Goal: Task Accomplishment & Management: Complete application form

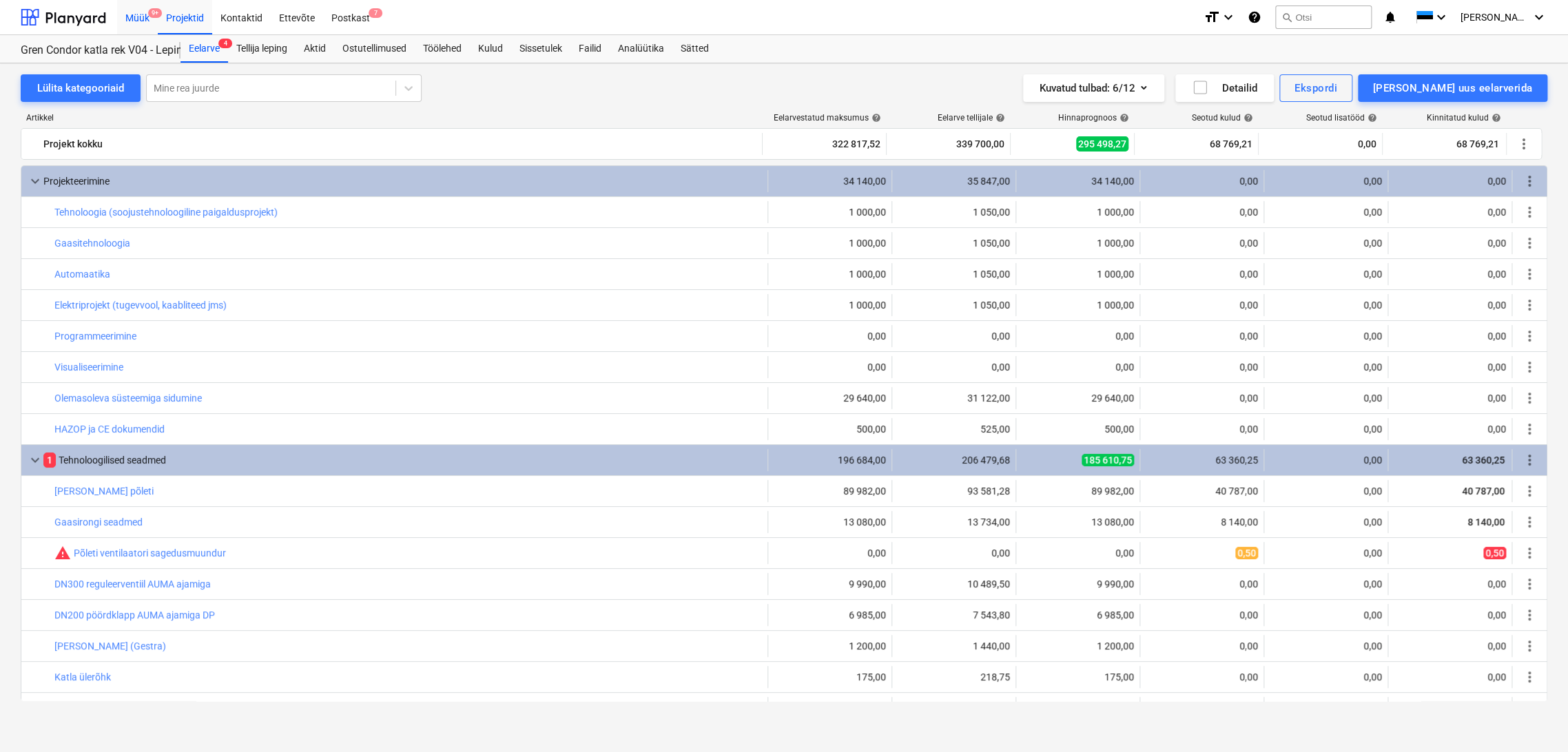
click at [139, 16] on div "Müük 9+" at bounding box center [138, 16] width 41 height 35
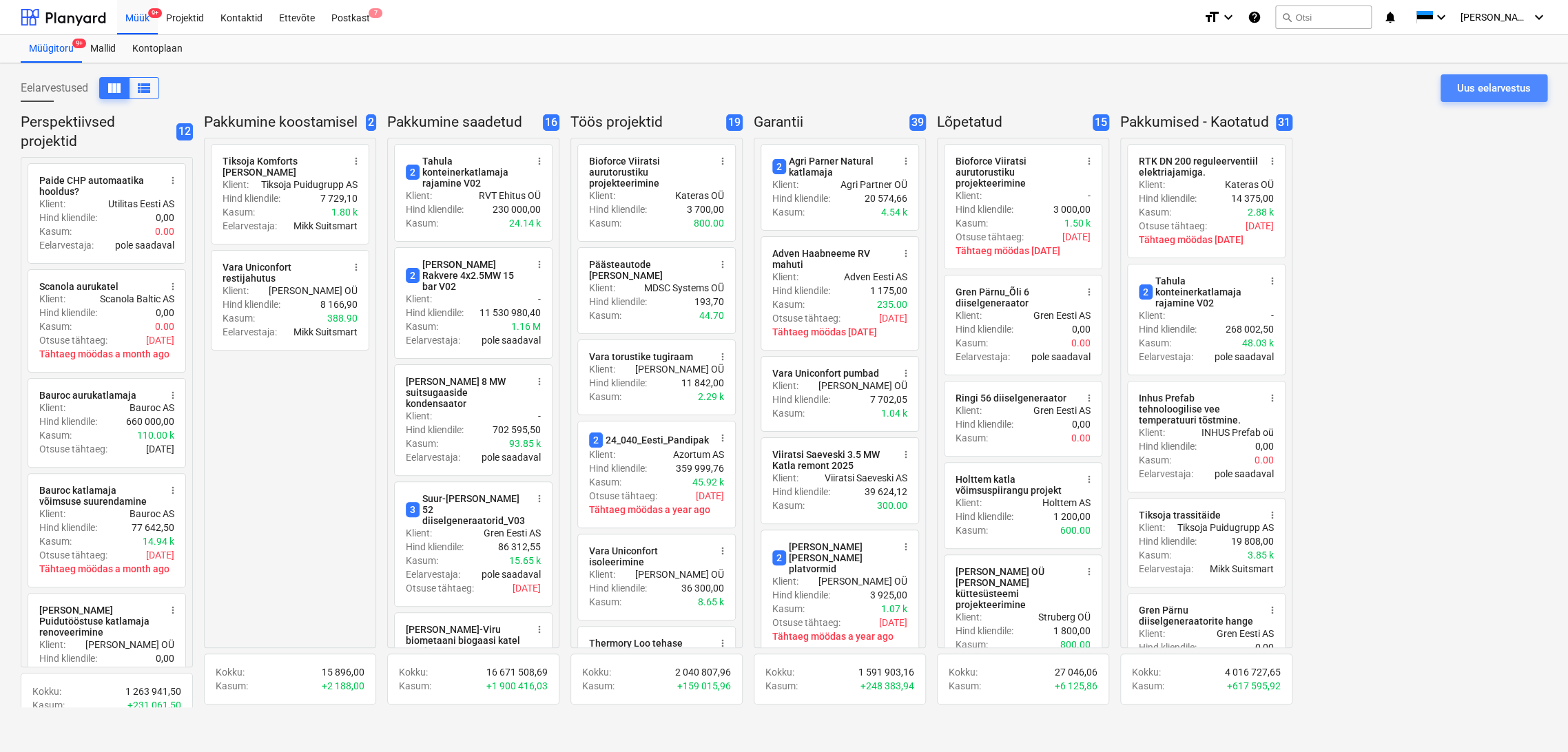
click at [1479, 87] on div "Uus eelarvestus" at bounding box center [1494, 88] width 73 height 18
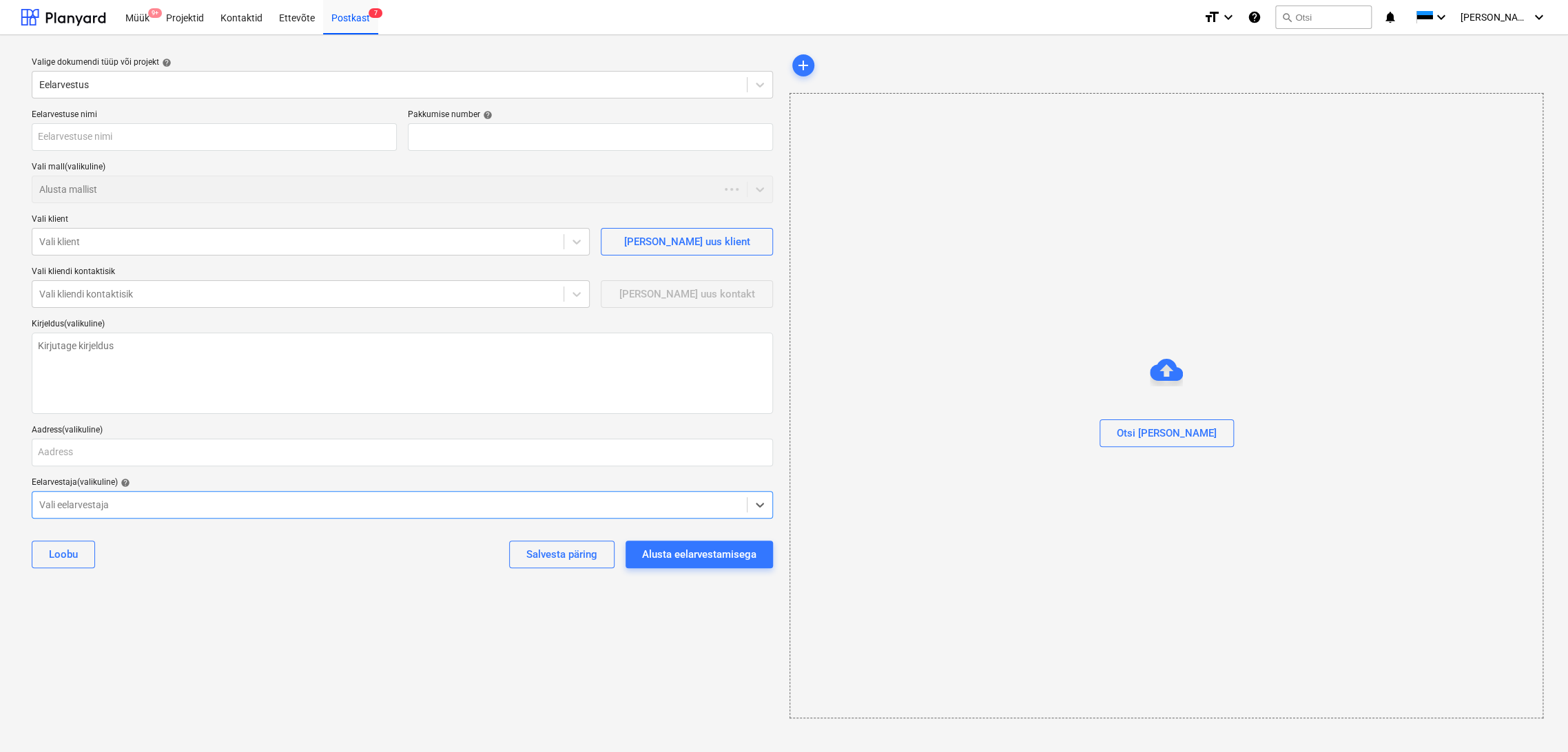
type textarea "x"
type input "QU-0183"
click at [169, 141] on input "text" at bounding box center [214, 137] width 365 height 28
type textarea "x"
type input "A"
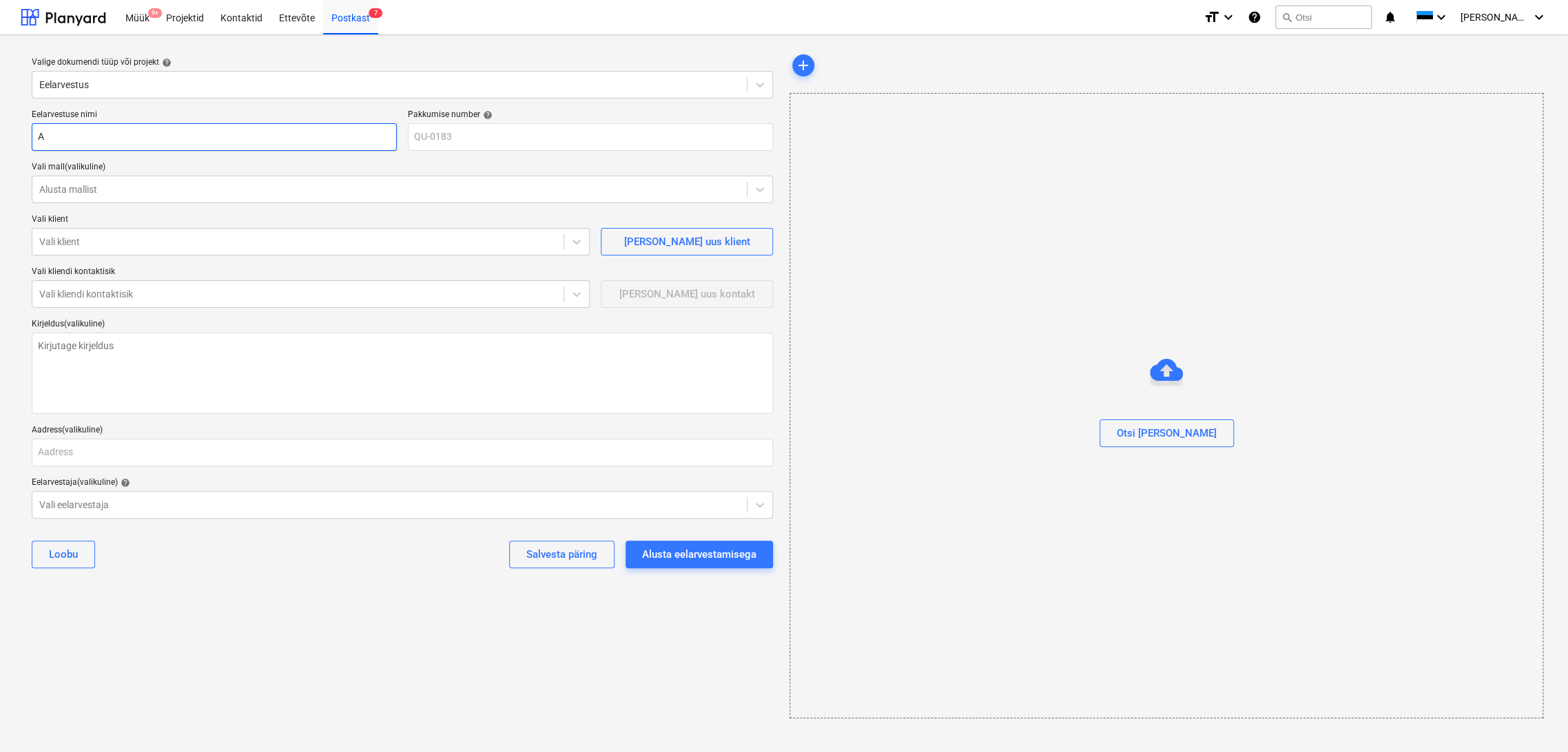
type textarea "x"
type input "Ag"
type textarea "x"
type input "Agr"
type textarea "x"
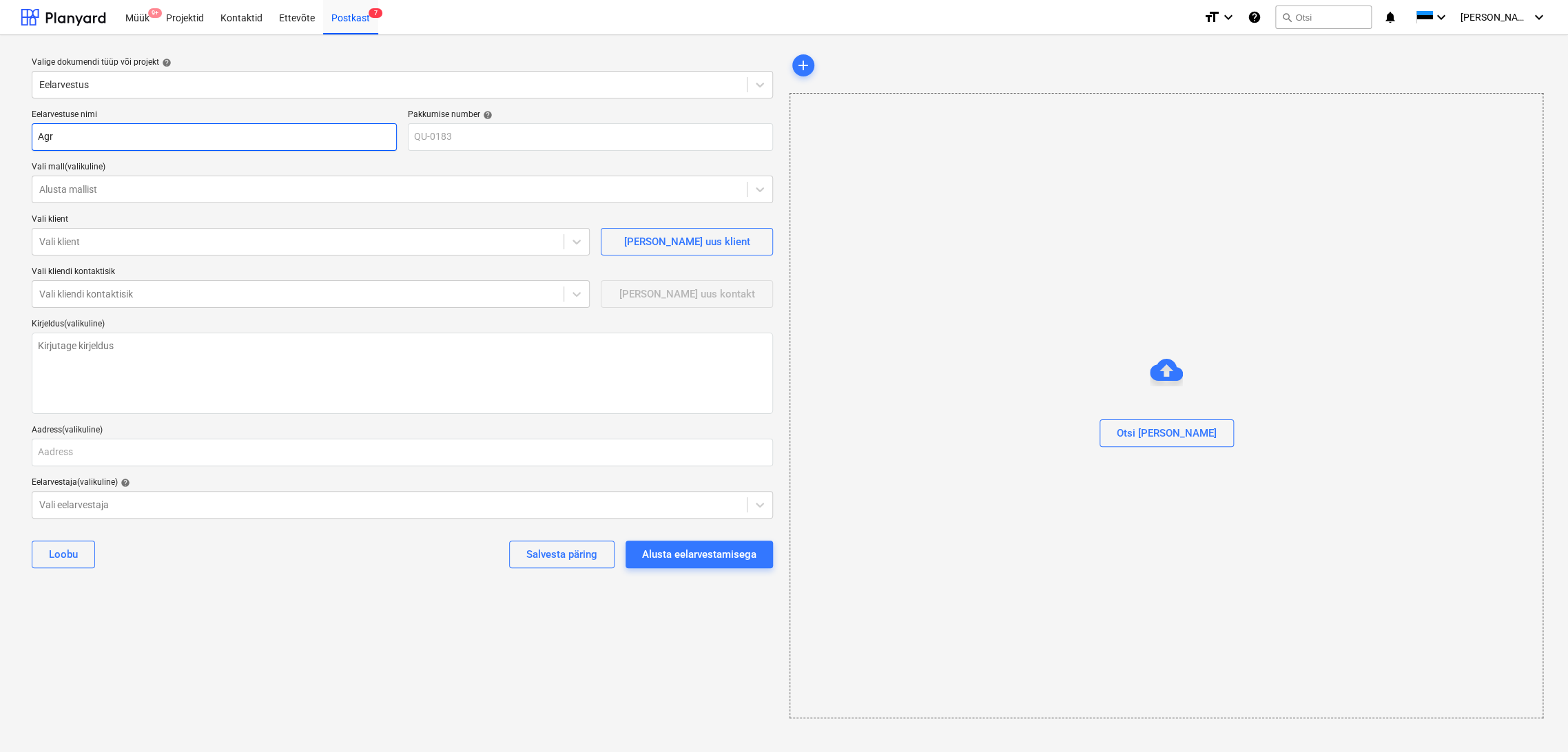
type input "Agro"
type textarea "x"
type input "Agron"
type textarea "x"
type input "Agrone"
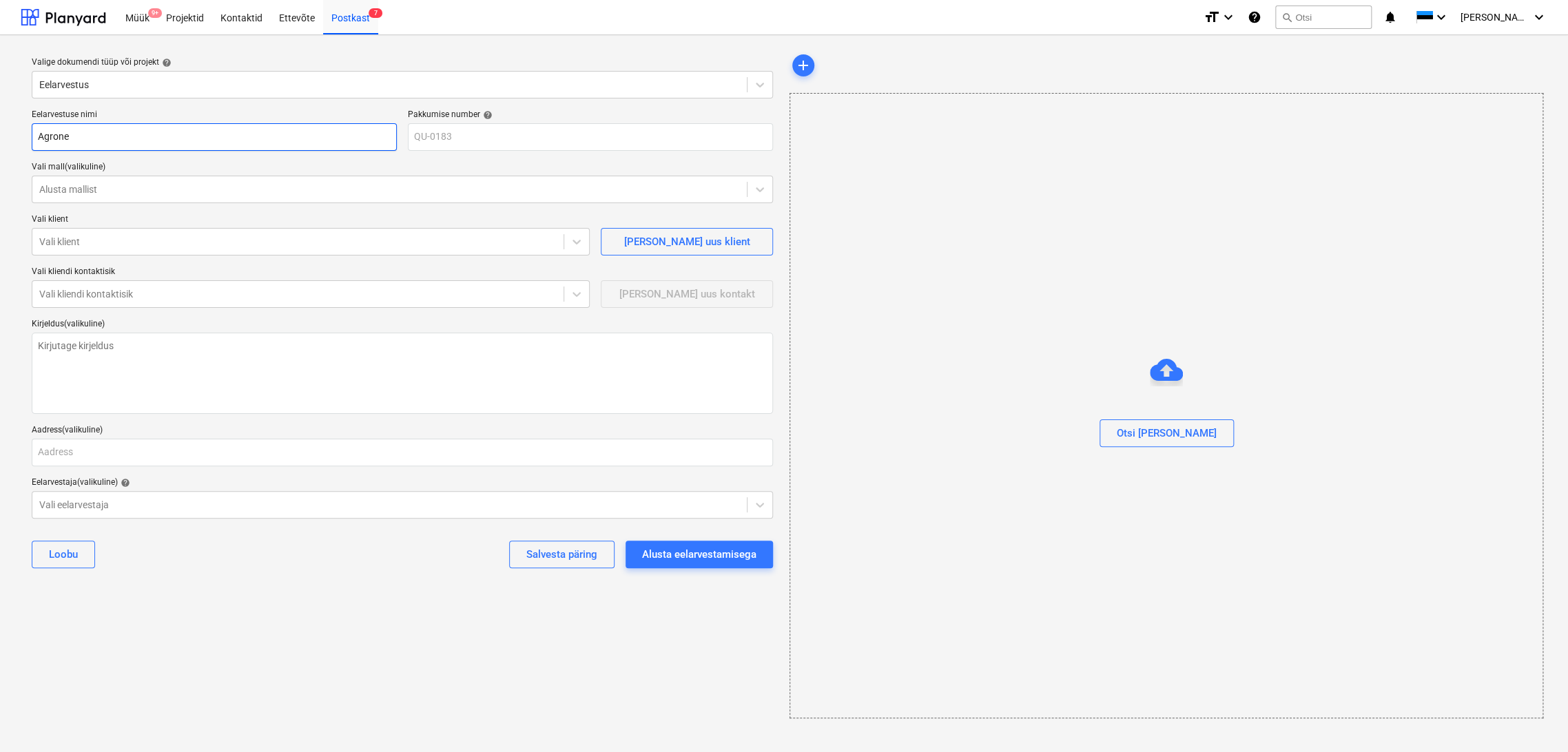
type textarea "x"
type input "Agrone"
type textarea "x"
type input "Agrone 1"
type textarea "x"
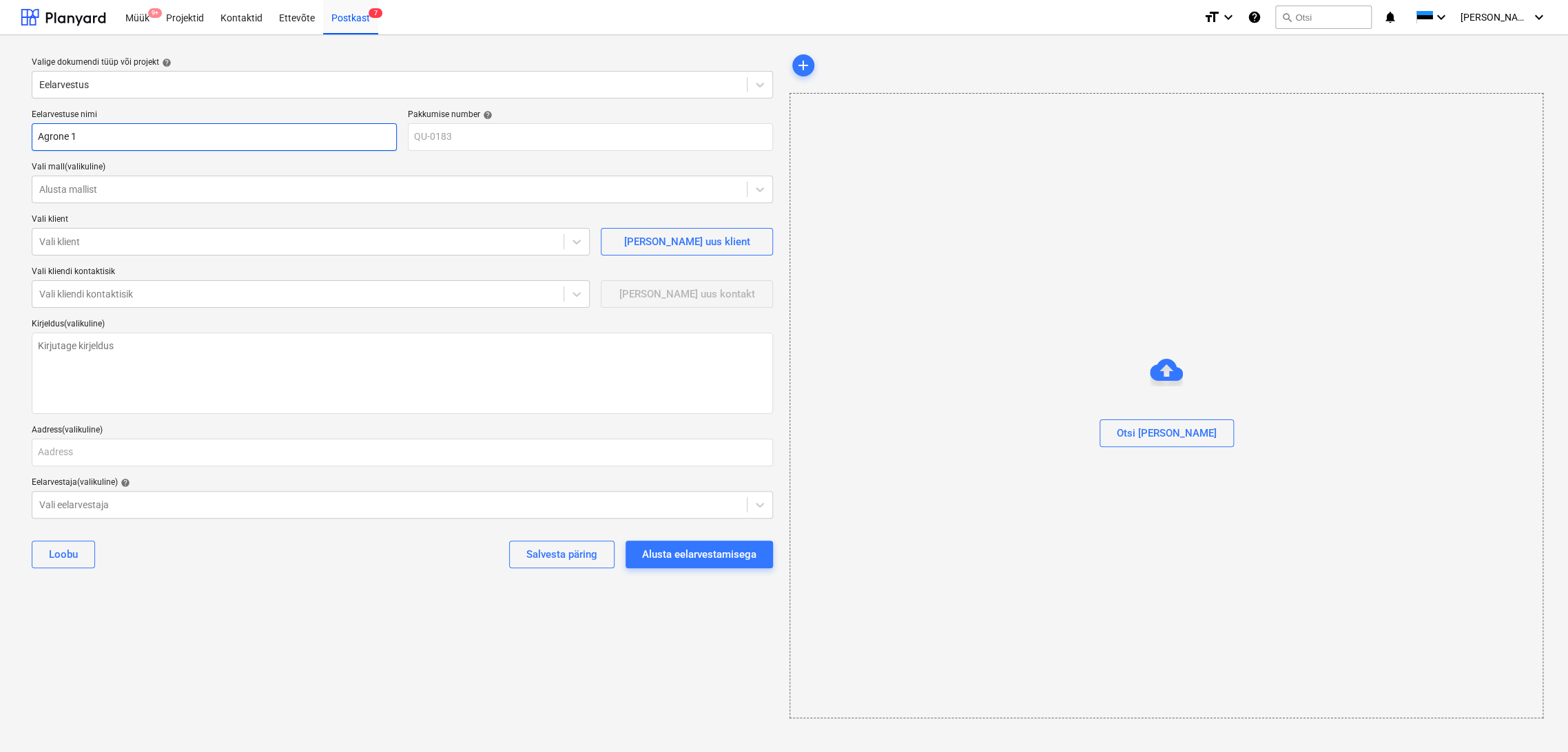
type input "Agrone 1"
type textarea "x"
type input "Agrone 1 MW"
type textarea "x"
type input "Agrone 1 MWE"
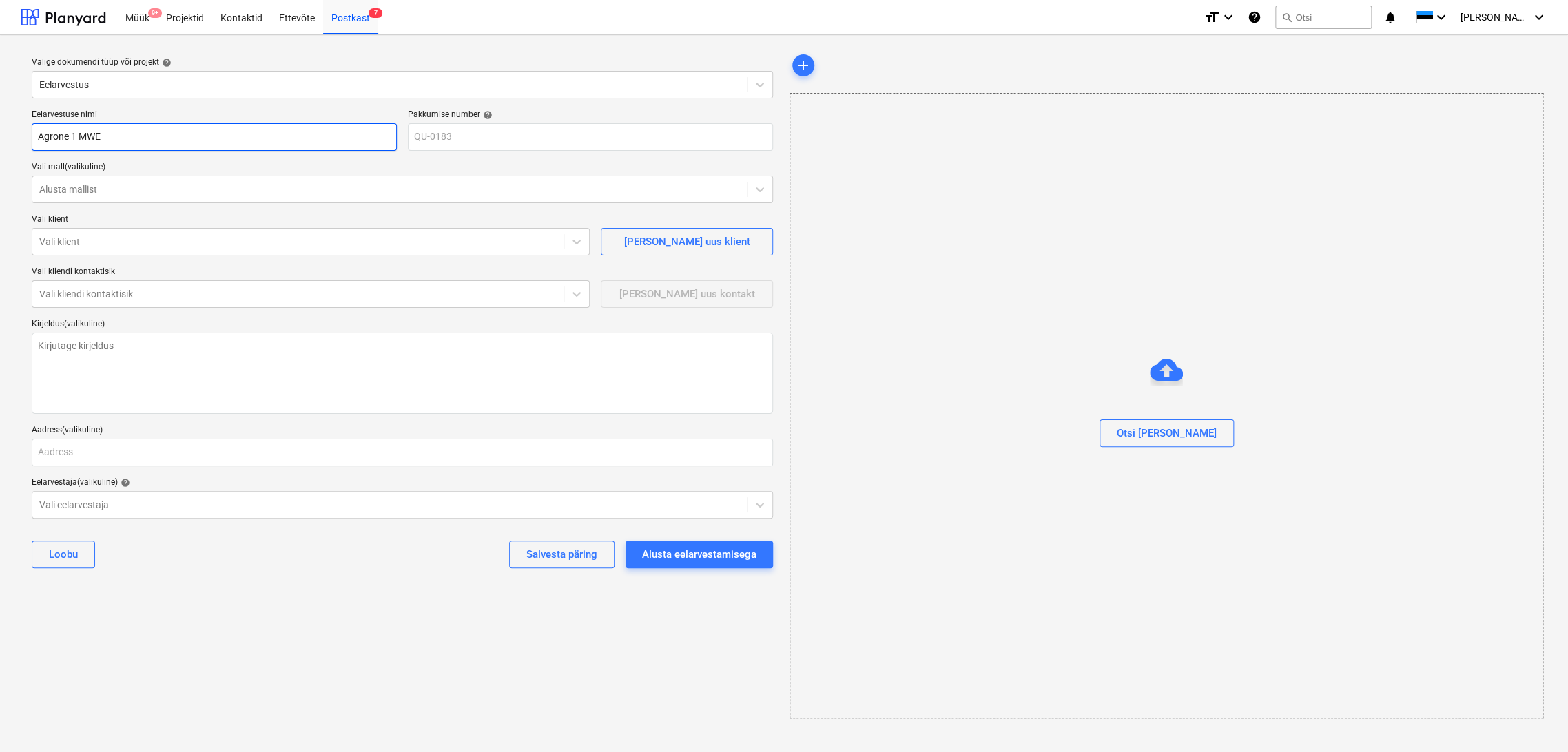
type textarea "x"
type input "Agrone 1 MW"
type textarea "x"
type input "Agrone 1 MW"
type textarea "x"
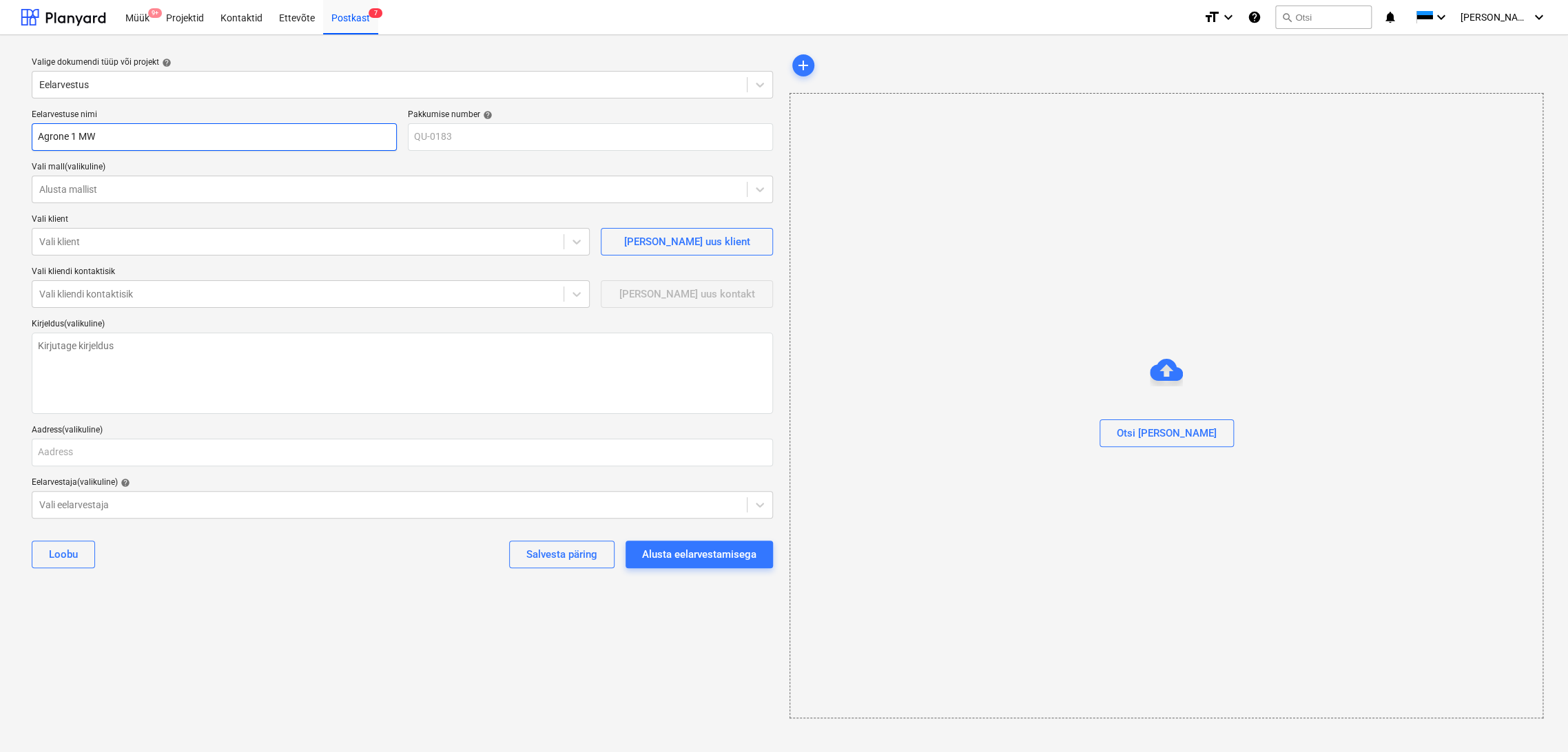
type input "Agrone 1 MW b"
type textarea "x"
type input "Agrone 1 MW bi"
type textarea "x"
type input "Agrone 1 MW bio"
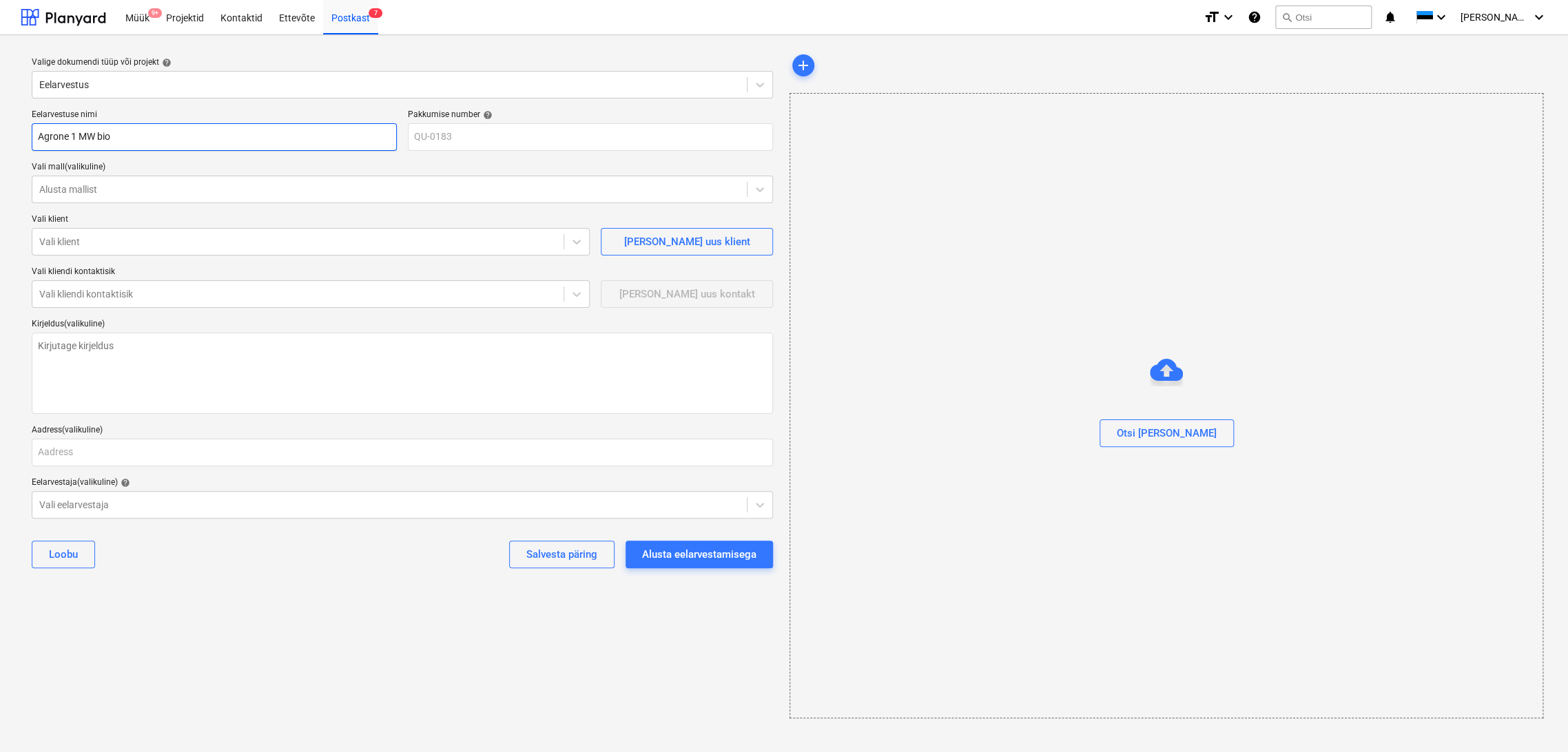
type textarea "x"
type input "Agrone 1 MW biok"
type textarea "x"
type input "Agrone 1 MW bioküt"
type textarea "x"
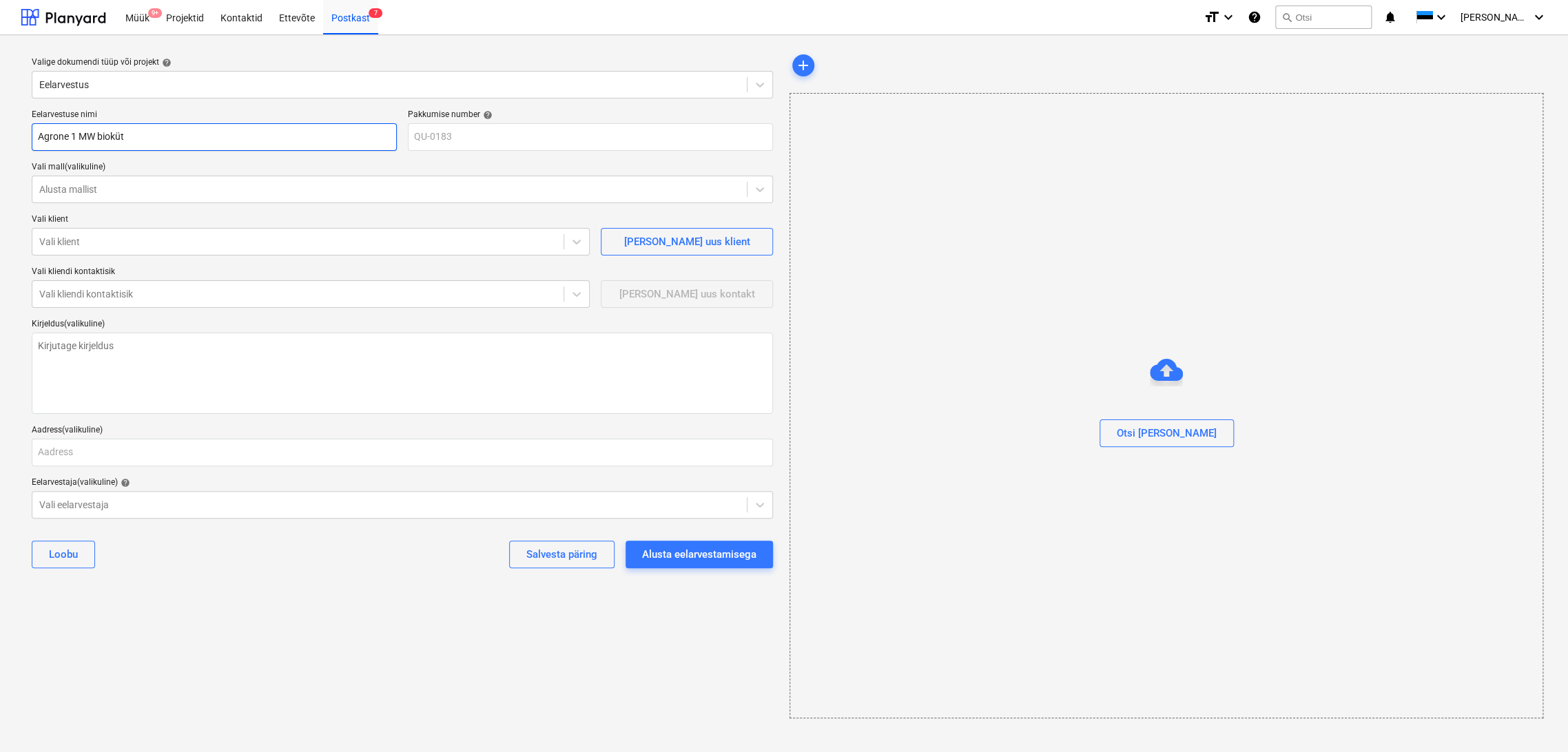
type input "Agrone 1 MW biokütu"
type textarea "x"
type input "Agrone 1 MW biokütus"
type textarea "x"
type input "Agrone 1 MW biokütuse"
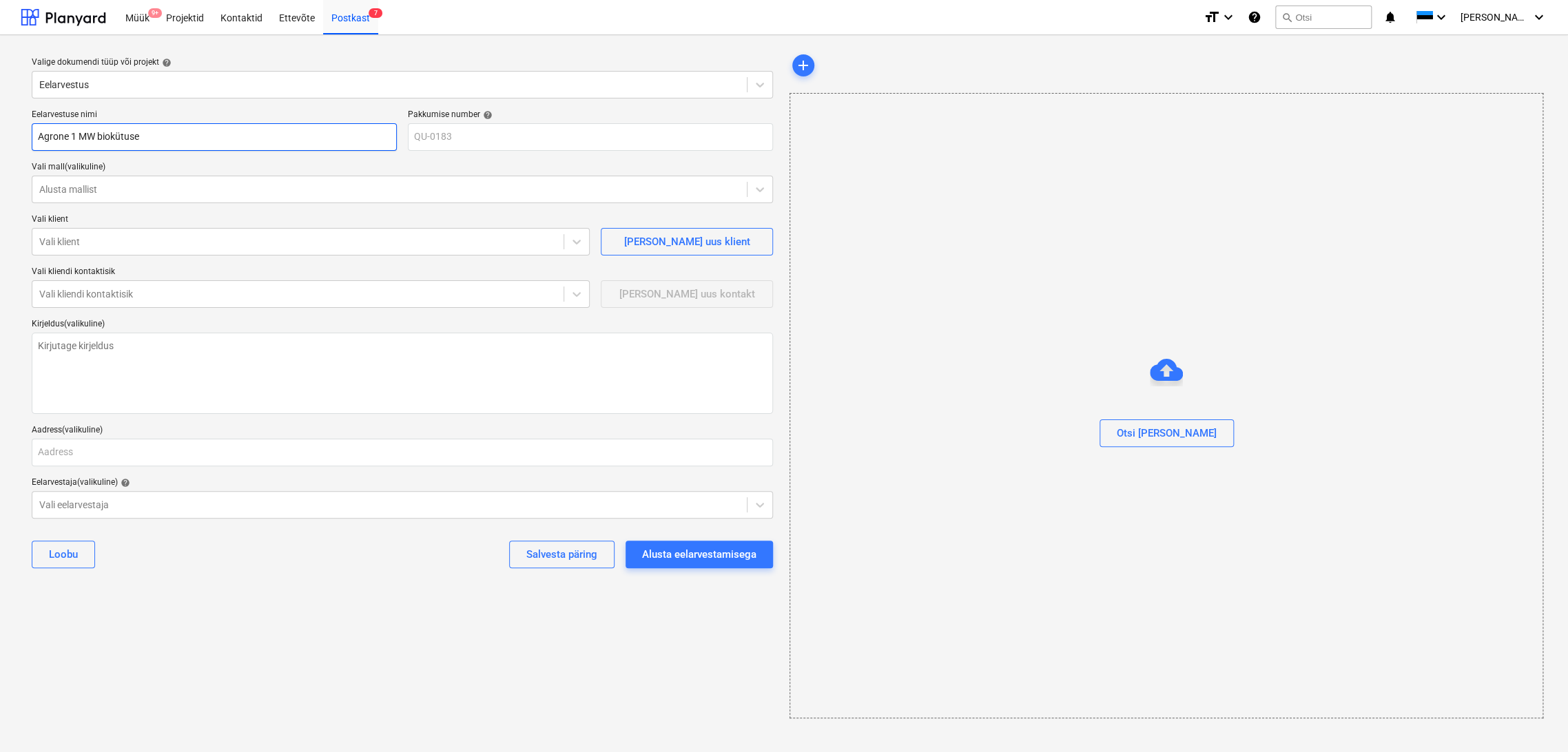
type textarea "x"
type input "Agrone 1 MW biokütuse"
type textarea "x"
type input "Agrone 1 MW biokütuse k"
type textarea "x"
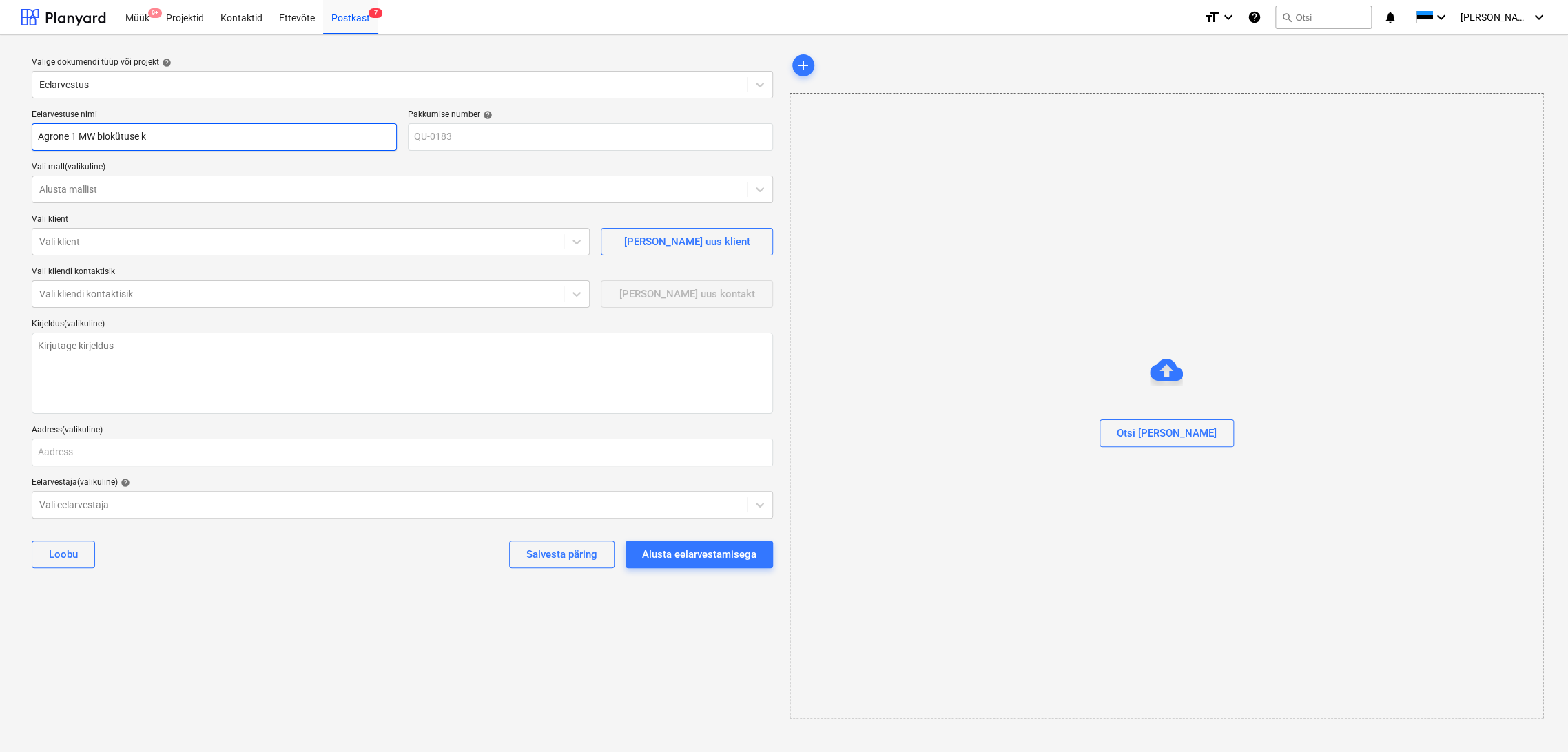
type input "Agrone 1 MW biokütuse ka"
type textarea "x"
type input "Agrone 1 MW biokütuse kat"
type textarea "x"
type input "Agrone 1 MW biokütuse katl"
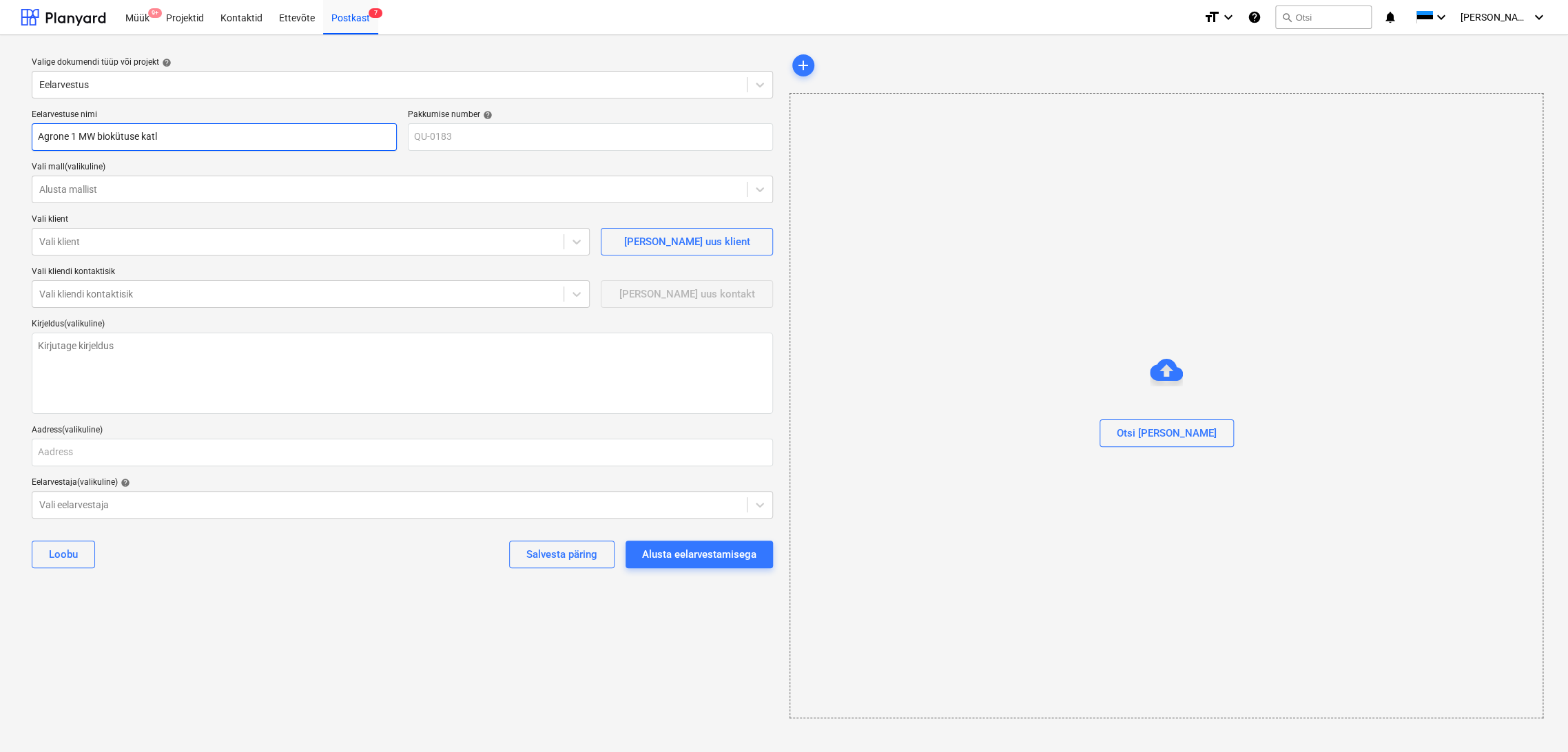
type textarea "x"
type input "Agrone 1 MW biokütuse katlam"
type textarea "x"
type input "Agrone 1 MW biokütuse katlama"
type textarea "x"
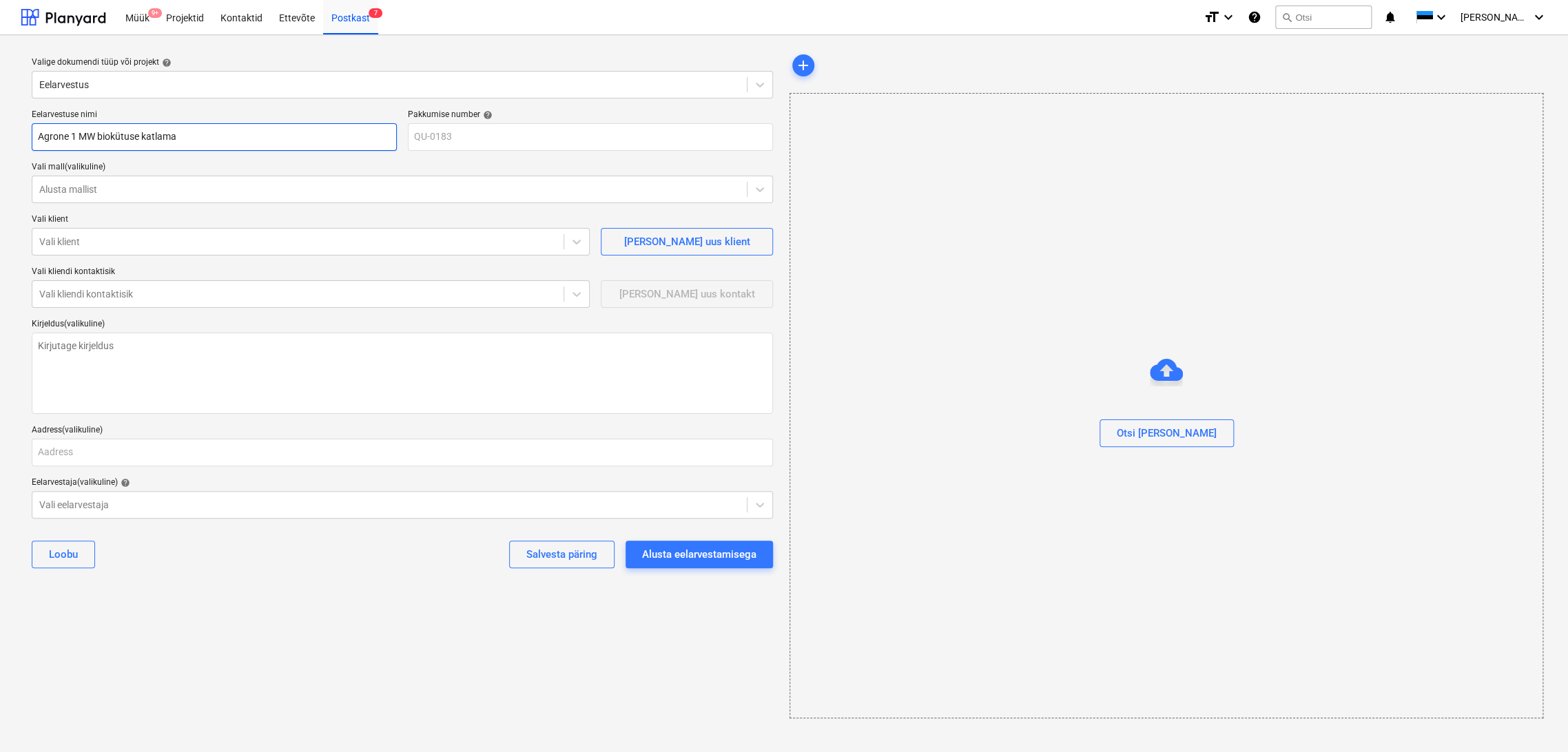
type input "Agrone 1 MW biokütuse katlamaj"
type textarea "x"
type input "Agrone 1 MW biokütuse katlamaja"
type textarea "x"
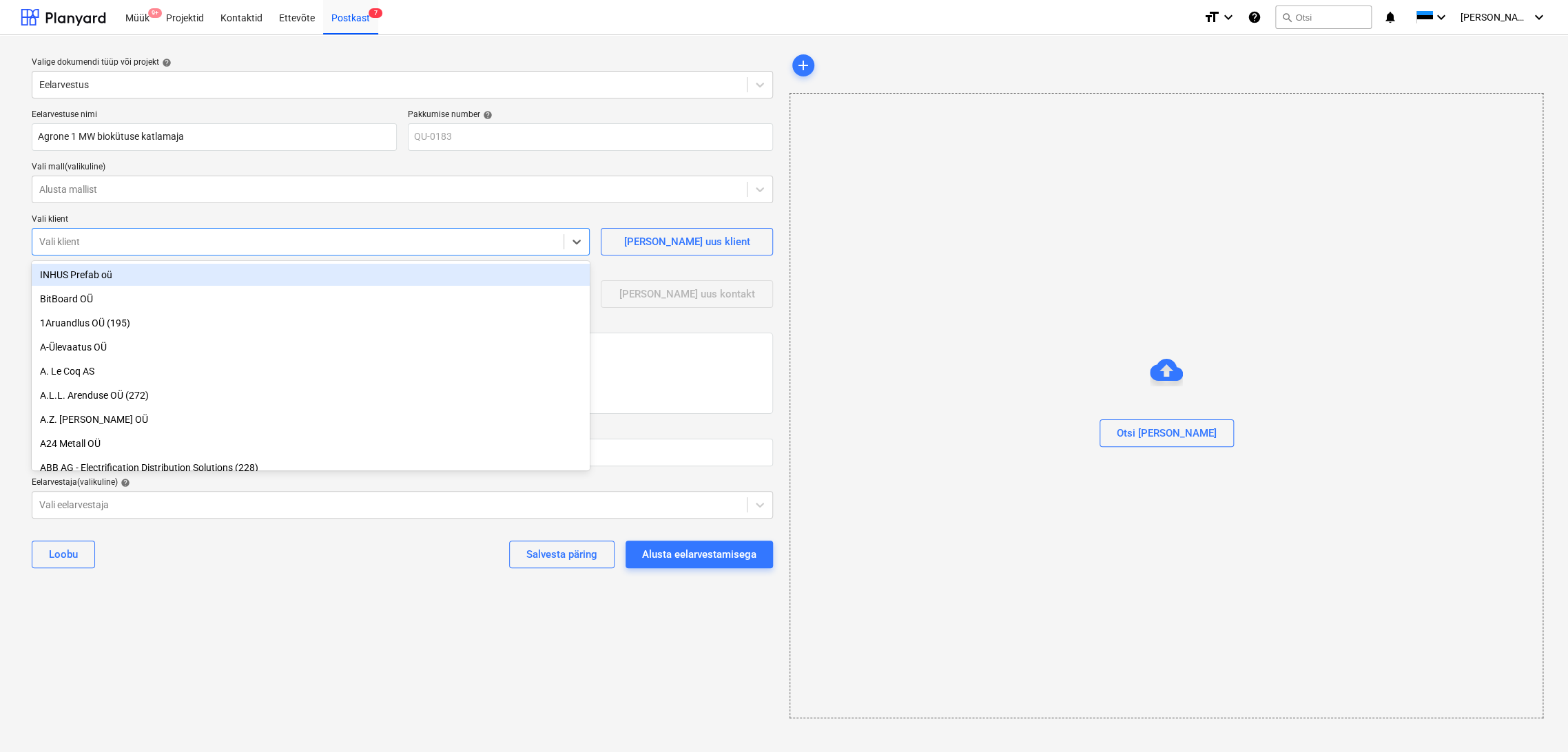
click at [137, 242] on div at bounding box center [297, 241] width 518 height 14
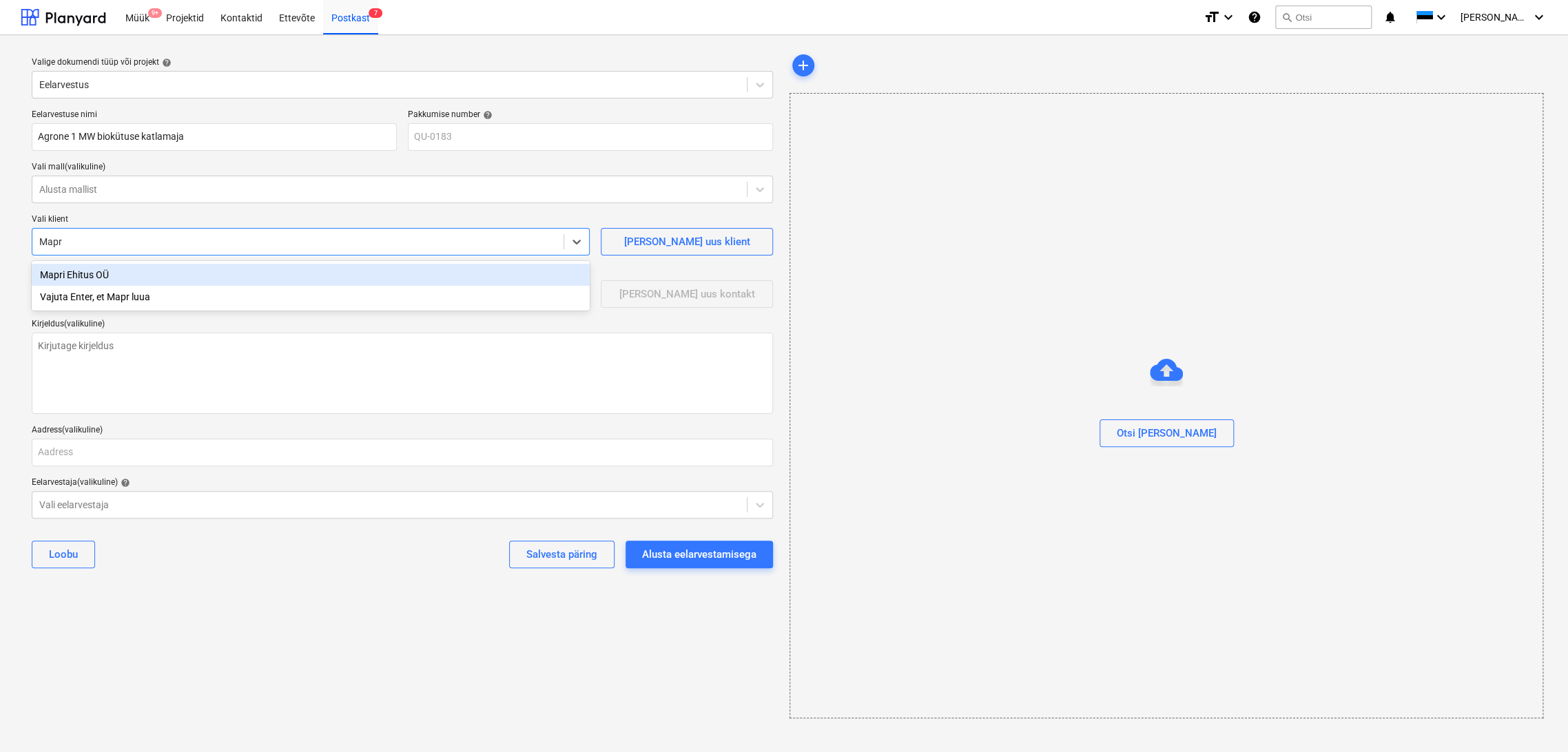
type input "Mapri"
click at [93, 274] on div "Mapri Ehitus OÜ" at bounding box center [311, 275] width 558 height 22
type textarea "x"
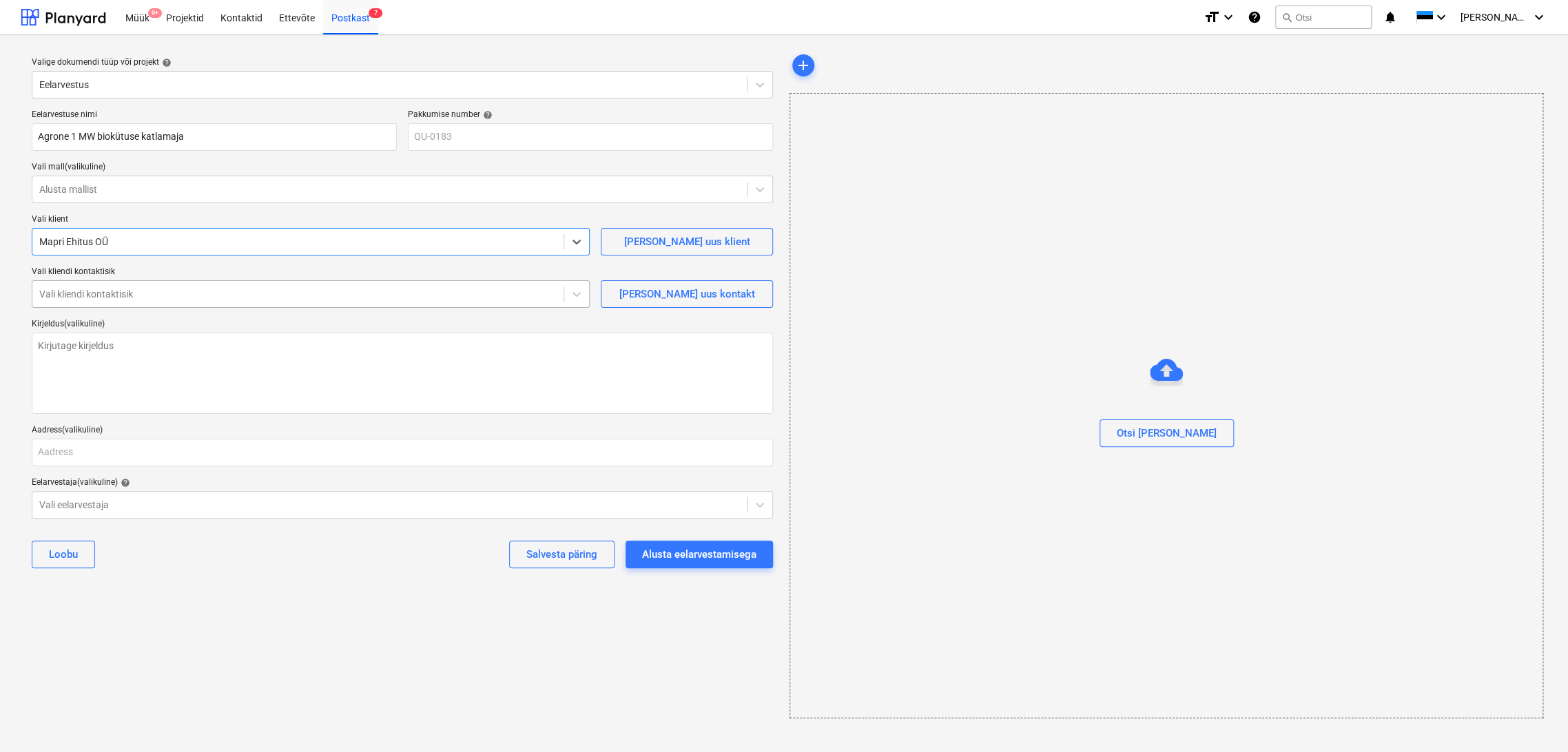
type textarea "x"
click at [153, 299] on div at bounding box center [297, 294] width 518 height 14
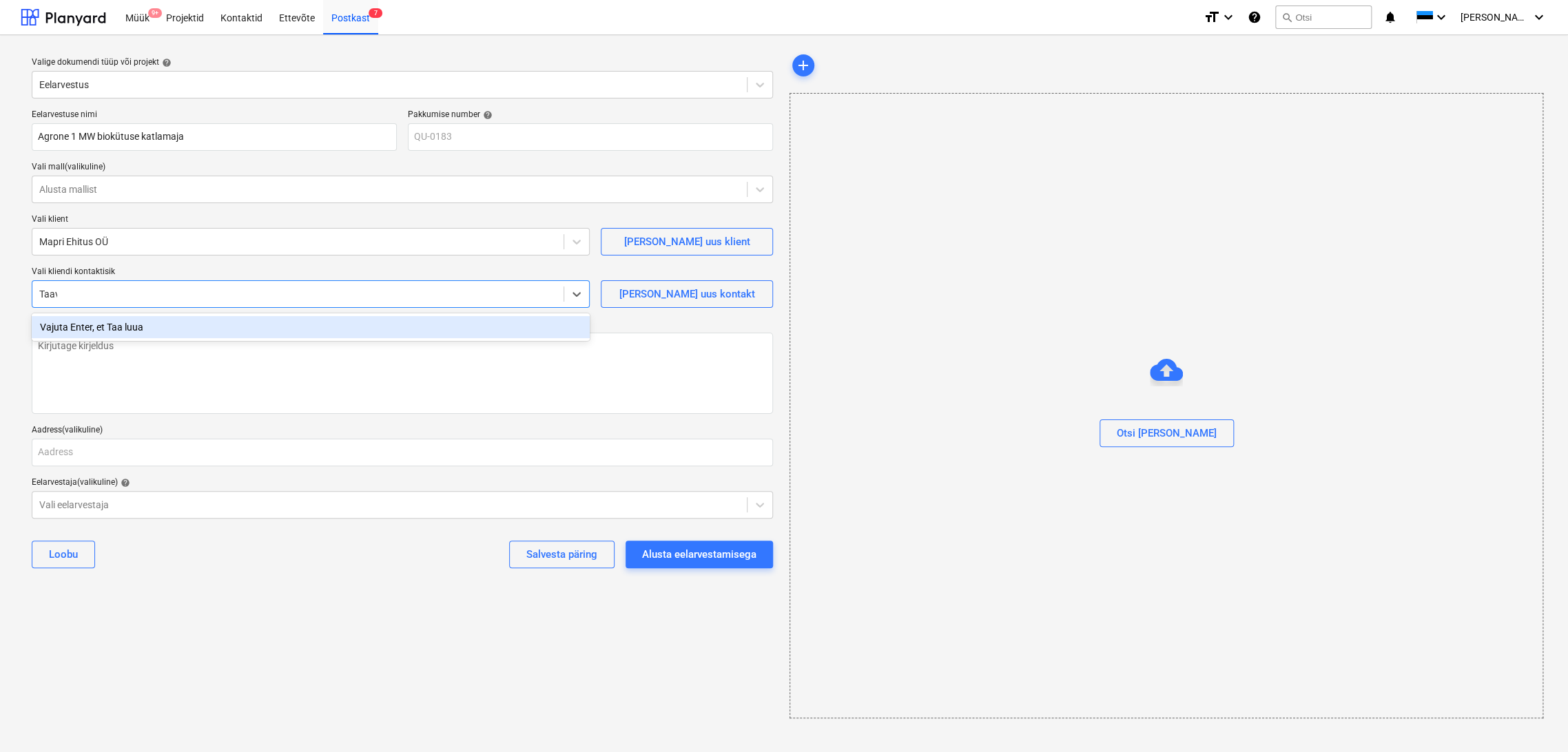
type input "Taavo"
type textarea "x"
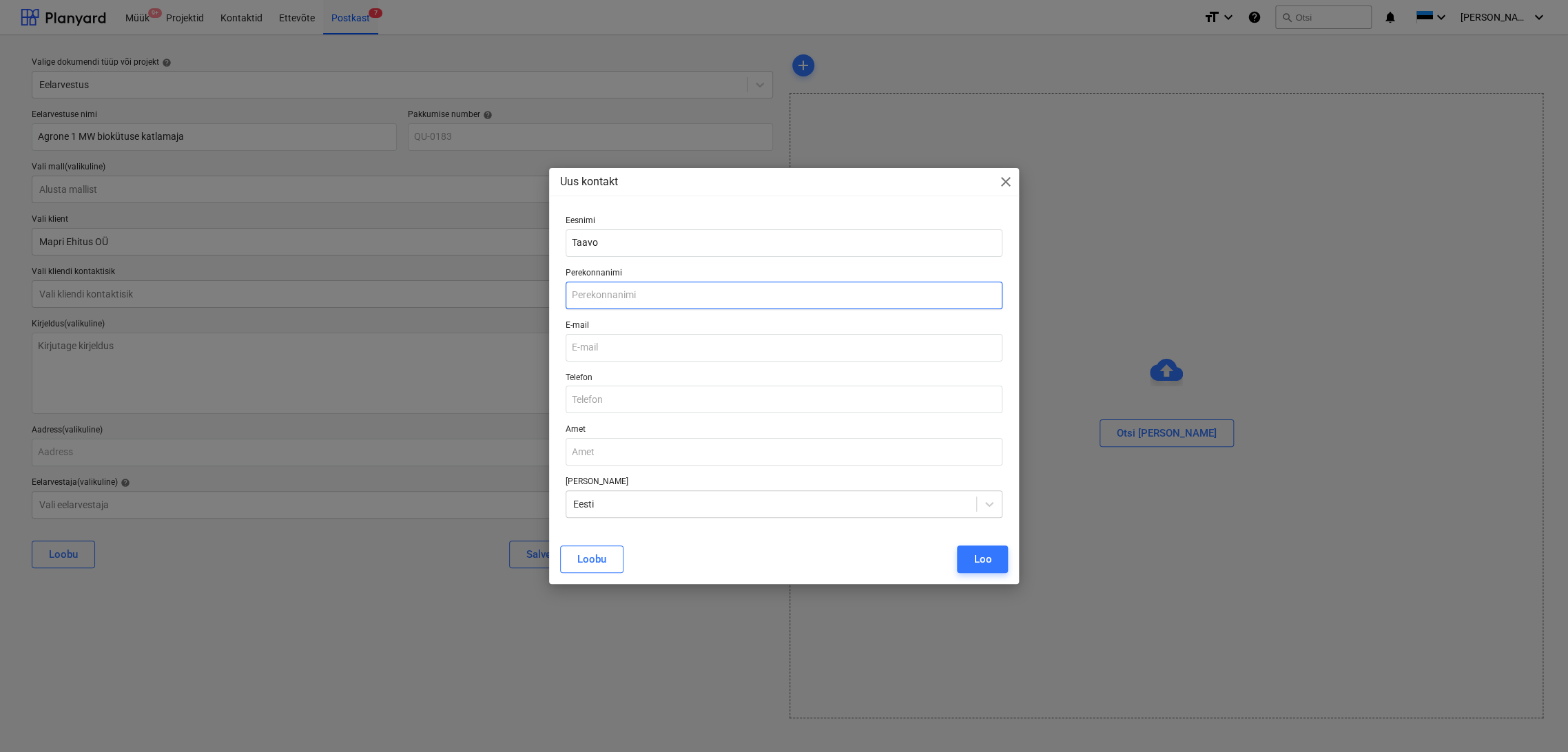
click at [656, 304] on input "text" at bounding box center [784, 296] width 438 height 28
type input "Säärits"
click at [607, 354] on input "email" at bounding box center [784, 348] width 438 height 28
type input "[EMAIL_ADDRESS][DOMAIN_NAME]"
click at [645, 454] on input "text" at bounding box center [784, 452] width 438 height 28
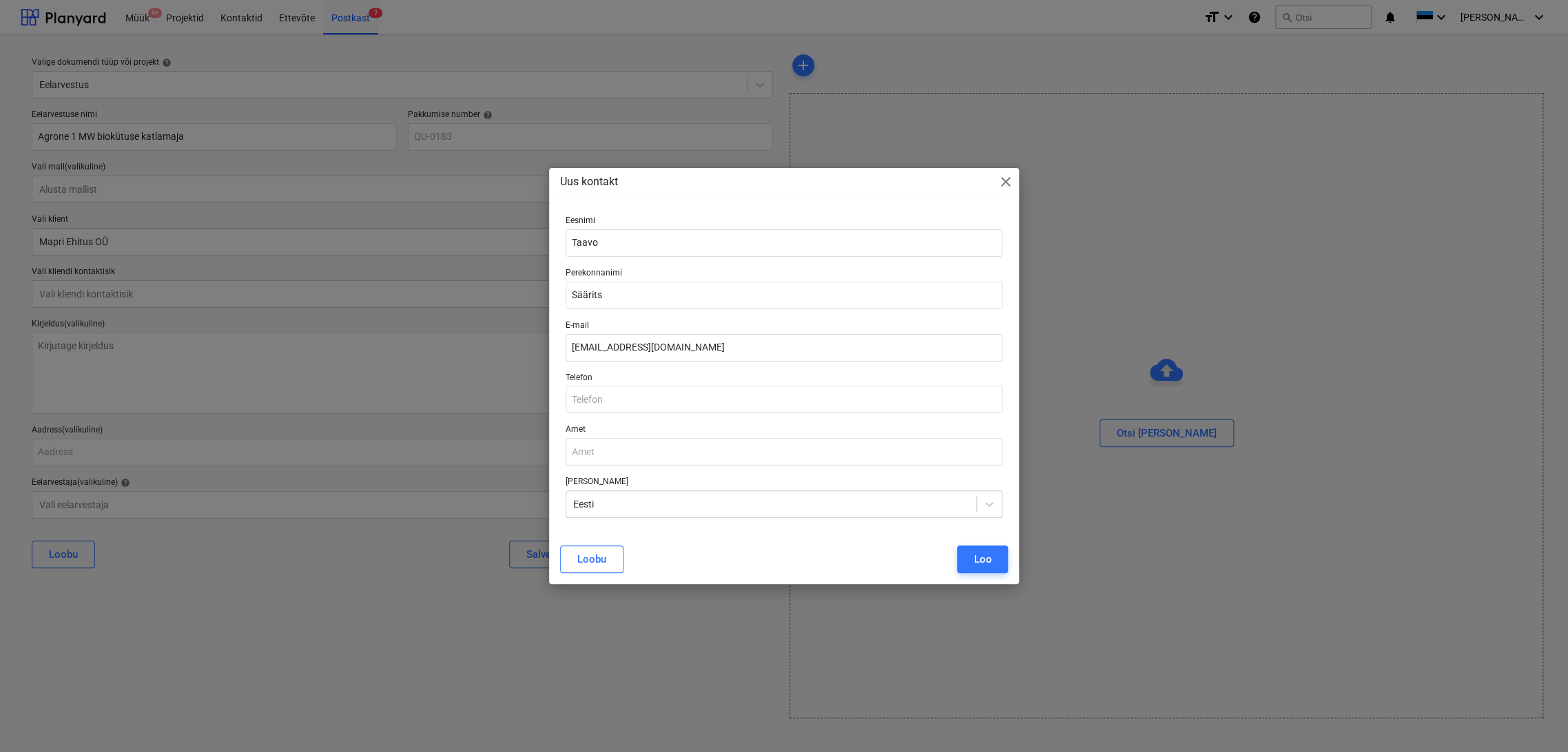
click at [969, 564] on button "Loo" at bounding box center [982, 560] width 51 height 28
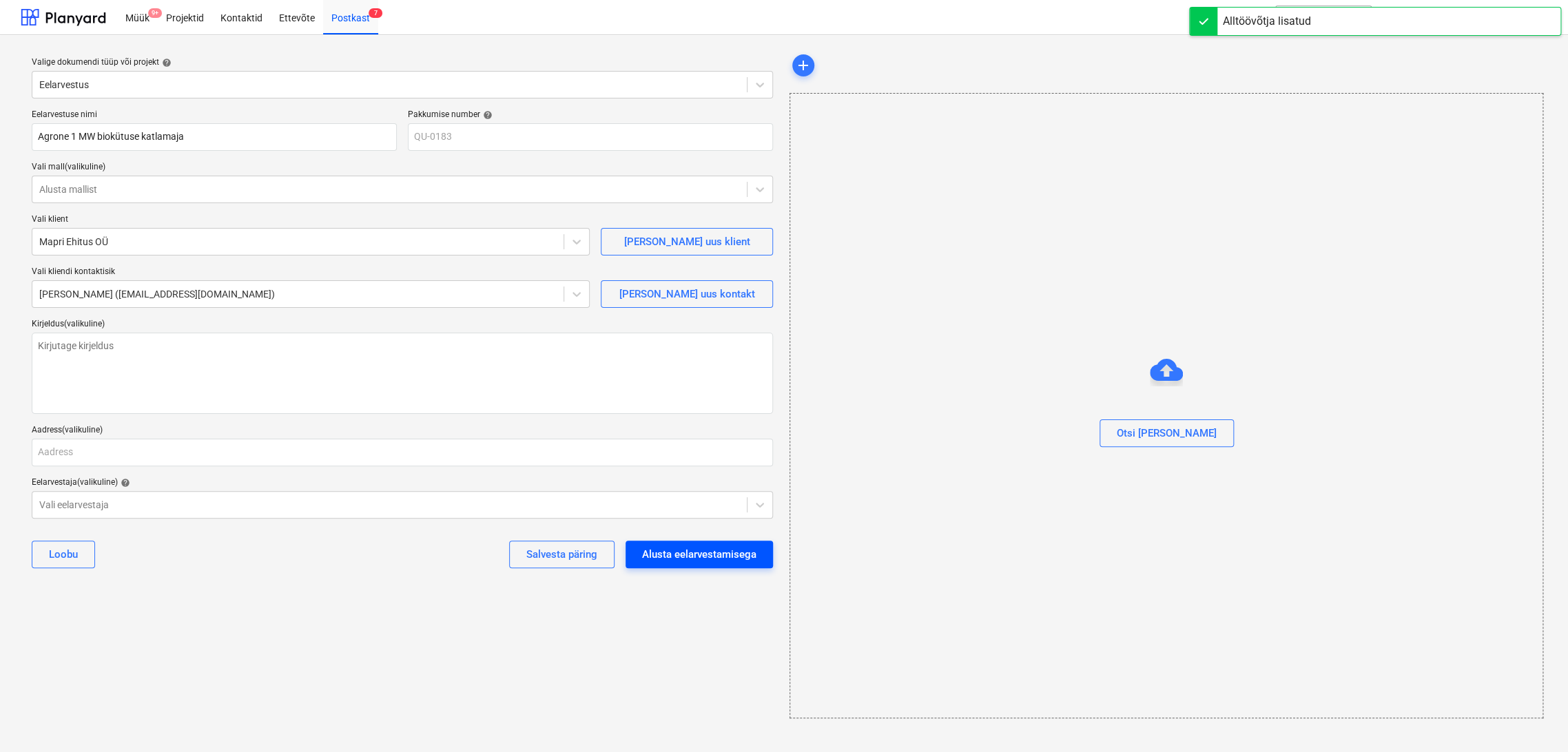
click at [672, 556] on div "Alusta eelarvestamisega" at bounding box center [699, 555] width 114 height 18
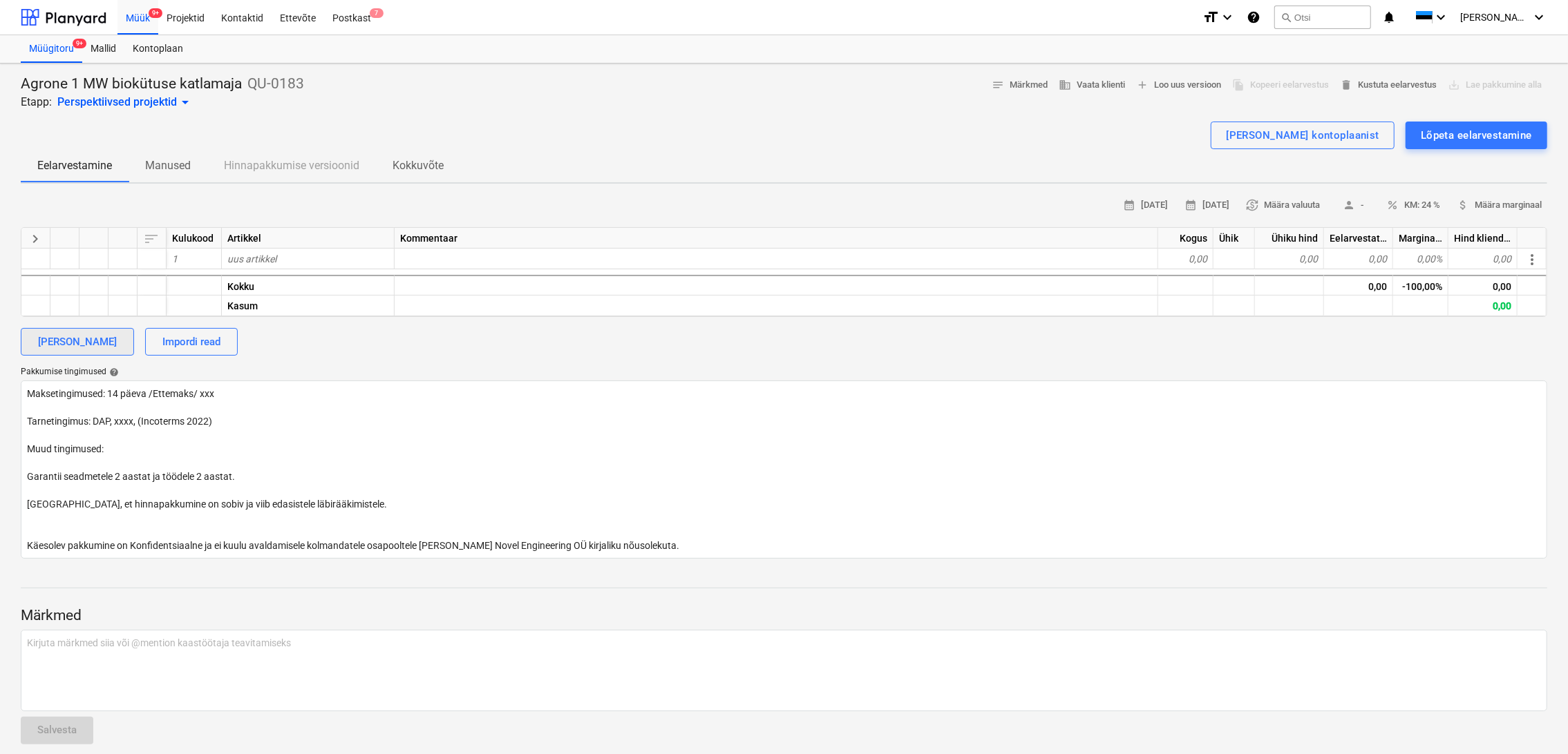
click at [69, 338] on div "[PERSON_NAME]" at bounding box center [78, 342] width 78 height 18
type textarea "x"
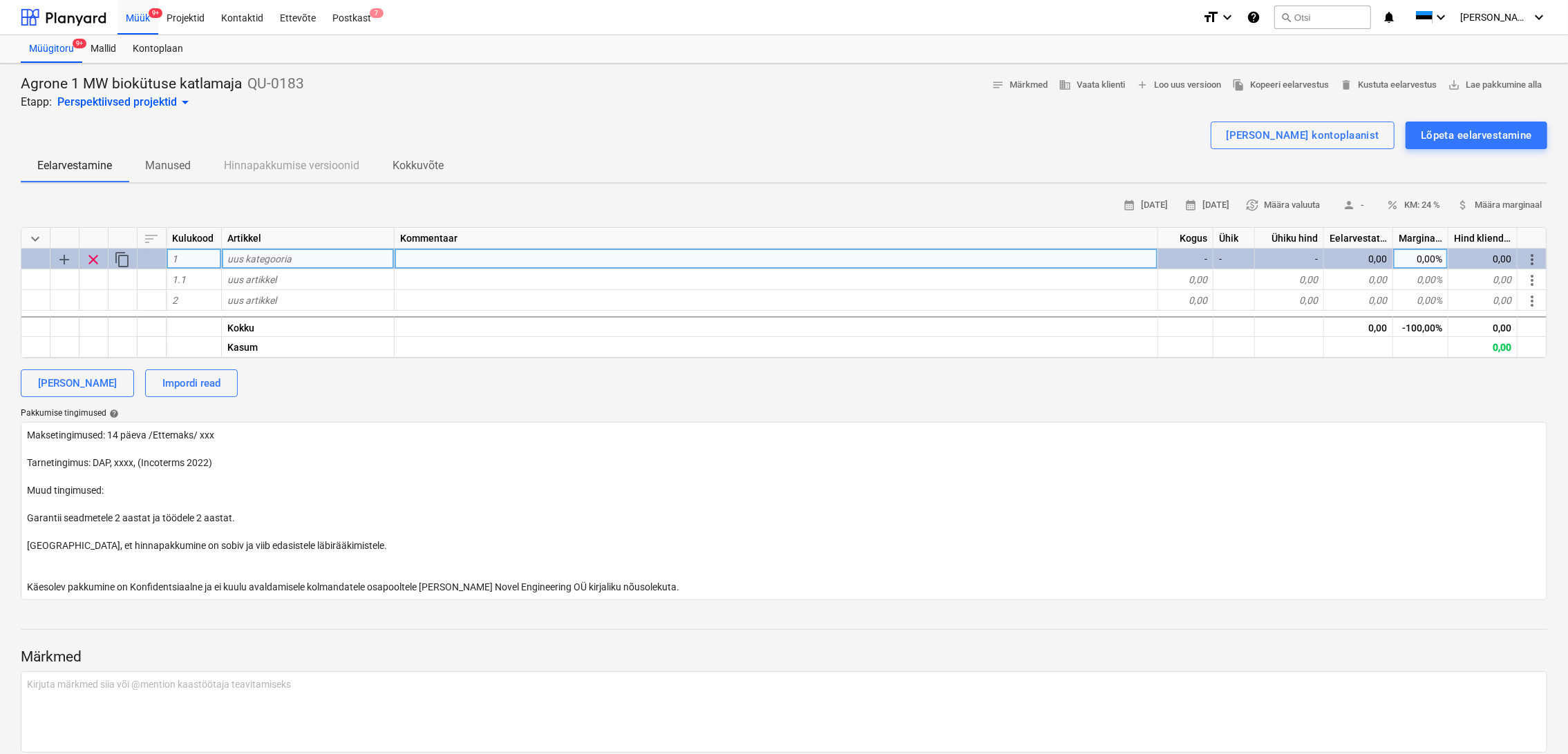
click at [319, 256] on div "uus kategooria" at bounding box center [307, 258] width 172 height 20
type input "PROJEKTEERIMINE"
type textarea "x"
click at [317, 279] on div "uus artikkel" at bounding box center [307, 279] width 172 height 20
type input "Tehnoloogia"
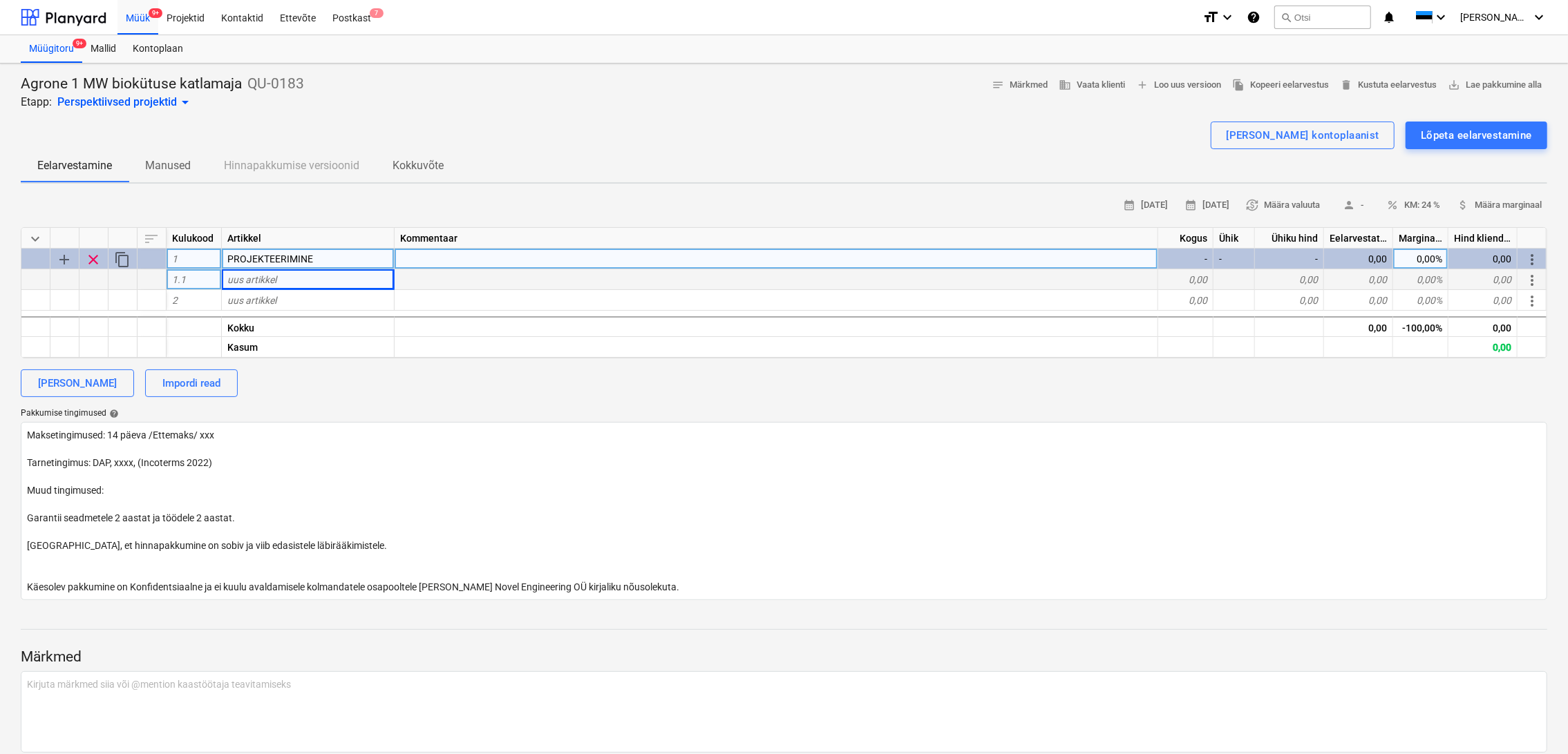
type textarea "x"
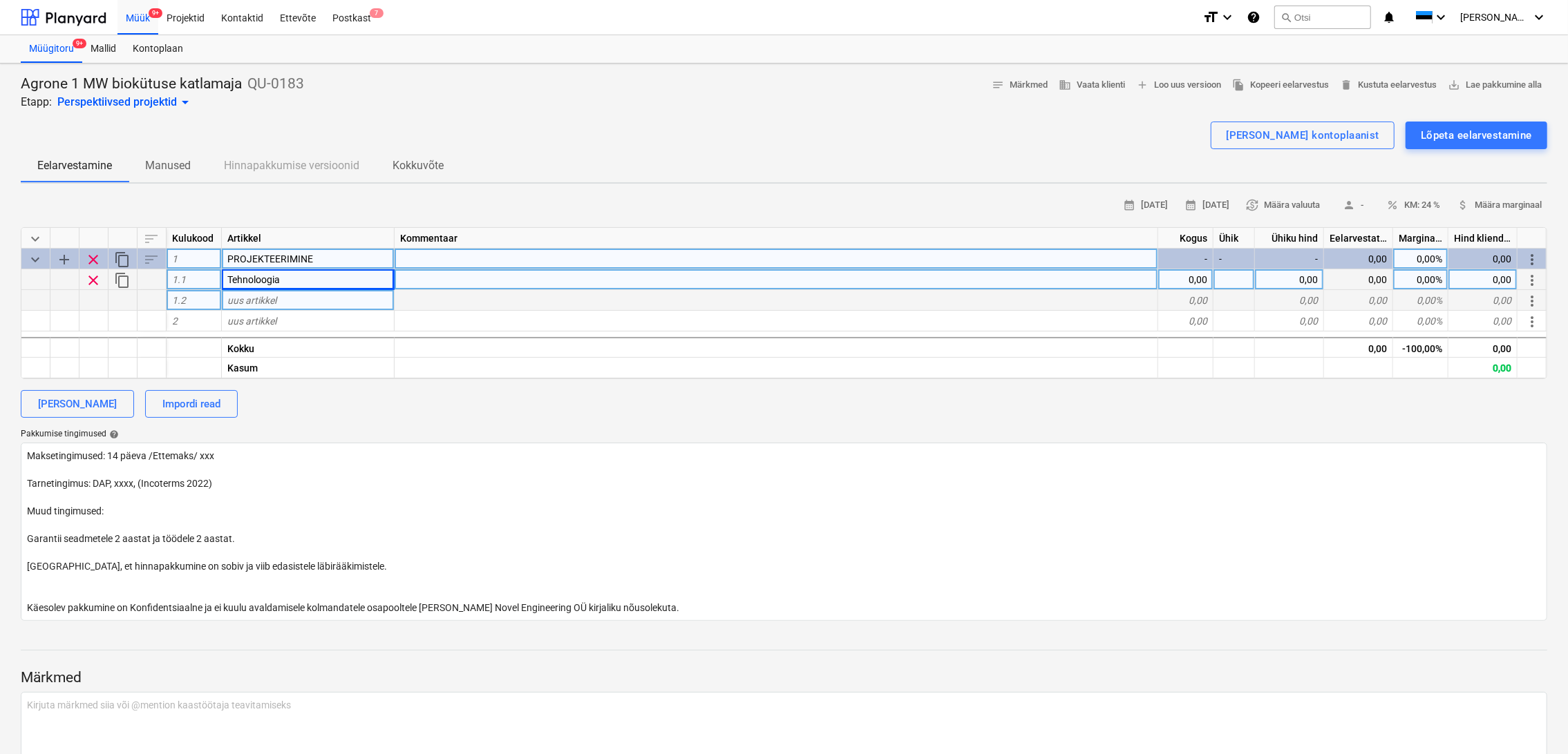
click at [293, 300] on div "uus artikkel" at bounding box center [307, 300] width 172 height 20
type input "Automaatika"
type textarea "x"
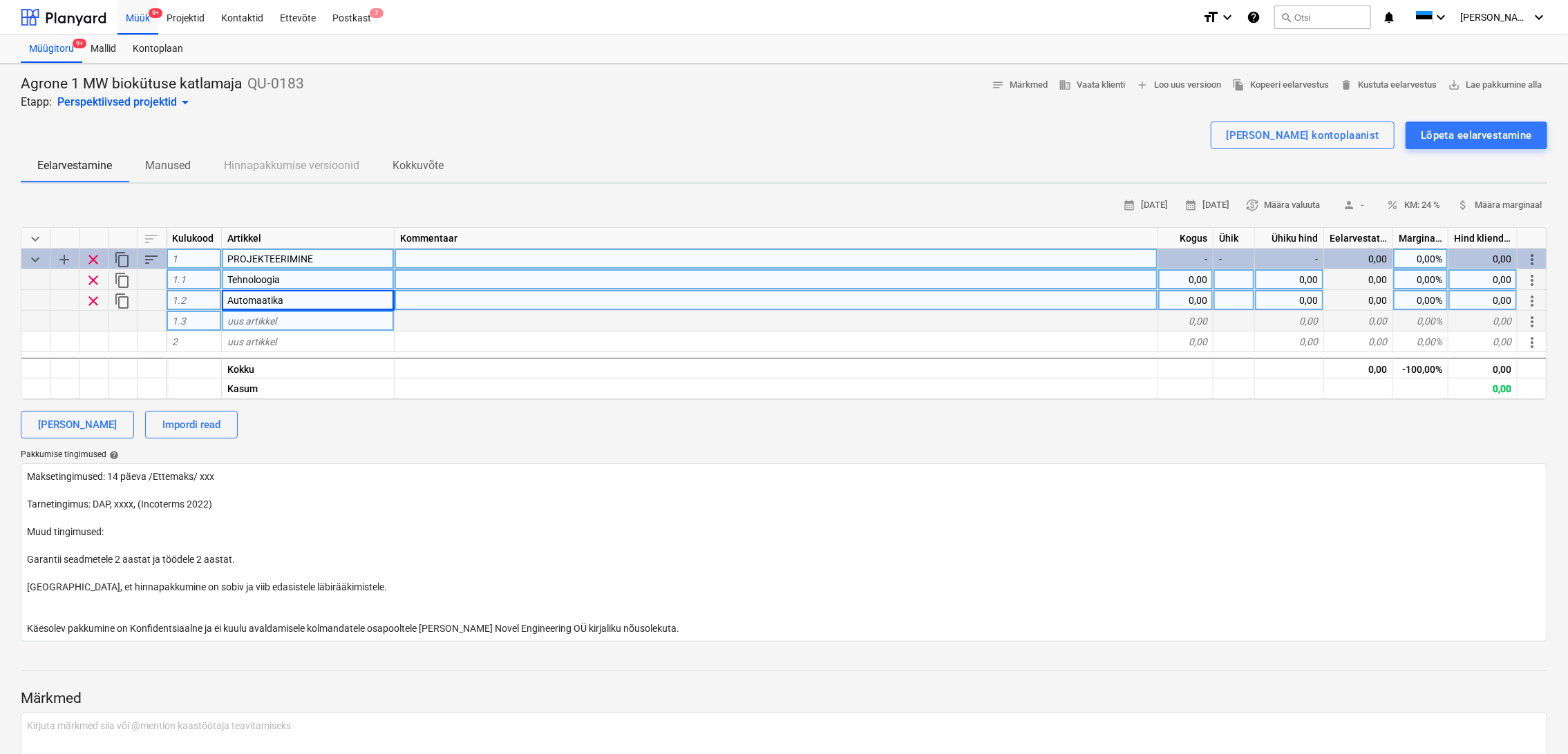
click at [268, 328] on div "uus artikkel" at bounding box center [307, 320] width 172 height 20
type input "Elekter"
type textarea "x"
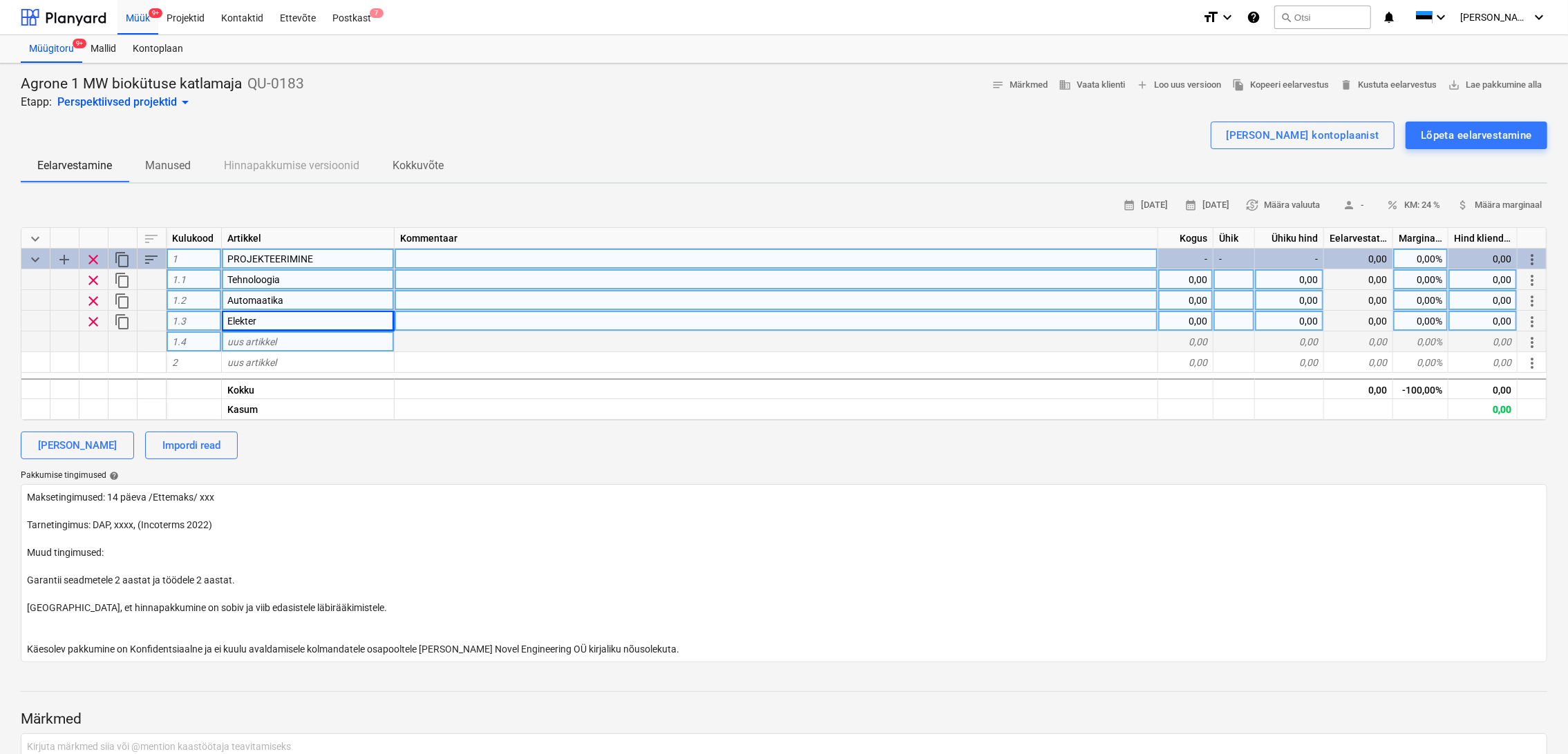
click at [284, 336] on div "uus artikkel" at bounding box center [307, 341] width 172 height 20
type input "Programmeerimine"
type textarea "x"
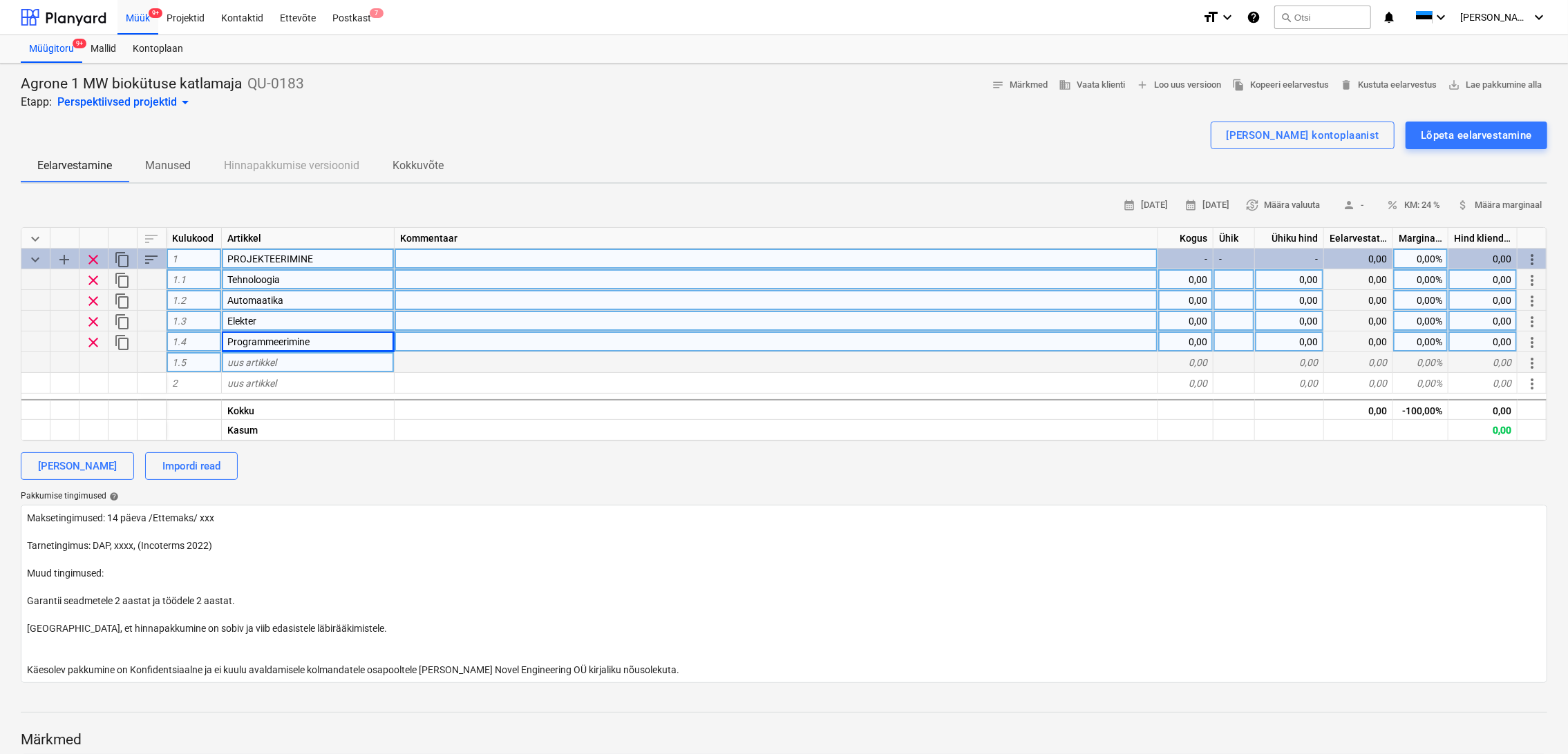
click at [321, 359] on div "uus artikkel" at bounding box center [307, 362] width 172 height 20
type input "Visualiseerimine"
type textarea "x"
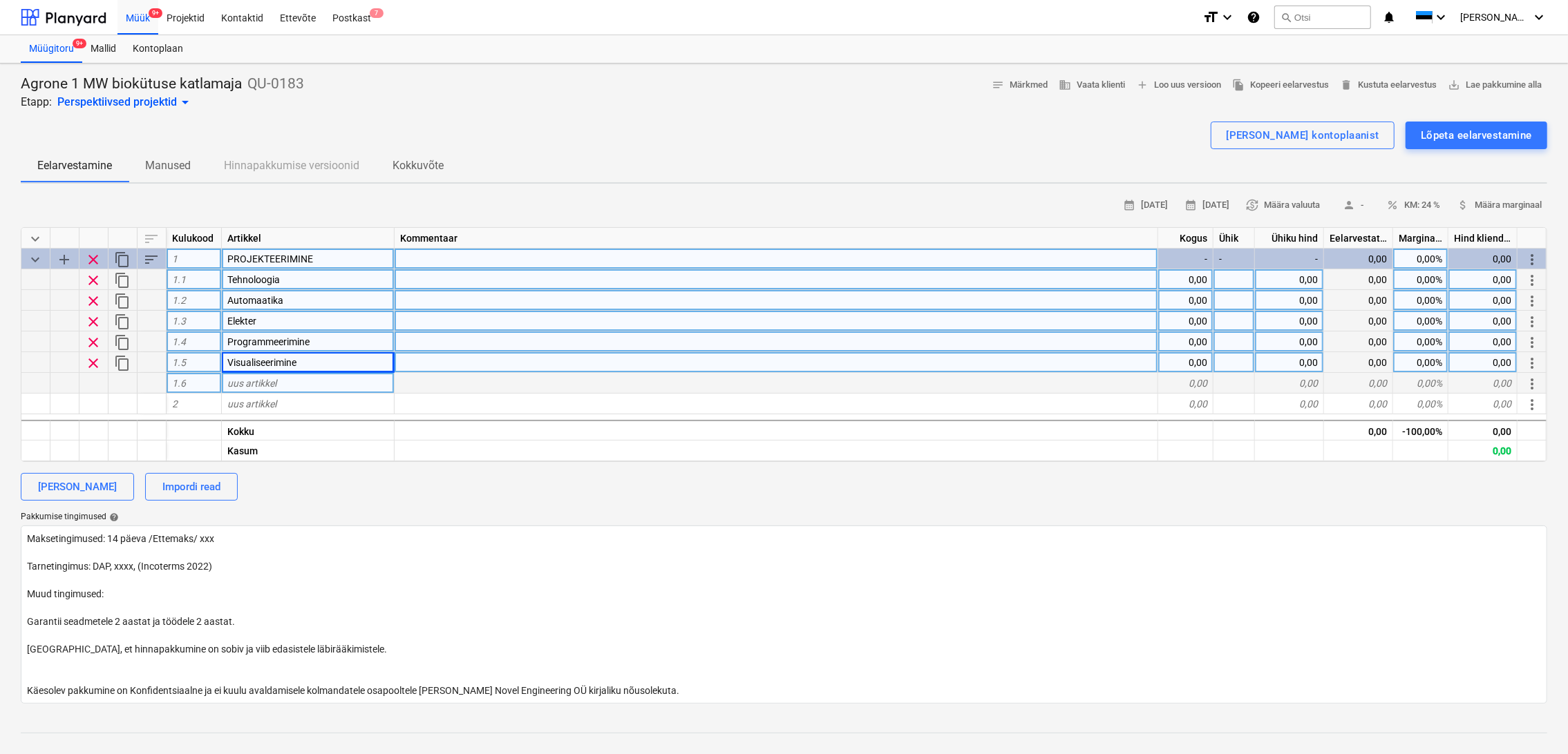
click at [338, 384] on div "uus artikkel" at bounding box center [307, 383] width 172 height 20
type input "Ehitus"
type textarea "x"
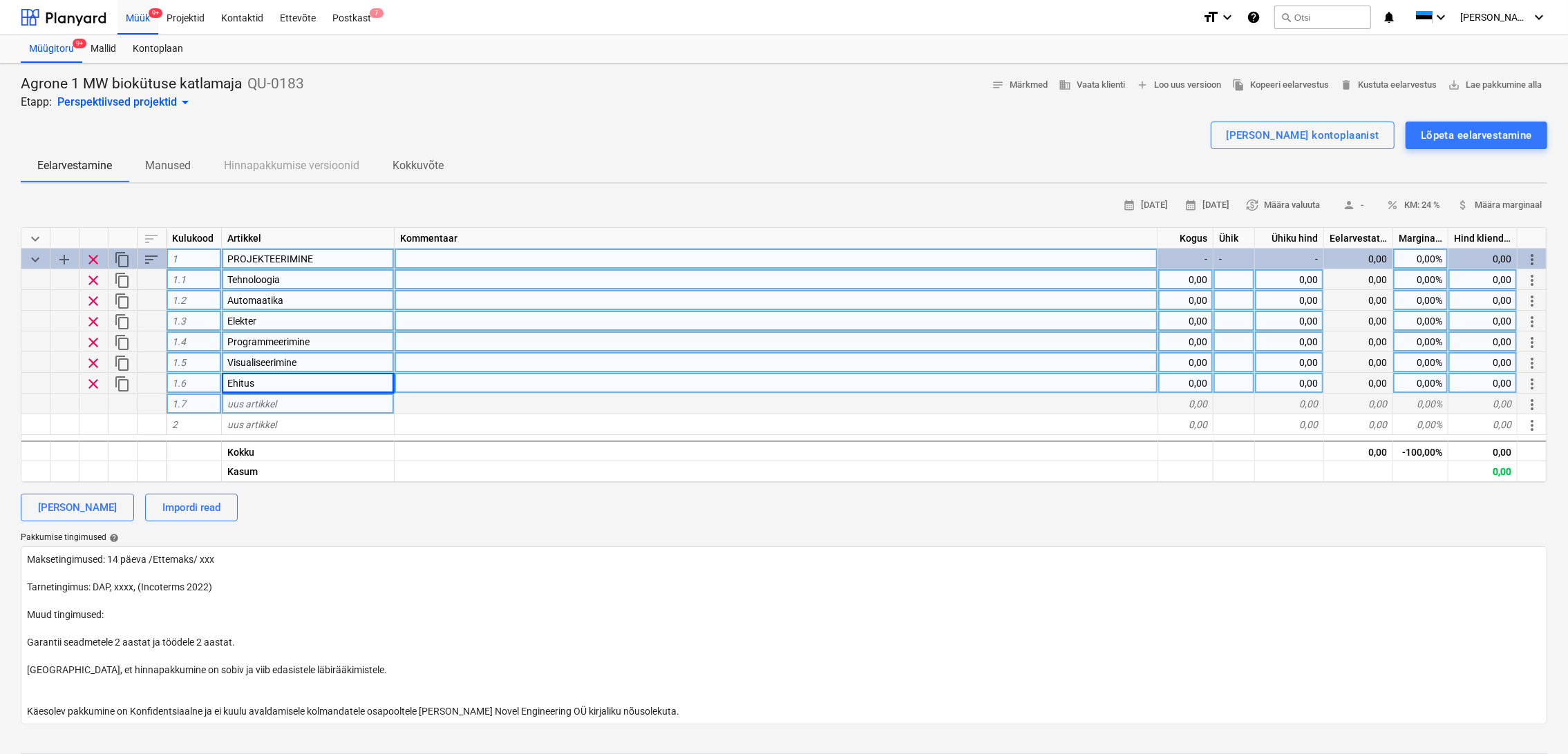
click at [324, 397] on div "uus artikkel" at bounding box center [307, 404] width 172 height 20
type input "Dokumentatsioon (ehitusluba, saasteluba jms)"
type textarea "x"
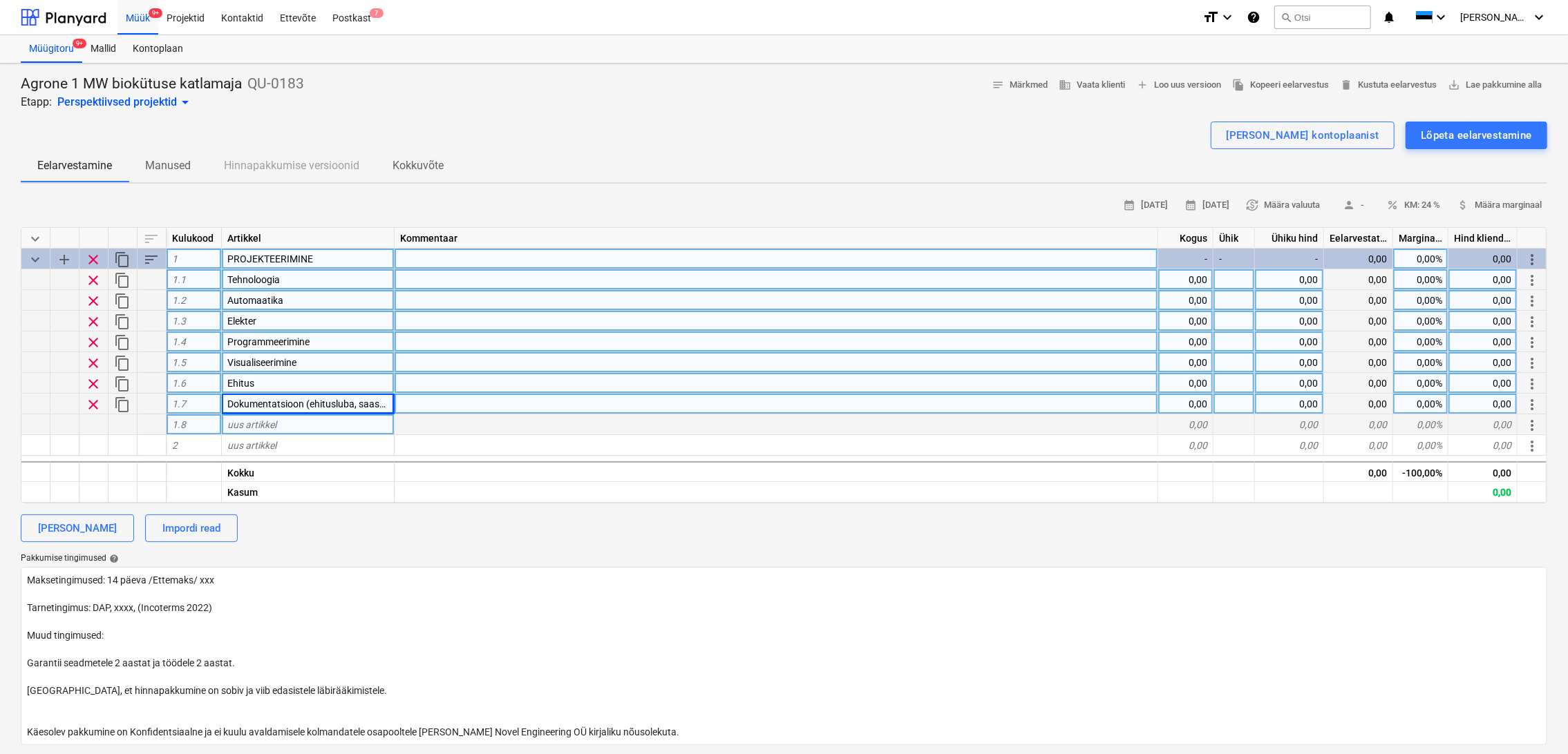
click at [307, 418] on div "uus artikkel" at bounding box center [307, 424] width 172 height 20
type input "Kiwa kooskõlastused projektidele"
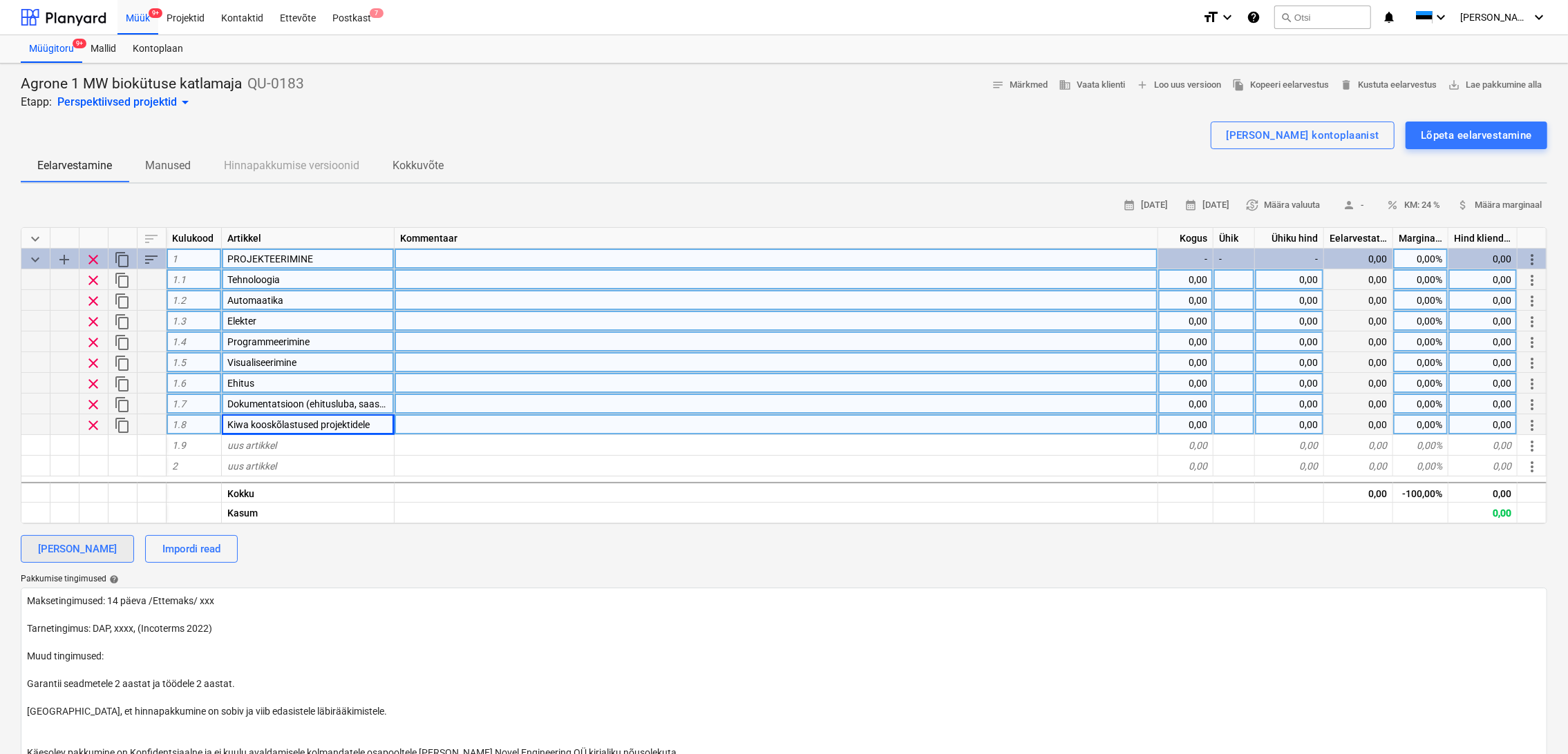
click at [60, 552] on div "[PERSON_NAME]" at bounding box center [78, 549] width 78 height 18
type textarea "x"
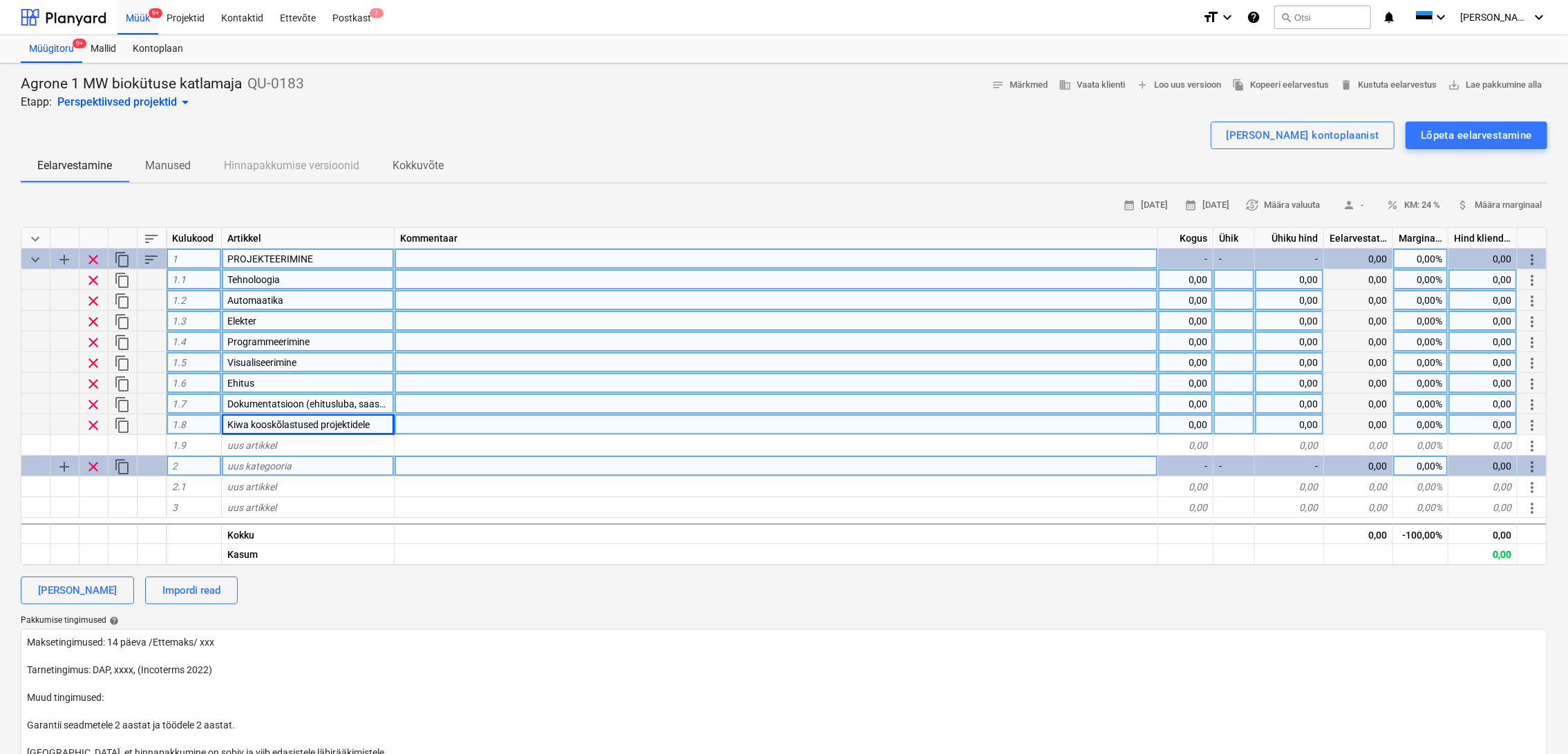
click at [314, 466] on div "uus kategooria" at bounding box center [307, 466] width 172 height 20
type input "SEADMESTIK"
type textarea "x"
click at [345, 488] on div "uus artikkel" at bounding box center [307, 486] width 172 height 20
type input "Katel 1 MW, 110C, 6 bar,"
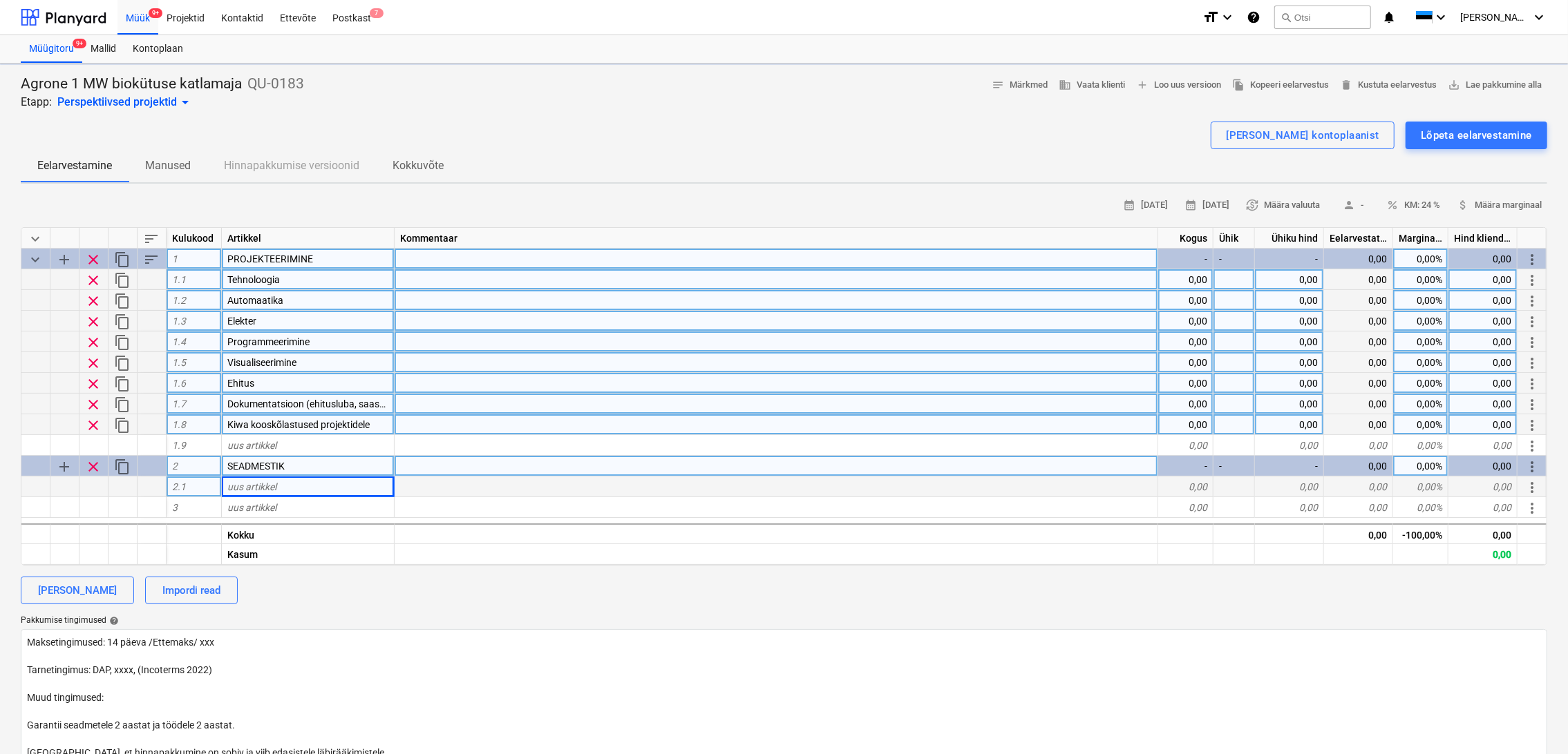
type textarea "x"
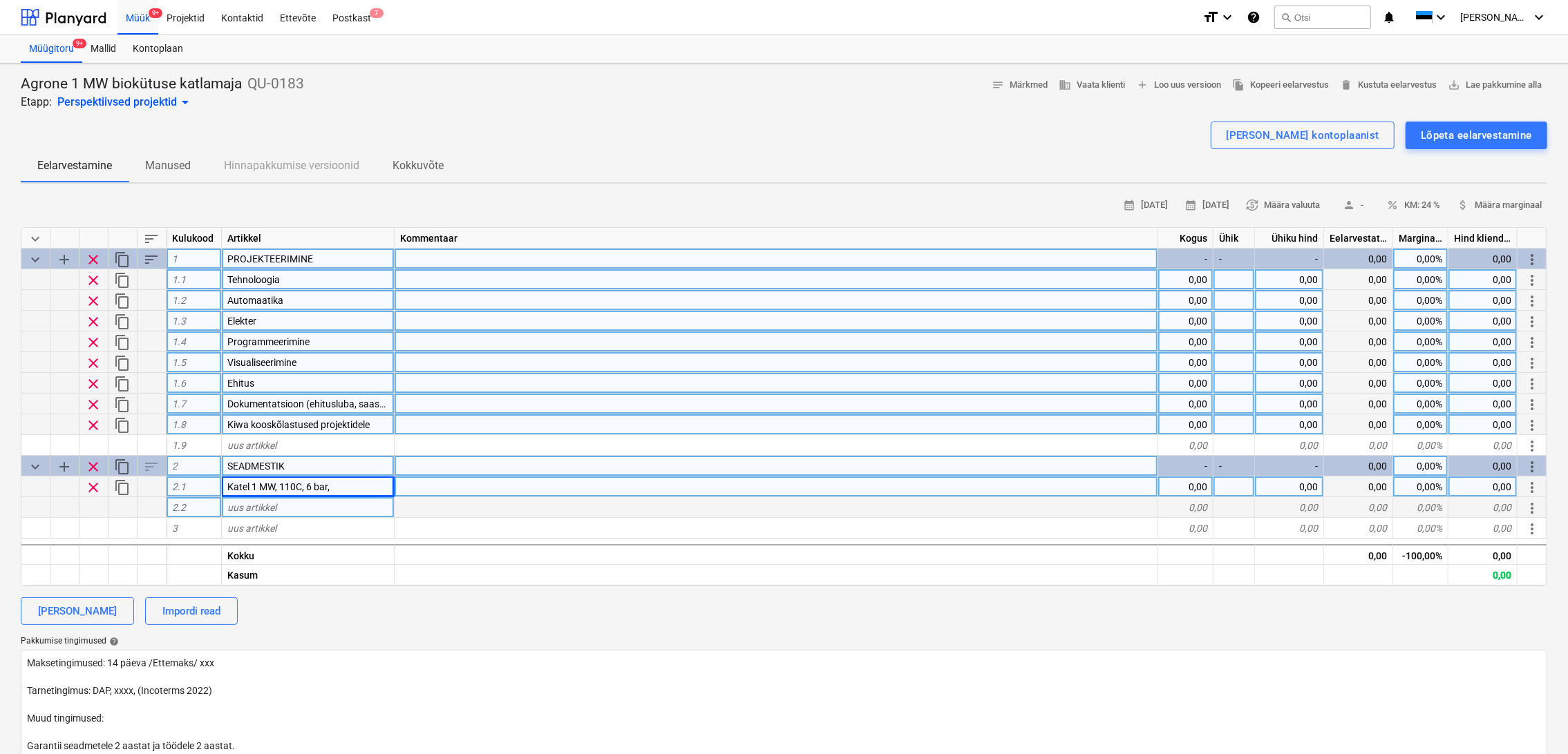
click at [317, 503] on div "uus artikkel" at bounding box center [307, 507] width 172 height 20
type input "Pumbasõlmed"
type textarea "x"
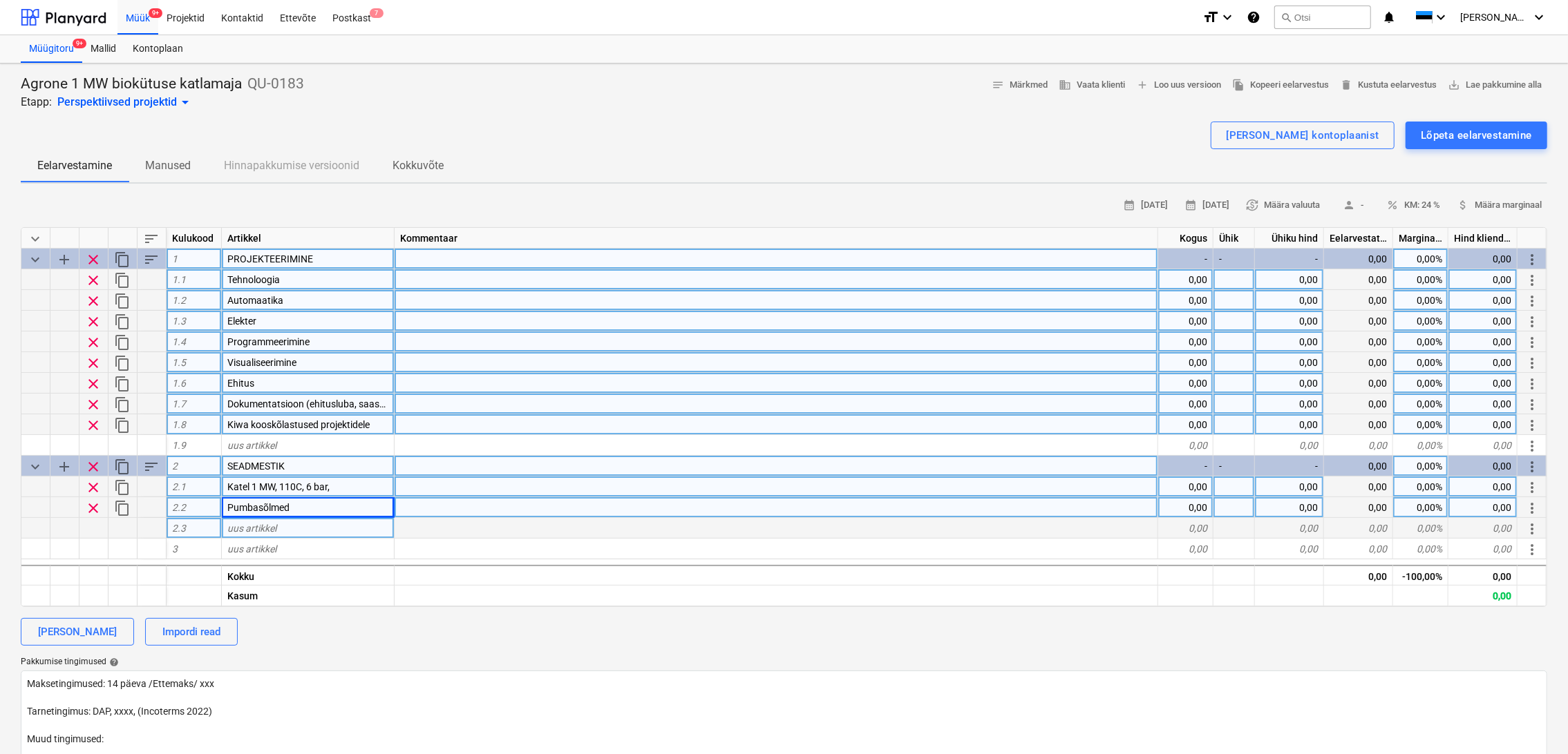
click at [293, 529] on div "uus artikkel" at bounding box center [307, 528] width 172 height 20
type input "Täiteliin"
type textarea "x"
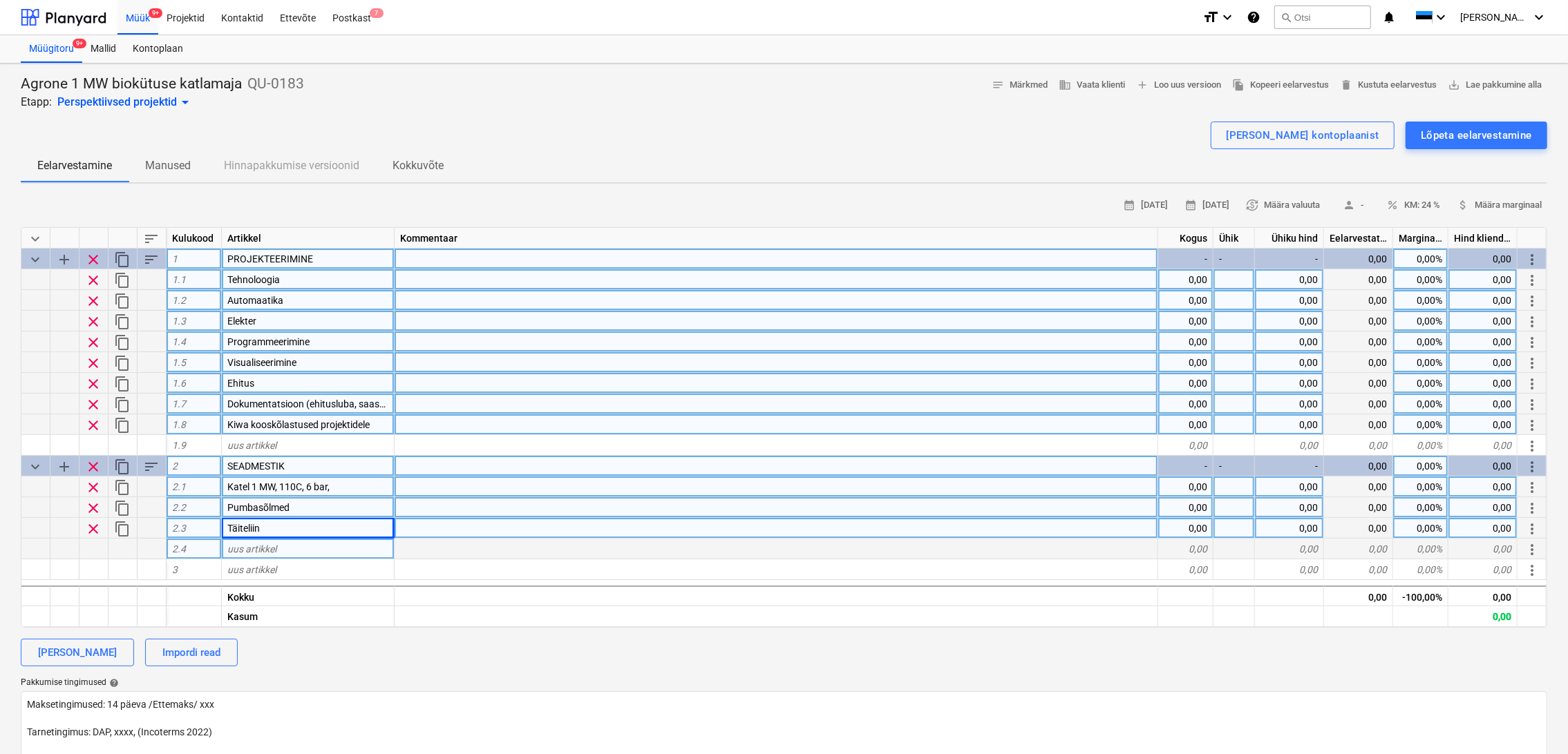
click at [298, 550] on div "uus artikkel" at bounding box center [307, 549] width 172 height 20
click at [293, 529] on div "Täiteliin" at bounding box center [307, 528] width 172 height 20
type input "Vee ettevalmistus (pehmendi, lisaveepaak, kemikaali doseerimine)"
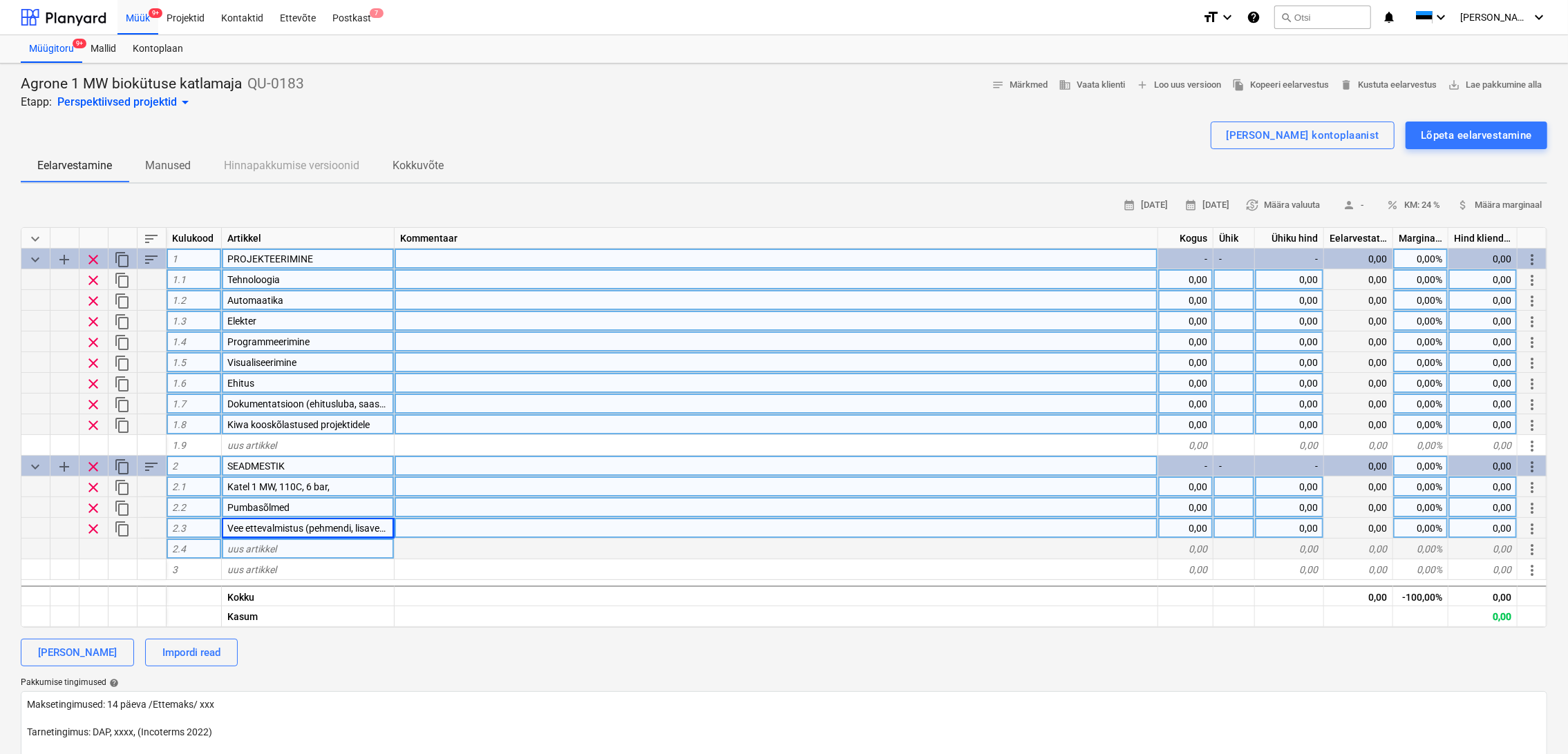
click at [288, 548] on div "uus artikkel" at bounding box center [307, 549] width 172 height 20
click at [95, 646] on div "[PERSON_NAME]" at bounding box center [78, 653] width 78 height 18
type textarea "x"
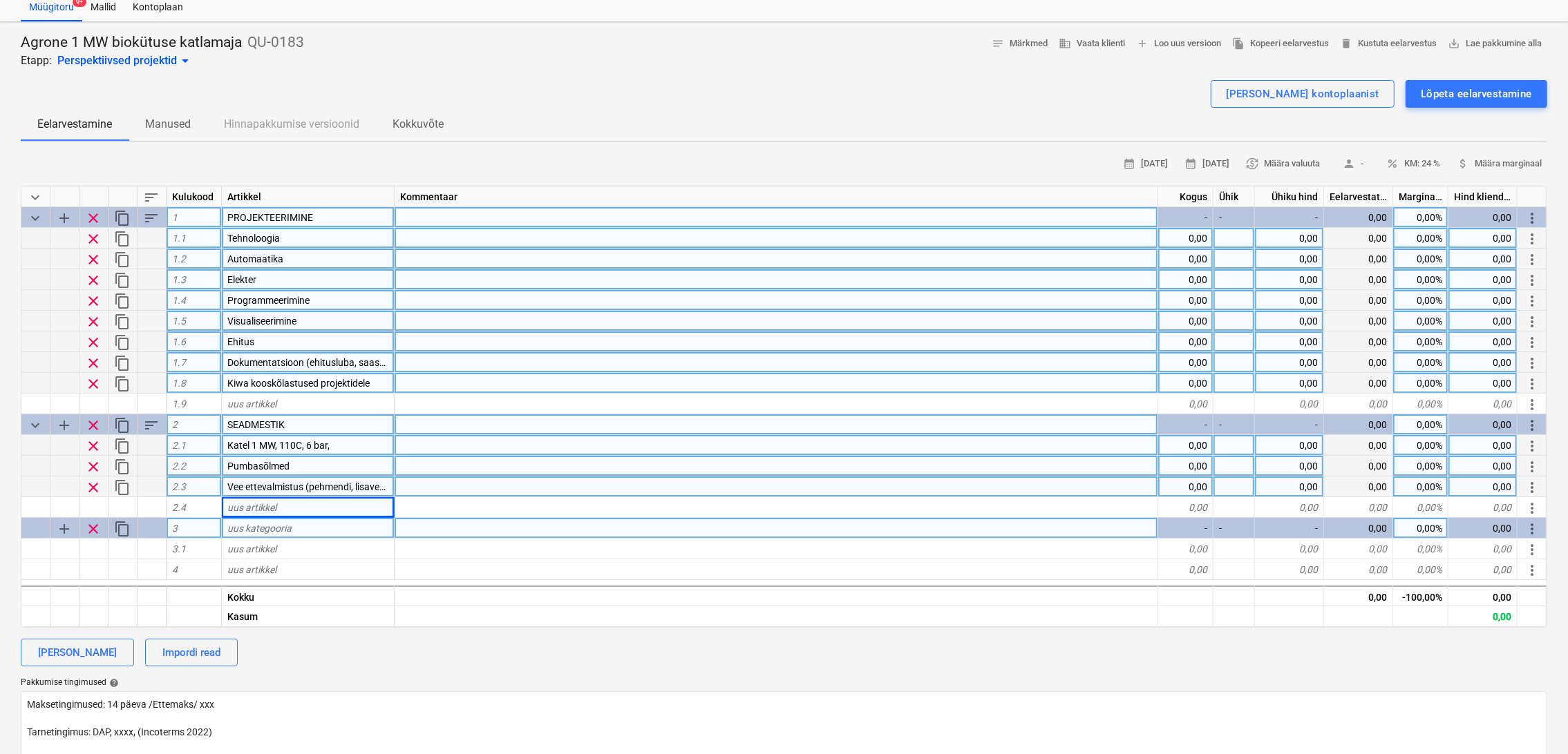
scroll to position [77, 0]
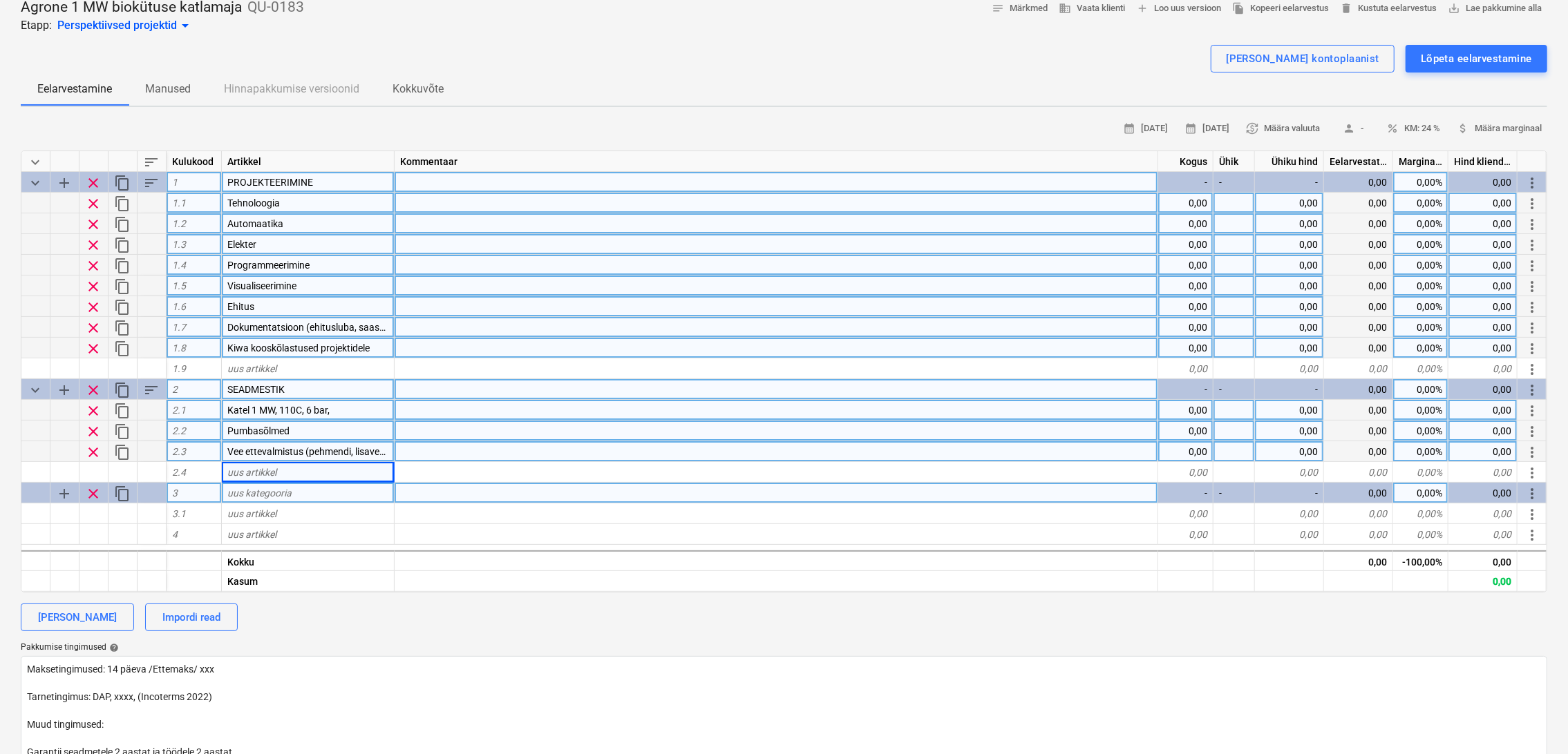
click at [306, 487] on div "uus kategooria" at bounding box center [307, 493] width 172 height 20
type input "PAIGALDUSTÖÖD"
type textarea "x"
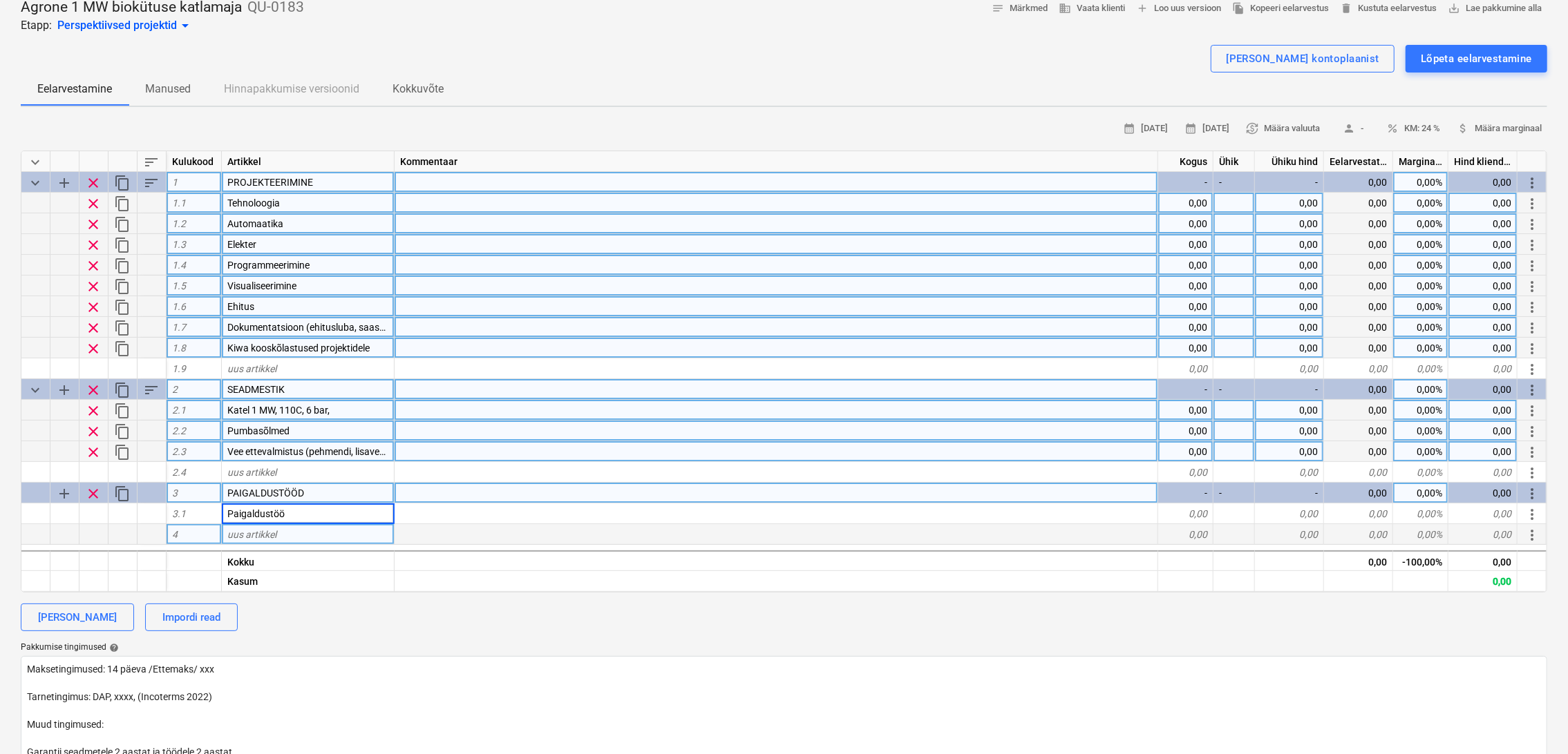
type input "Paigaldustööd"
type textarea "x"
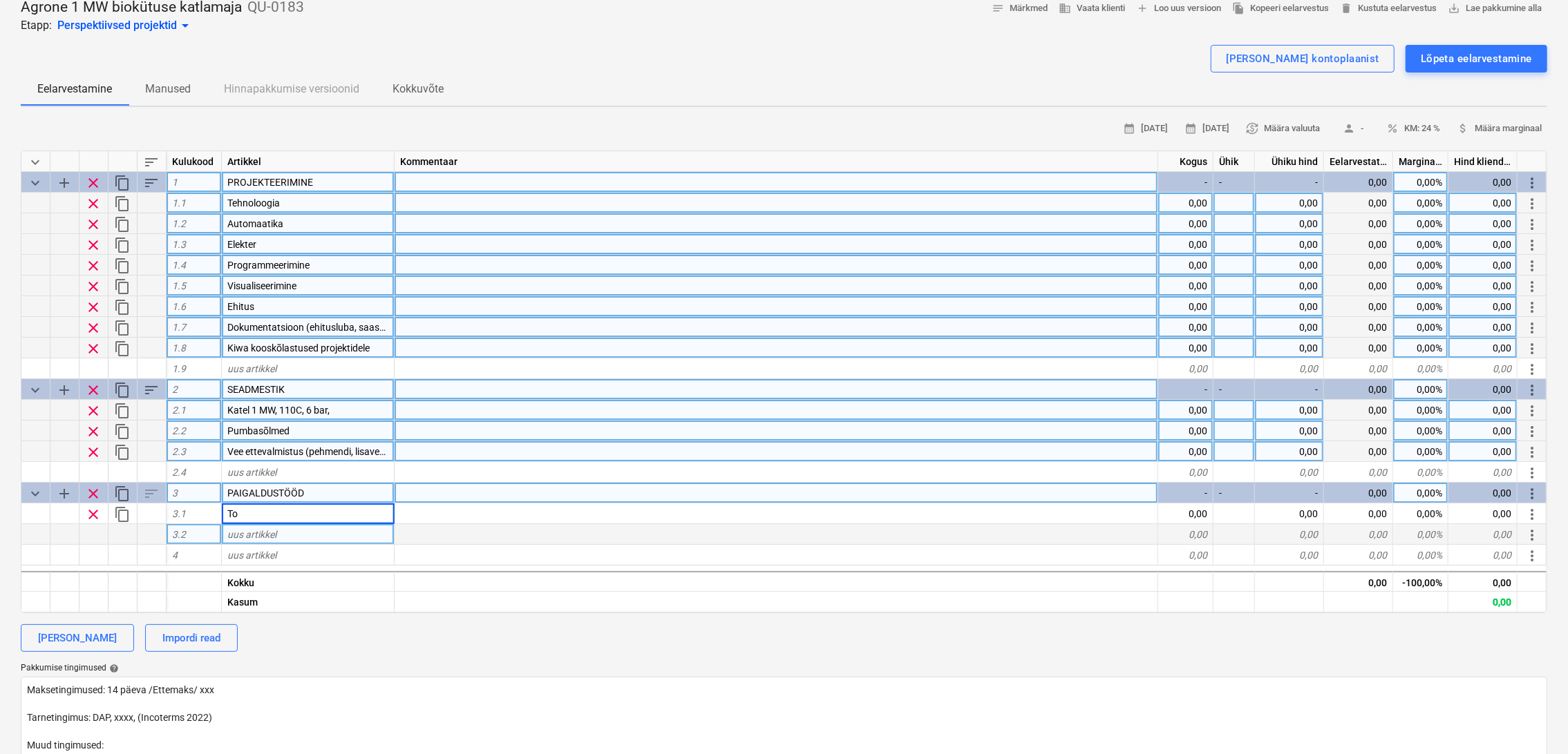
type input "T"
click at [295, 528] on div "uus artikkel" at bounding box center [307, 534] width 172 height 20
type input "[DEMOGRAPHIC_DATA]"
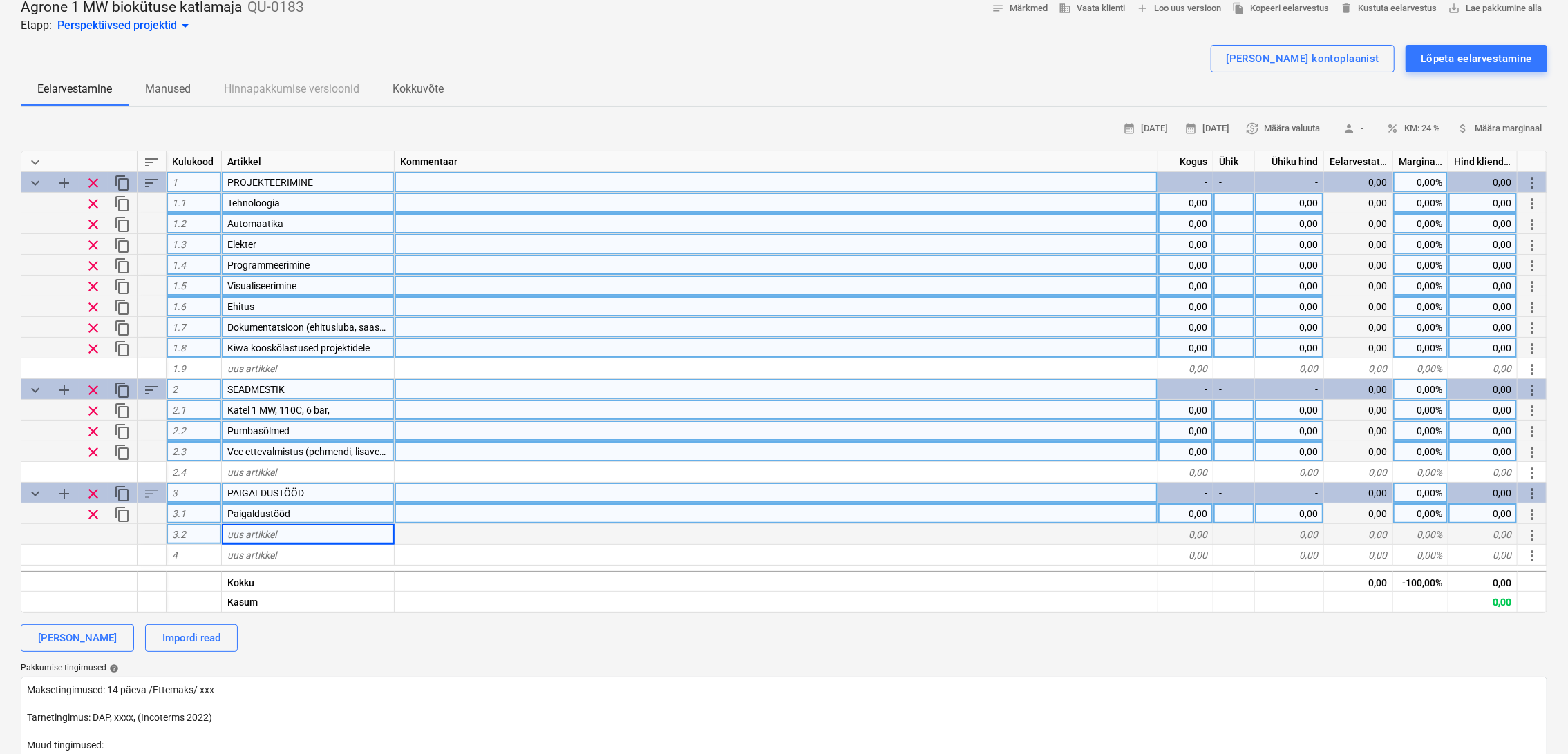
scroll to position [154, 0]
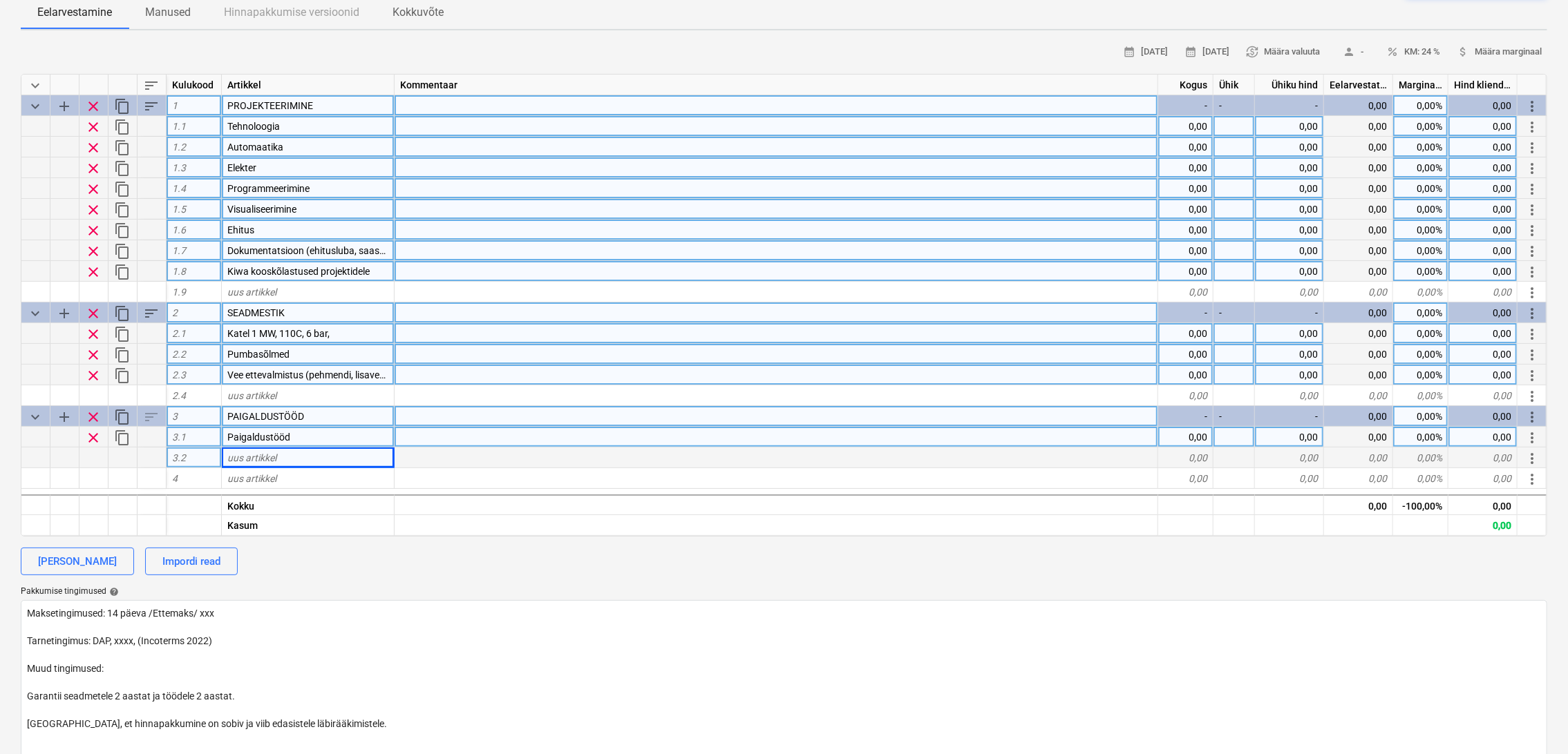
type textarea "x"
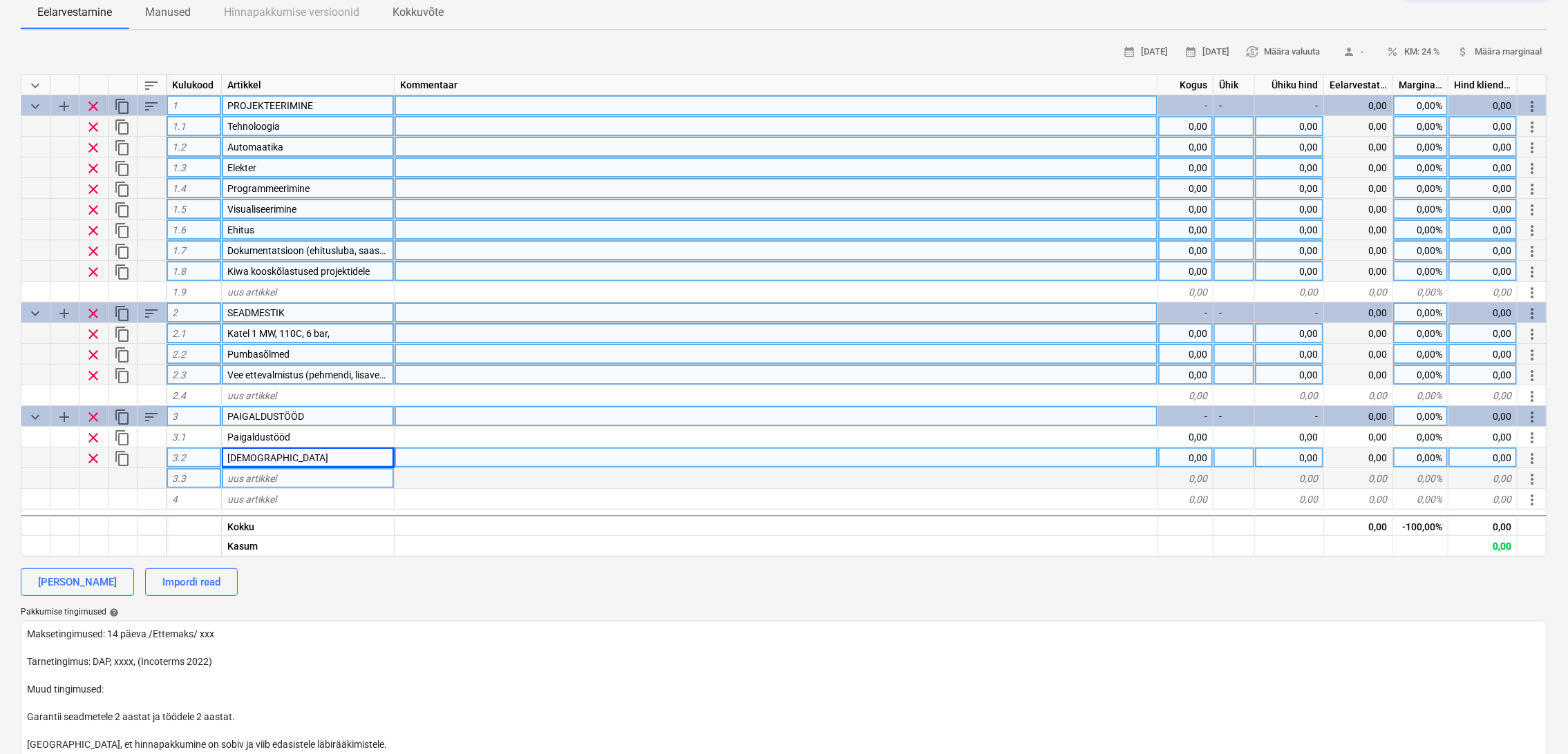
click at [297, 483] on div "uus artikkel" at bounding box center [307, 478] width 172 height 20
type input "Elektripaigaldis"
type textarea "x"
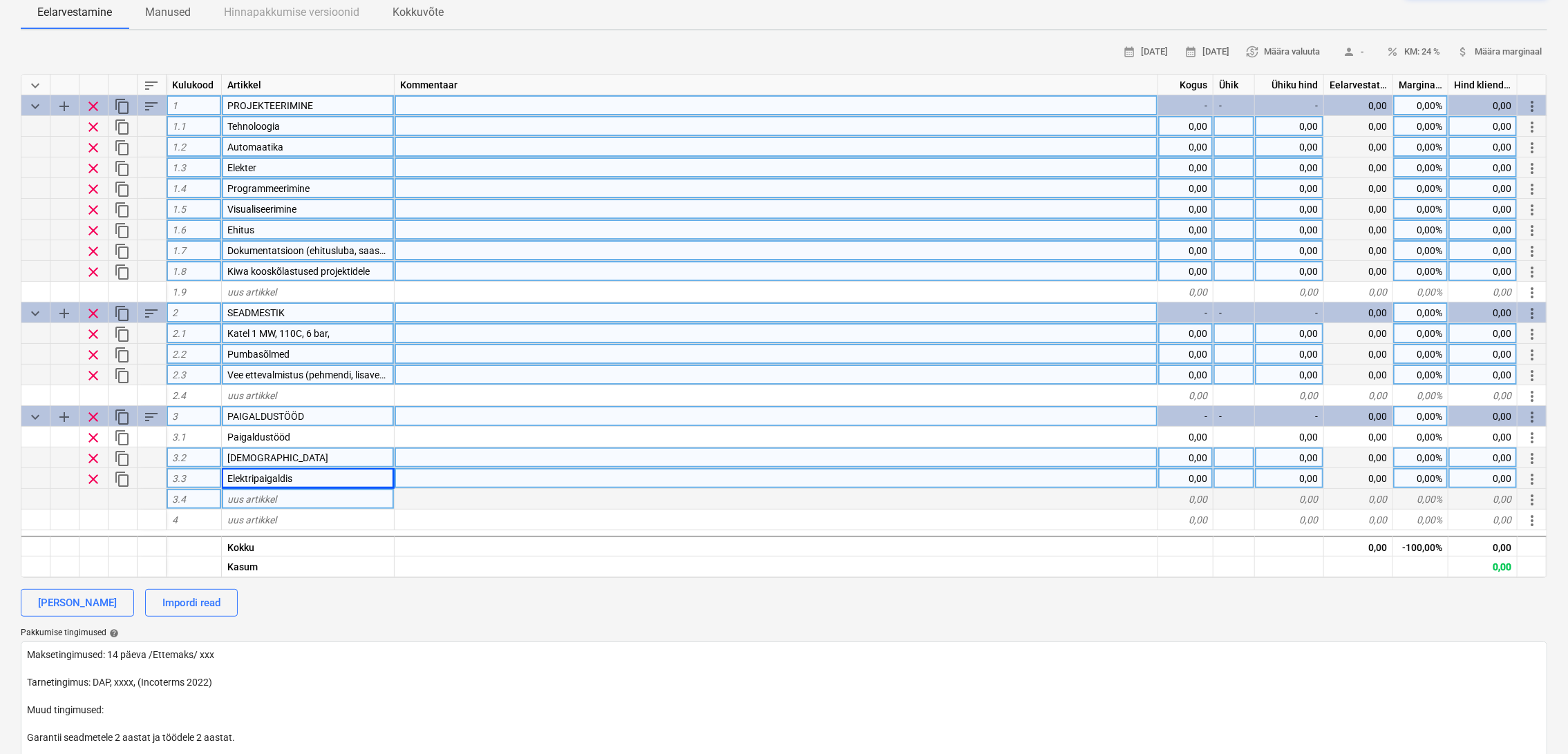
click at [297, 501] on div "uus artikkel" at bounding box center [307, 499] width 172 height 20
type input "Isoleerimine"
type textarea "x"
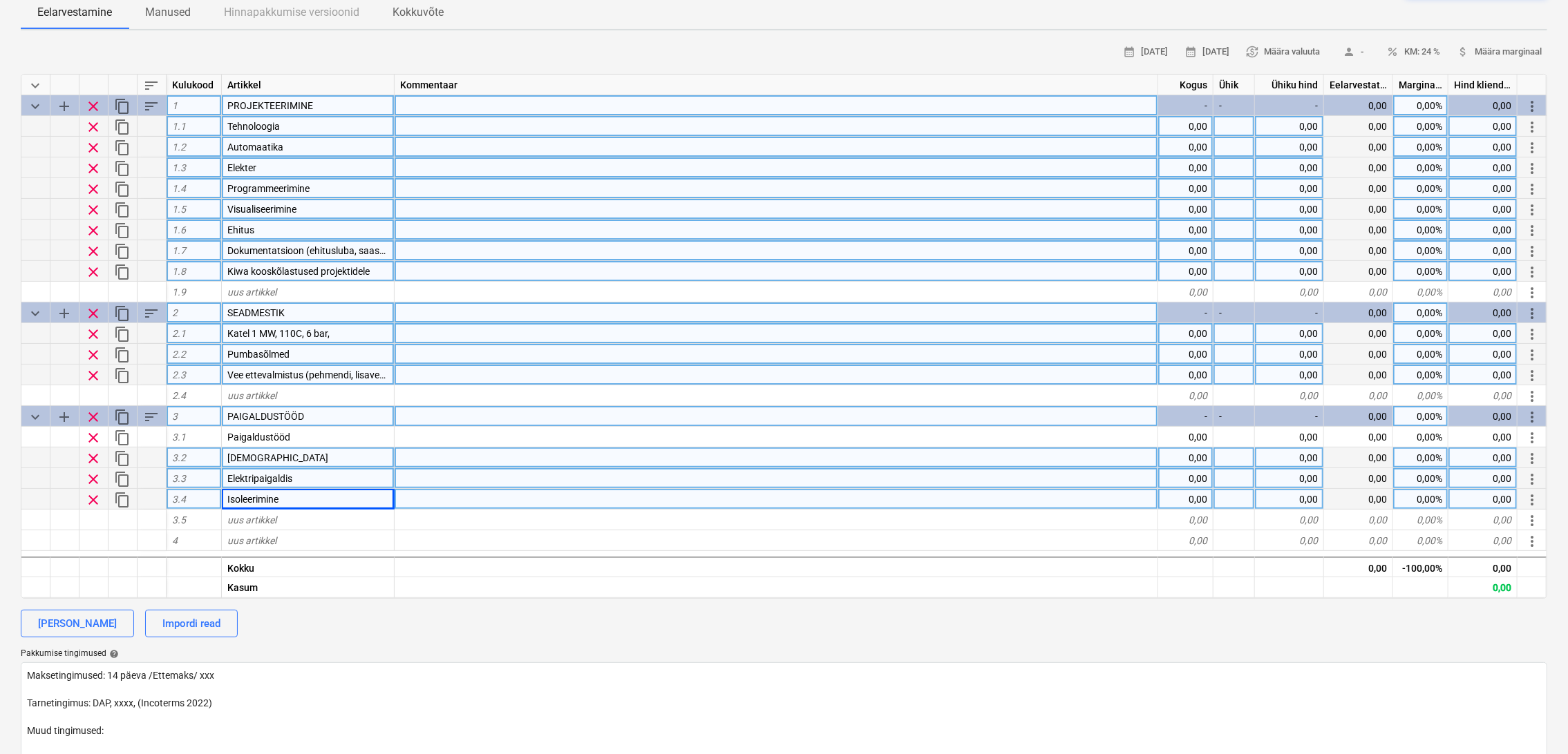
click at [302, 480] on div "Elektripaigaldis" at bounding box center [307, 478] width 172 height 20
type input "Isoleerimine"
type textarea "x"
click at [315, 502] on div "Isoleerimine" at bounding box center [307, 499] width 172 height 20
type input "Elektripaigaldis"
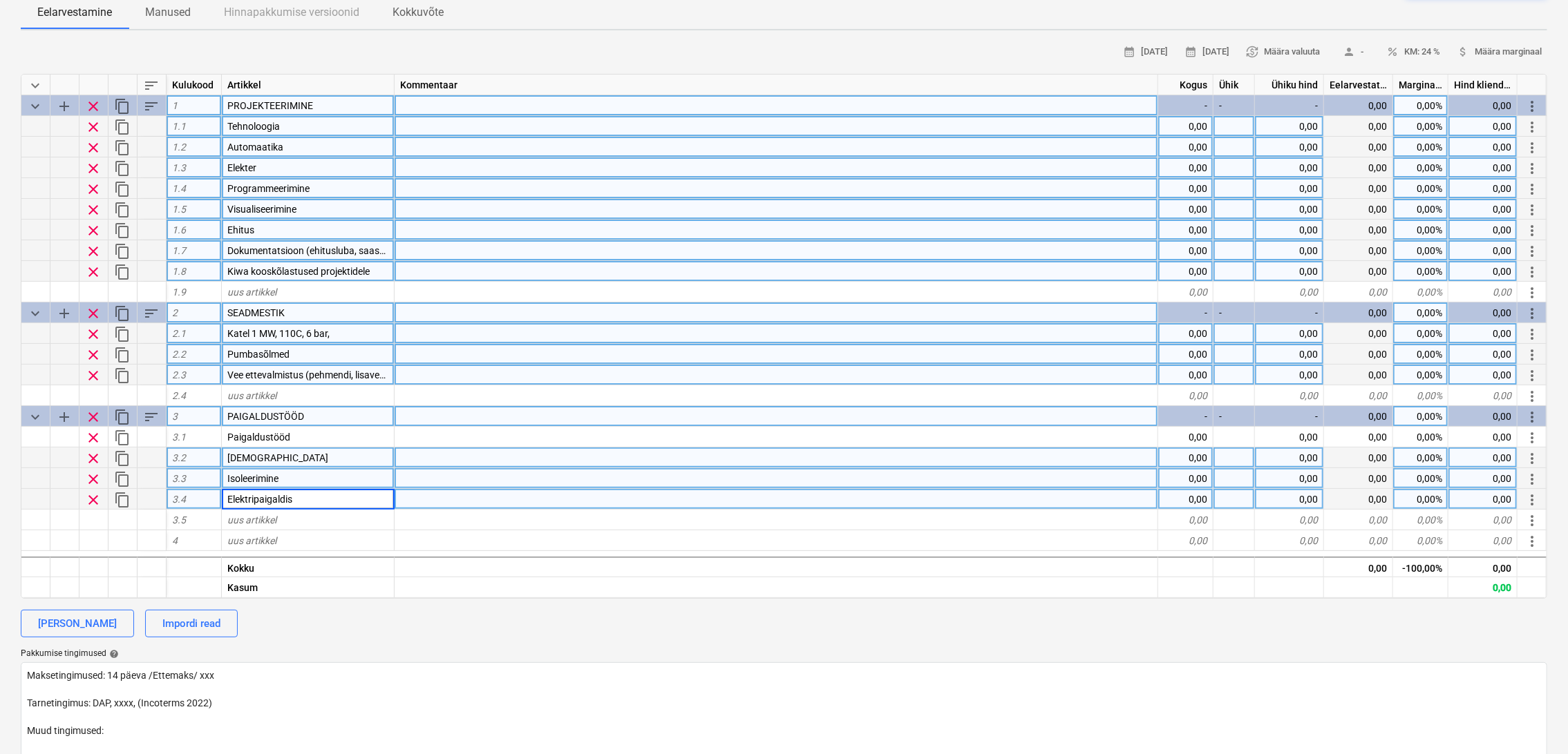
type textarea "x"
click at [308, 519] on div "uus artikkel" at bounding box center [307, 520] width 172 height 20
type input "Tõstetööd ja seadmed ([PERSON_NAME], tellingud, [PERSON_NAME])"
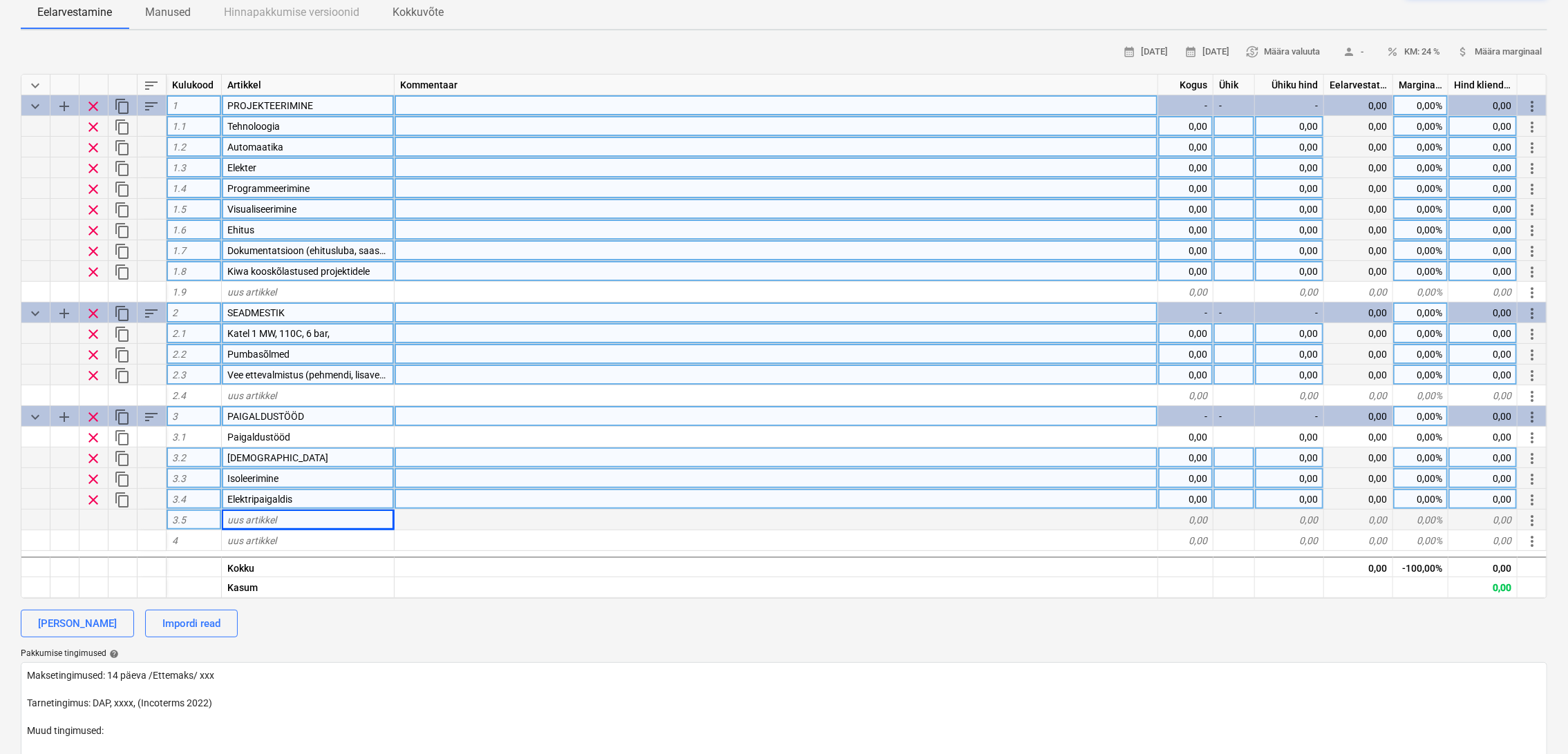
type textarea "x"
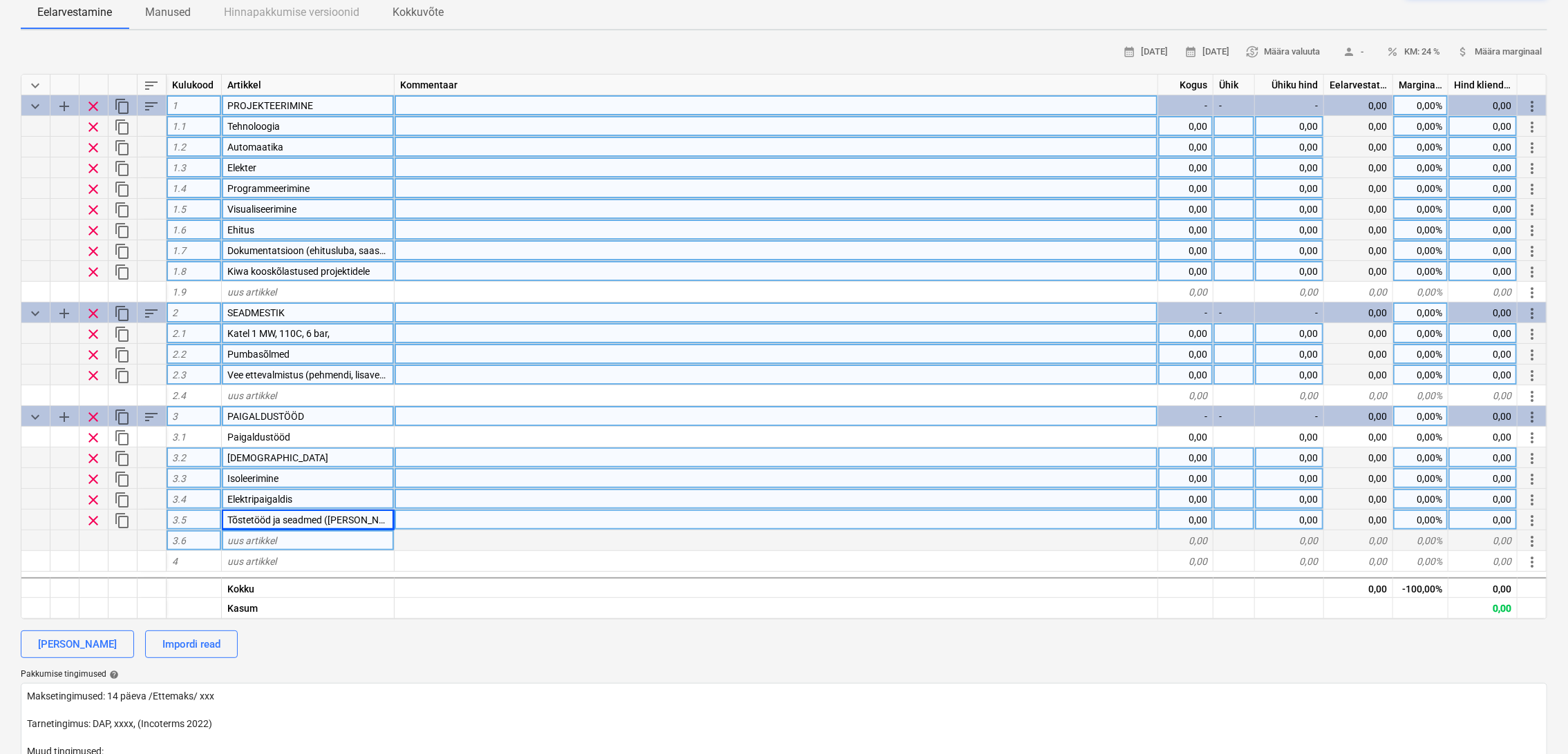
click at [288, 538] on div "uus artikkel" at bounding box center [307, 540] width 172 height 20
type input "Transport (seadmed)"
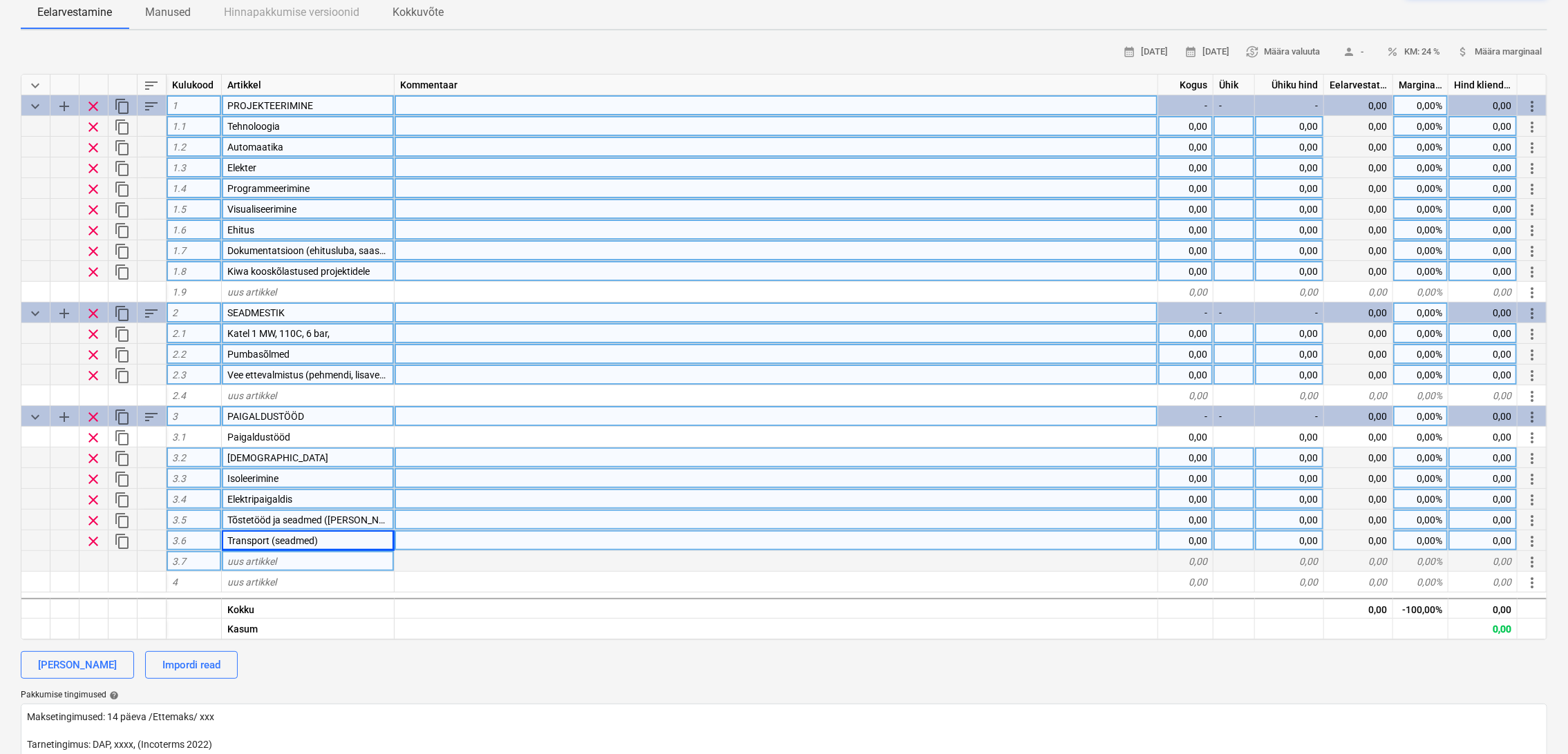
click at [288, 562] on div "uus artikkel" at bounding box center [307, 561] width 172 height 20
click at [247, 561] on input at bounding box center [307, 561] width 172 height 20
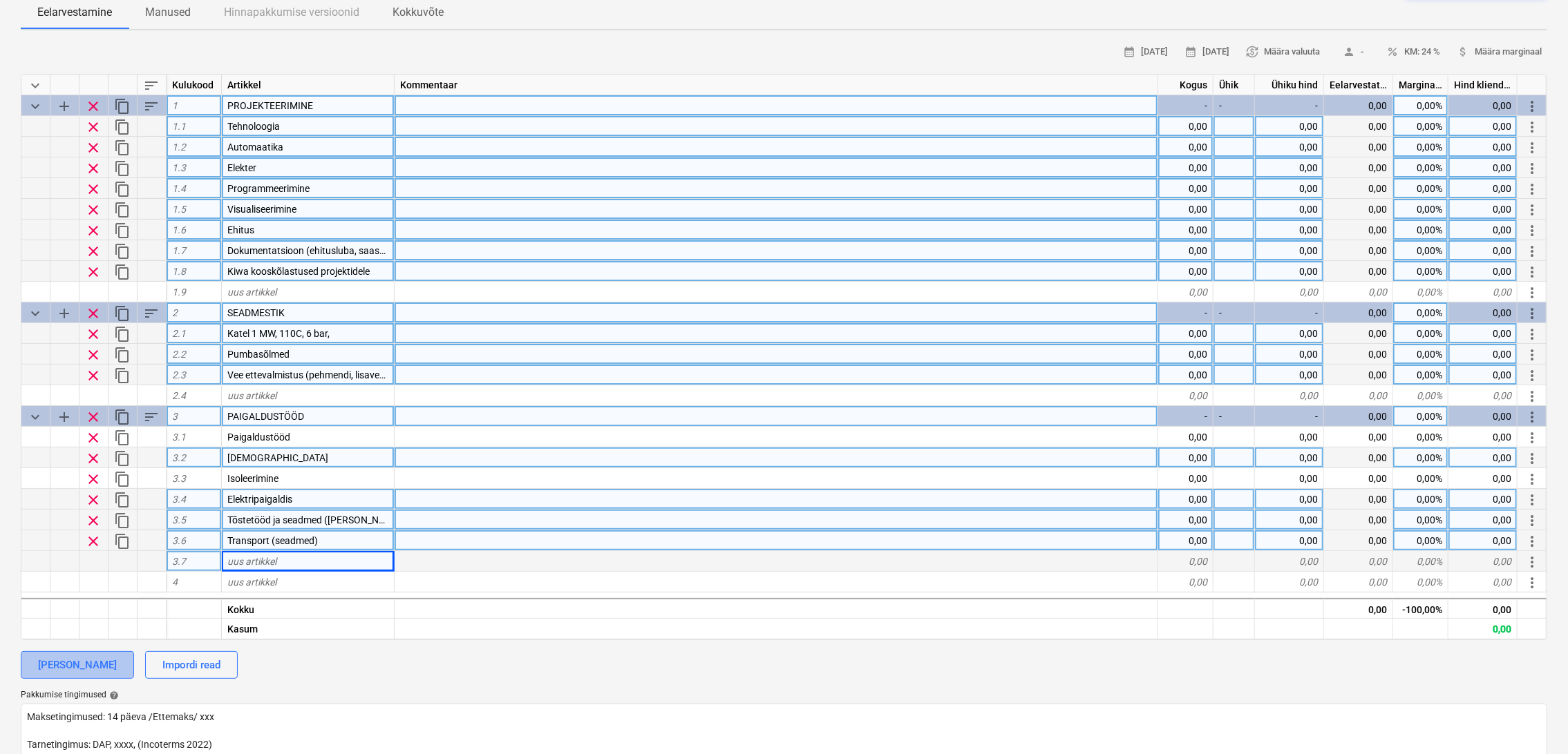
click at [82, 664] on div "[PERSON_NAME]" at bounding box center [78, 665] width 78 height 18
type textarea "x"
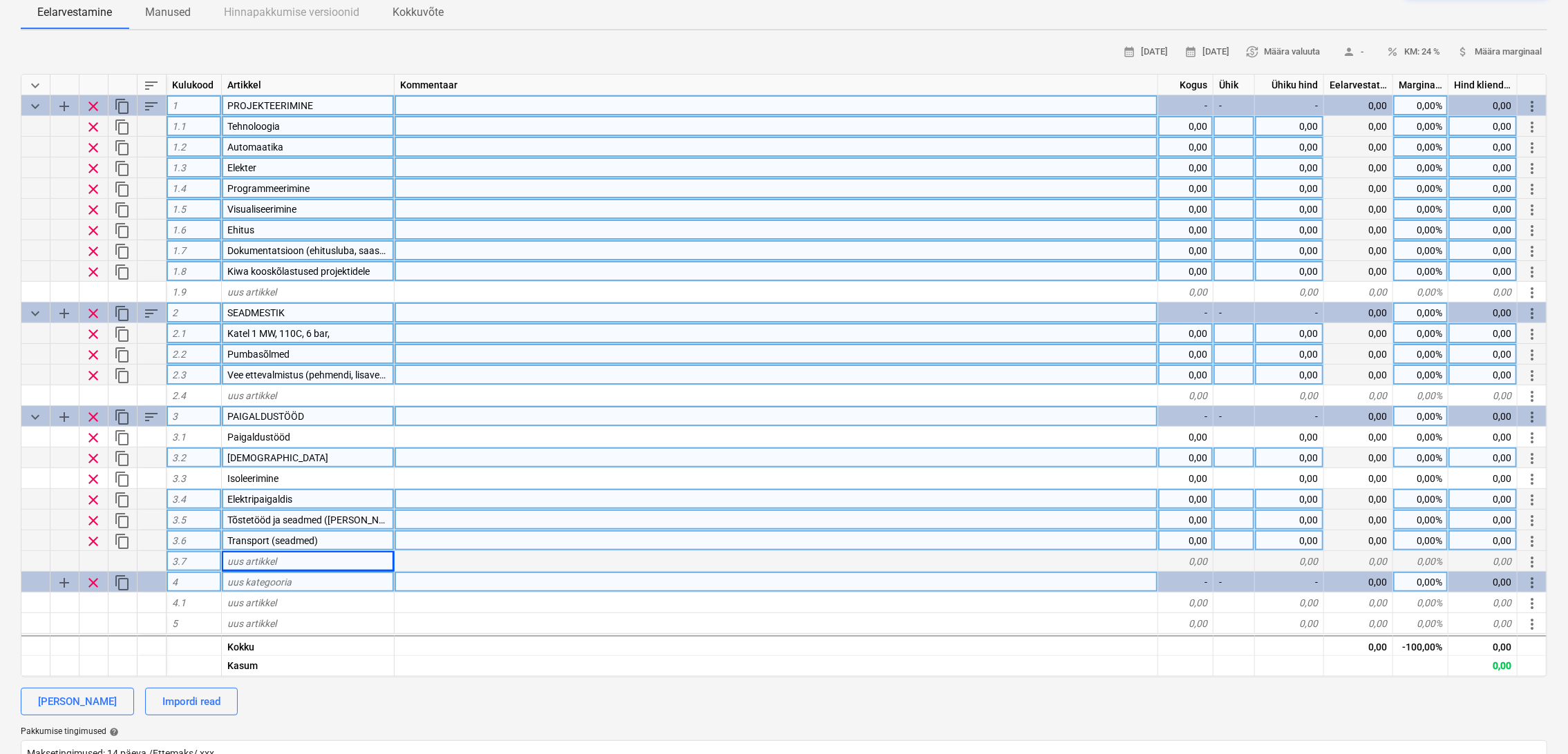
click at [309, 582] on div "uus kategooria" at bounding box center [307, 582] width 172 height 20
type input "PROJEKTIJUHTIMINE"
click at [315, 603] on div "uus artikkel" at bounding box center [307, 602] width 172 height 20
type textarea "x"
type input "Projektijuhtimine"
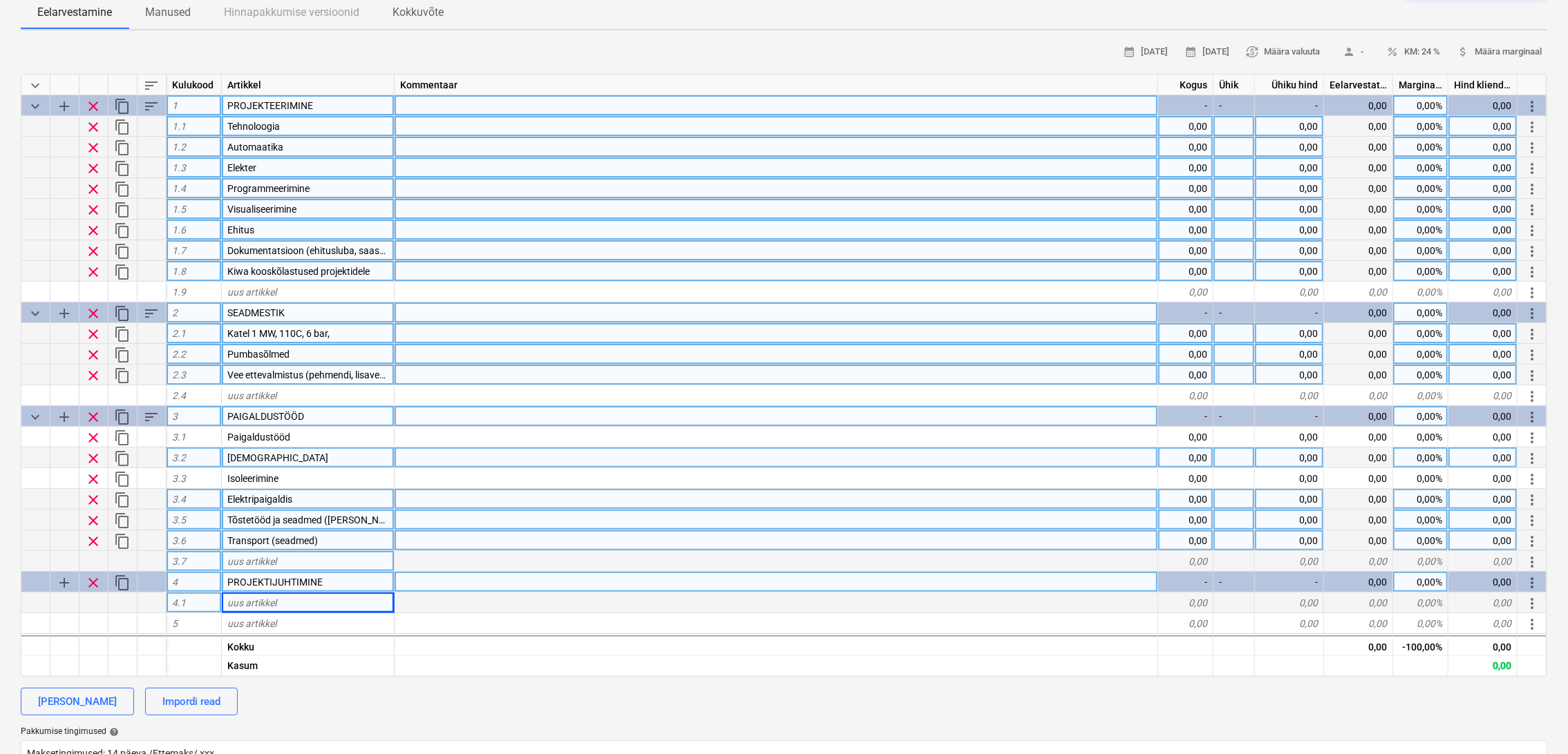
type textarea "x"
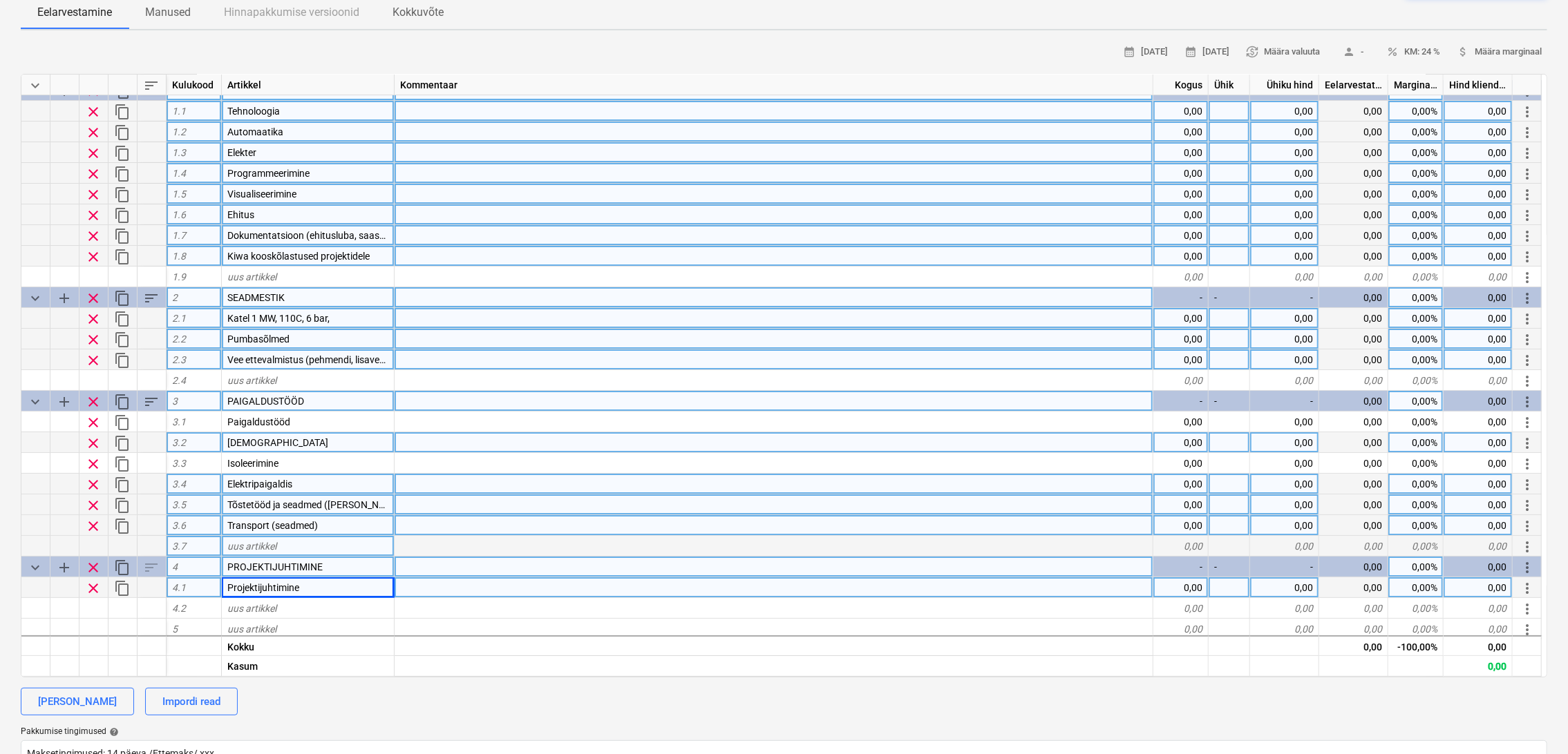
scroll to position [20, 0]
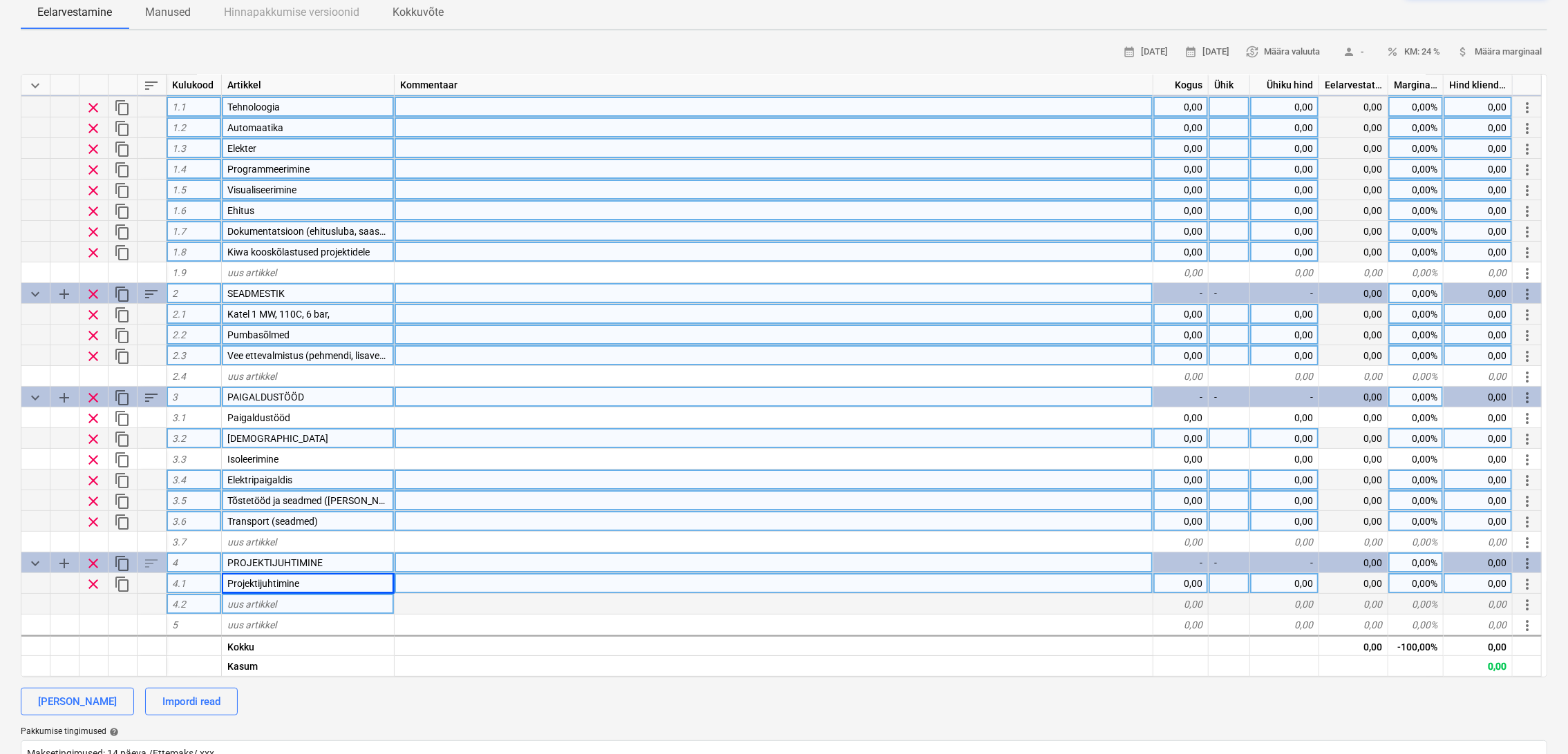
click at [306, 606] on div "uus artikkel" at bounding box center [307, 604] width 172 height 20
type input "Finantskulud (tagatised, raha hind)"
type textarea "x"
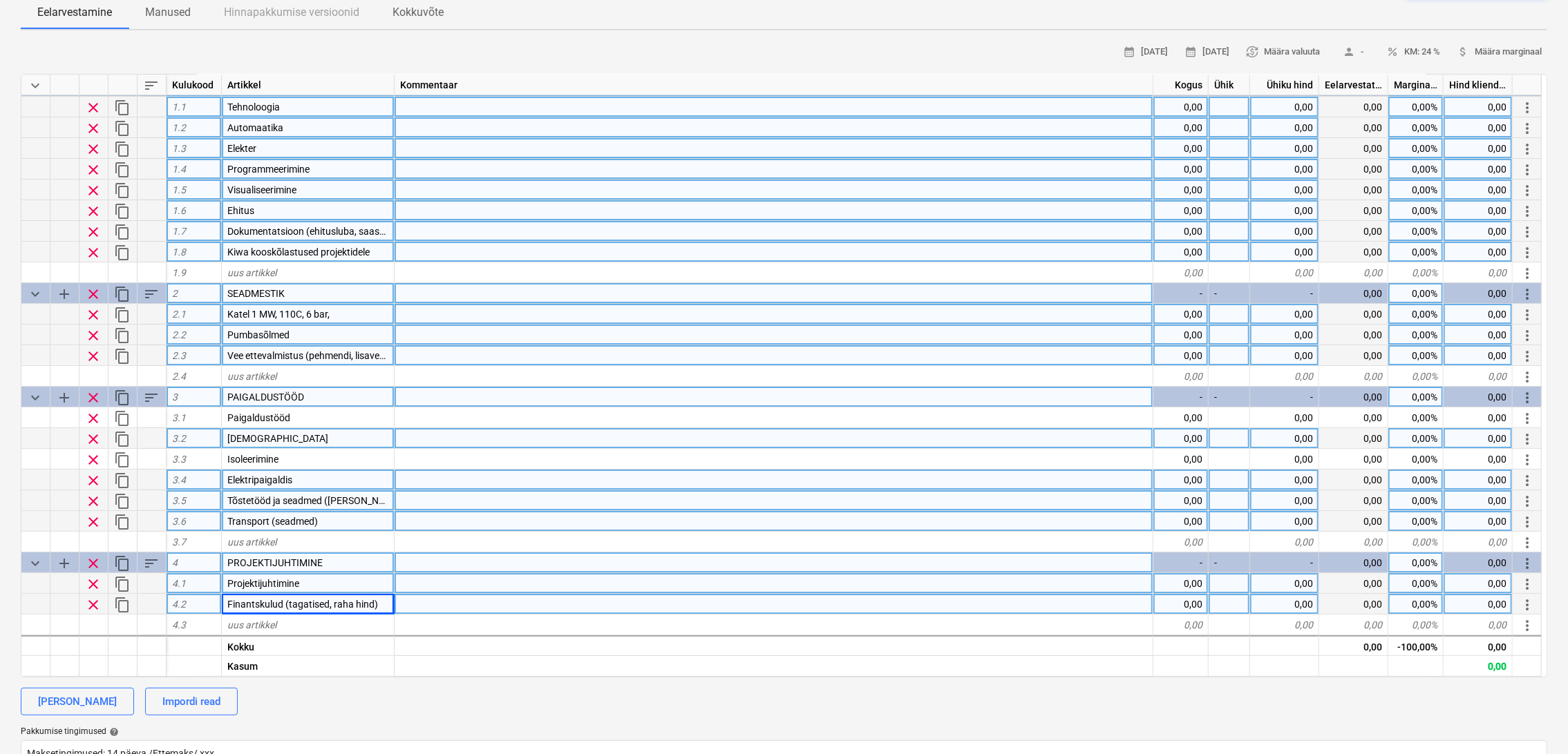
scroll to position [39, 0]
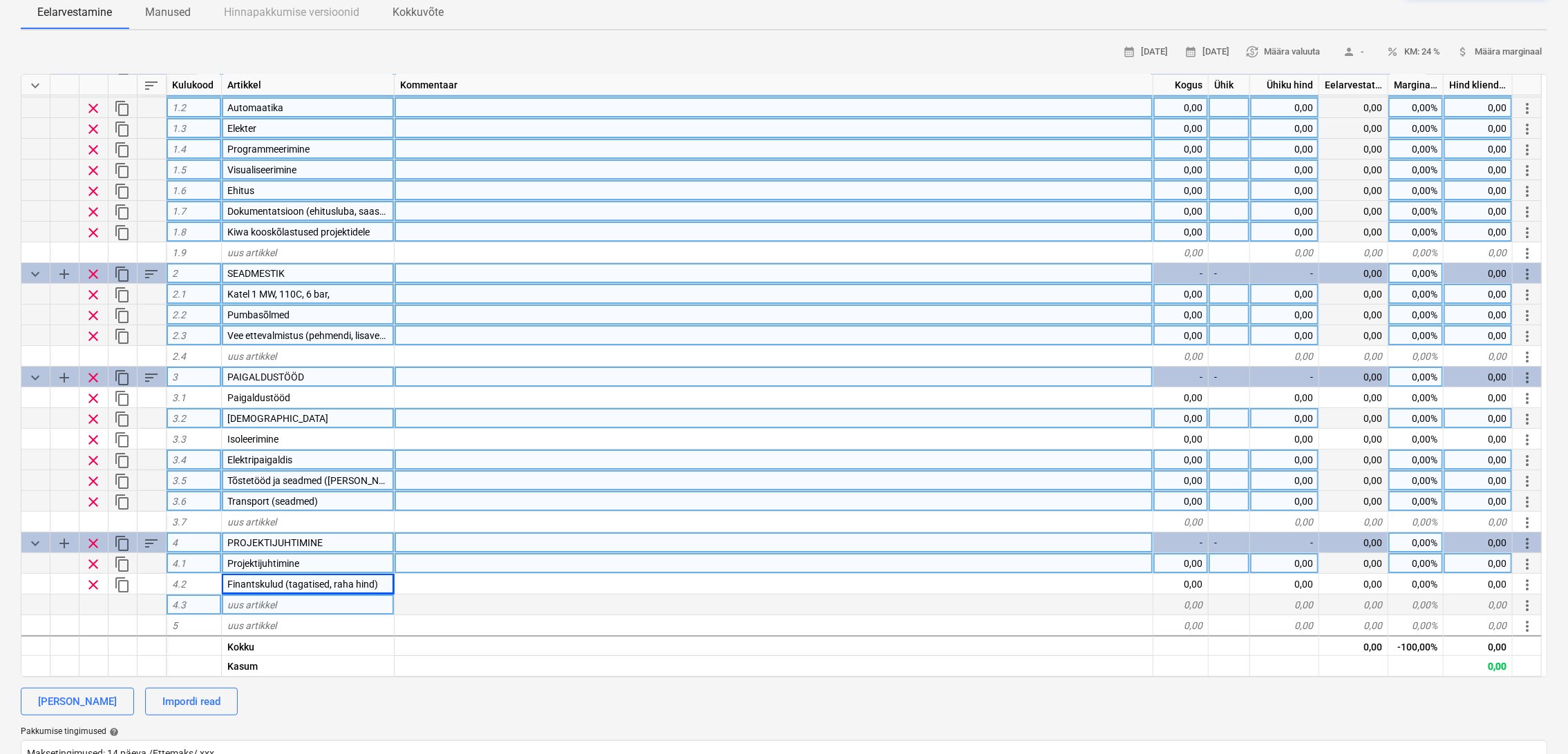
click at [287, 601] on div "uus artikkel" at bounding box center [307, 605] width 172 height 20
type input "Kindlustused (CAR)"
type textarea "x"
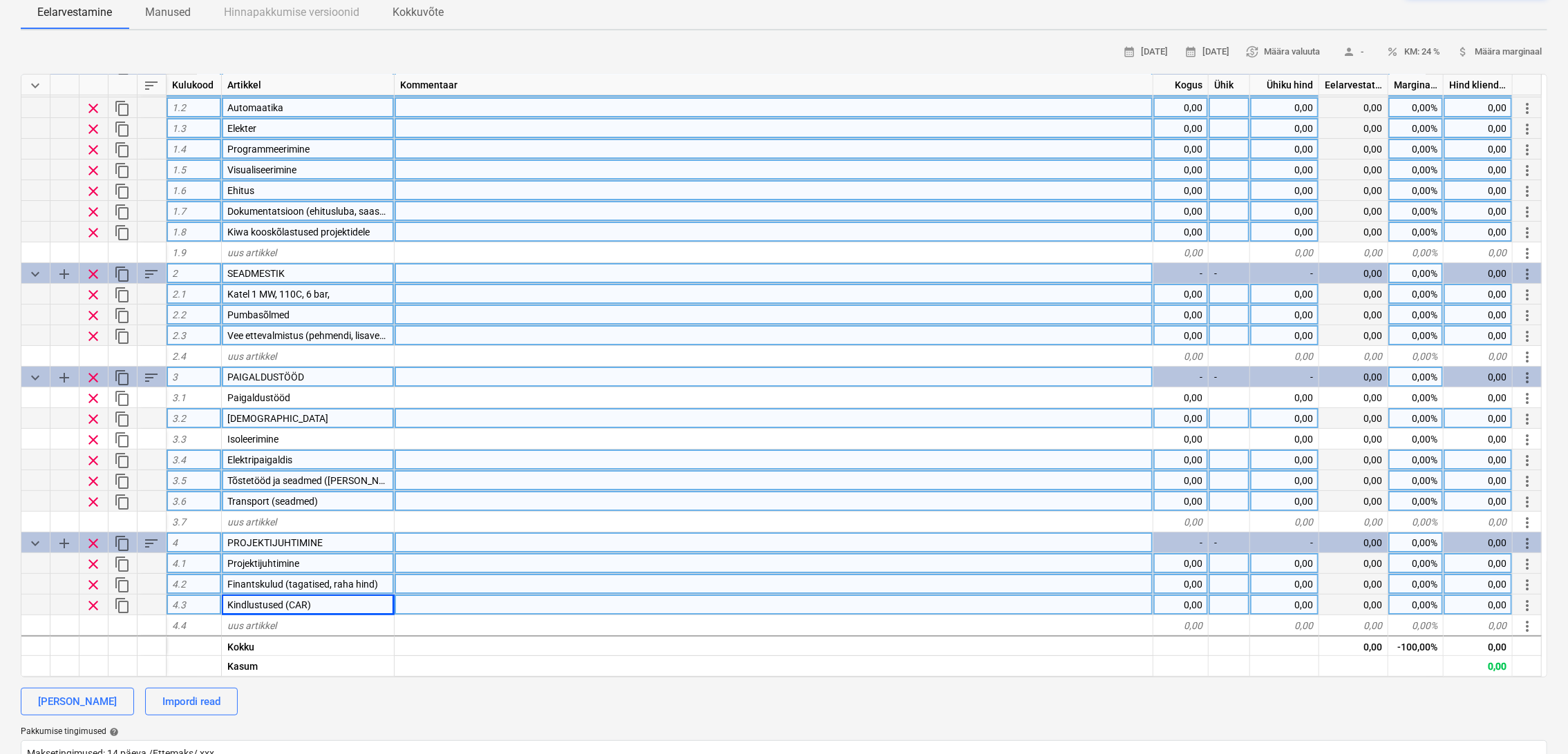
scroll to position [60, 0]
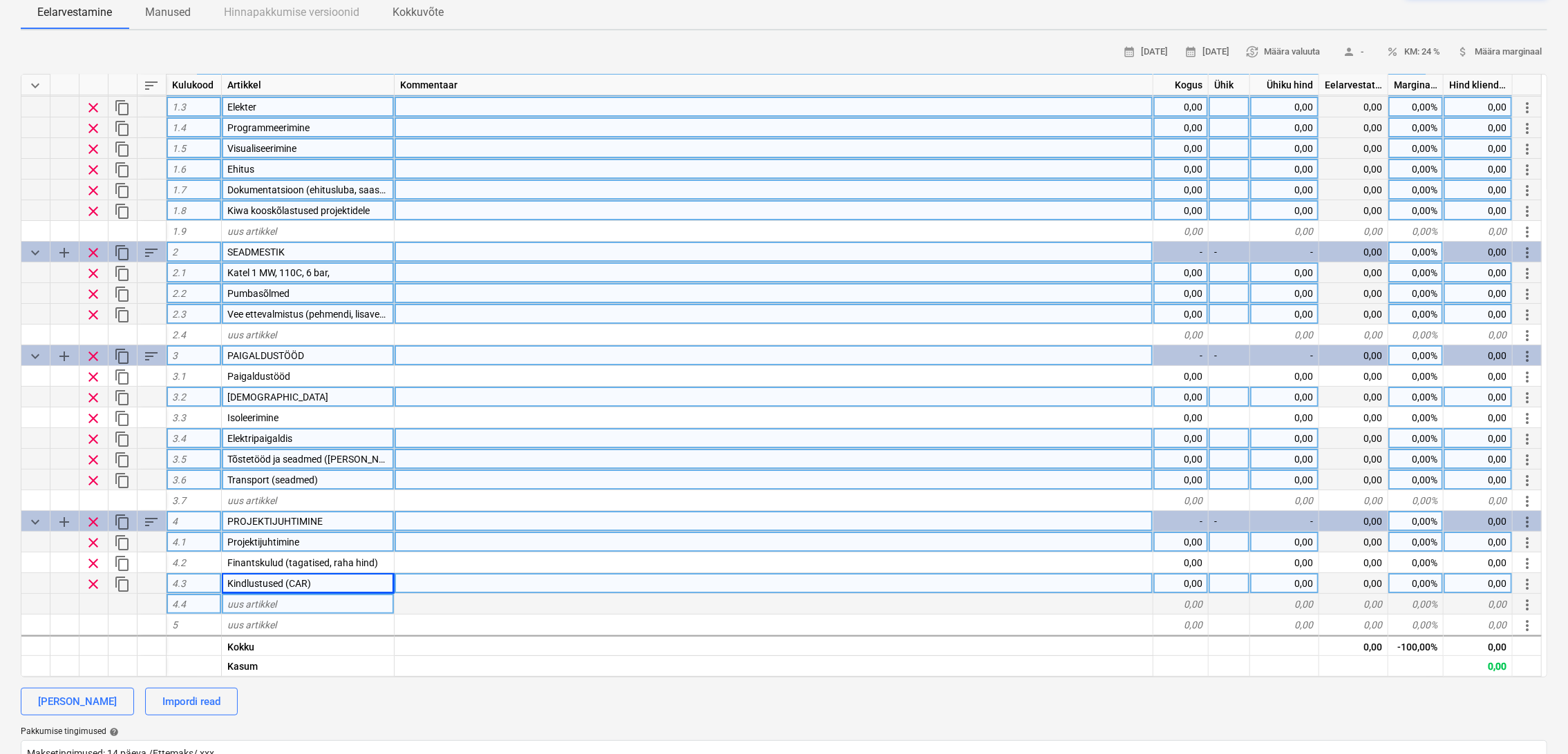
click at [307, 602] on div "uus artikkel" at bounding box center [307, 604] width 172 height 20
type input "Objektijuhtimine (aiad, valve, prügi jms)"
type textarea "x"
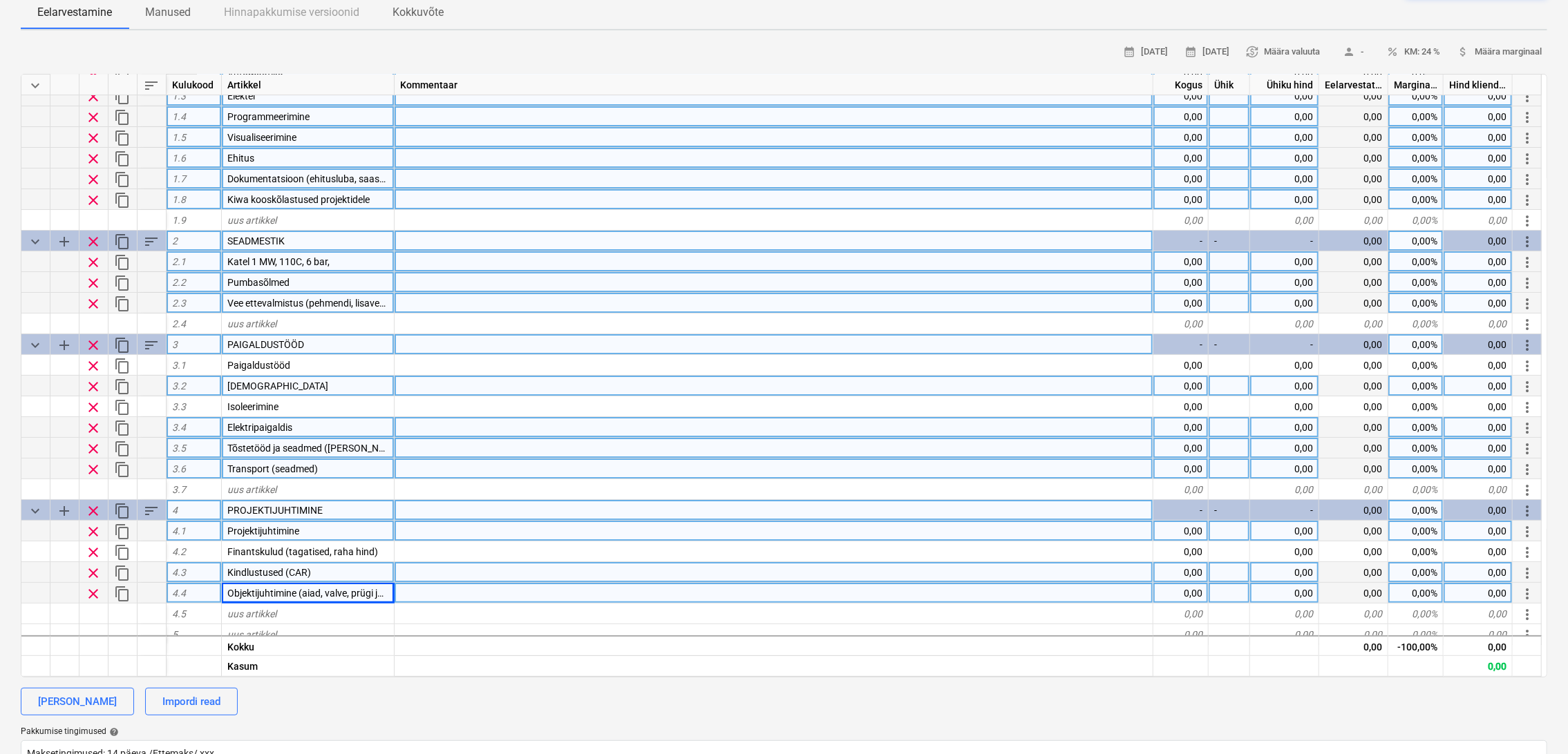
scroll to position [82, 0]
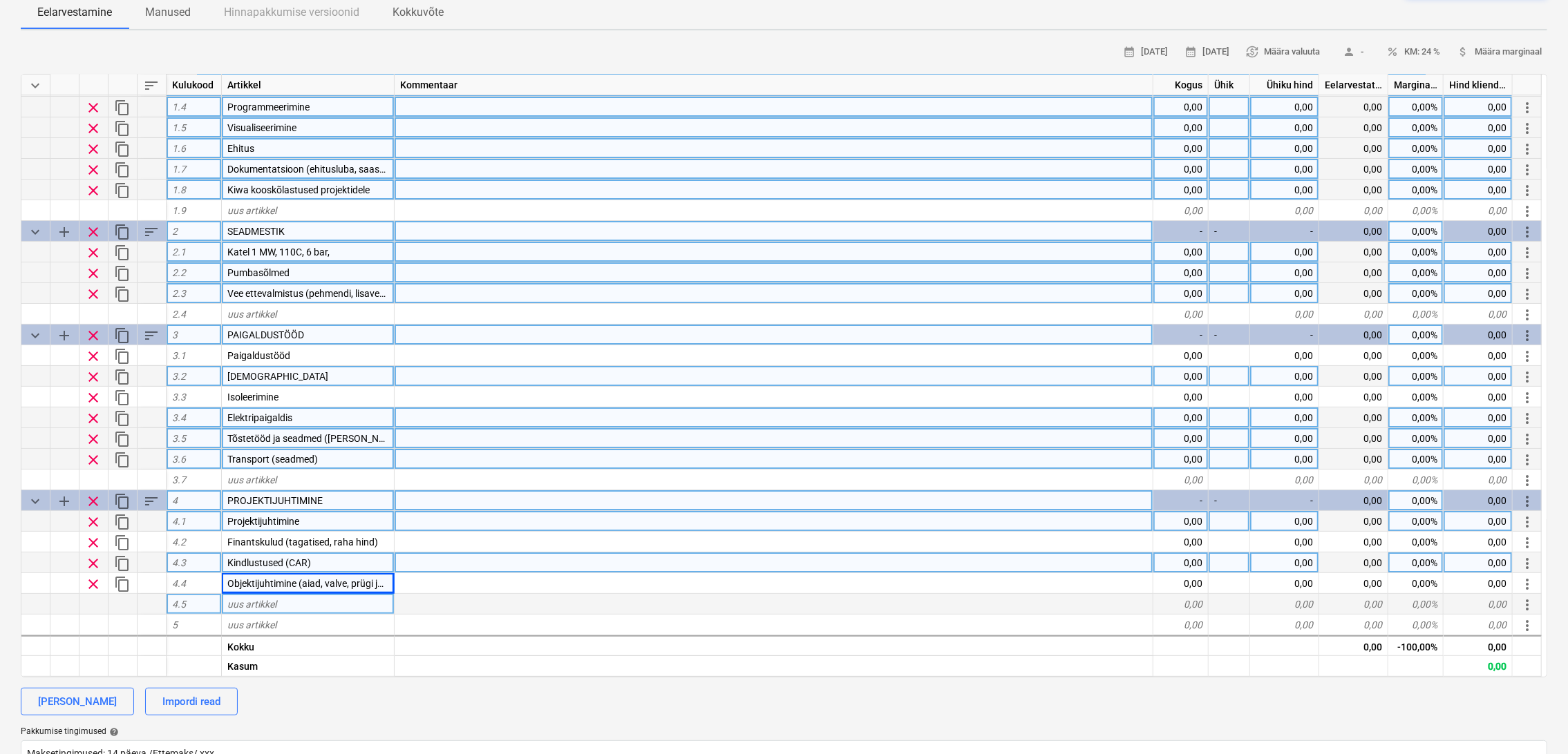
click at [286, 605] on div "uus artikkel" at bounding box center [307, 604] width 172 height 20
type input "Kontori kulu"
type textarea "x"
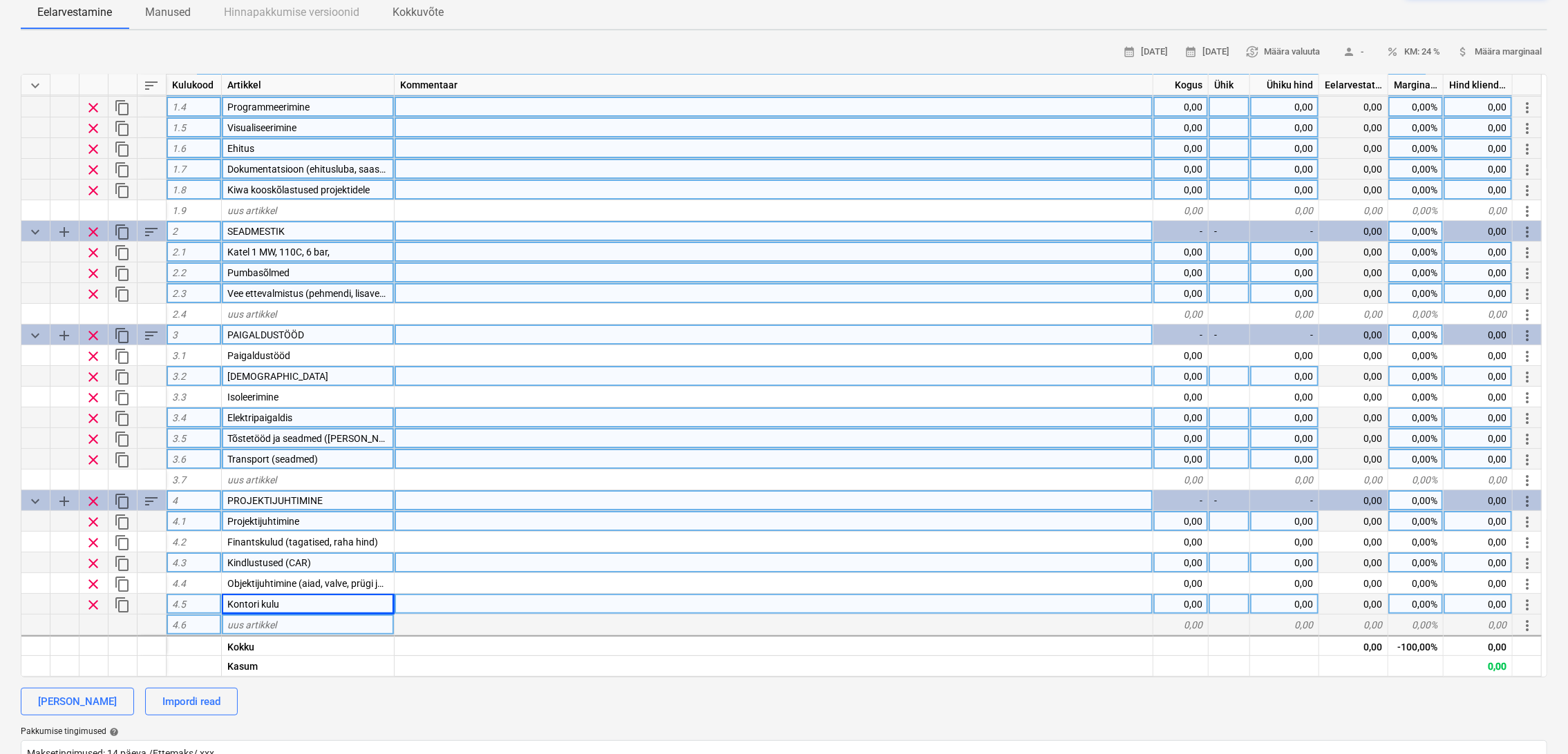
click at [315, 627] on div "uus artikkel" at bounding box center [307, 625] width 172 height 20
type input "Transport (projektijuht)"
type textarea "x"
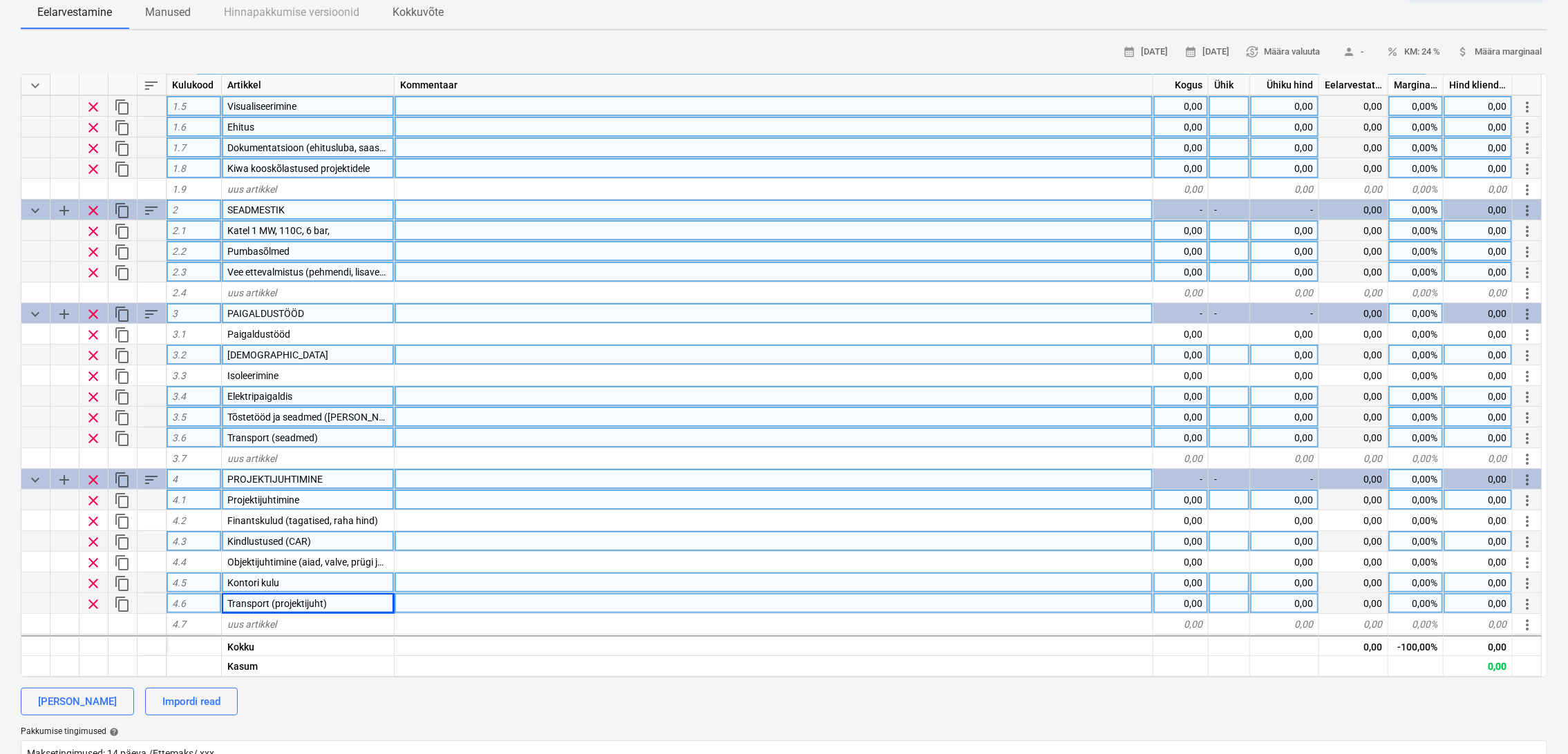
scroll to position [123, 0]
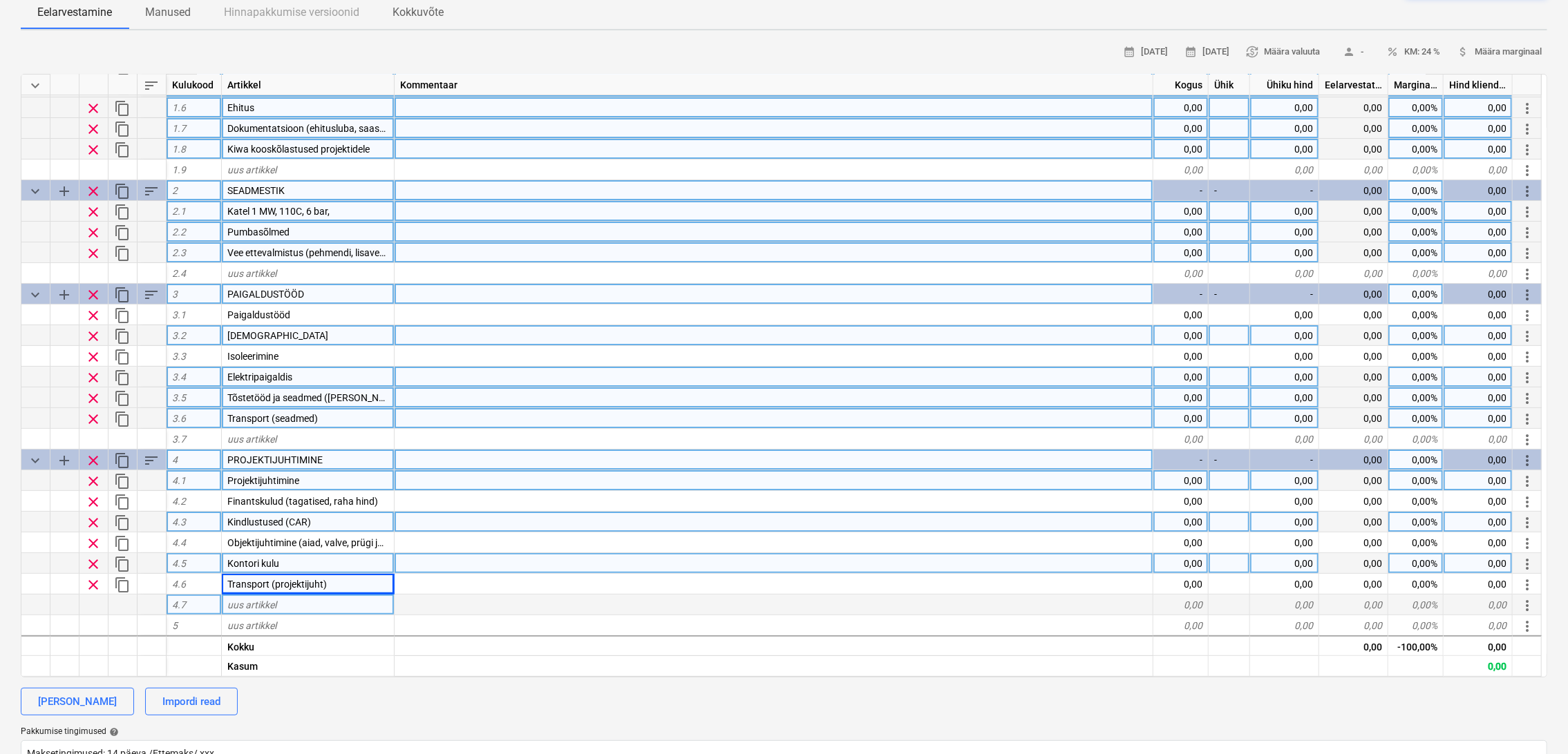
click at [295, 599] on div "uus artikkel" at bounding box center [307, 605] width 172 height 20
type input "Elamine (projekti [PERSON_NAME] objekti lähedal)"
type textarea "x"
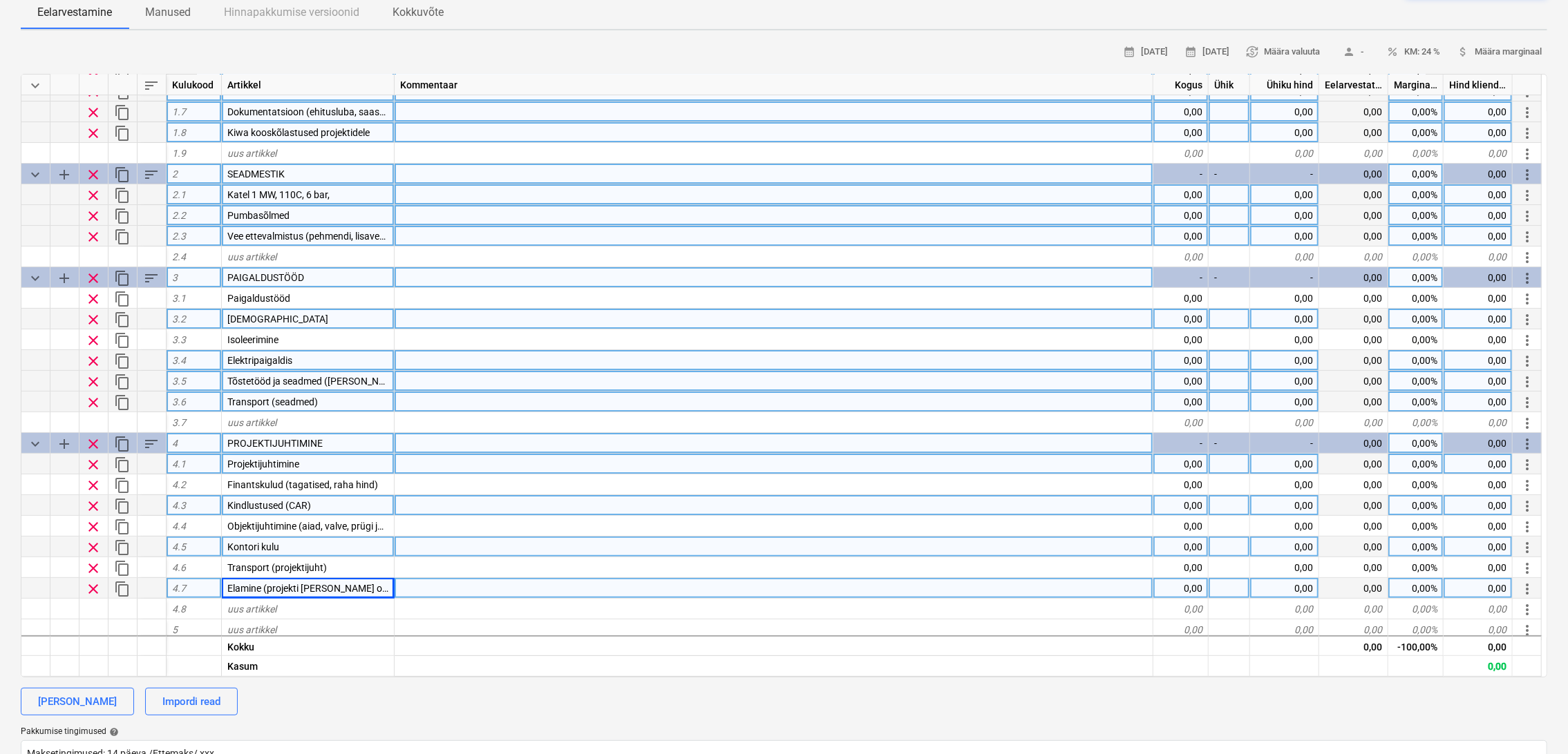
scroll to position [144, 0]
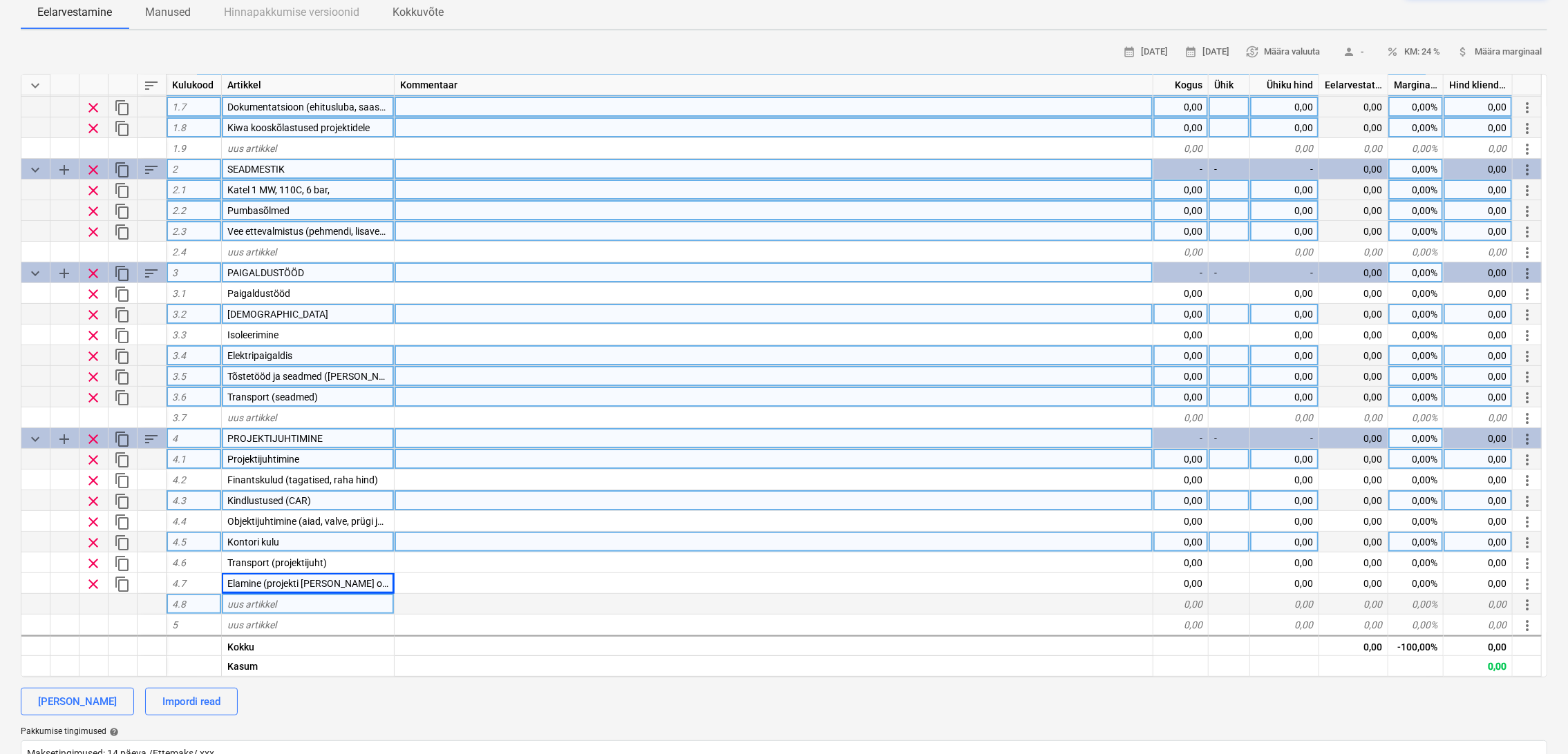
click at [299, 606] on div "uus artikkel" at bounding box center [307, 604] width 172 height 20
type input "Ettenägematud kulud"
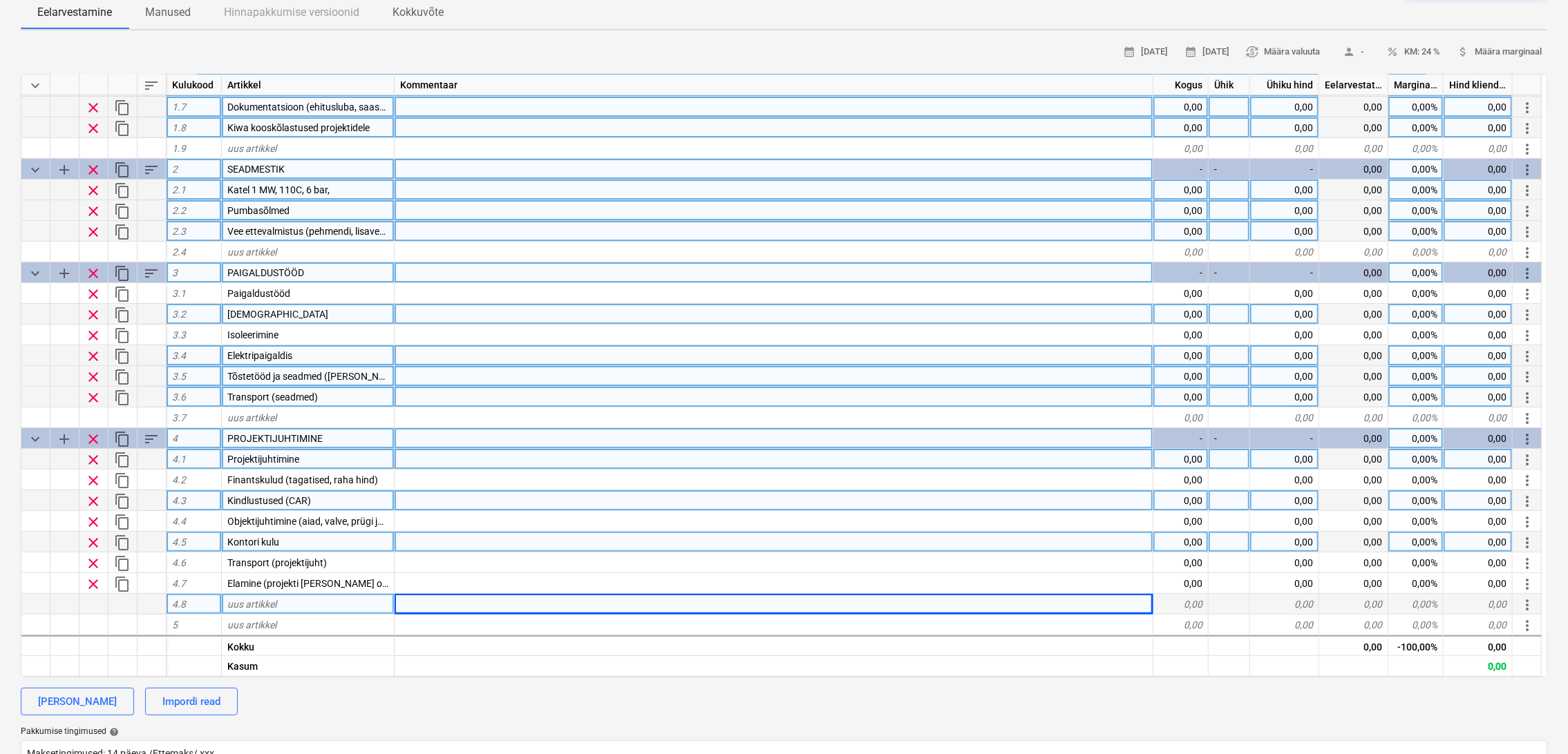
type textarea "x"
click at [1195, 454] on div "0,00" at bounding box center [1181, 459] width 56 height 20
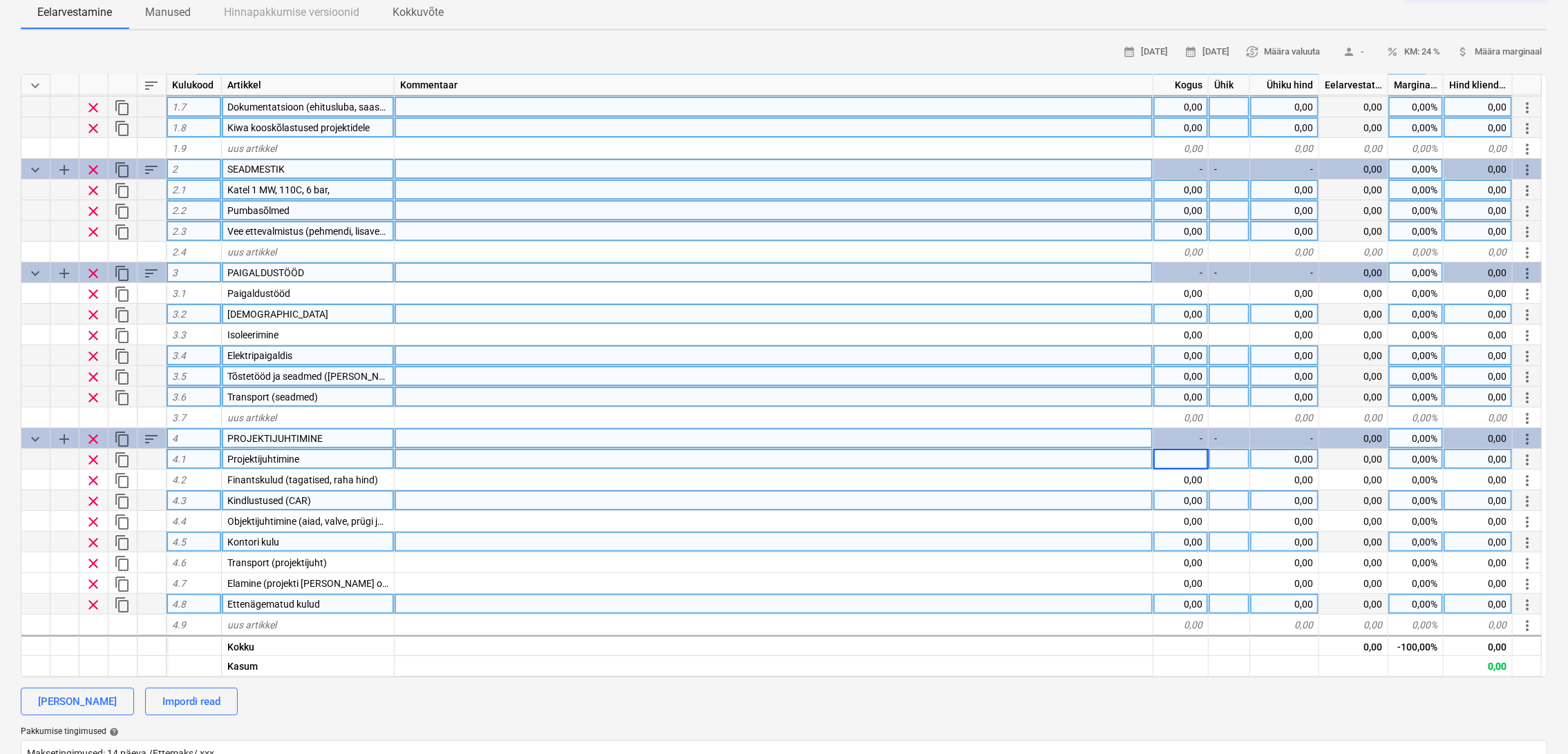
type input "2"
click at [1270, 455] on div "0,00" at bounding box center [1284, 459] width 69 height 20
type textarea "x"
type input "5500"
type textarea "x"
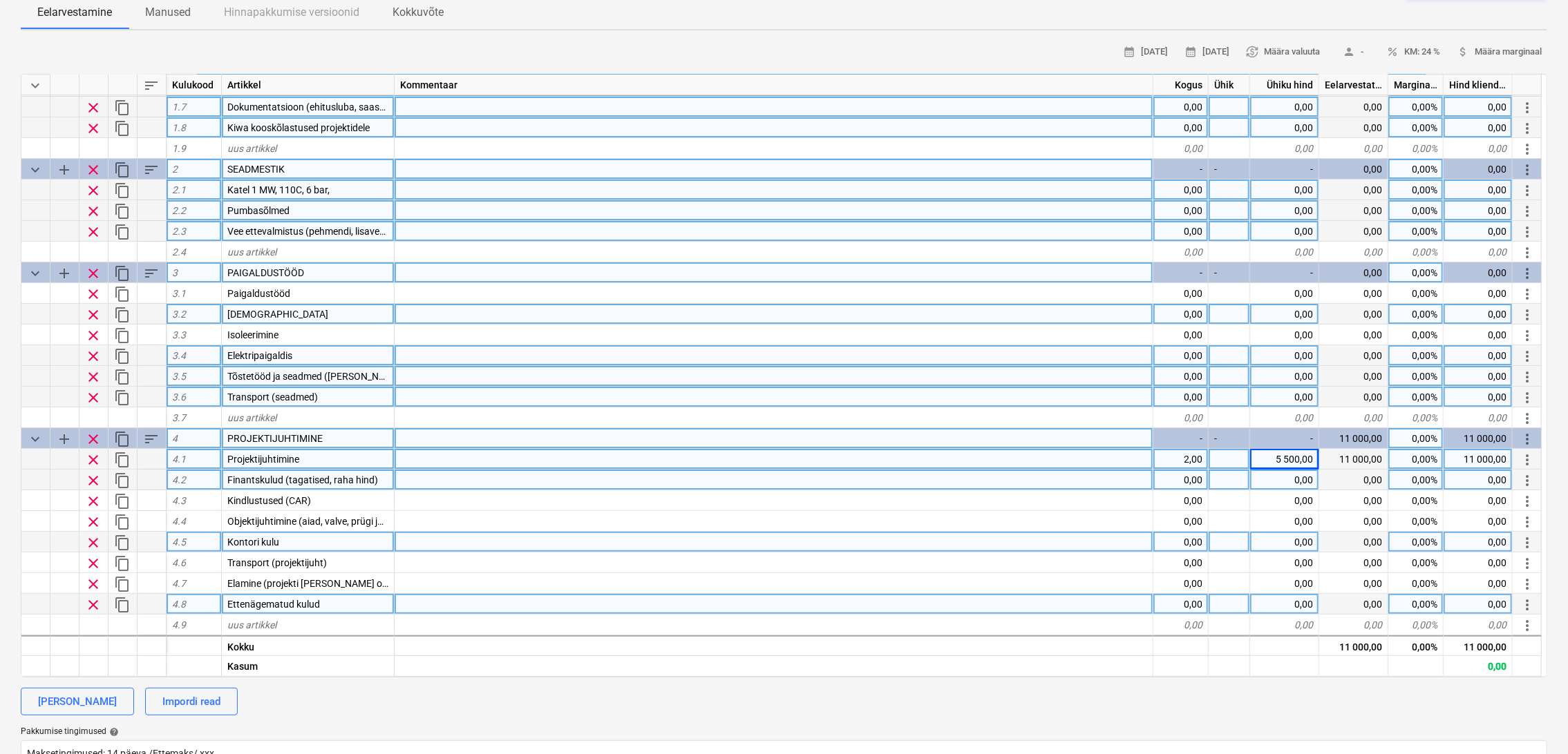
click at [1282, 479] on div "0,00" at bounding box center [1284, 480] width 69 height 20
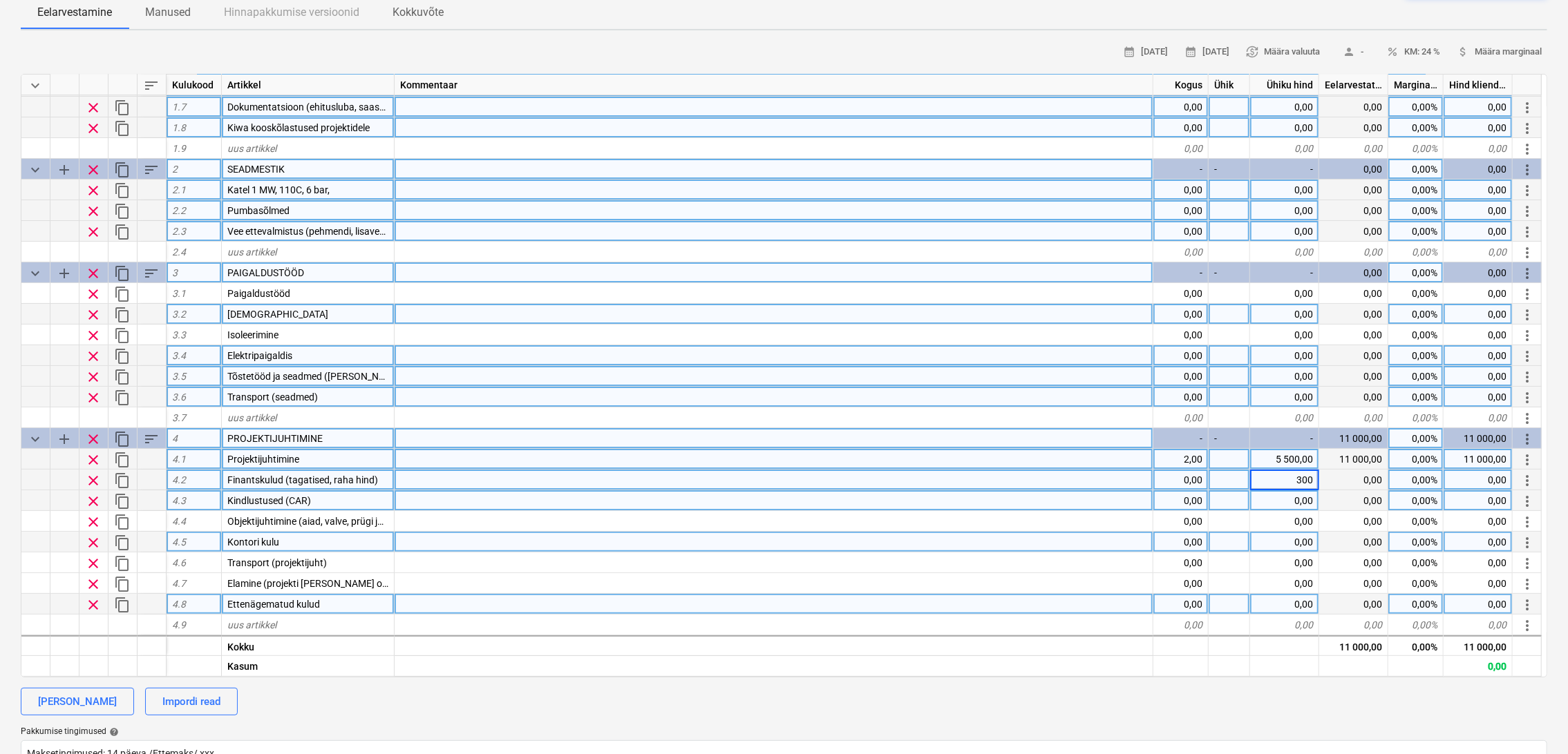
type input "3000"
type textarea "x"
click at [1307, 498] on div "0,00" at bounding box center [1284, 500] width 69 height 20
type input "4000"
type textarea "x"
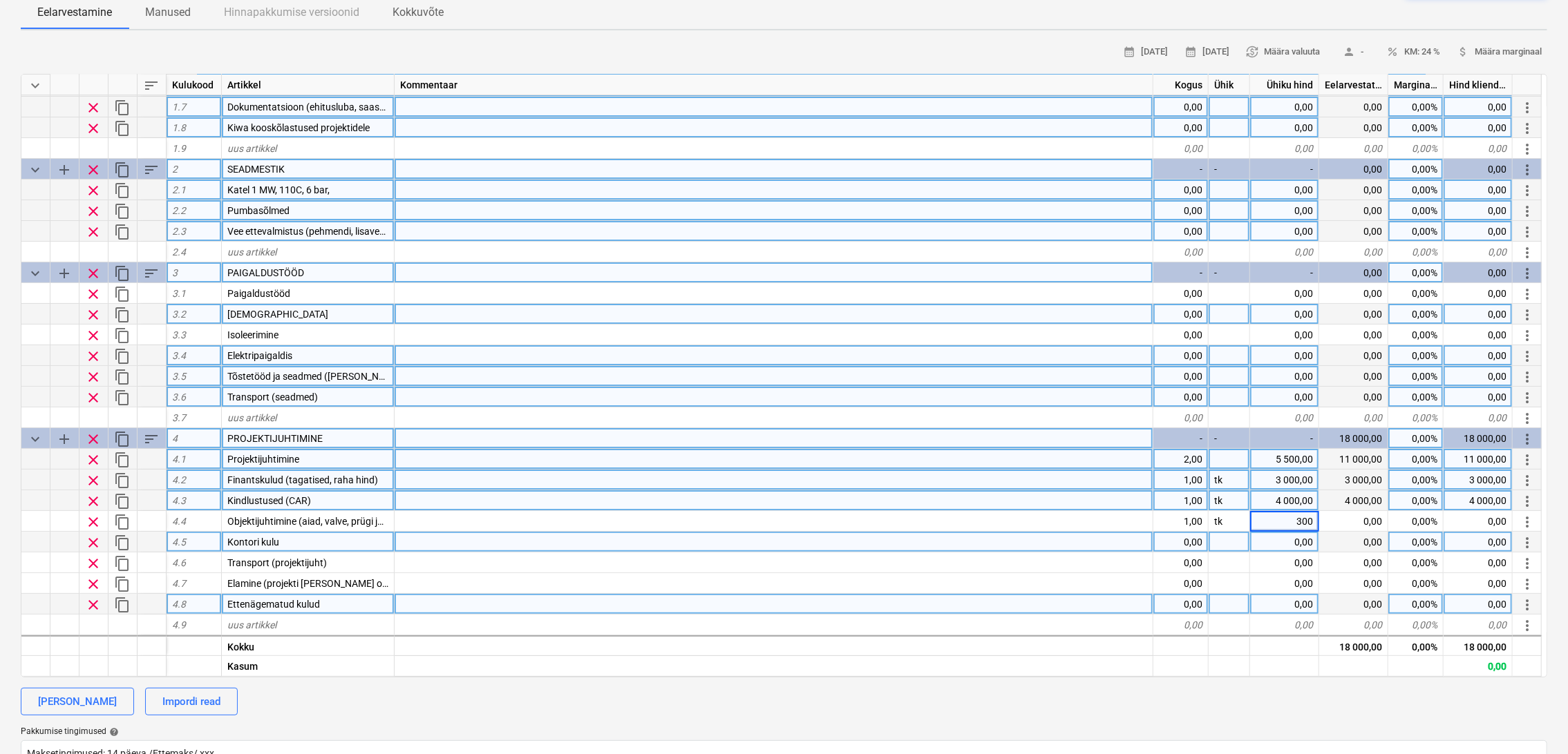
type input "3000"
type textarea "x"
click at [1183, 542] on div "0,00" at bounding box center [1181, 542] width 56 height 20
type input "1"
click at [1237, 545] on div at bounding box center [1229, 542] width 42 height 20
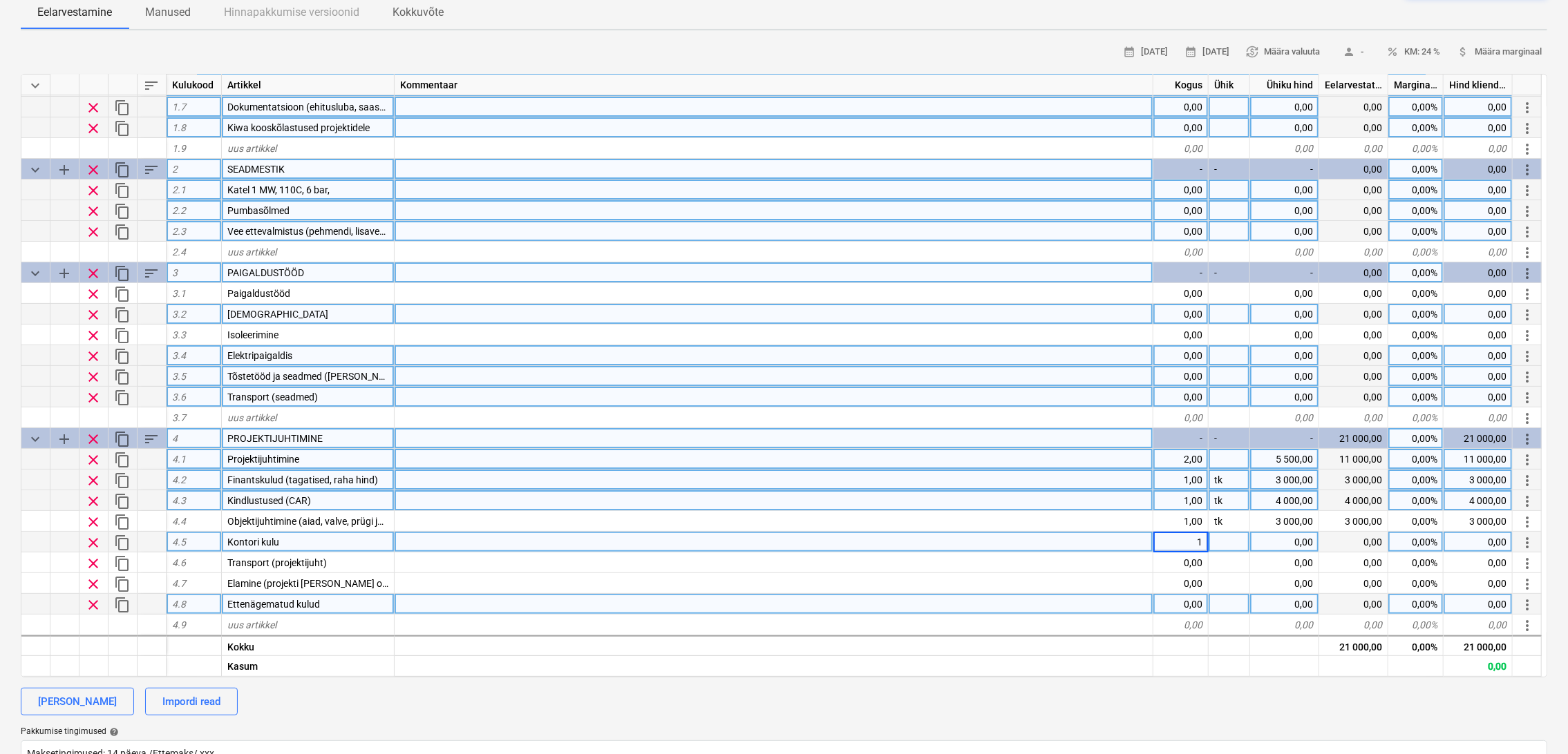
type textarea "x"
type input "tk"
type textarea "x"
type input "600"
type textarea "x"
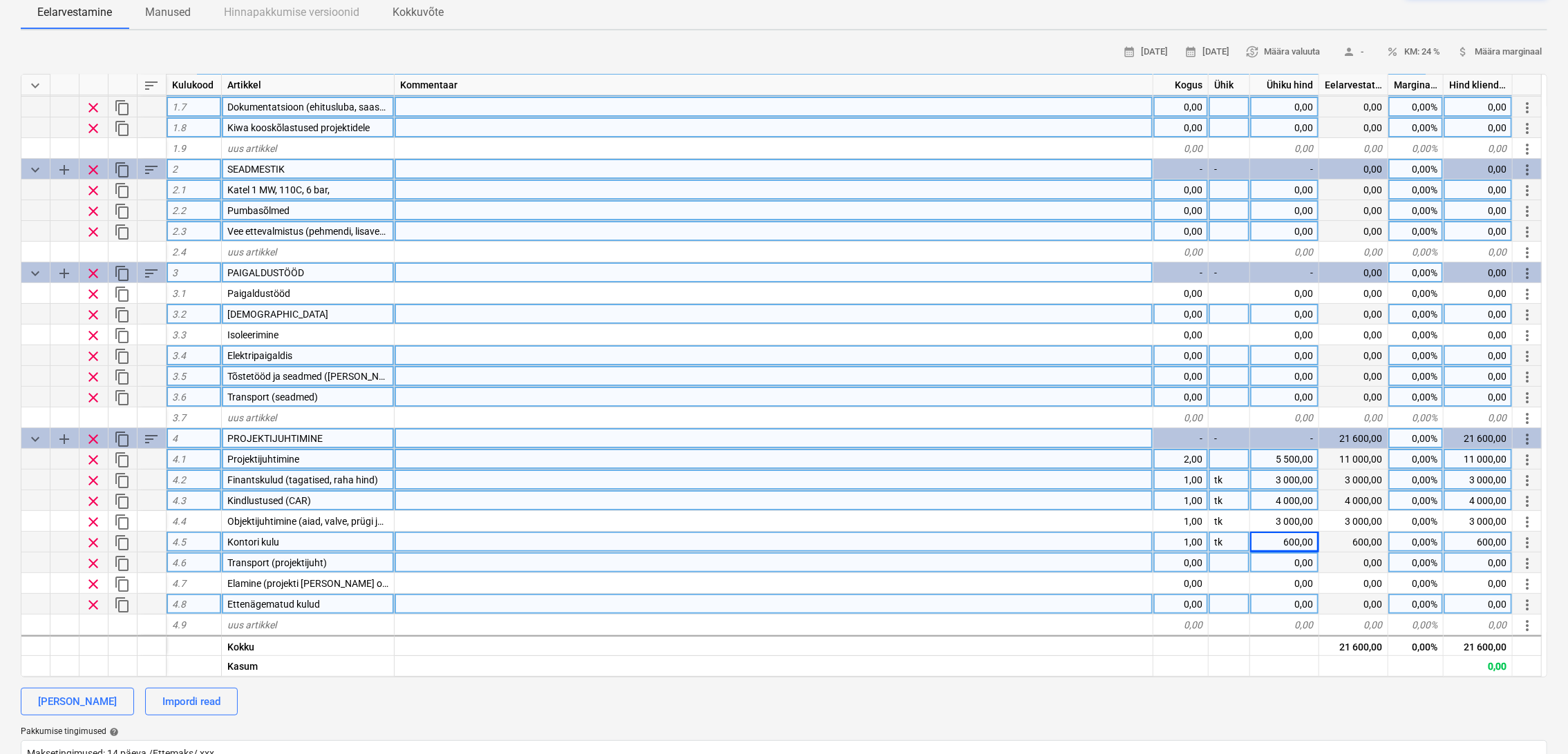
click at [1196, 562] on div "0,00" at bounding box center [1181, 562] width 56 height 20
type input "1"
click at [1223, 560] on div at bounding box center [1229, 562] width 42 height 20
type textarea "x"
type input "tk"
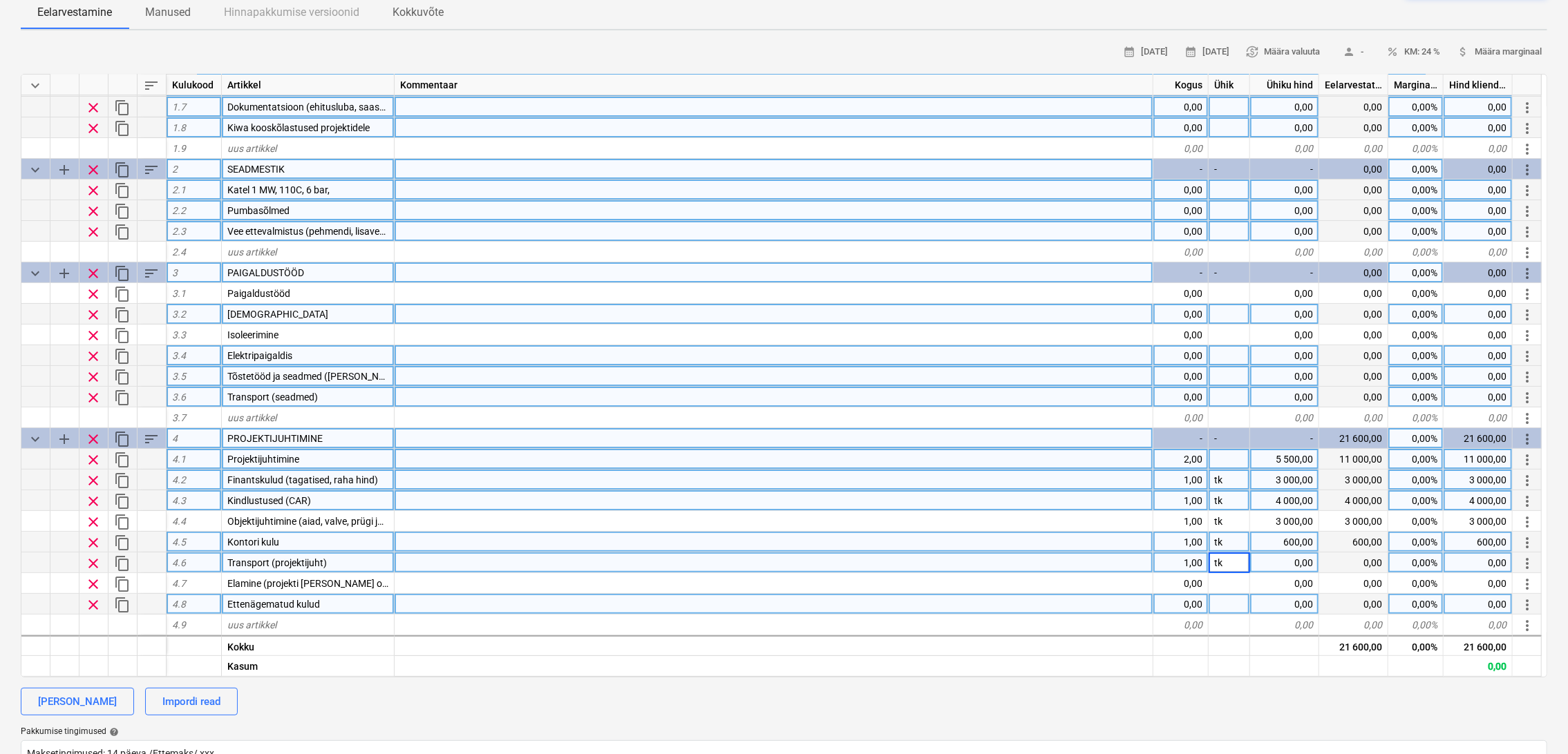
type textarea "x"
type input "600"
type textarea "x"
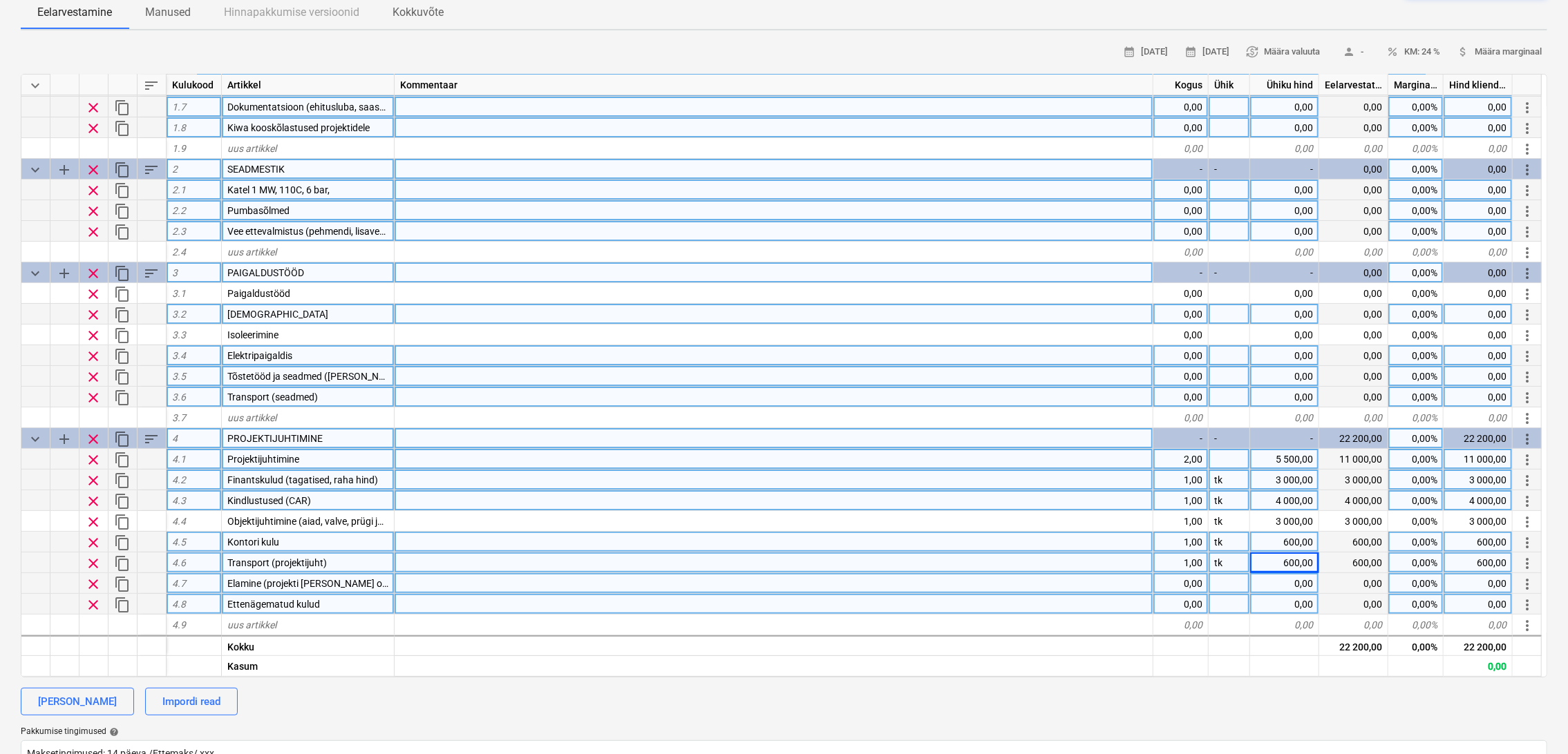
click at [1201, 578] on div "0,00" at bounding box center [1181, 583] width 56 height 20
type input "1"
type textarea "x"
click at [1186, 606] on div "0,00" at bounding box center [1181, 604] width 56 height 20
type input "1"
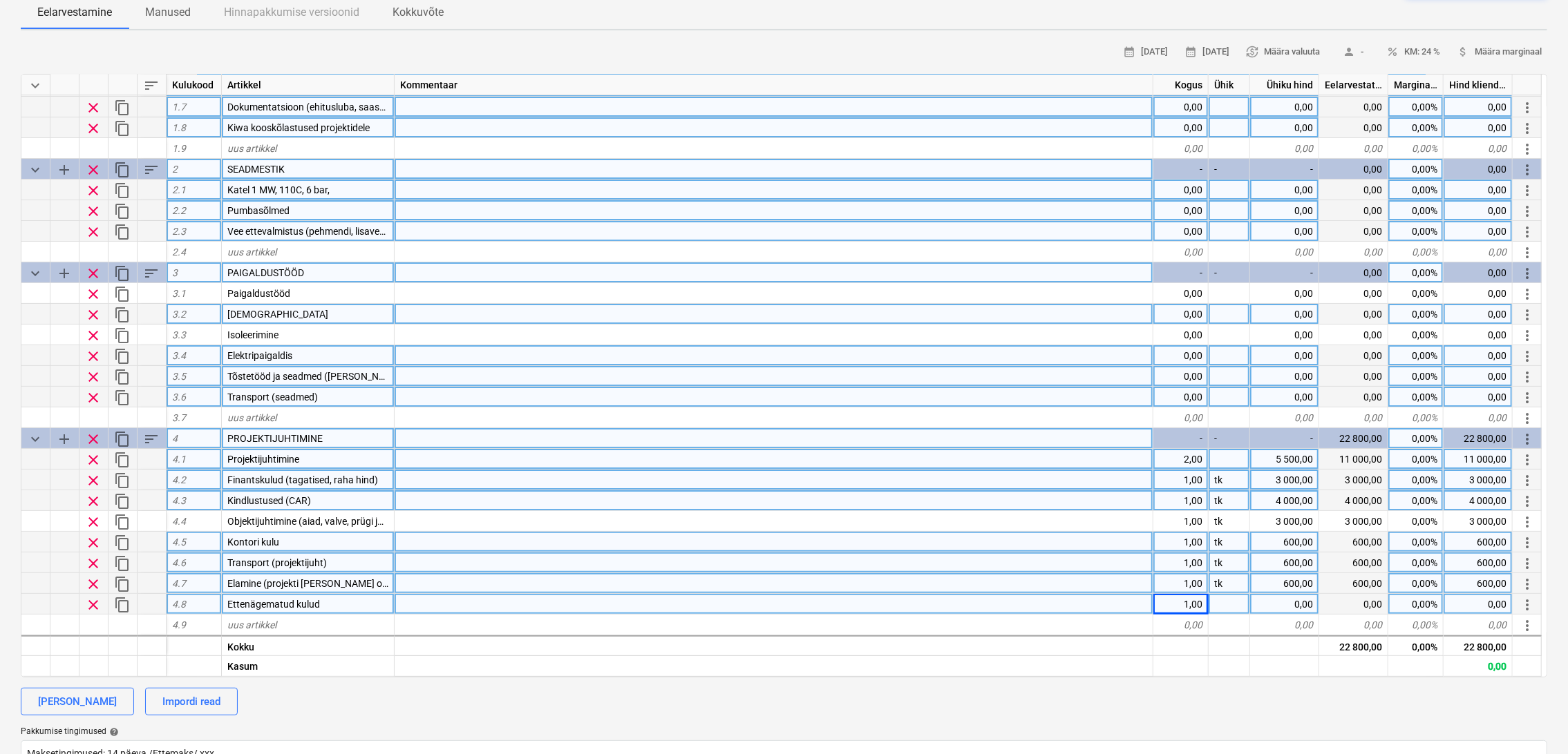
type textarea "x"
click at [1225, 604] on div at bounding box center [1229, 604] width 42 height 20
type input "tk"
type textarea "x"
type input "3000"
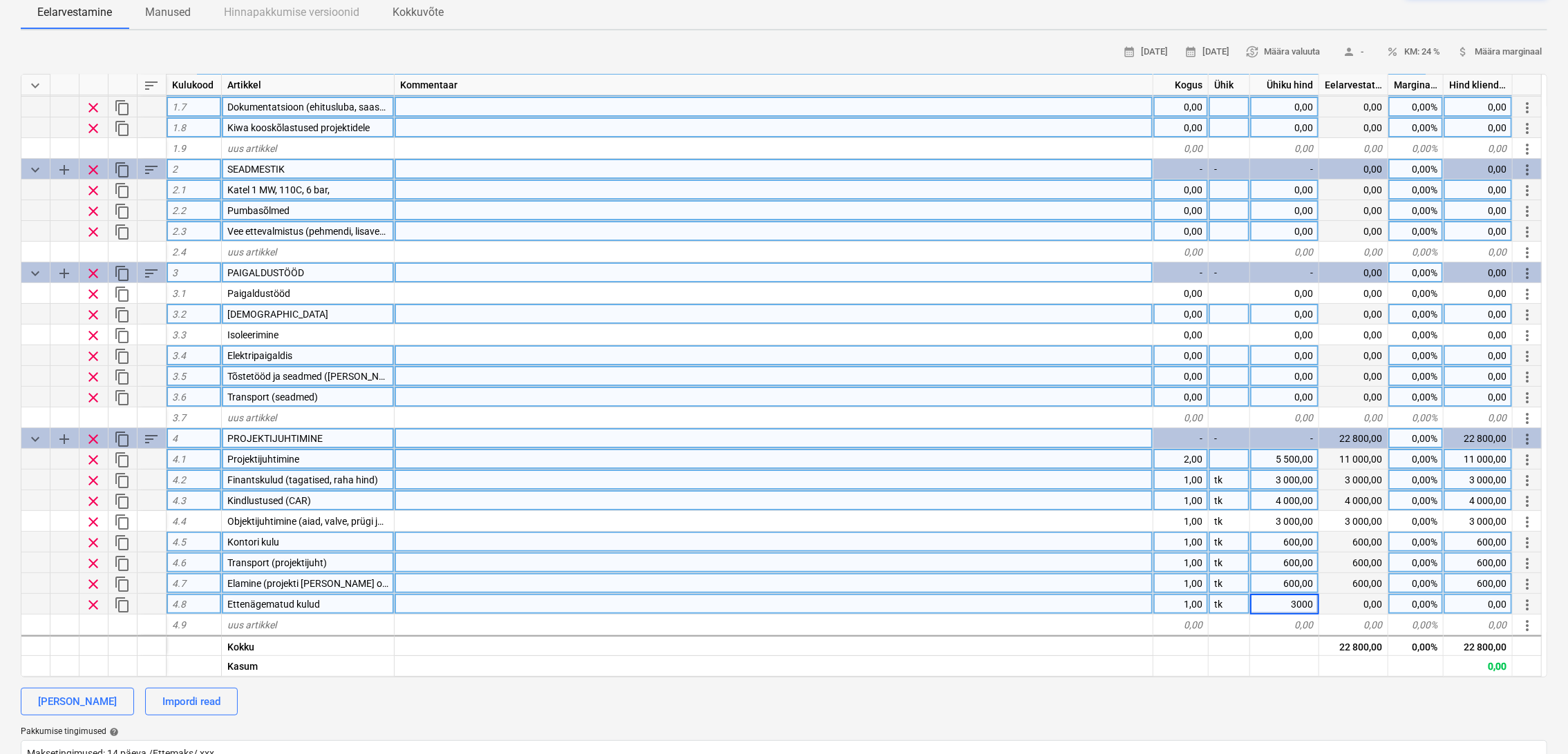
type textarea "x"
click at [291, 619] on div "uus artikkel" at bounding box center [307, 625] width 172 height 20
type input "G"
click at [69, 703] on div "[PERSON_NAME]" at bounding box center [78, 702] width 78 height 18
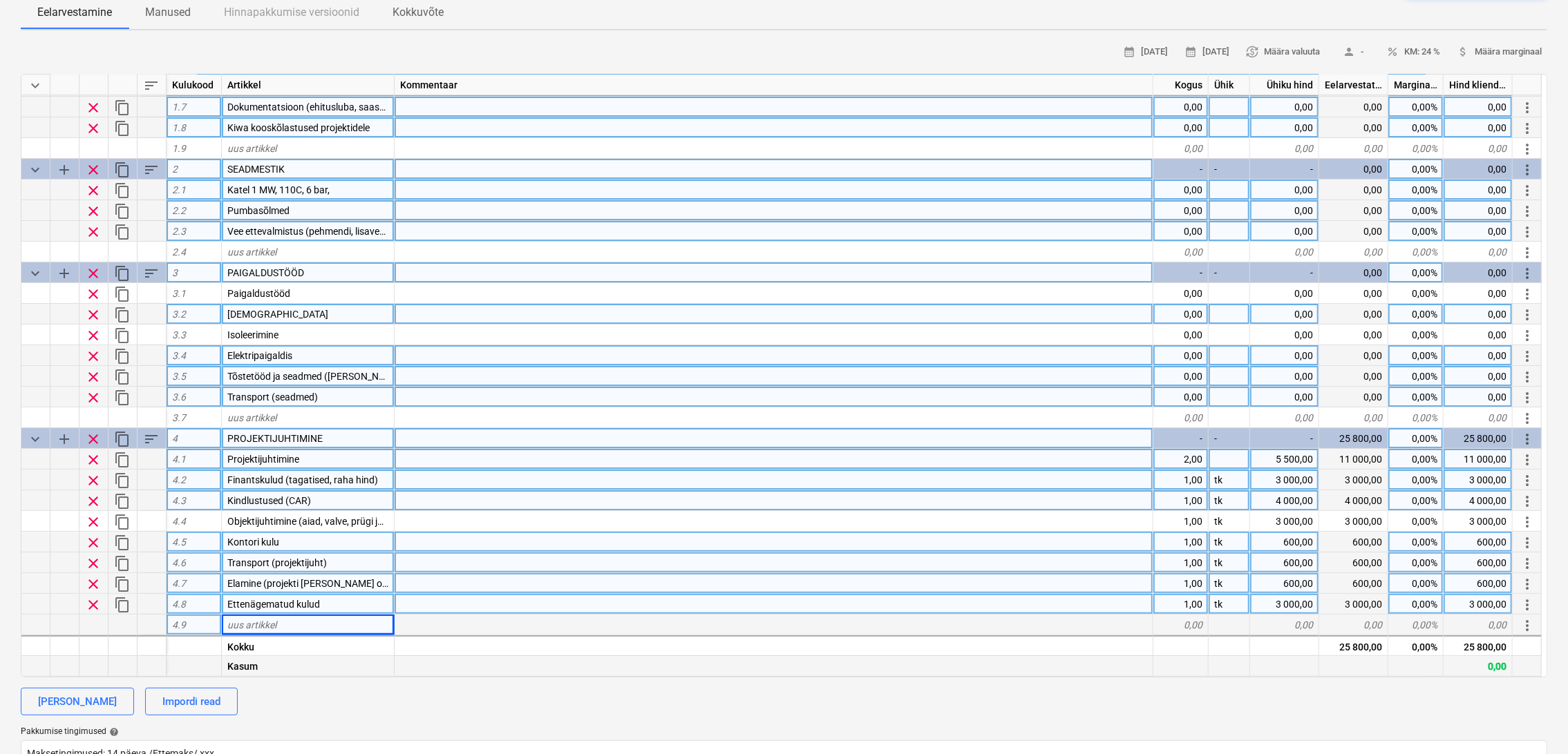
type textarea "x"
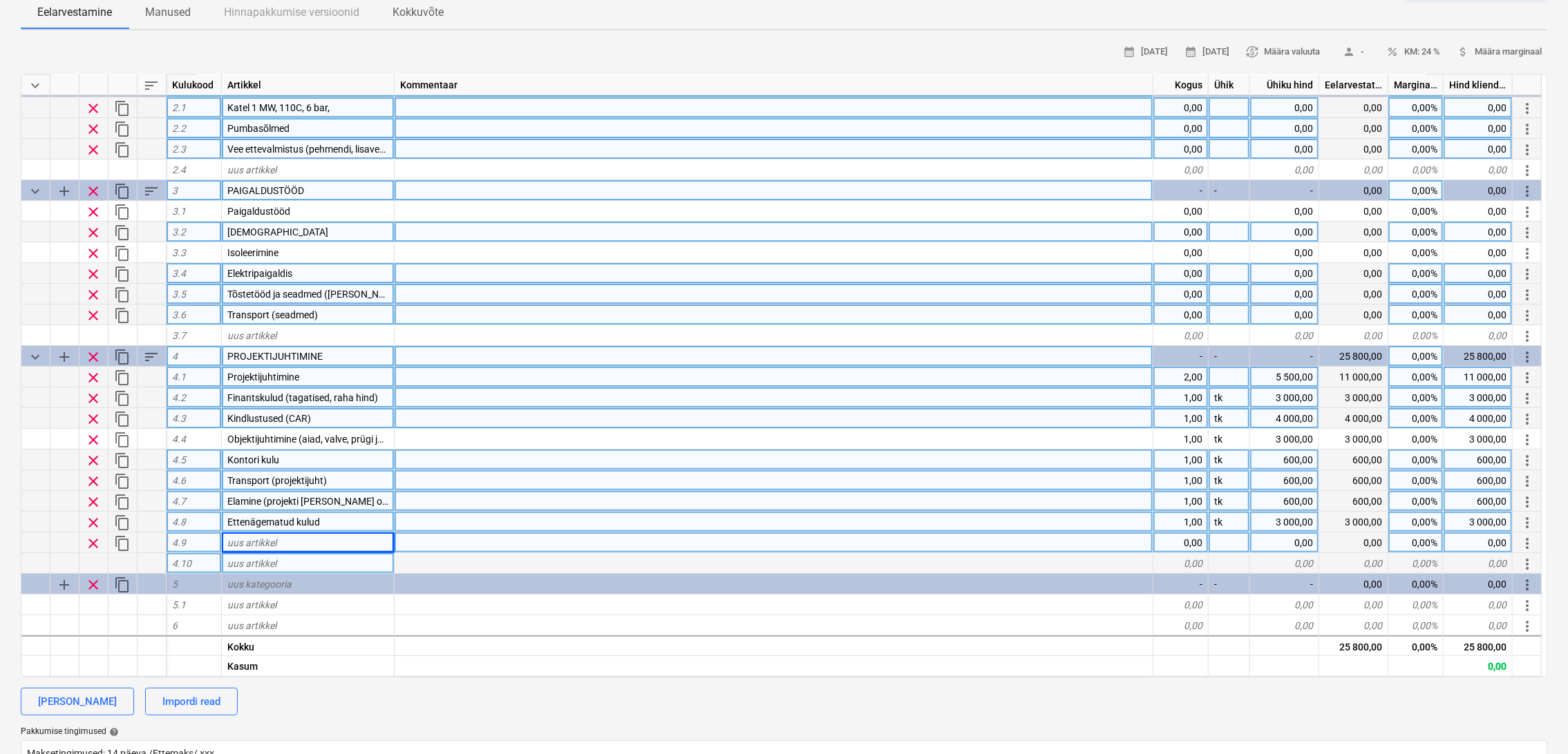
scroll to position [226, 0]
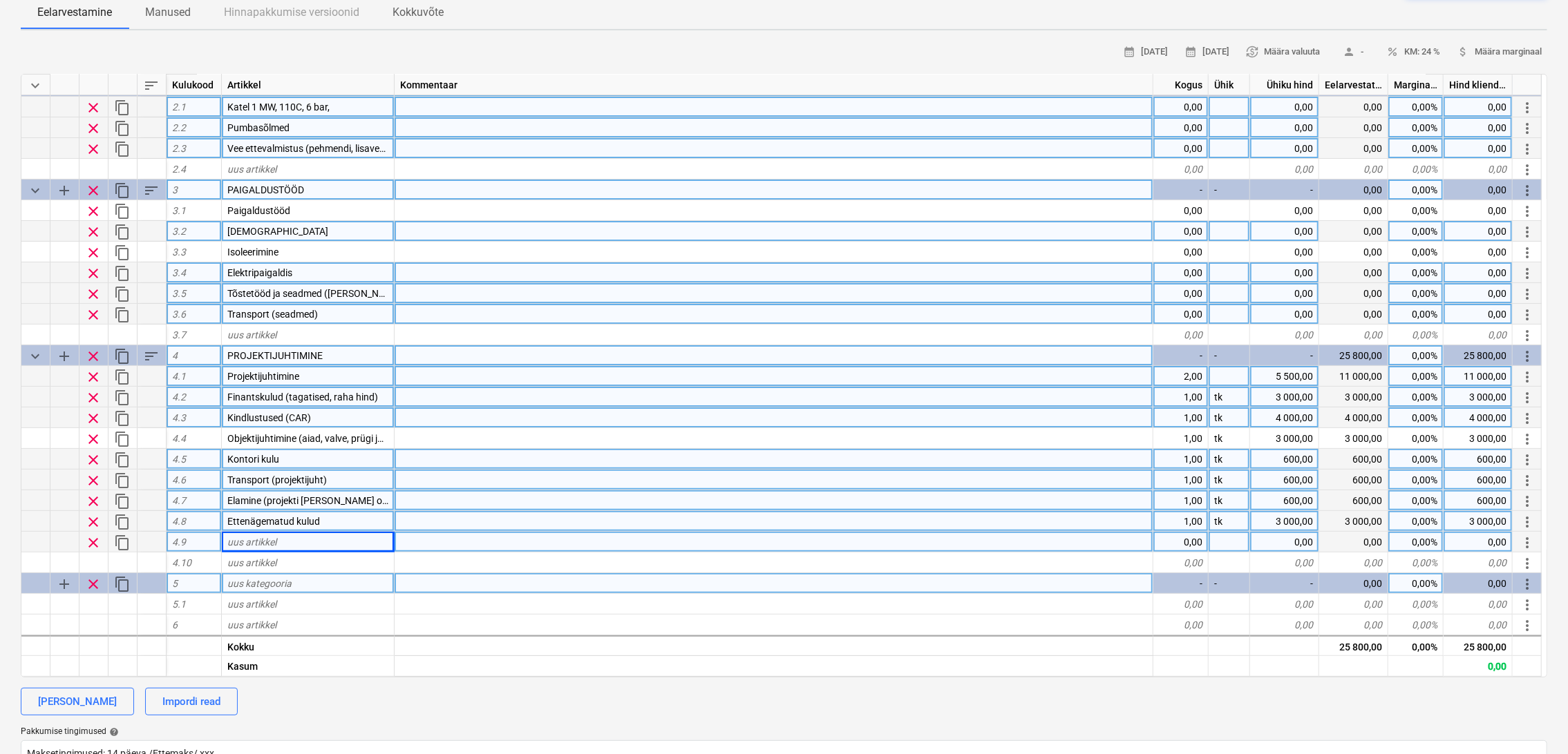
click at [302, 580] on div "uus kategooria" at bounding box center [307, 583] width 172 height 20
type input "GARANTIIAEGSED TEGEVUSED"
type textarea "x"
click at [301, 600] on div "uus artikkel" at bounding box center [307, 604] width 172 height 20
type input "Garantiifond"
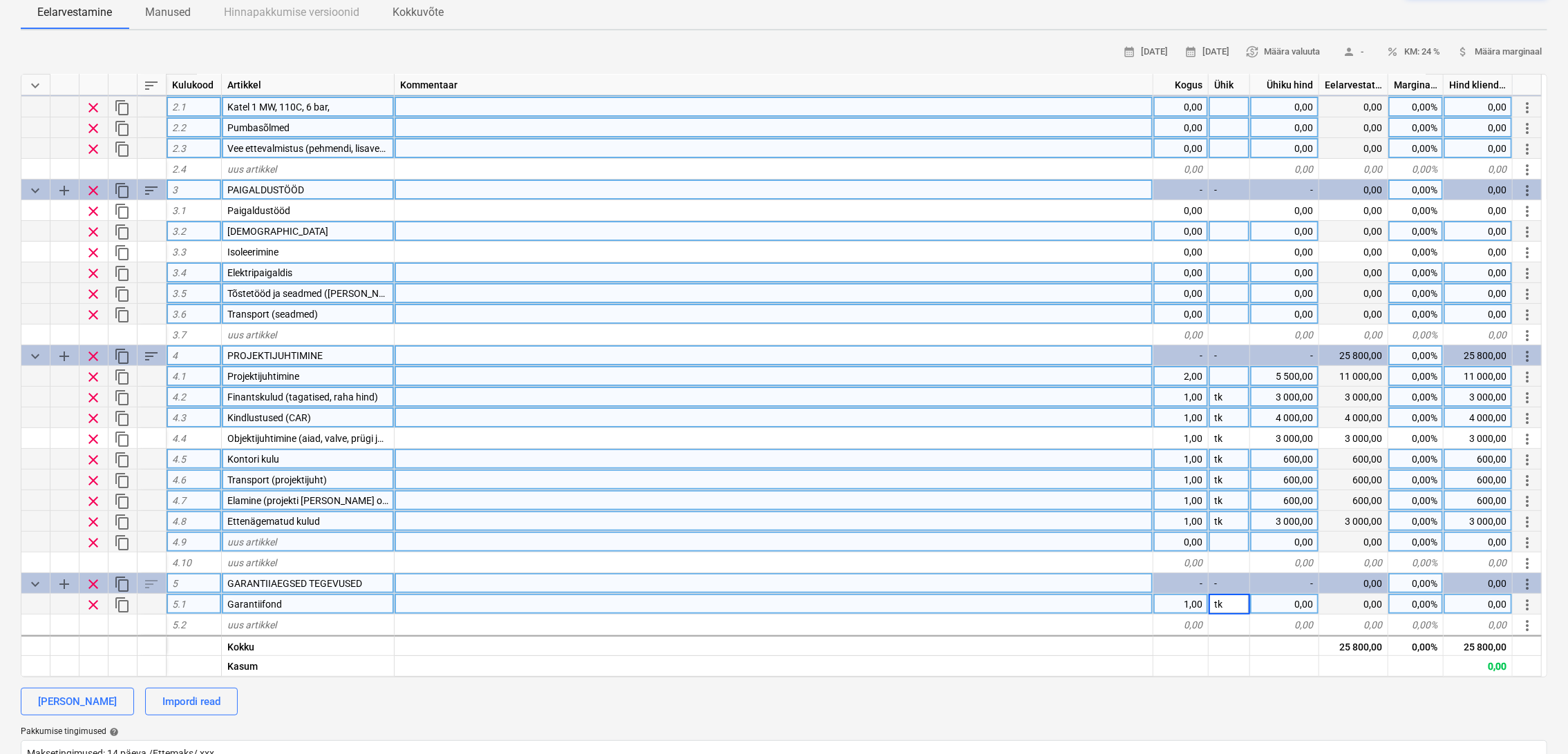
type textarea "x"
click at [431, 603] on div at bounding box center [774, 604] width 758 height 20
type input "3% ise tehtud töödest arvestades"
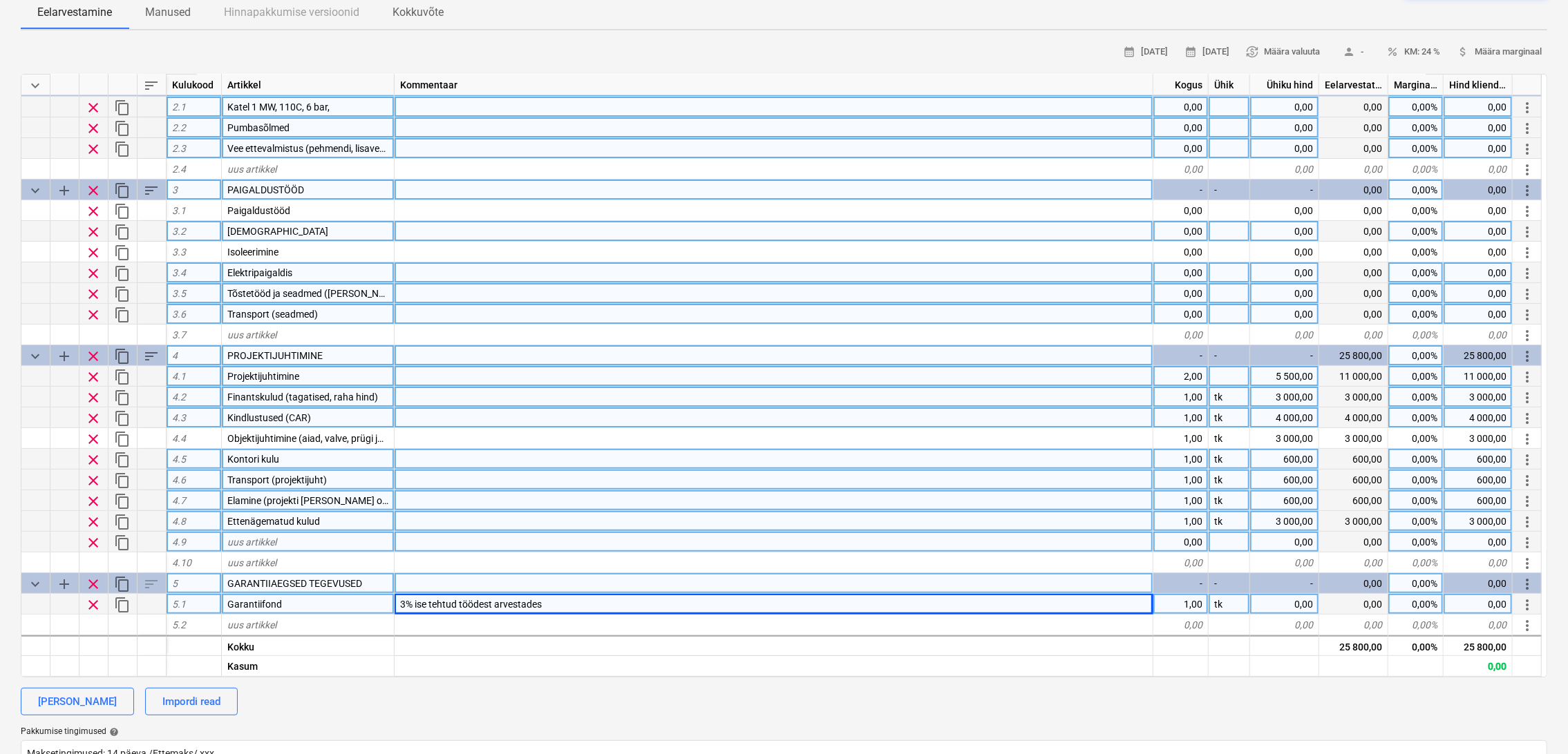
click at [95, 540] on span "clear" at bounding box center [93, 542] width 16 height 16
type textarea "x"
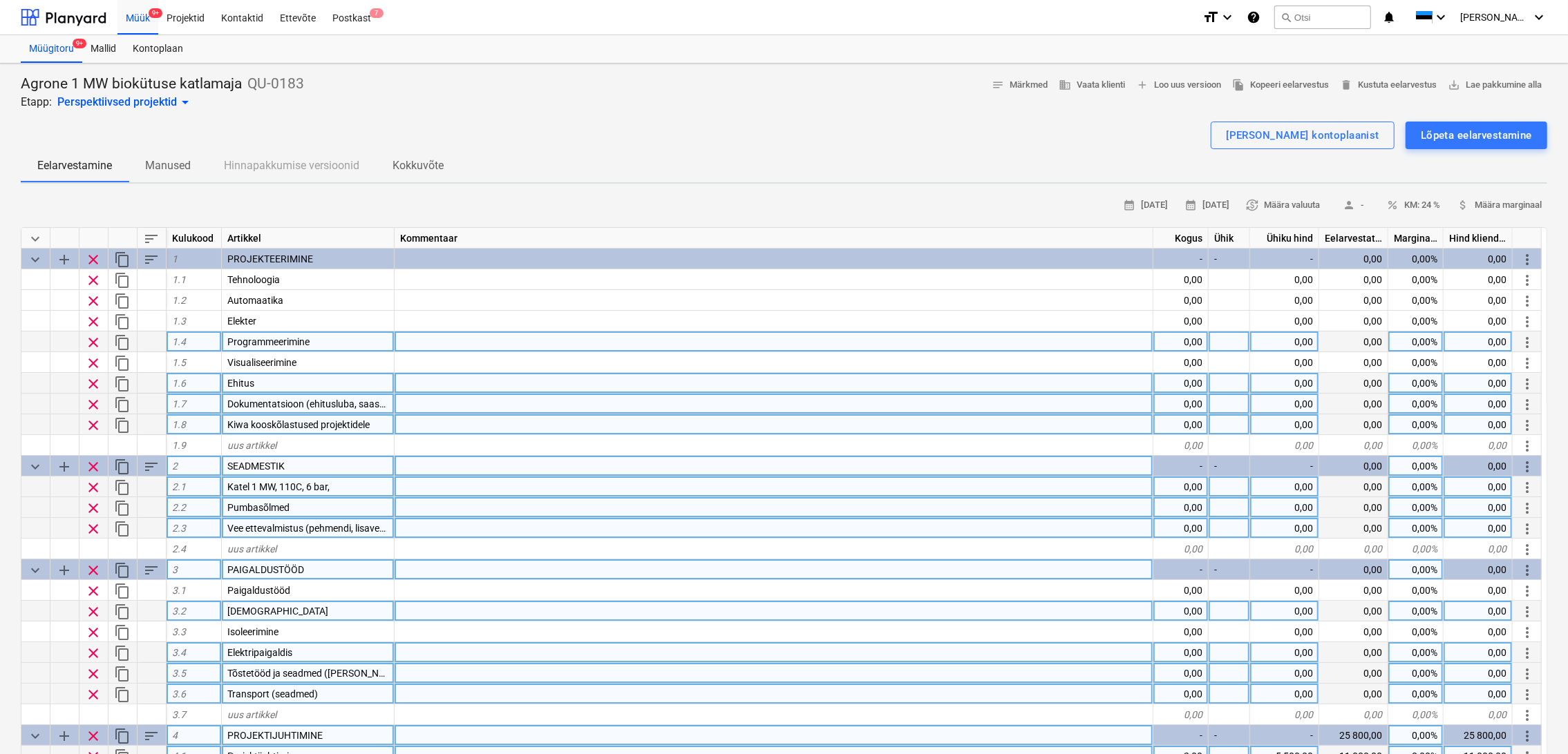
scroll to position [0, 0]
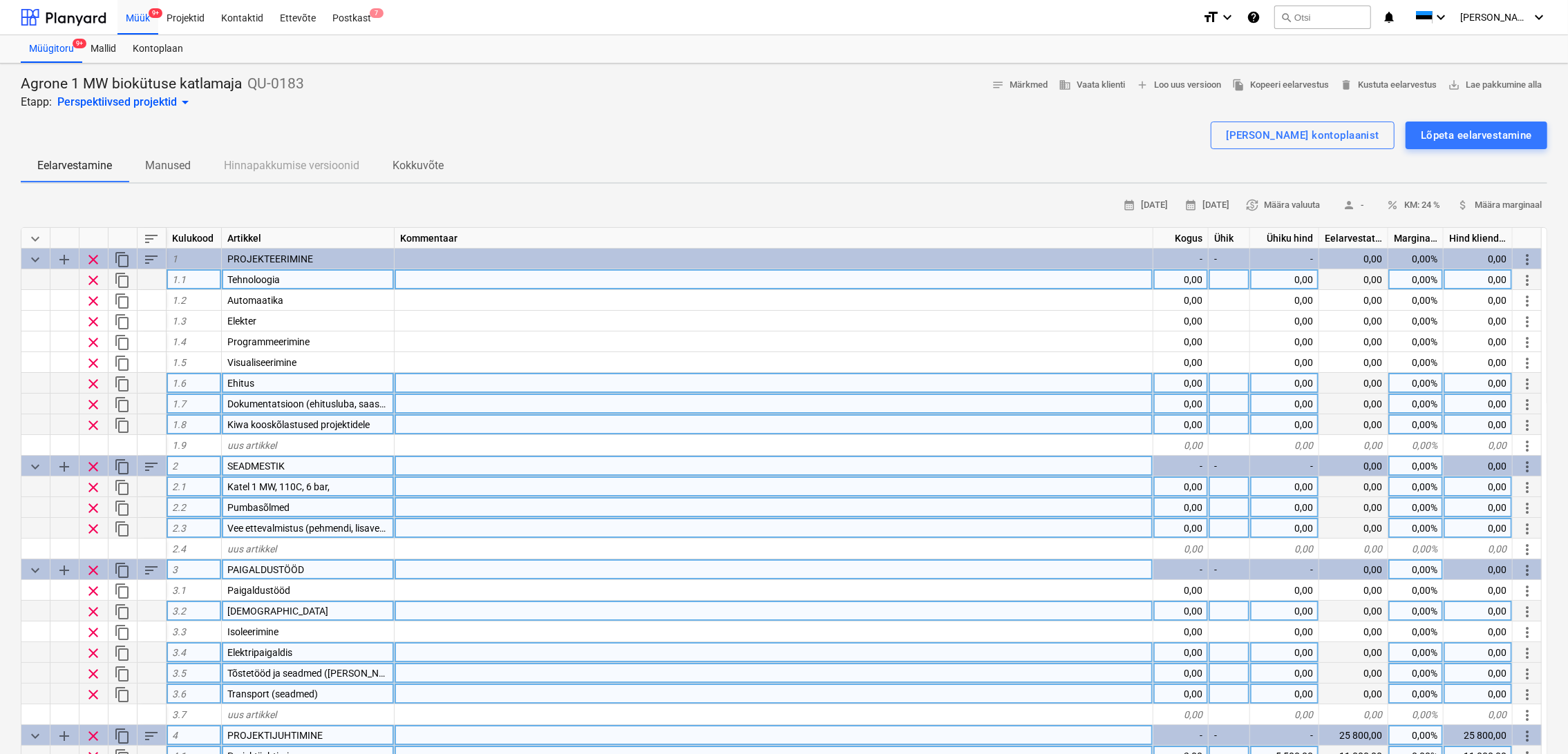
click at [1194, 279] on div "0,00" at bounding box center [1181, 279] width 56 height 20
type input "1"
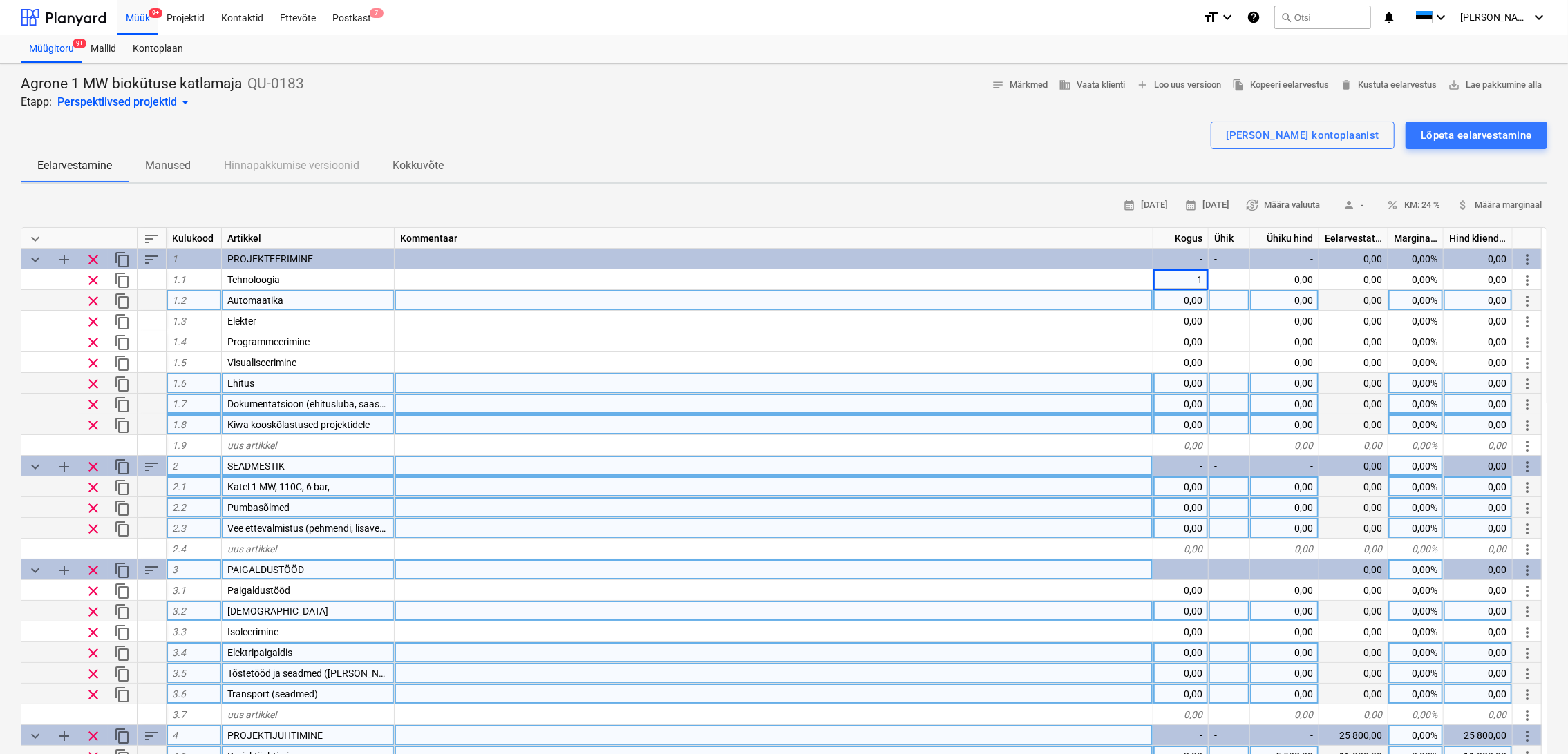
click at [1194, 300] on div "0,00" at bounding box center [1181, 300] width 56 height 20
type textarea "x"
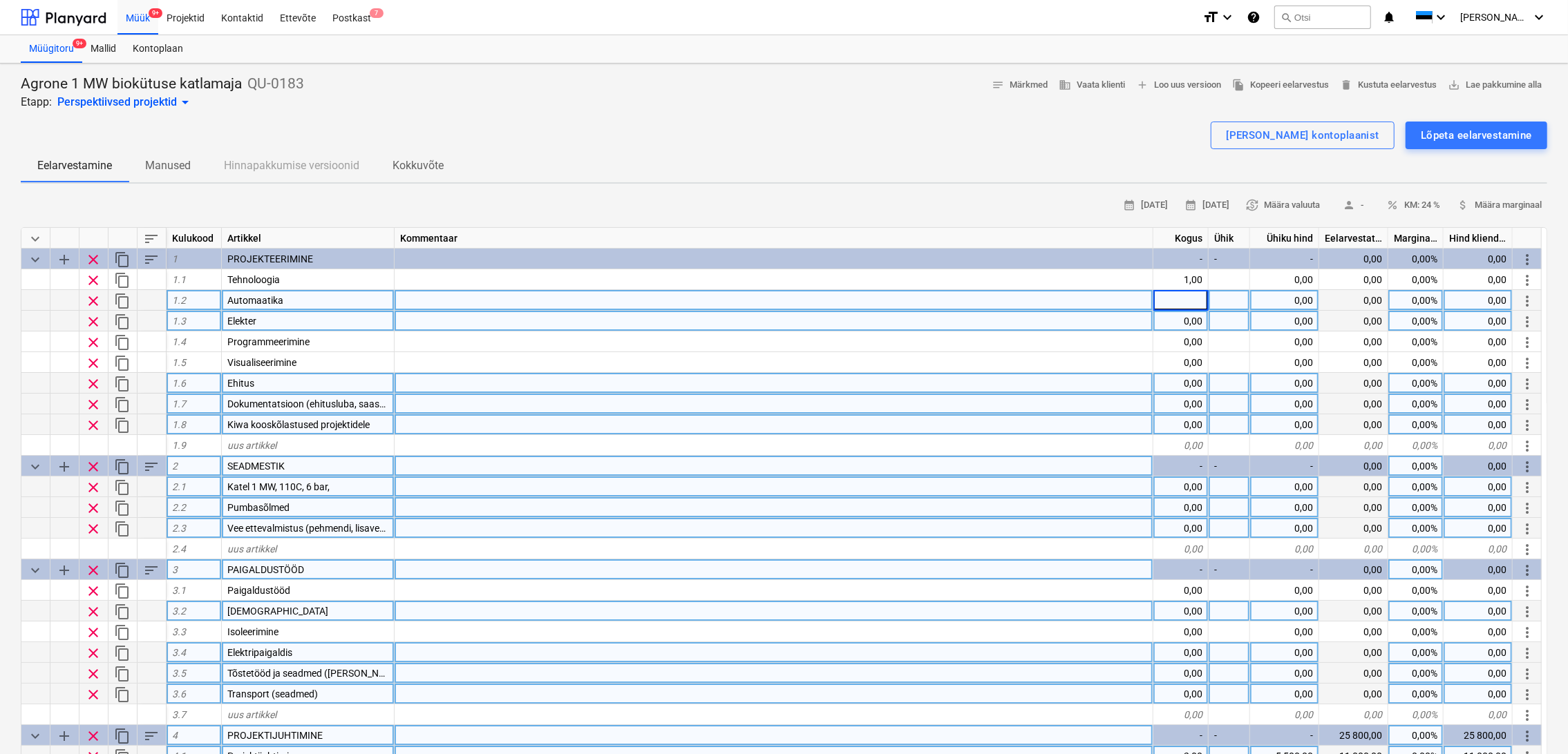
type input "1"
click at [1187, 315] on div "0,00" at bounding box center [1181, 320] width 56 height 20
type textarea "x"
type input "1"
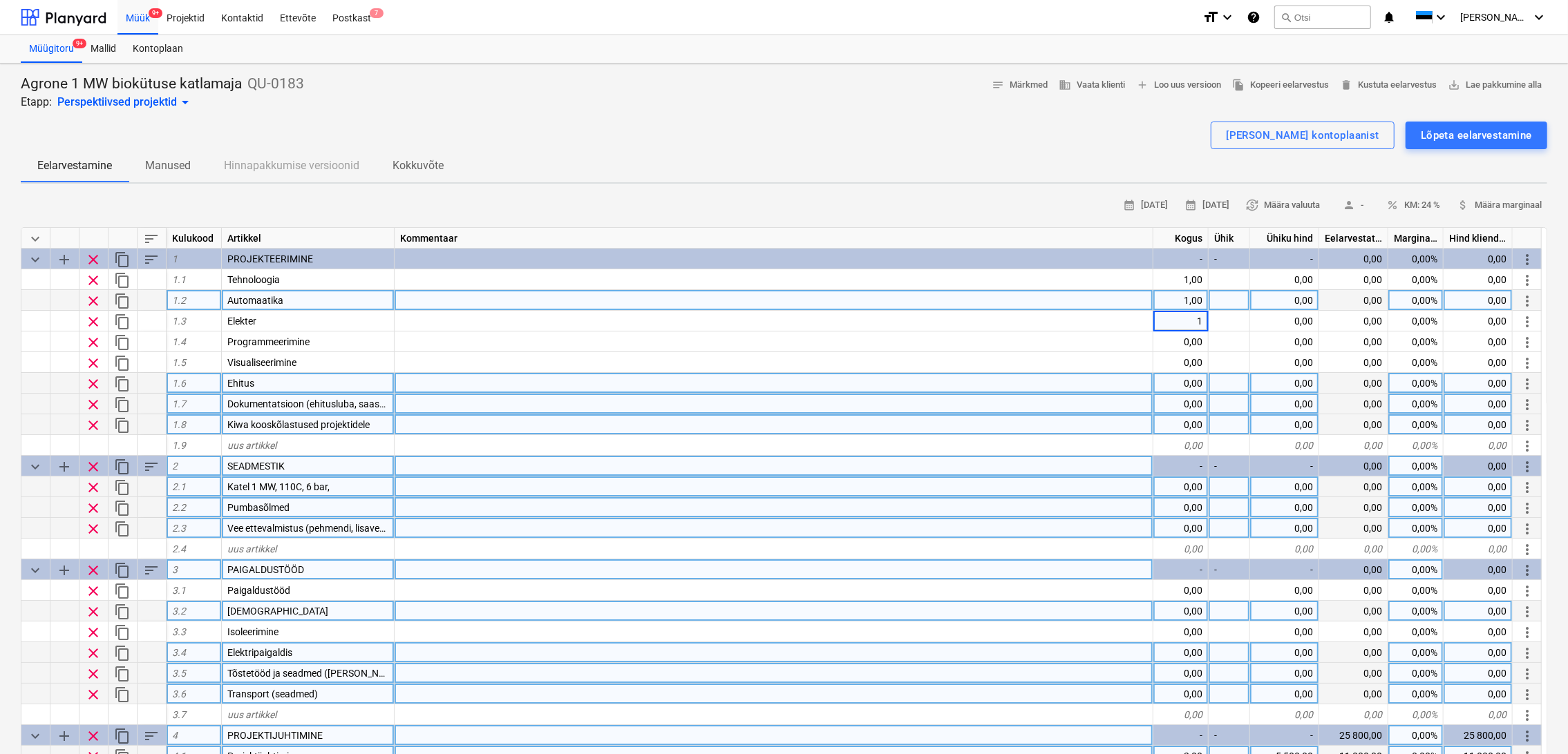
click at [1299, 300] on div "0,00" at bounding box center [1284, 300] width 69 height 20
type textarea "x"
type input "4000"
type textarea "x"
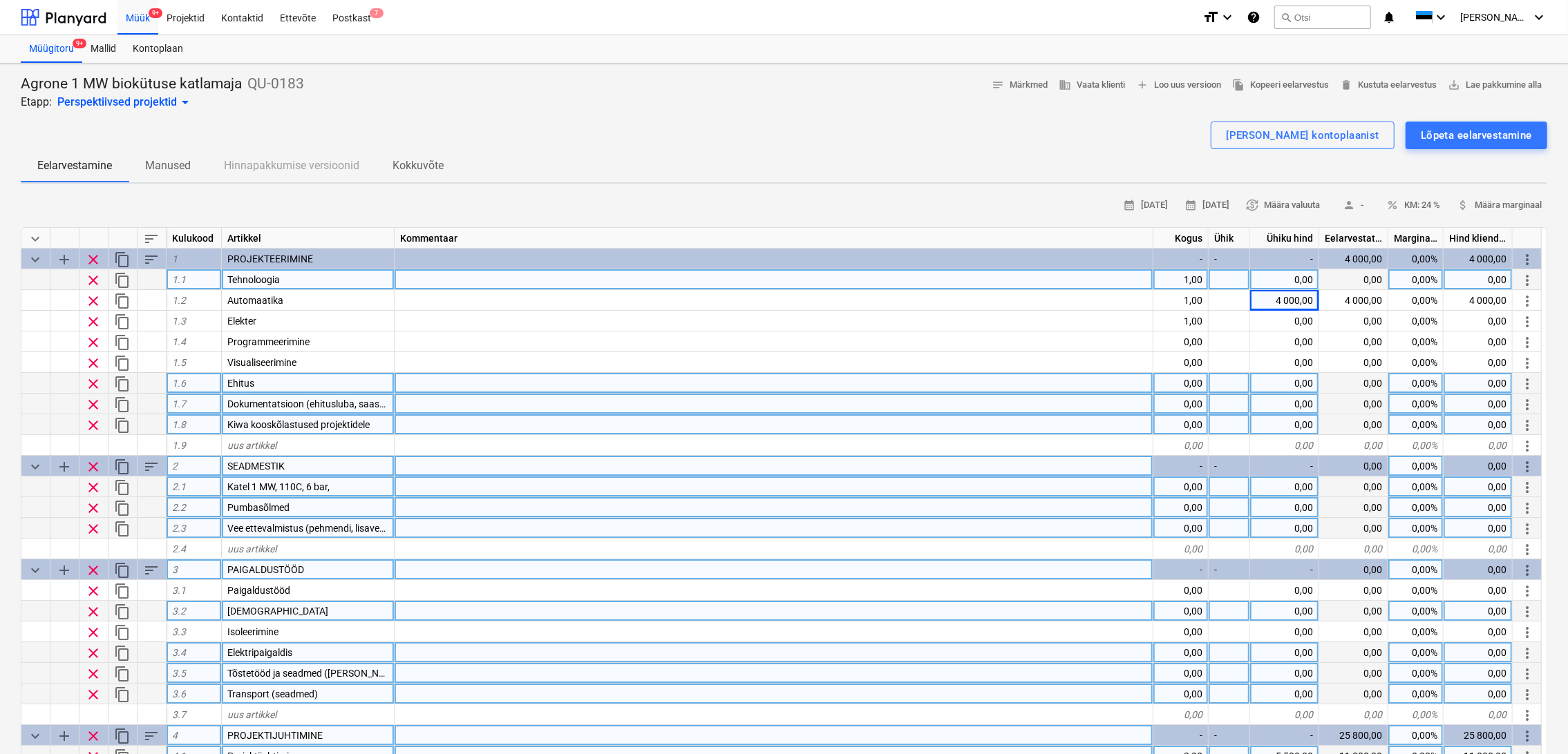
click at [1310, 277] on div "0,00" at bounding box center [1284, 279] width 69 height 20
type input "4000"
type textarea "x"
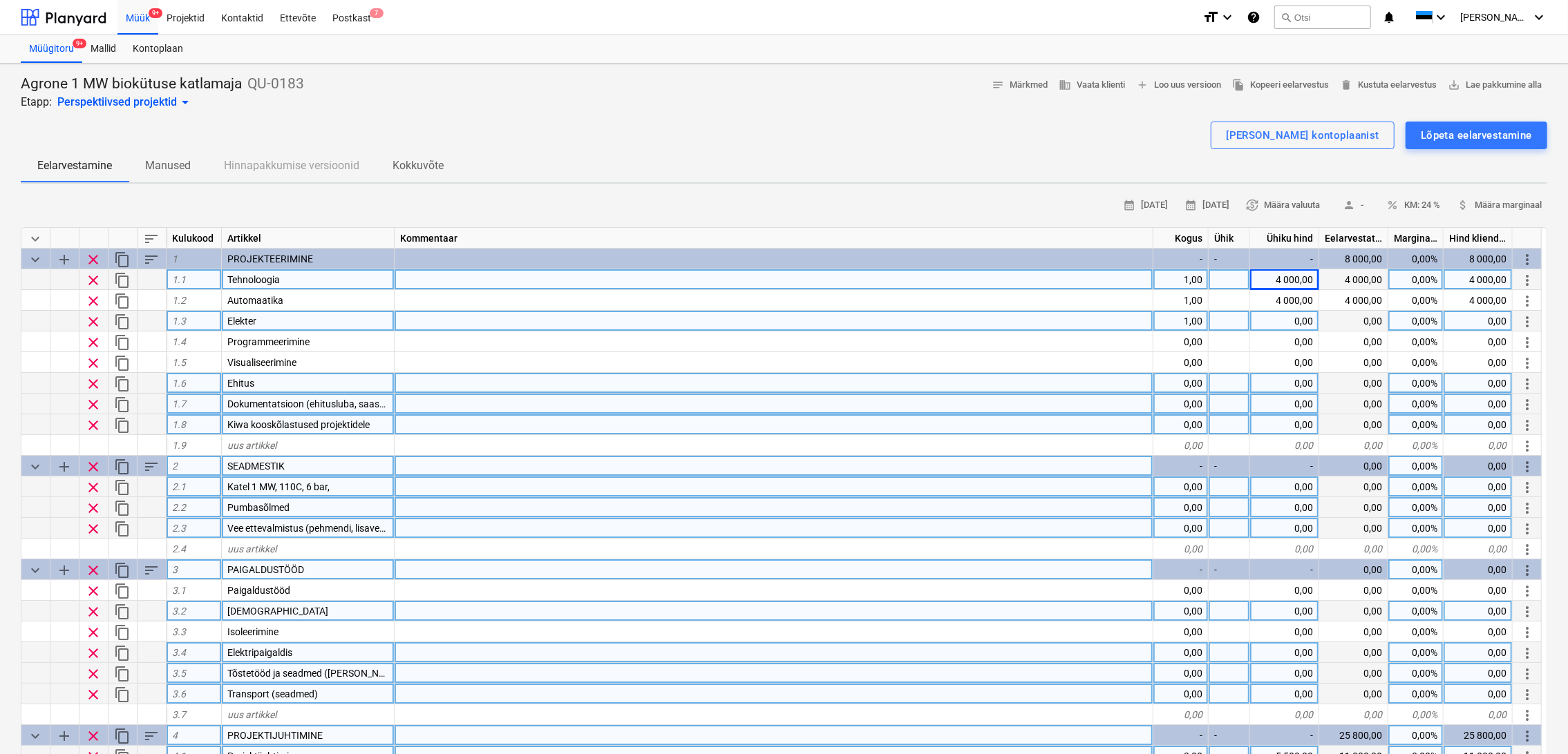
click at [1288, 324] on div "0,00" at bounding box center [1284, 320] width 69 height 20
type input "1500"
type textarea "x"
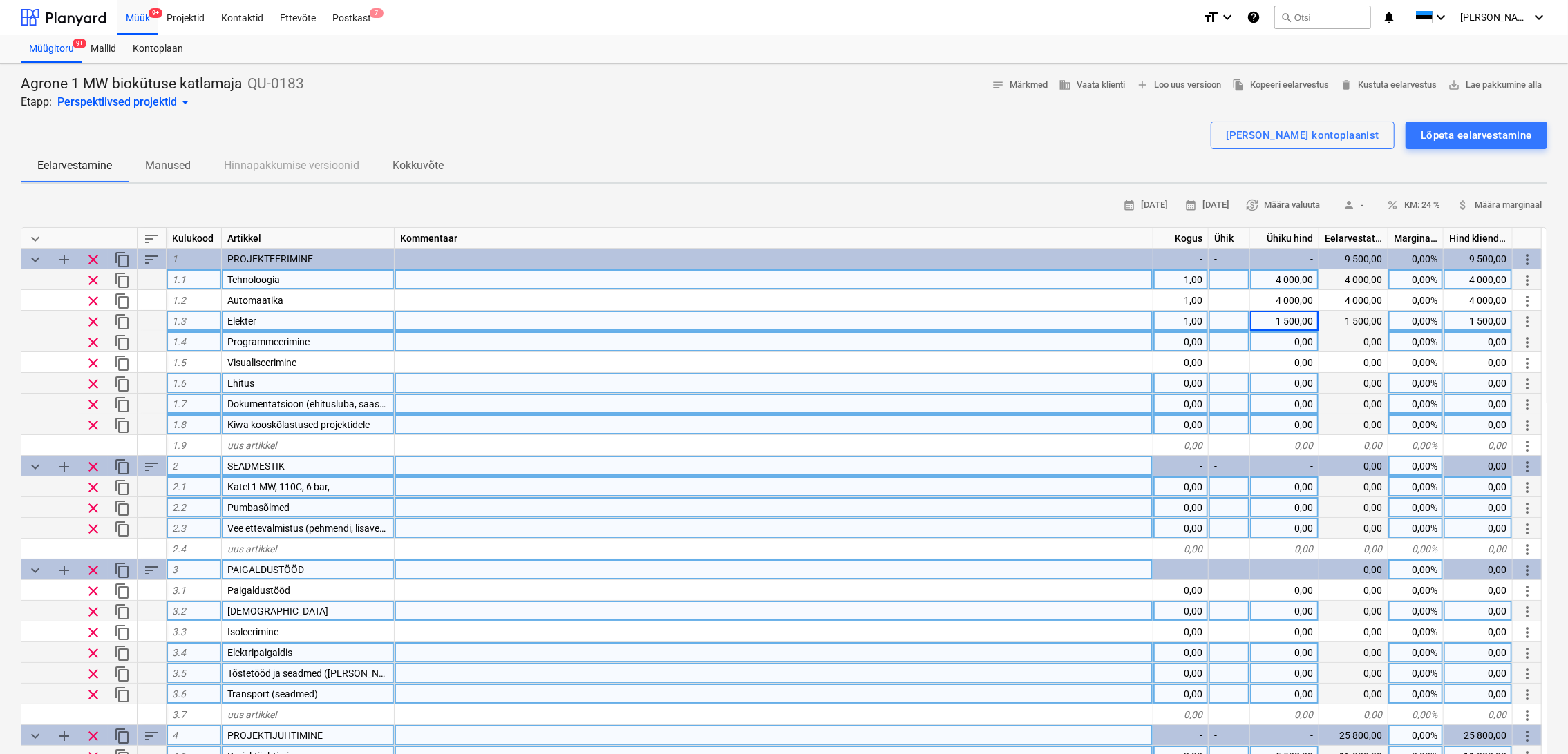
click at [1288, 346] on div "0,00" at bounding box center [1284, 341] width 69 height 20
type input "4000"
type textarea "x"
click at [1292, 373] on div "0,00" at bounding box center [1284, 383] width 69 height 20
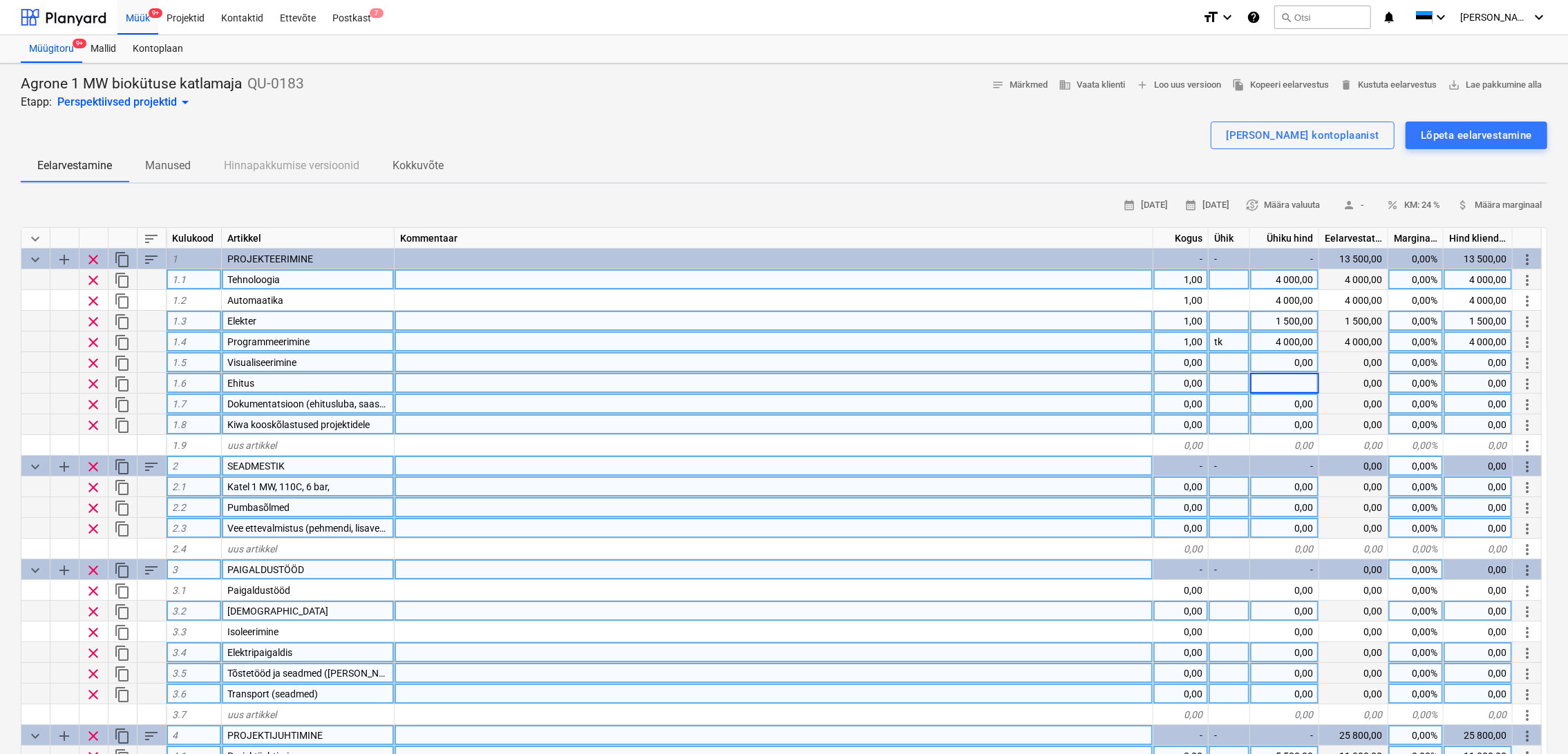
click at [1290, 364] on div "0,00" at bounding box center [1284, 362] width 69 height 20
type input "4000"
type textarea "x"
click at [1295, 383] on div "0,00" at bounding box center [1284, 383] width 69 height 20
click at [1200, 381] on div "0,00" at bounding box center [1181, 383] width 56 height 20
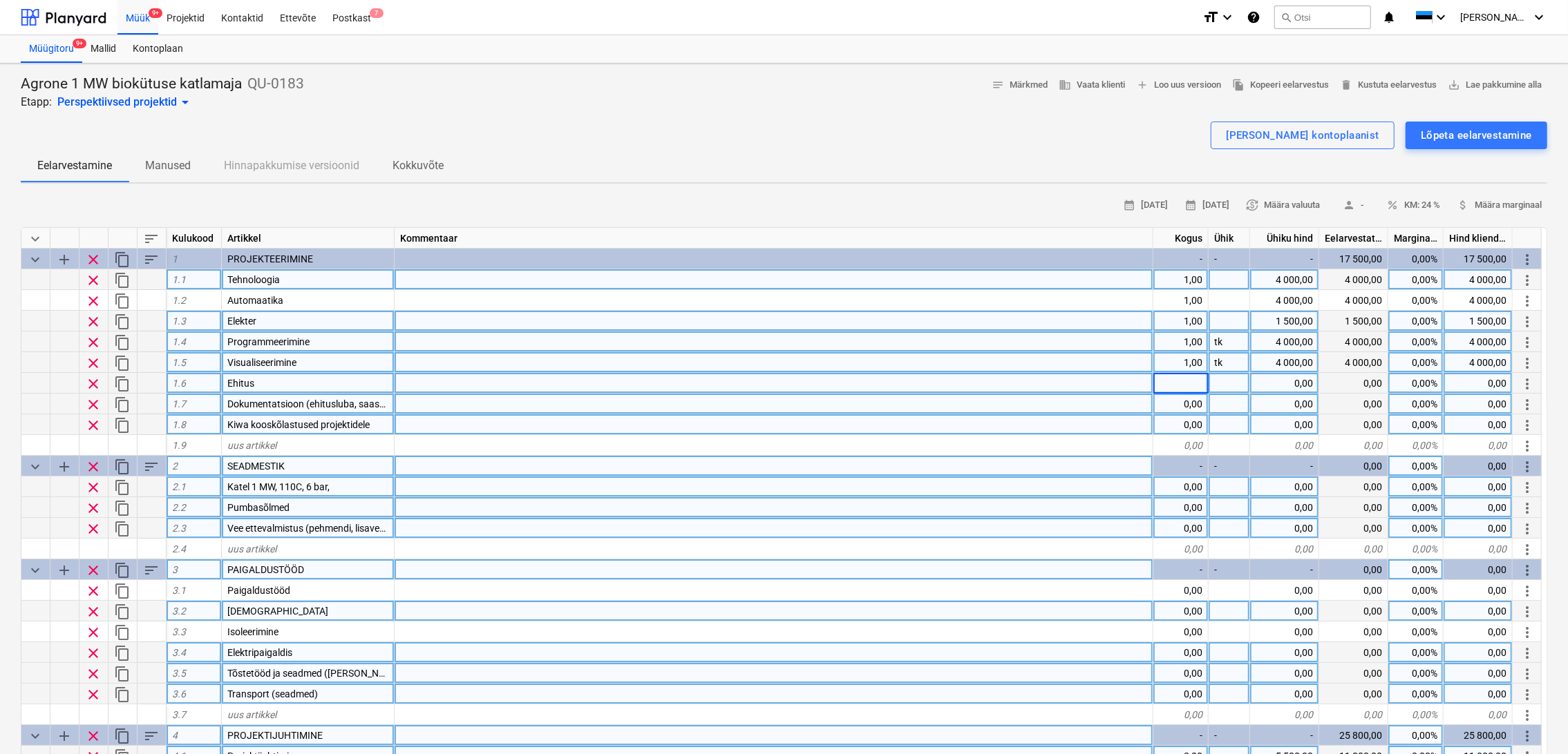
type input "1"
click at [1232, 377] on div at bounding box center [1229, 383] width 42 height 20
type textarea "x"
type input "tk"
type textarea "x"
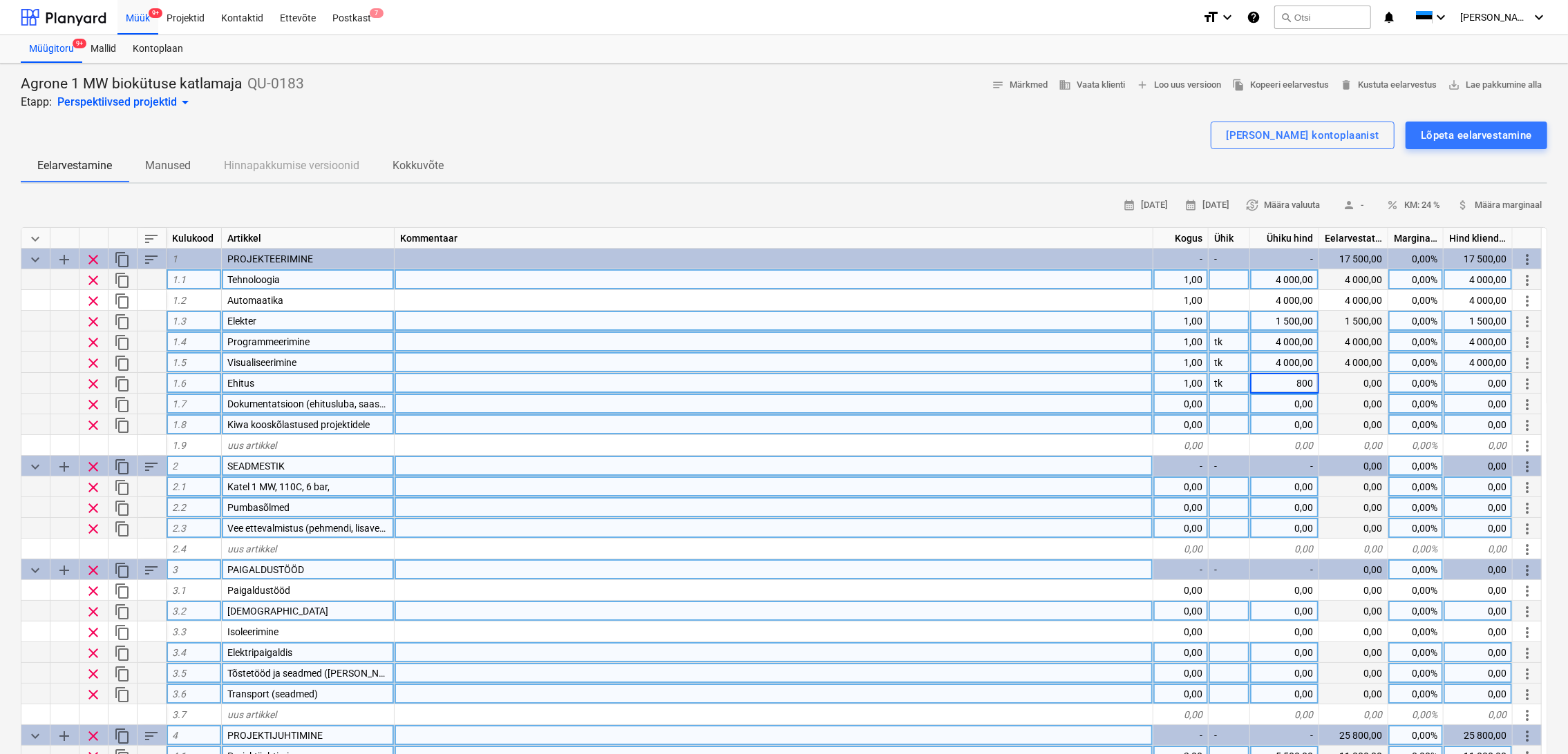
type input "8000"
click at [1201, 403] on div "0,00" at bounding box center [1181, 404] width 56 height 20
click at [1231, 402] on div at bounding box center [1229, 404] width 42 height 20
click at [1170, 427] on div "0,00" at bounding box center [1181, 424] width 56 height 20
click at [1237, 422] on div at bounding box center [1229, 424] width 42 height 20
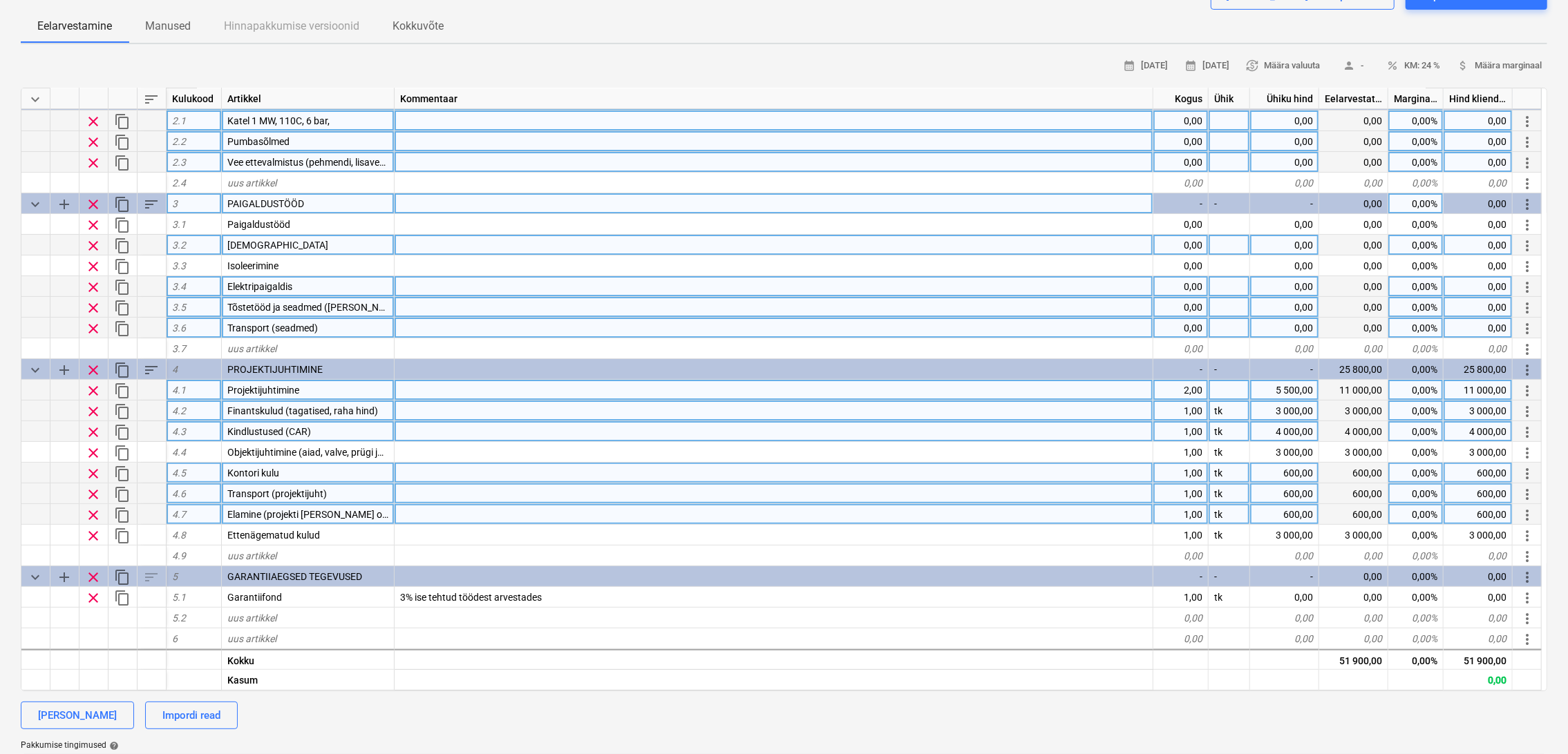
scroll to position [154, 0]
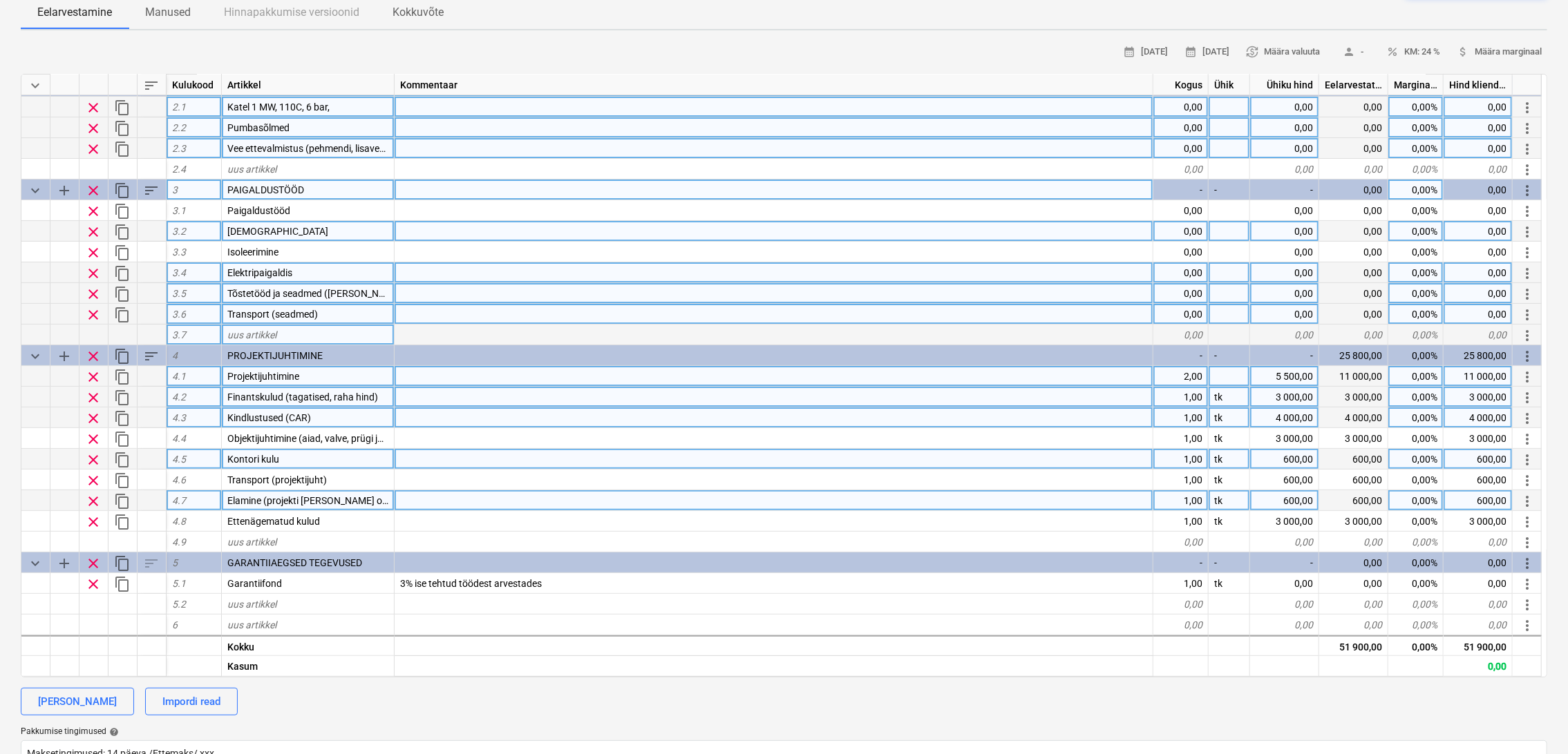
click at [263, 325] on div "uus artikkel" at bounding box center [307, 334] width 172 height 20
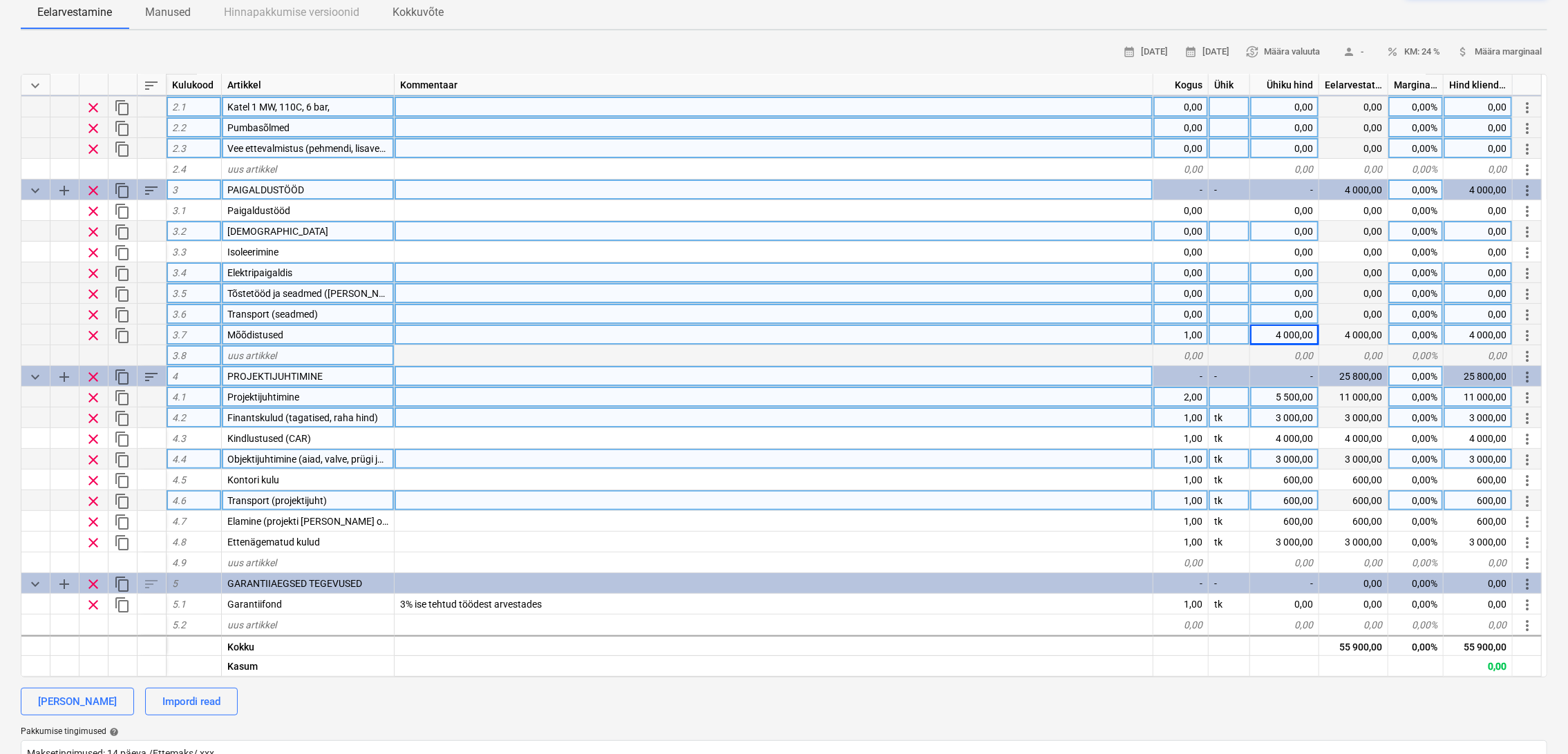
click at [216, 354] on div "3.8" at bounding box center [194, 355] width 56 height 20
click at [298, 346] on div "uus artikkel" at bounding box center [307, 355] width 172 height 20
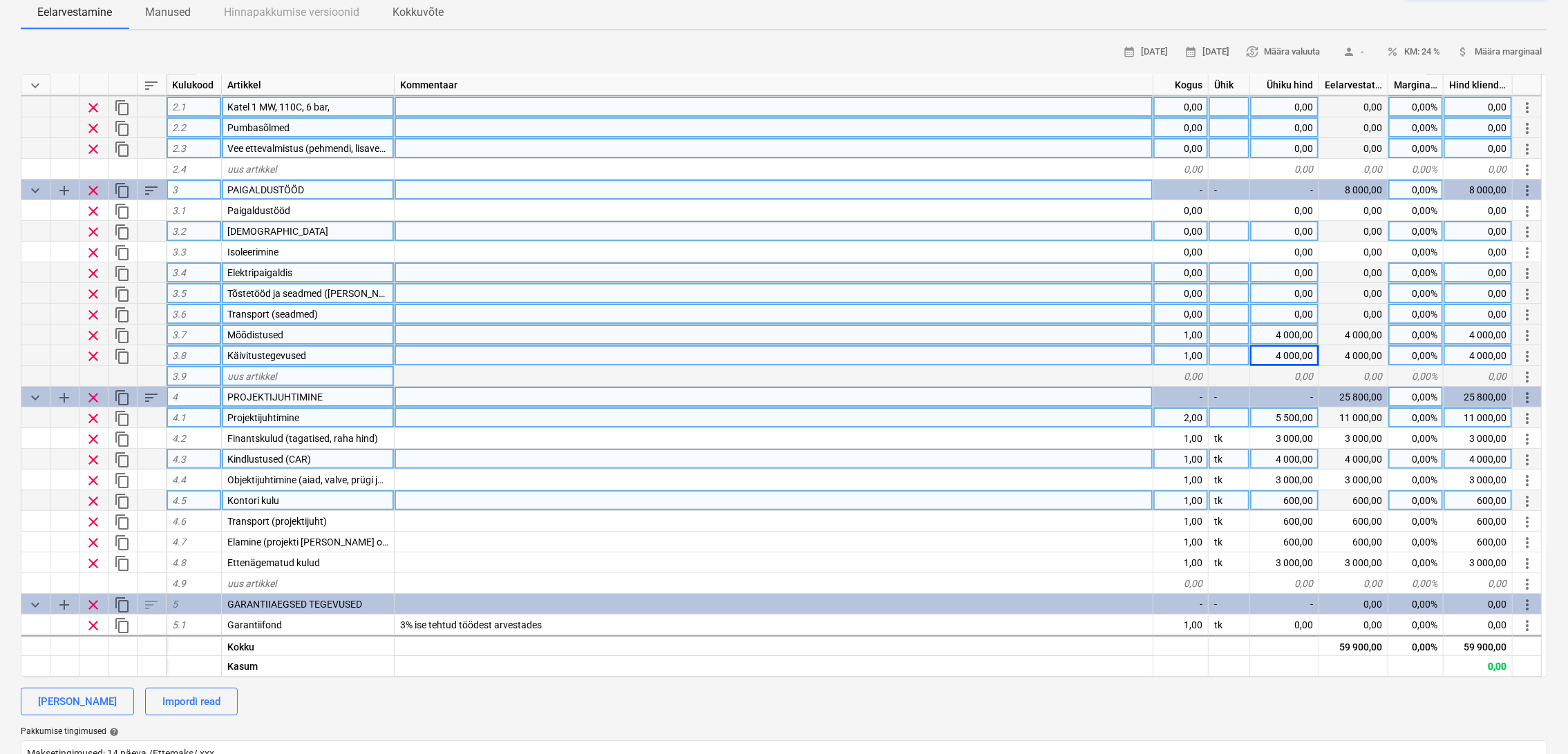
click at [304, 333] on div "Mõõdistused" at bounding box center [307, 334] width 172 height 20
click at [304, 333] on input "Mõõdistused" at bounding box center [307, 334] width 172 height 20
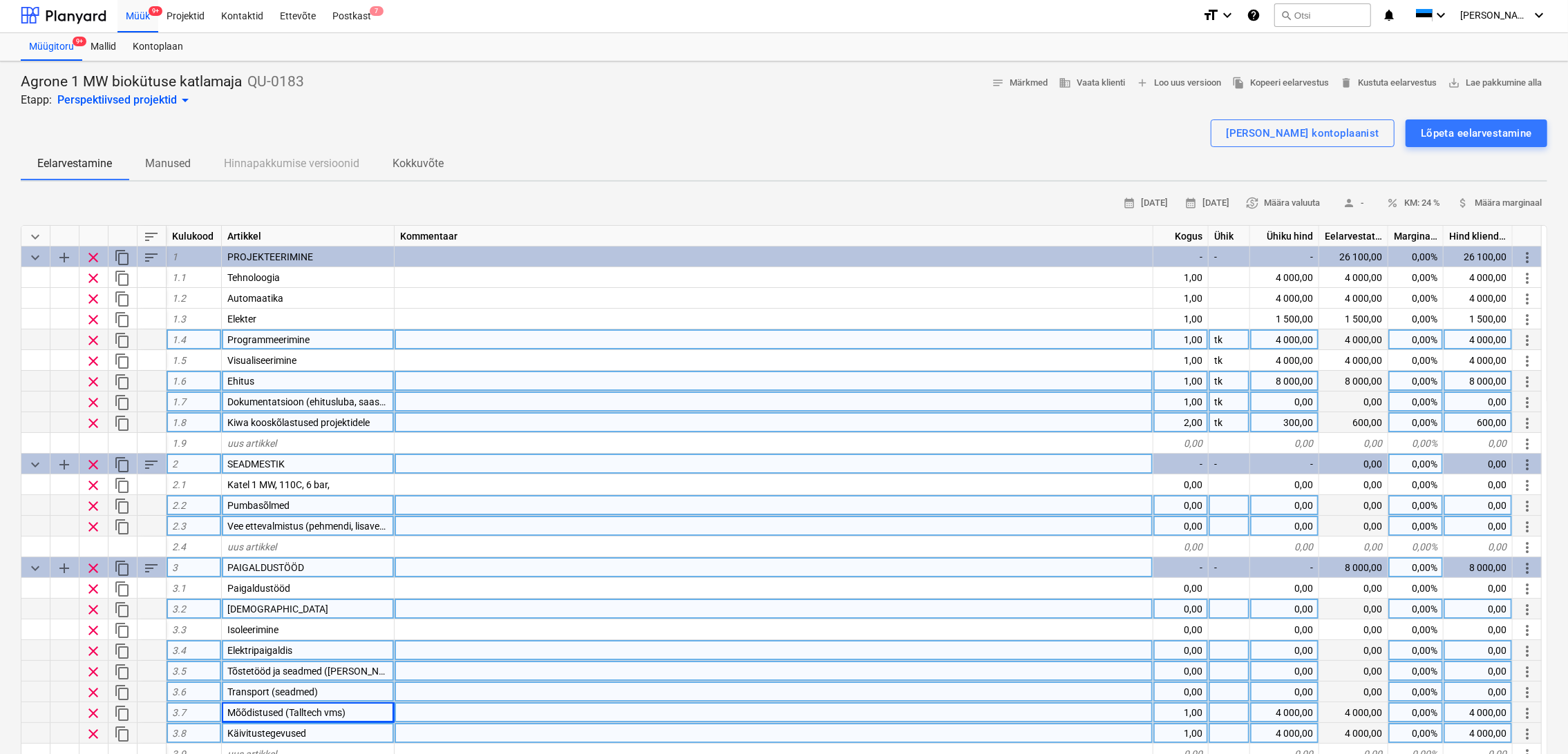
scroll to position [0, 0]
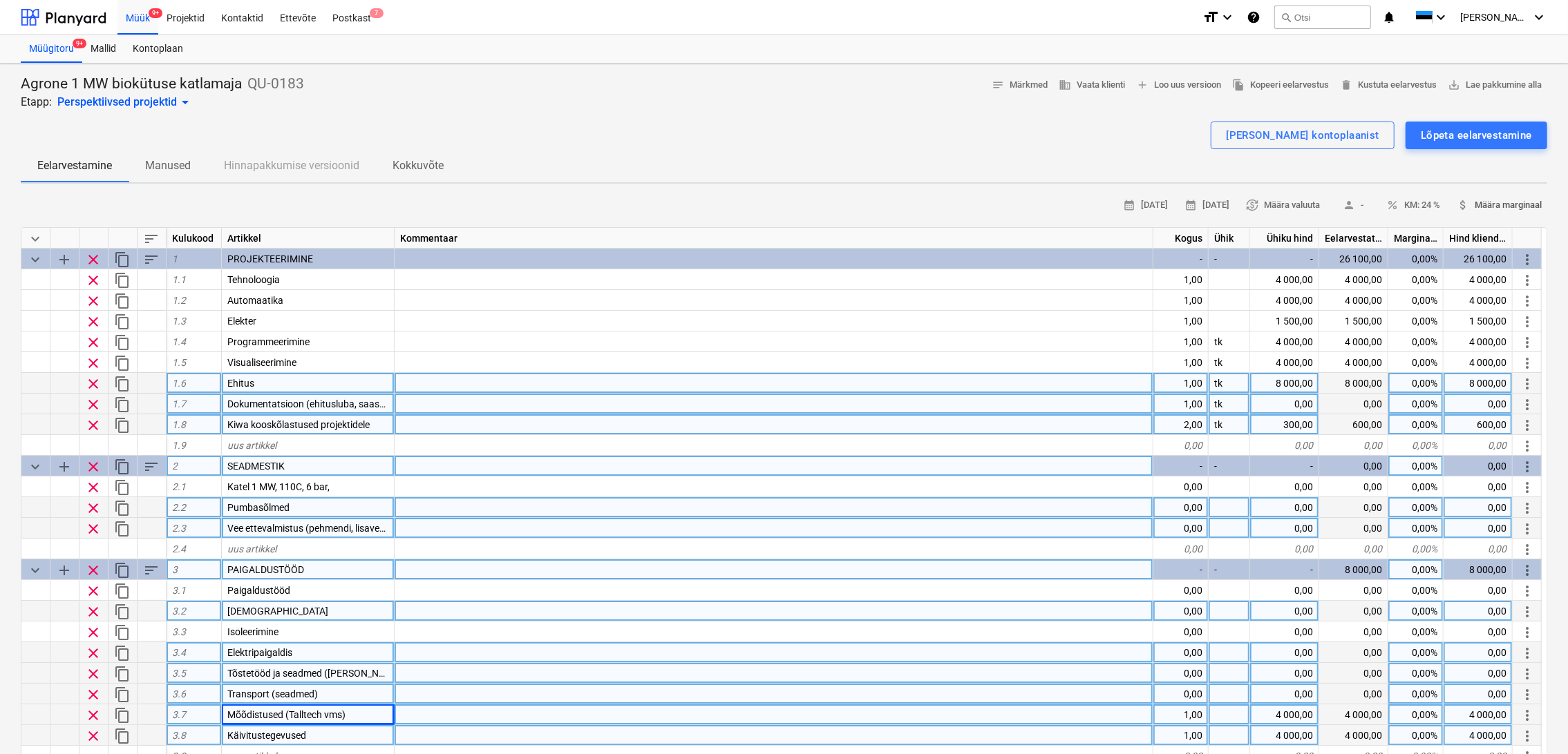
click at [1521, 199] on span "attach_money Määra marginaal" at bounding box center [1499, 205] width 85 height 16
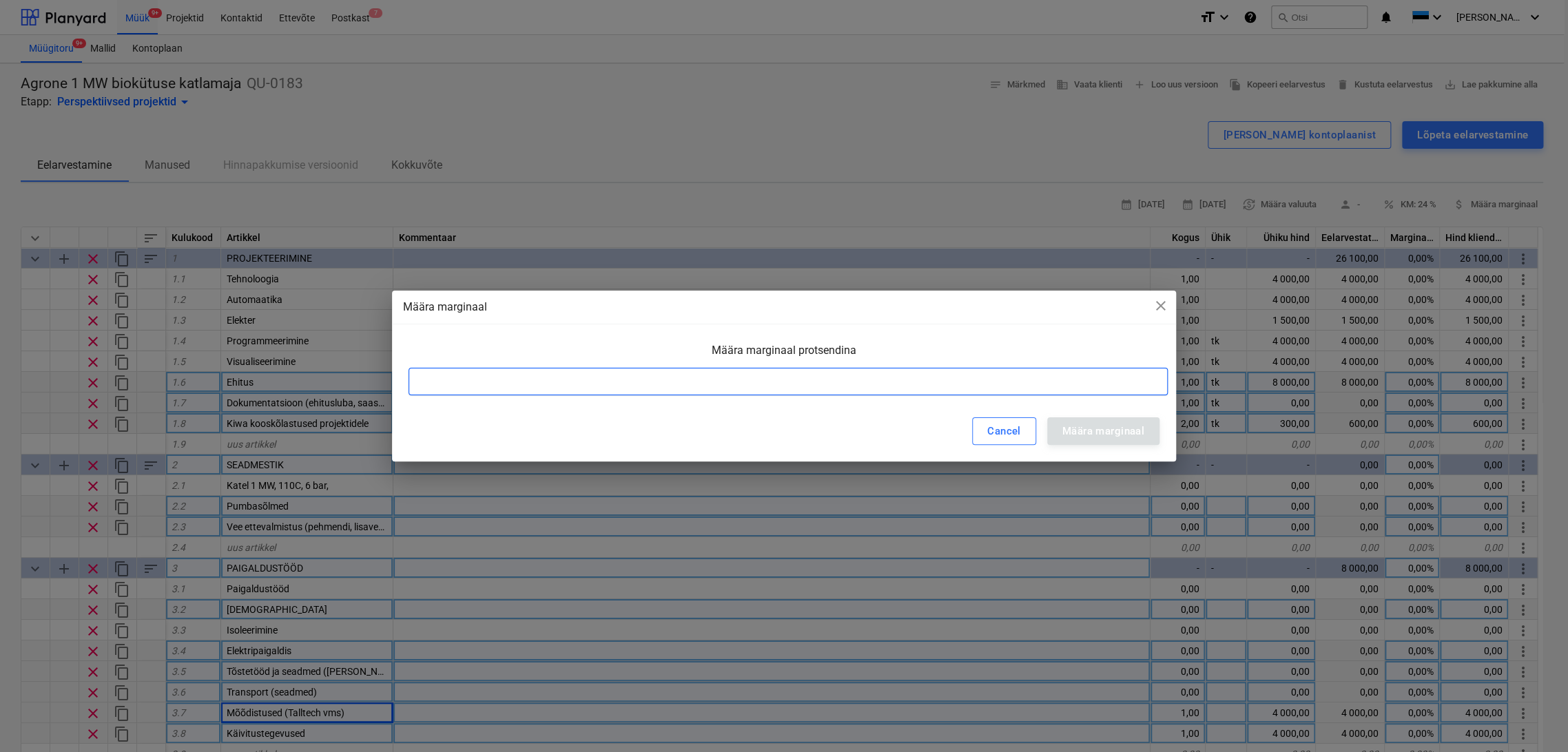
click at [1037, 386] on input at bounding box center [788, 382] width 760 height 28
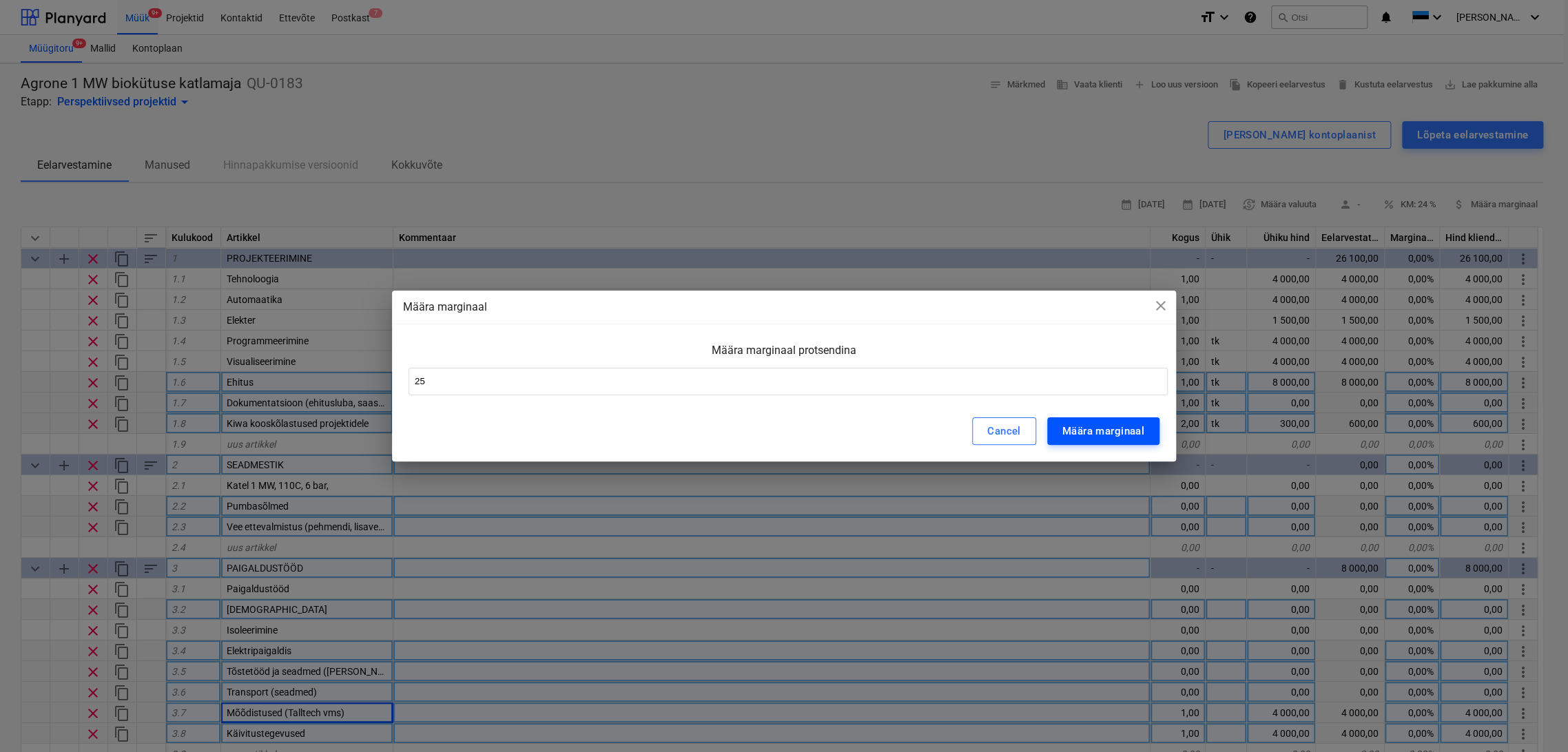
click at [1106, 431] on div "Määra marginaal" at bounding box center [1103, 431] width 82 height 18
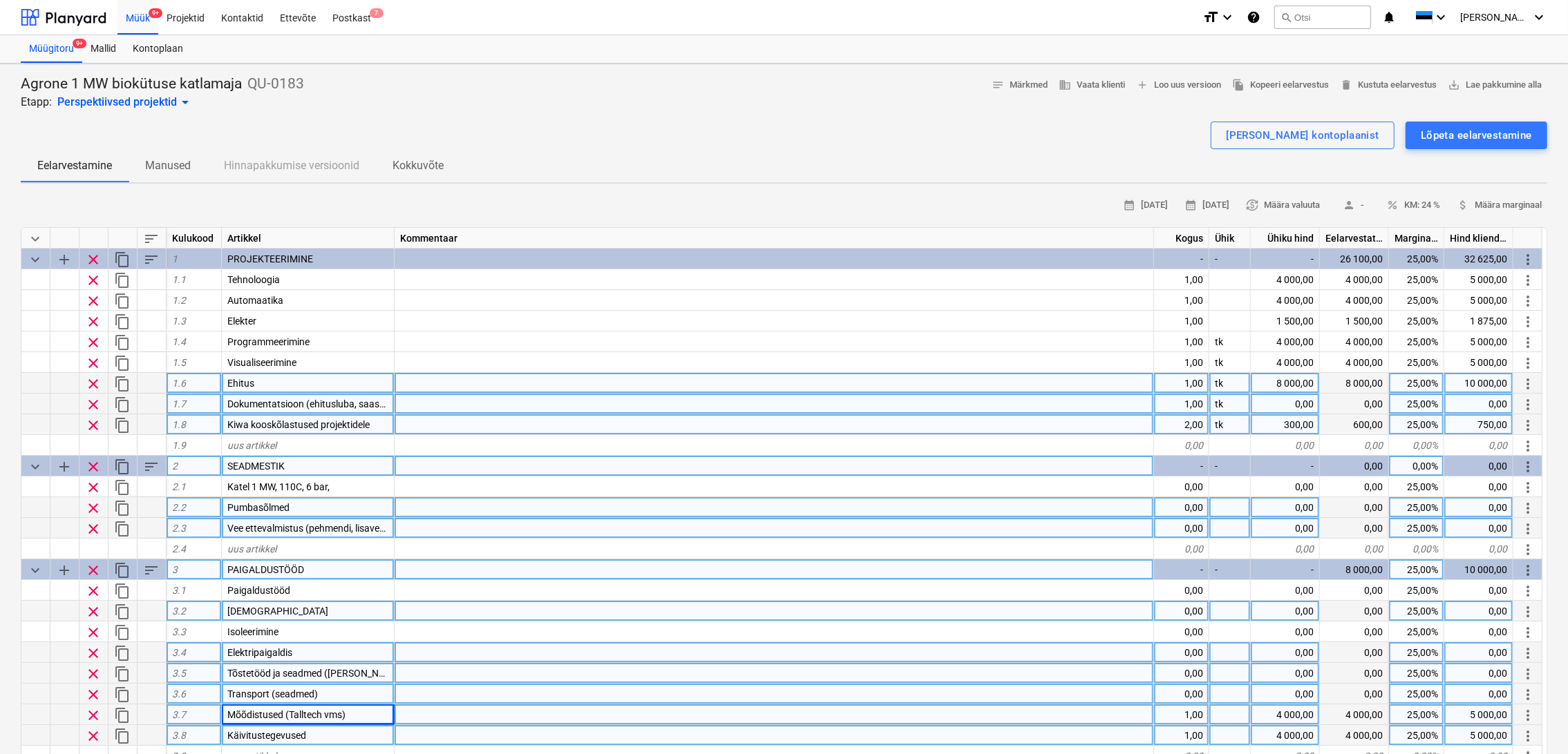
click at [1271, 408] on div "0,00" at bounding box center [1284, 404] width 69 height 20
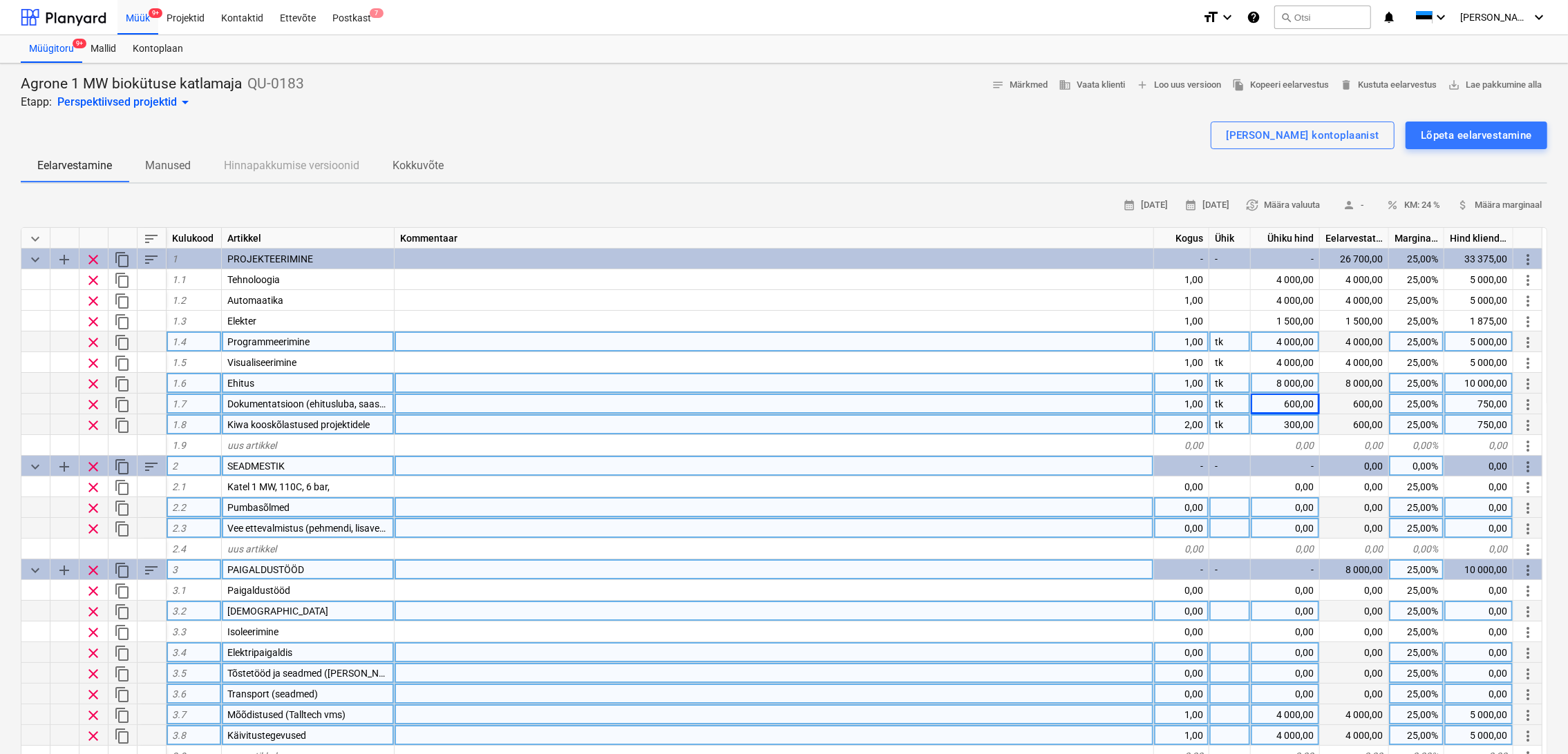
drag, startPoint x: 875, startPoint y: 330, endPoint x: 891, endPoint y: 333, distance: 16.3
click at [874, 329] on div at bounding box center [774, 320] width 759 height 20
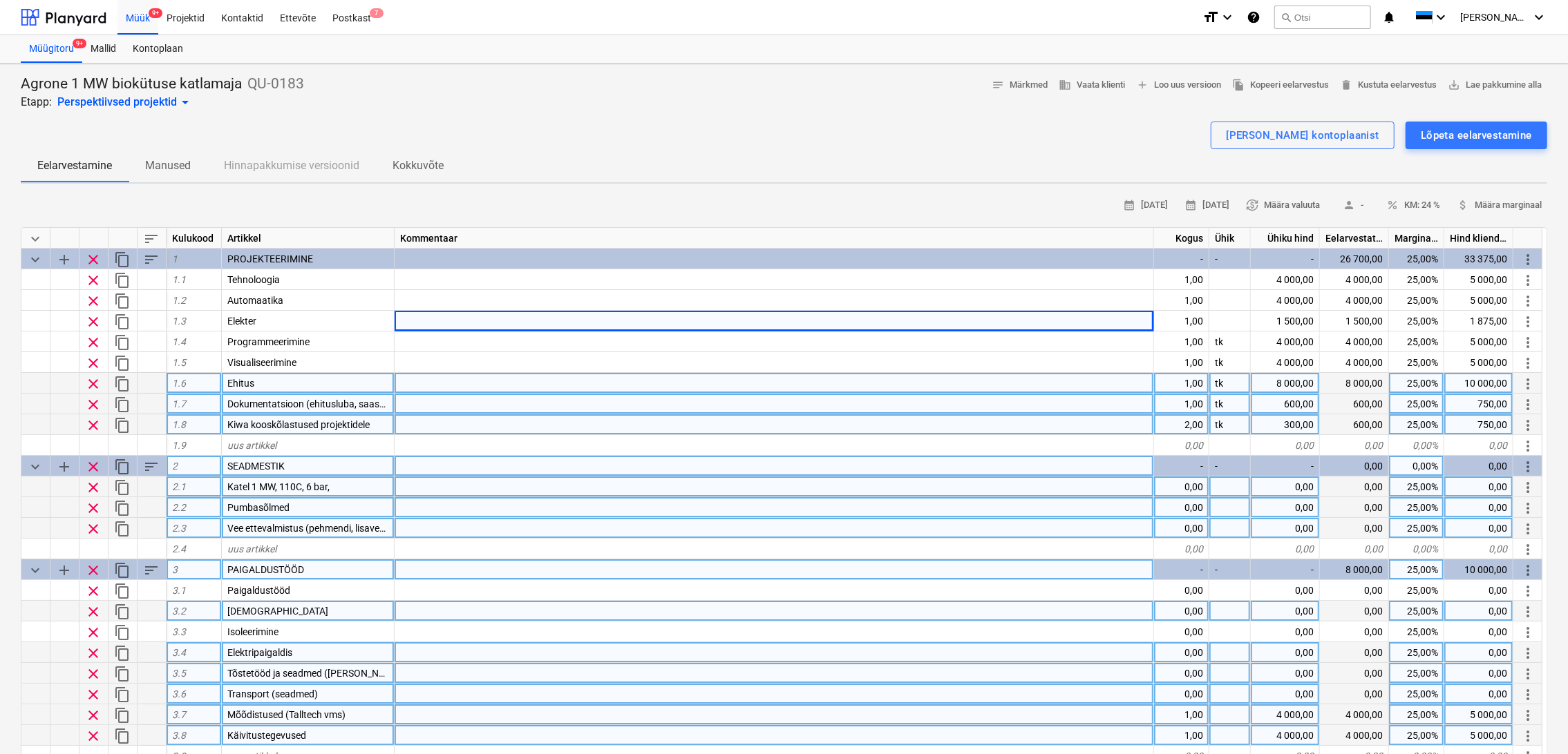
click at [1195, 485] on div "0,00" at bounding box center [1182, 486] width 56 height 20
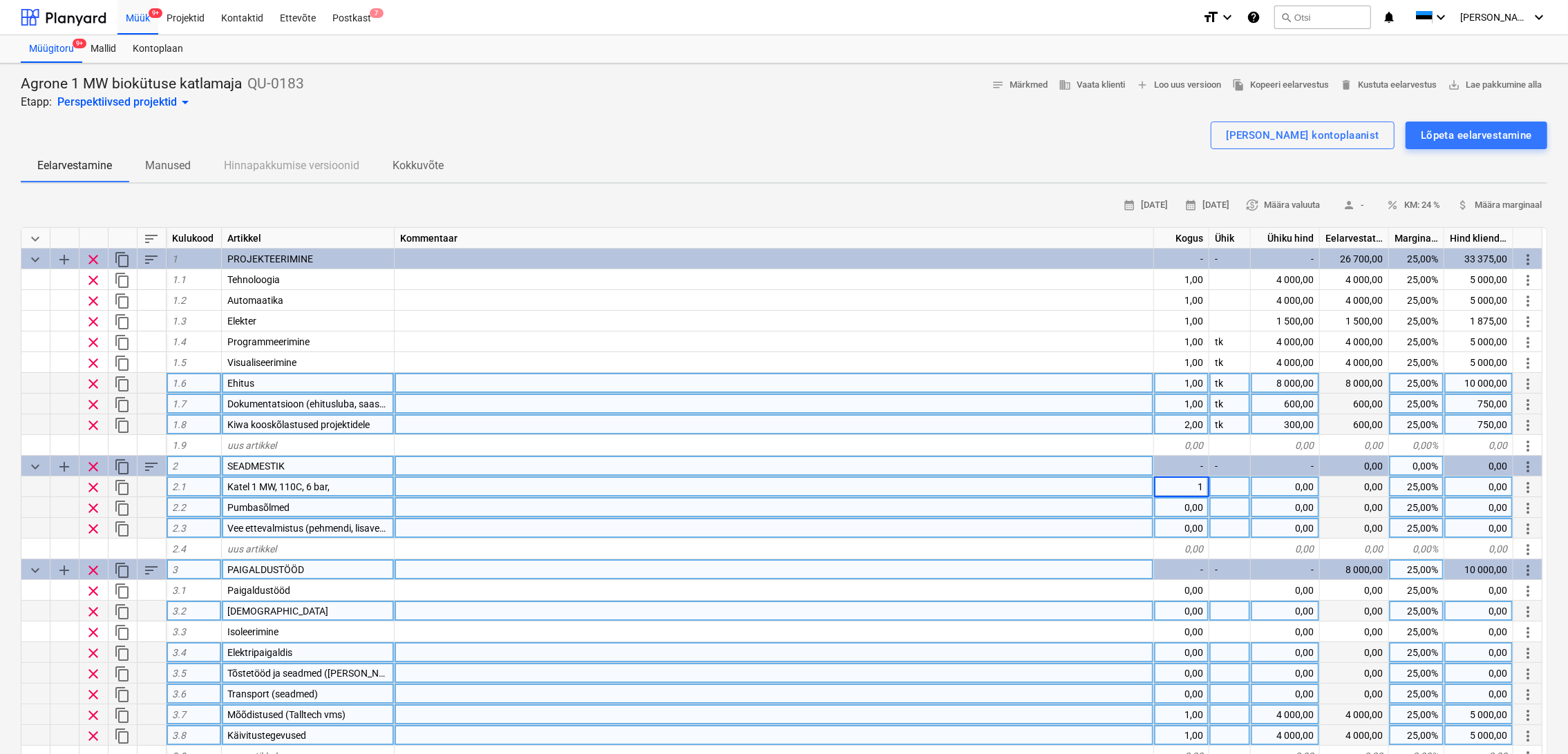
click at [1229, 485] on div at bounding box center [1230, 486] width 42 height 20
click at [1193, 505] on div "0,00" at bounding box center [1182, 507] width 56 height 20
click at [1226, 506] on div at bounding box center [1230, 507] width 42 height 20
click at [319, 507] on div "Pumbasõlmed" at bounding box center [307, 507] width 172 height 20
click at [319, 507] on input "Pumbasõlmed" at bounding box center [307, 507] width 172 height 20
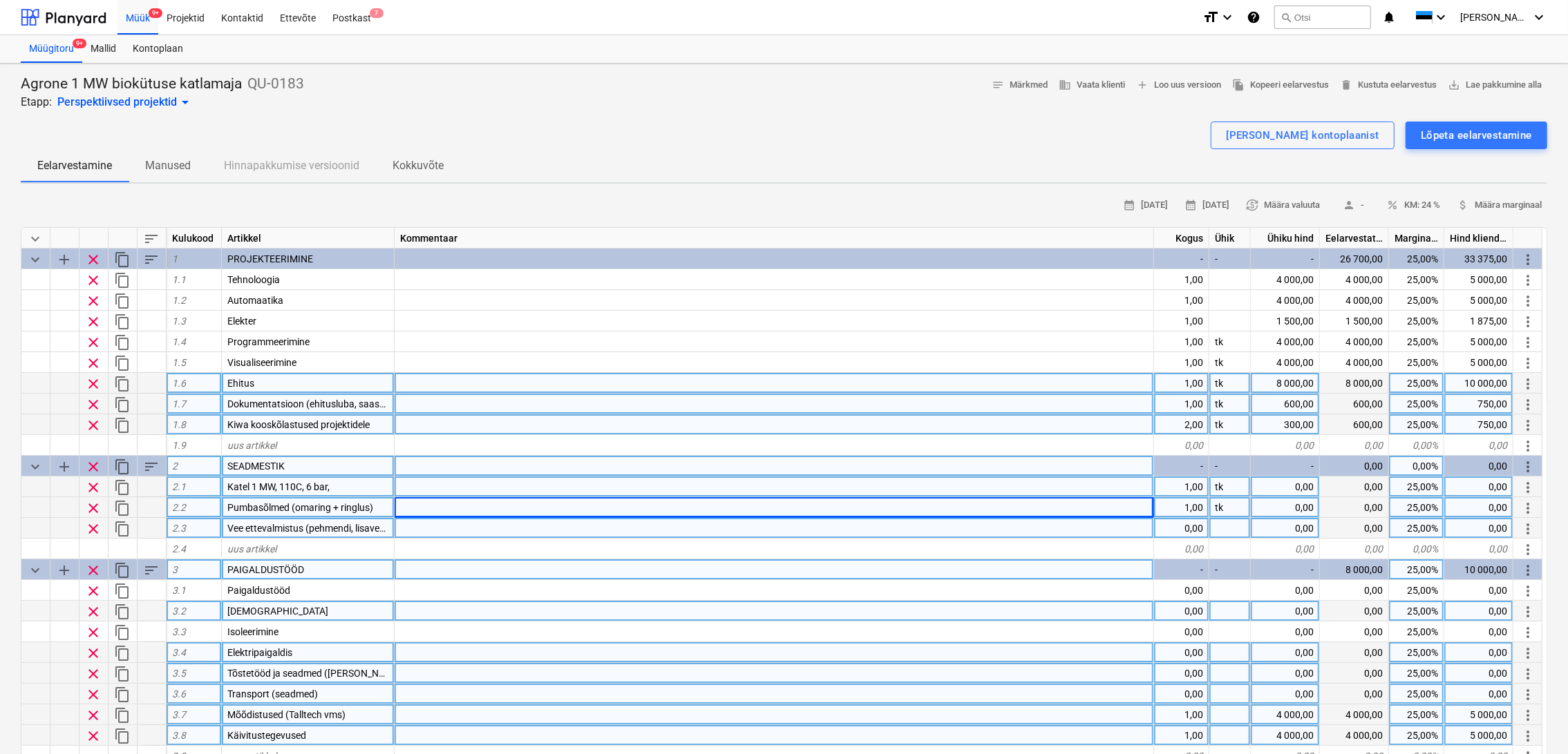
scroll to position [77, 0]
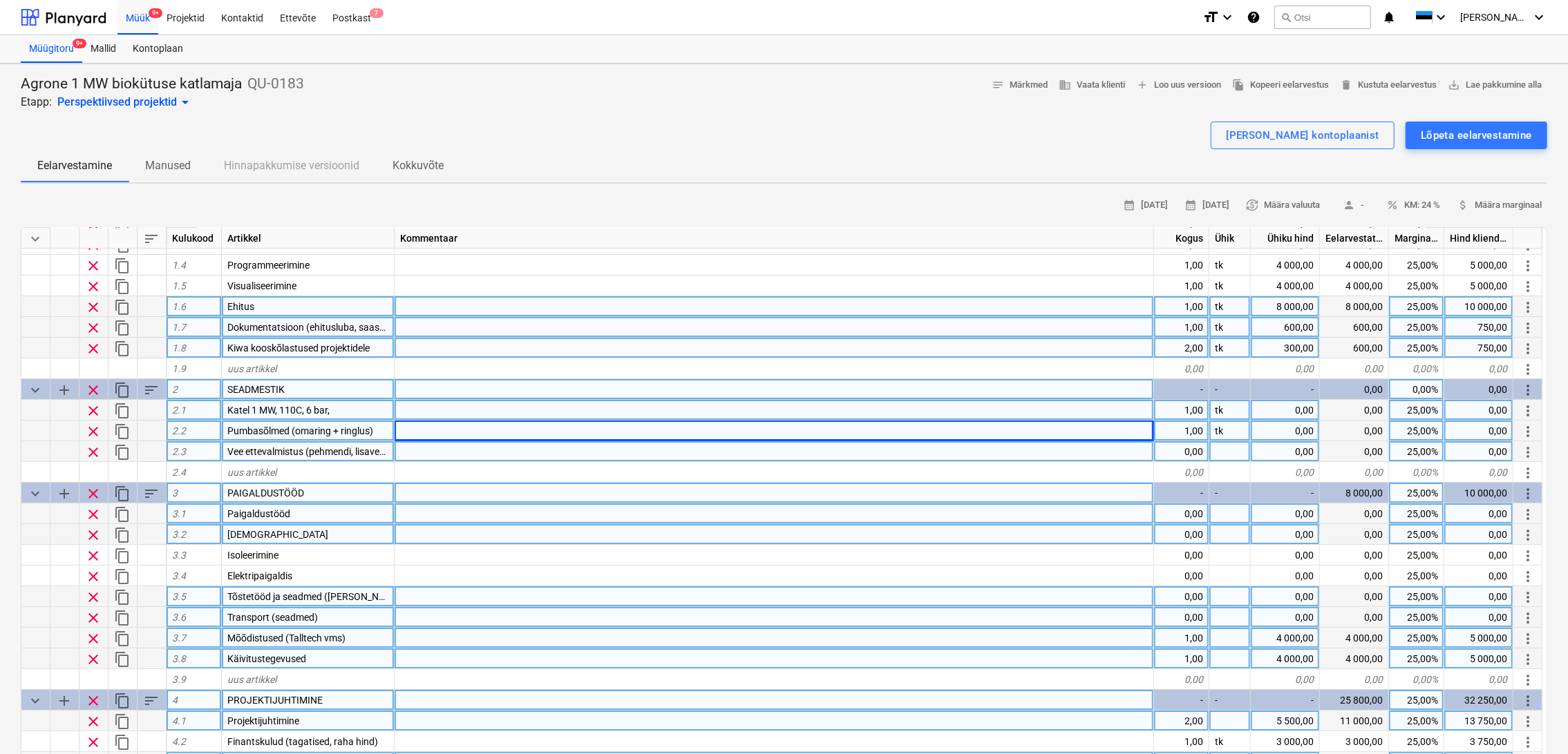
click at [1164, 513] on div "0,00" at bounding box center [1182, 513] width 56 height 20
click at [1194, 534] on div "0,00" at bounding box center [1182, 534] width 56 height 20
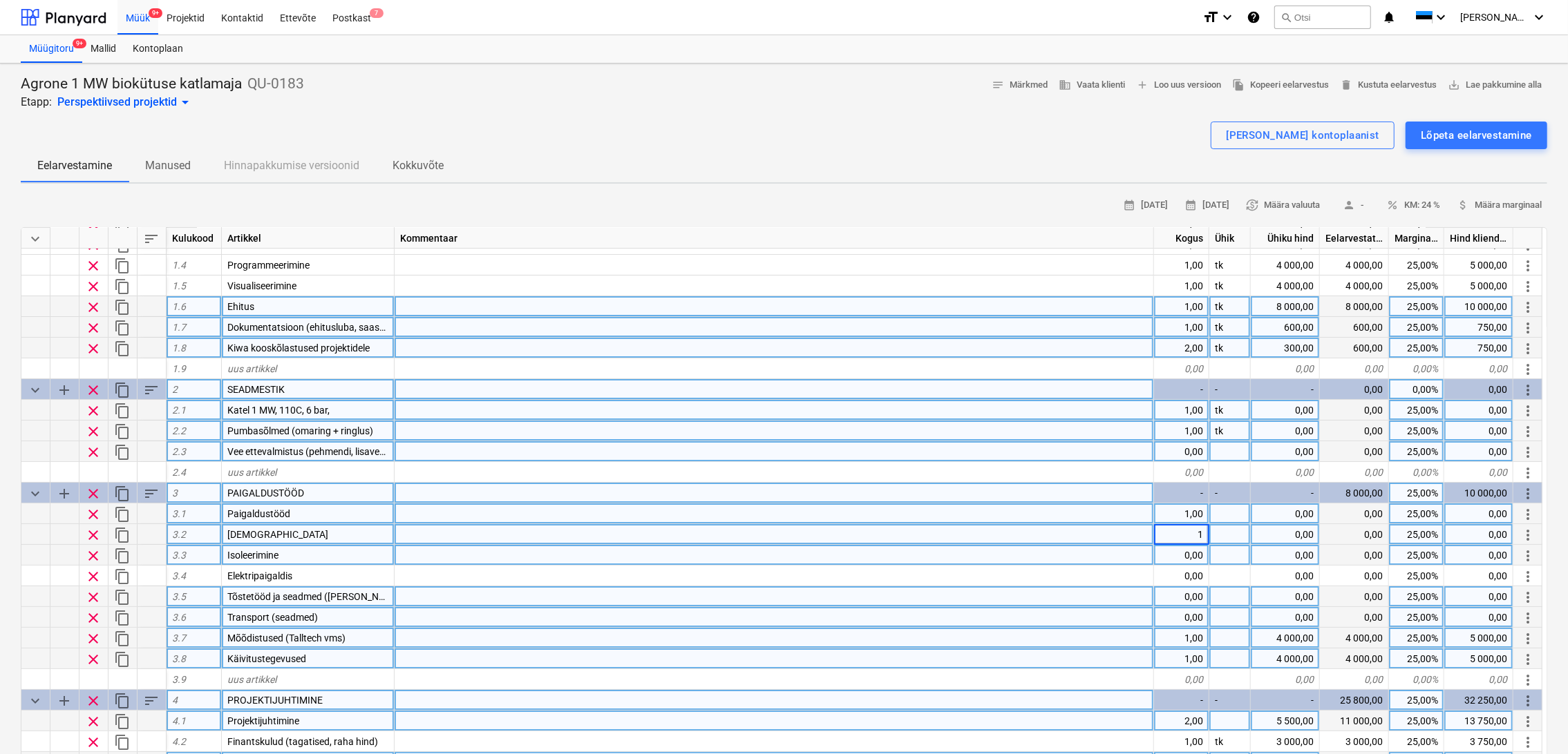
click at [1188, 558] on div "0,00" at bounding box center [1182, 555] width 56 height 20
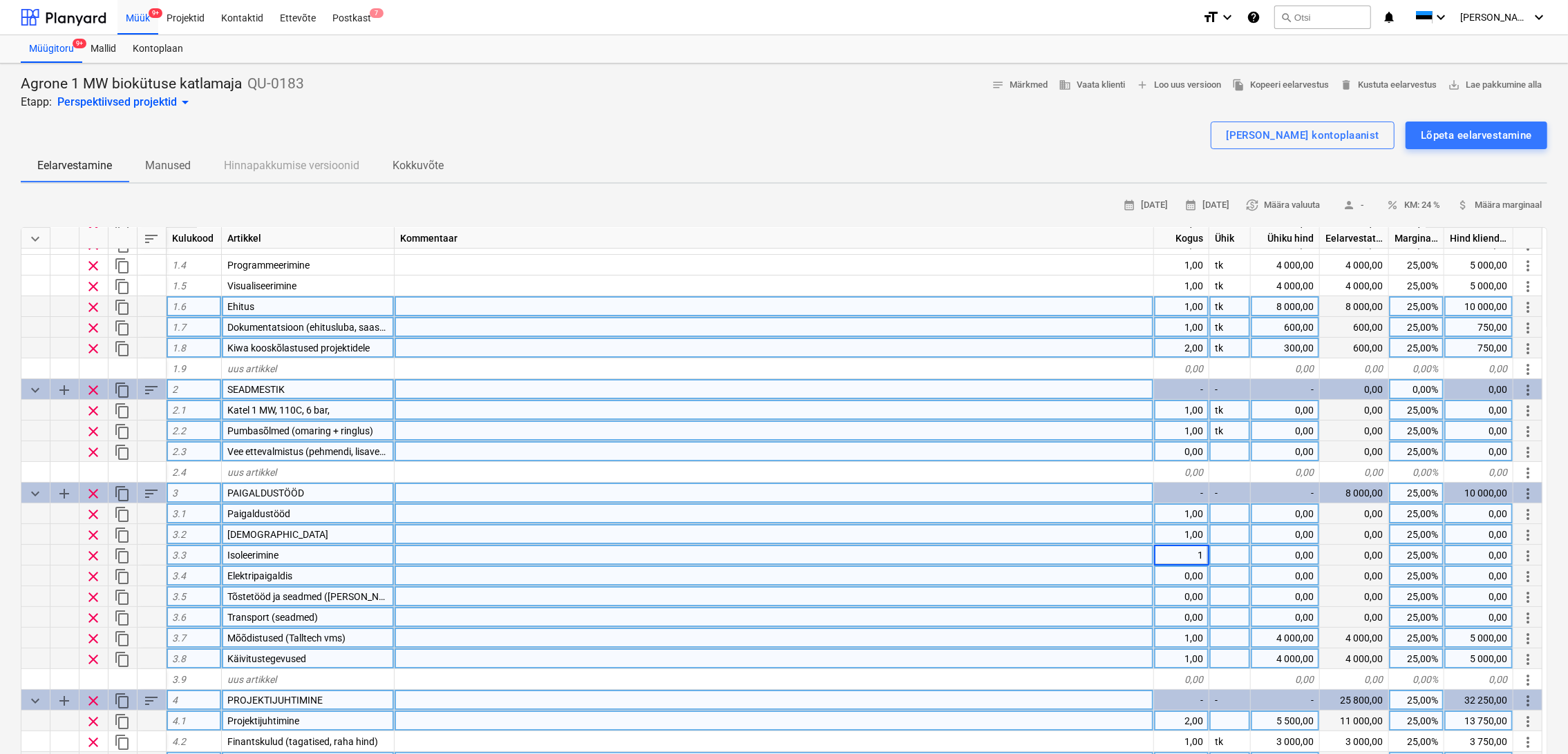
click at [1199, 570] on div "0,00" at bounding box center [1182, 576] width 56 height 20
click at [1201, 597] on div "0,00" at bounding box center [1182, 596] width 56 height 20
click at [1194, 616] on div "0,00" at bounding box center [1182, 617] width 56 height 20
click at [1228, 516] on div at bounding box center [1230, 513] width 42 height 20
drag, startPoint x: 1292, startPoint y: 515, endPoint x: 1322, endPoint y: 515, distance: 30.0
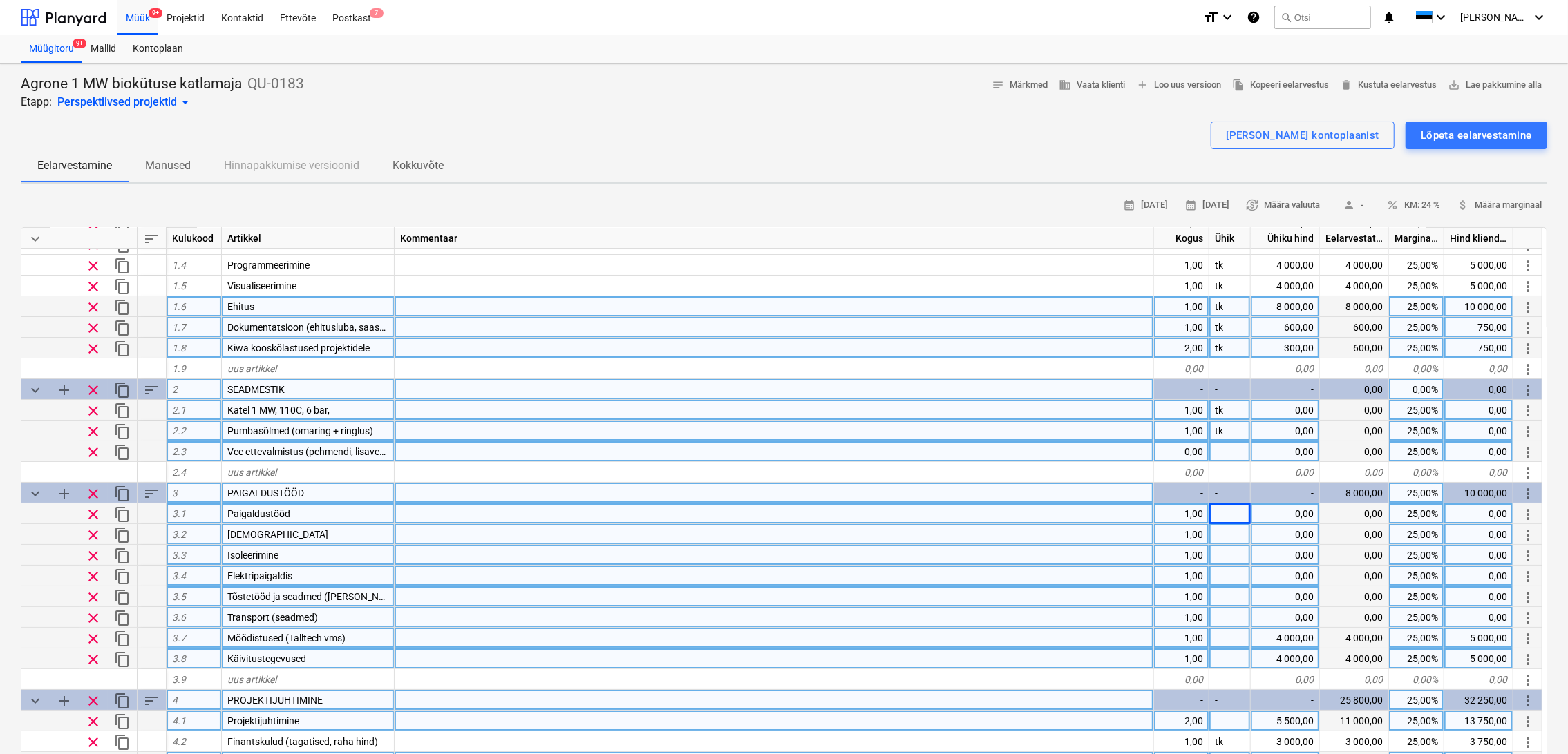
click at [1295, 514] on div "0,00" at bounding box center [1284, 513] width 69 height 20
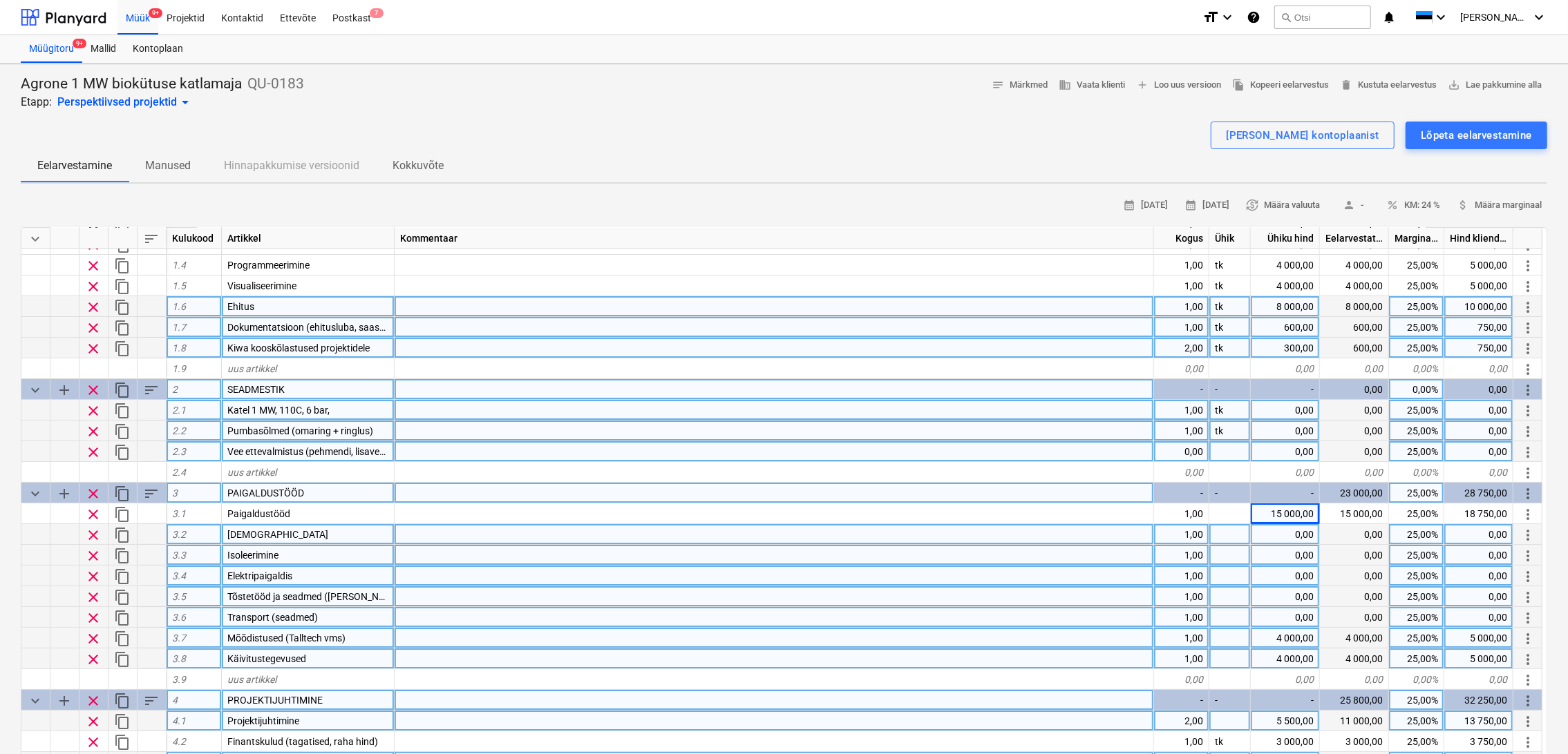
drag, startPoint x: 1275, startPoint y: 533, endPoint x: 1331, endPoint y: 530, distance: 56.1
click at [1277, 533] on div "0,00" at bounding box center [1284, 534] width 69 height 20
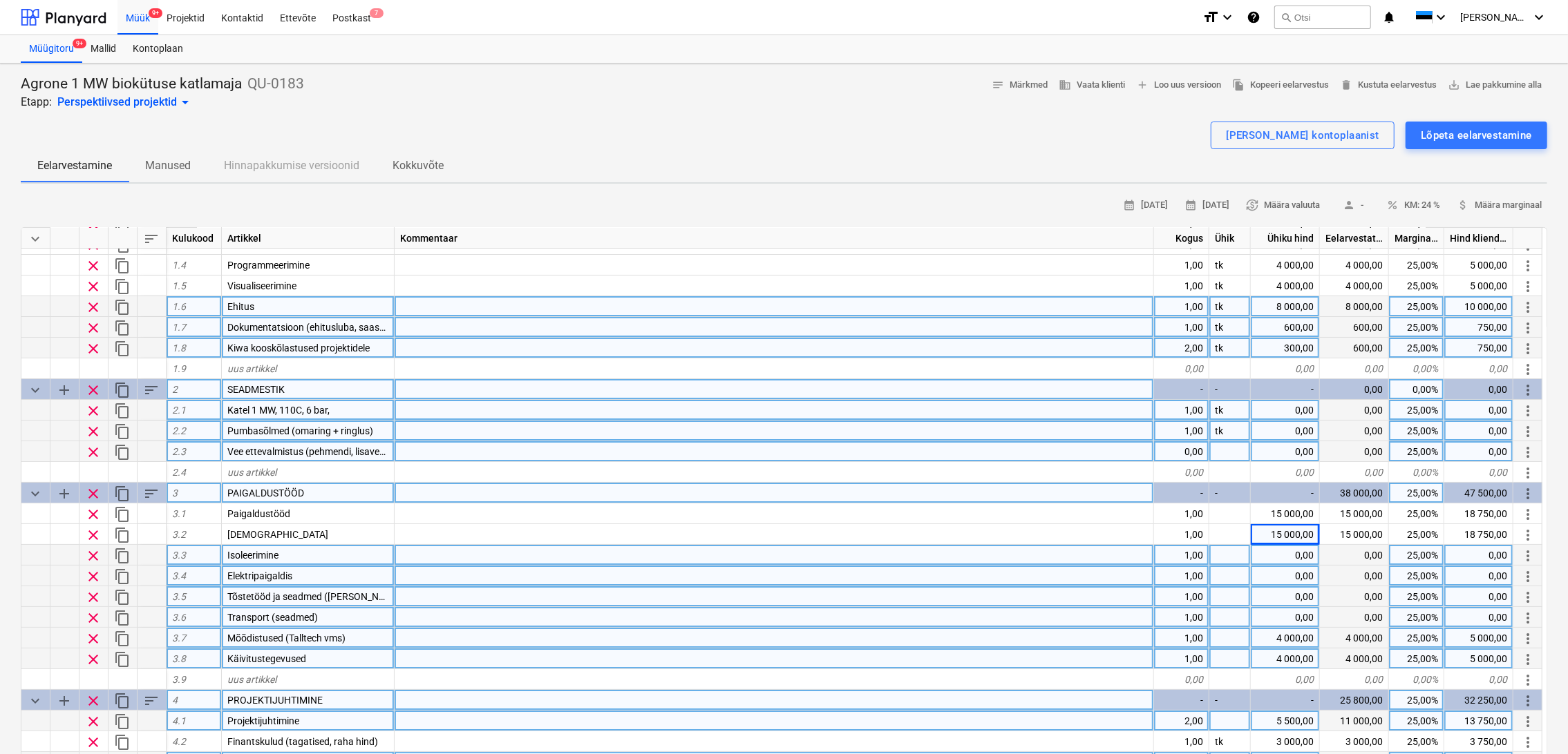
click at [1291, 557] on div "0,00" at bounding box center [1284, 555] width 69 height 20
click at [123, 551] on span "content_copy" at bounding box center [123, 556] width 16 height 16
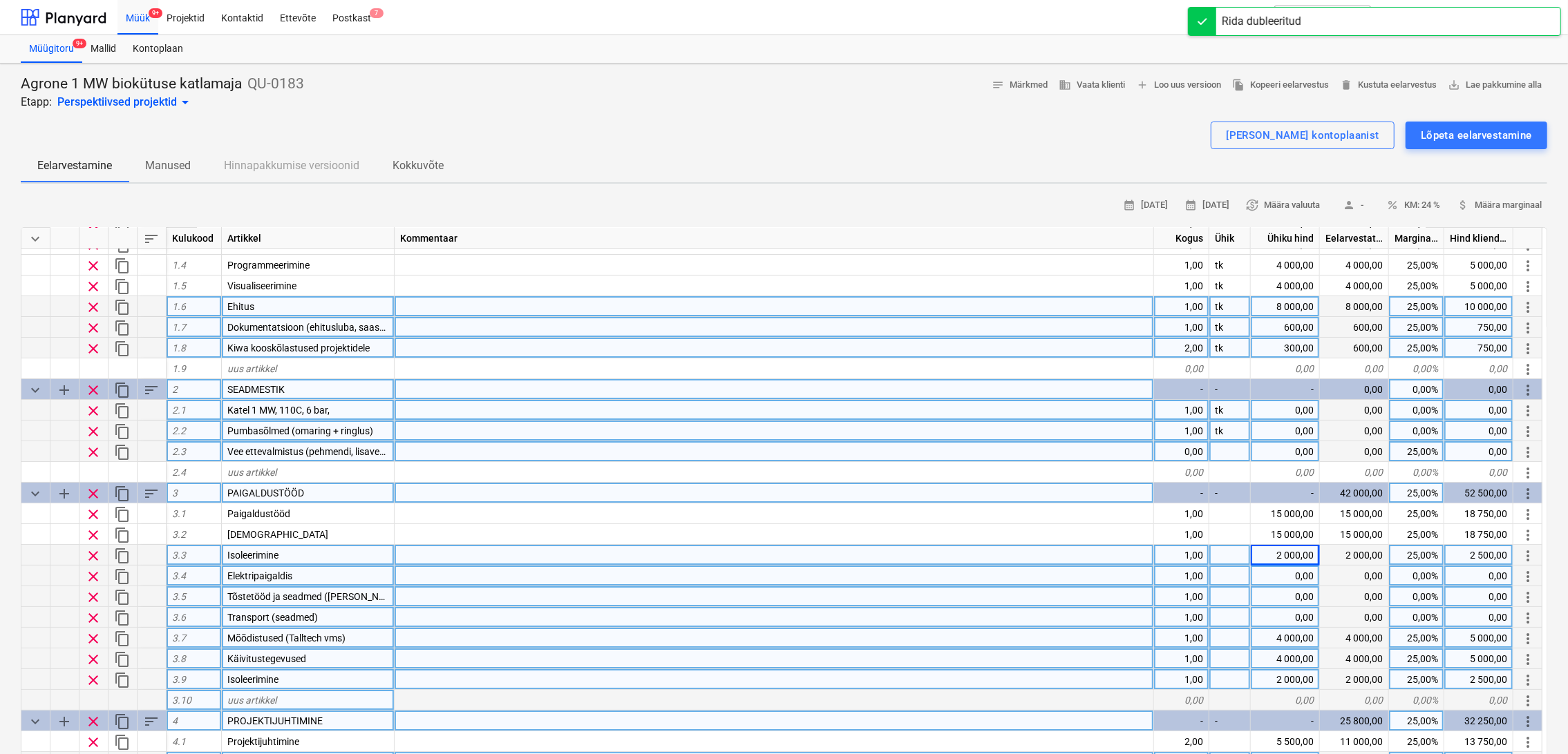
click at [199, 679] on div "3.9" at bounding box center [194, 679] width 56 height 20
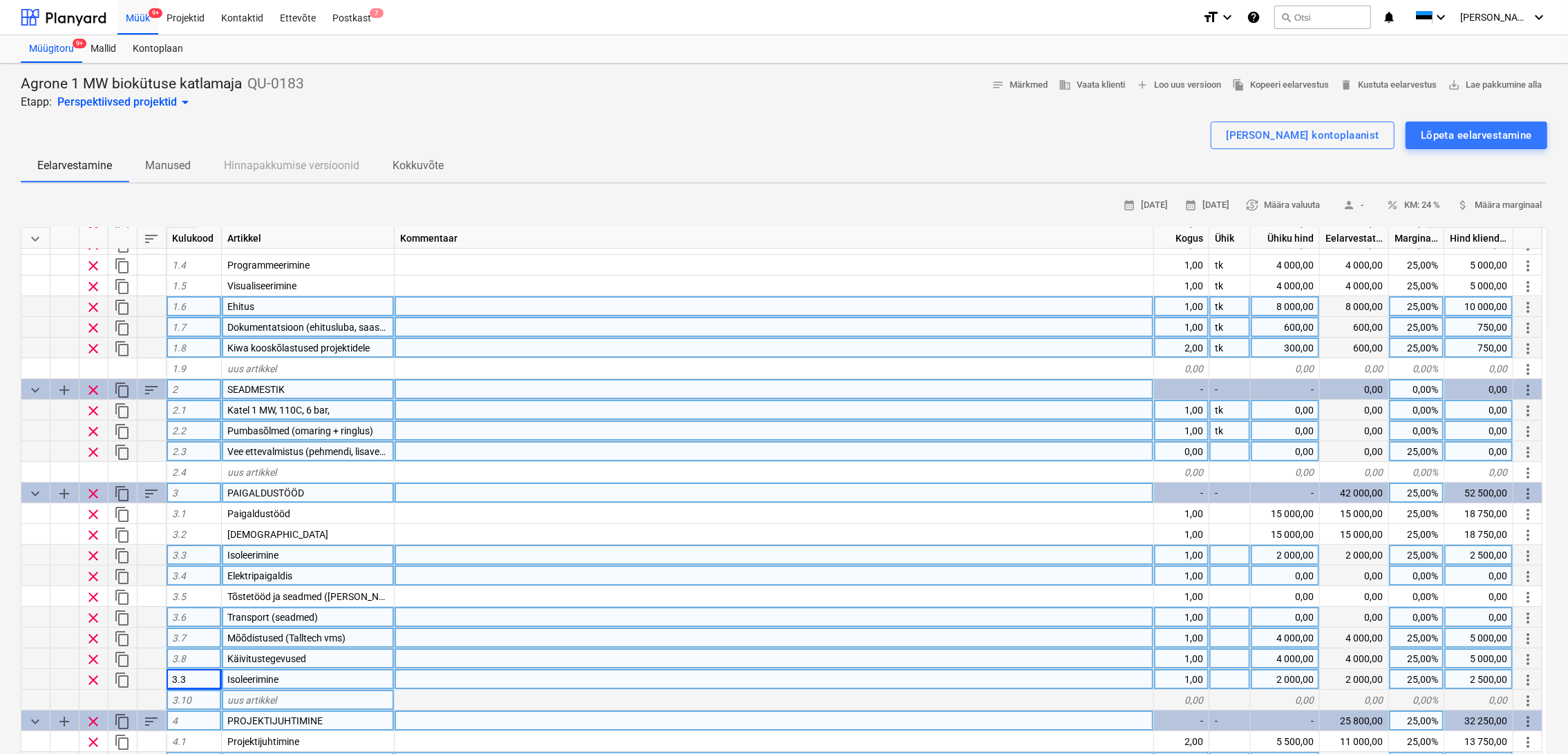
drag, startPoint x: 306, startPoint y: 600, endPoint x: 490, endPoint y: 667, distance: 195.8
click at [307, 600] on span "Tõstetööd ja seadmed ([PERSON_NAME], tellingud, [PERSON_NAME])" at bounding box center [375, 597] width 297 height 11
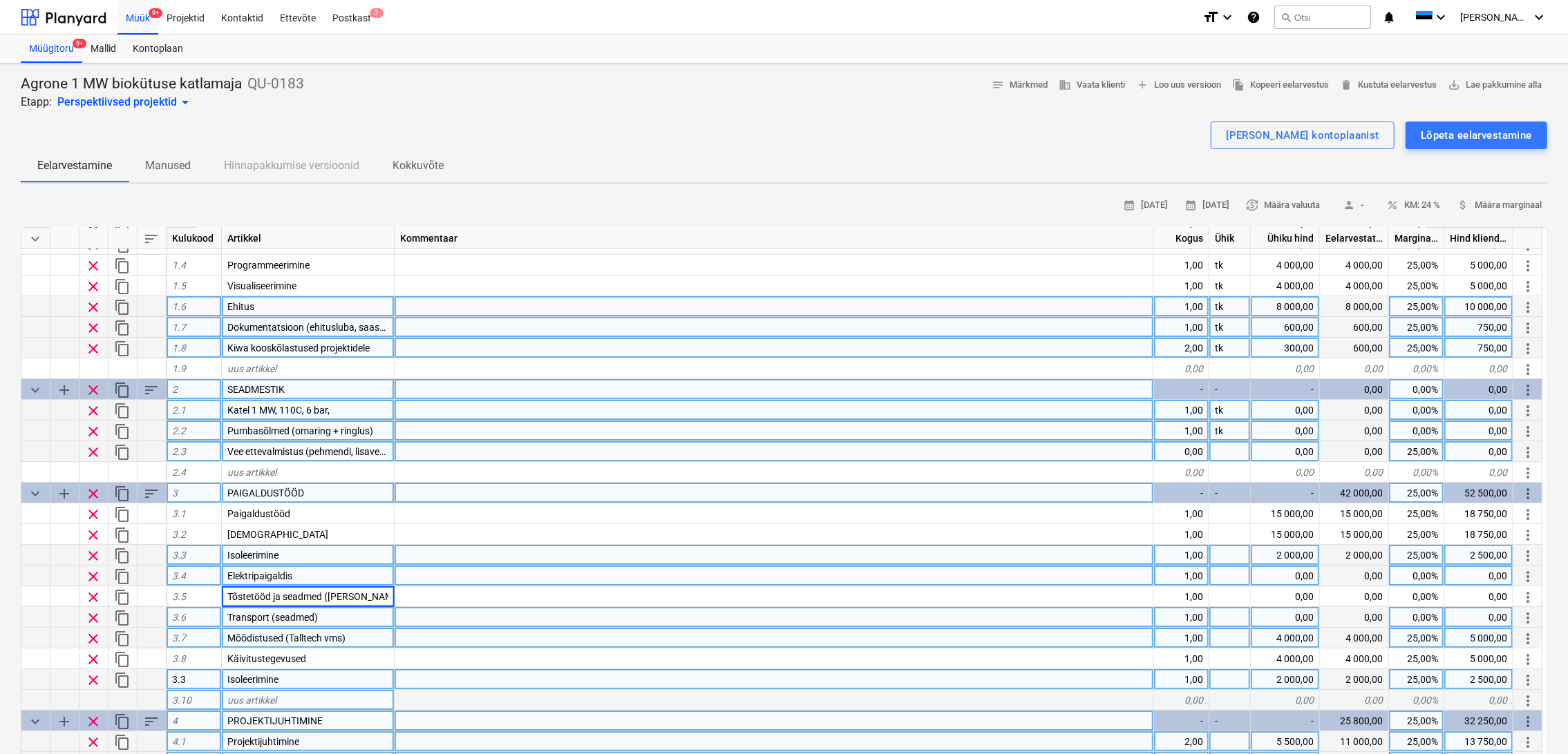
scroll to position [0, 42]
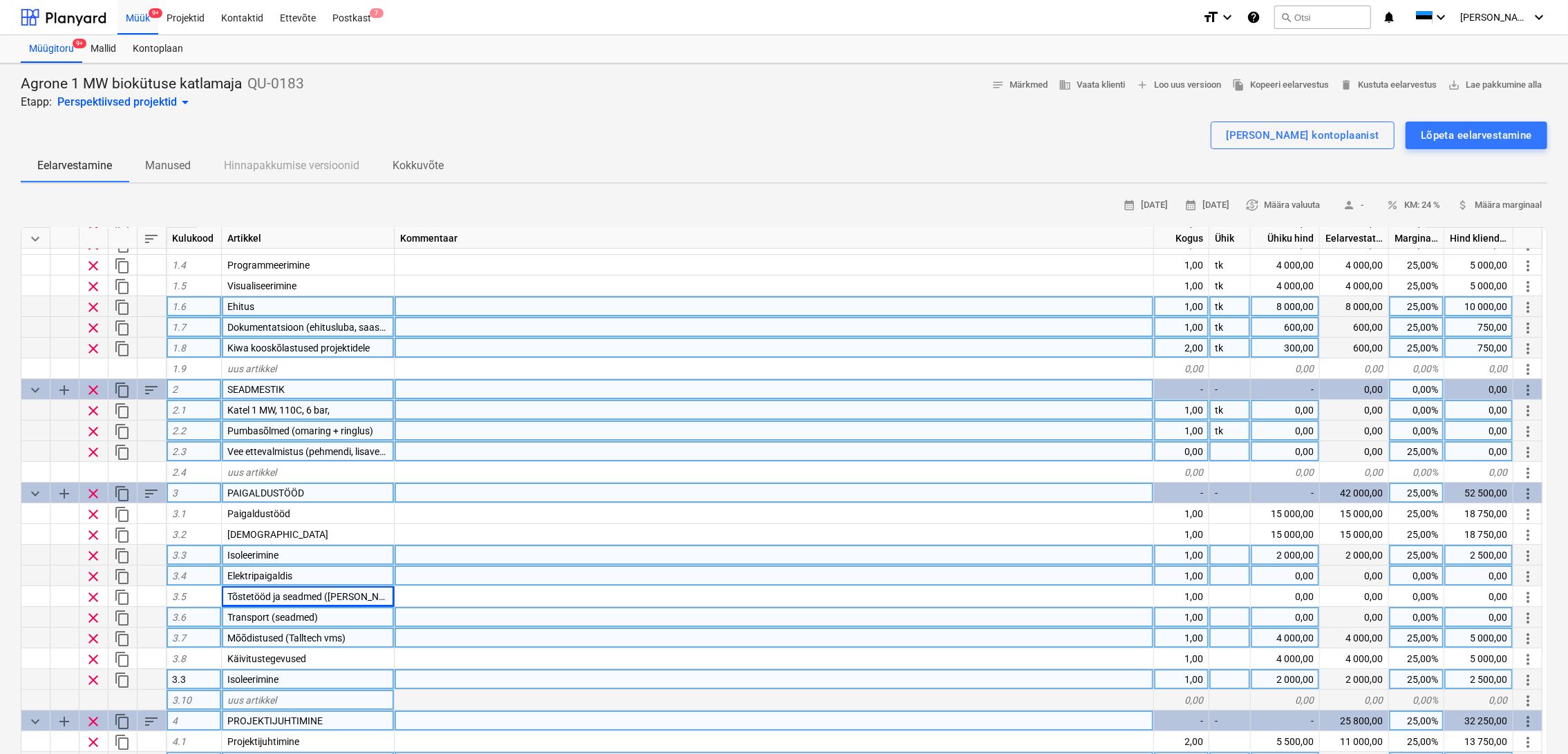
click at [199, 677] on div "3.3" at bounding box center [194, 679] width 56 height 20
click at [206, 679] on div "3.3" at bounding box center [194, 679] width 56 height 20
click at [96, 680] on span "clear" at bounding box center [93, 680] width 16 height 16
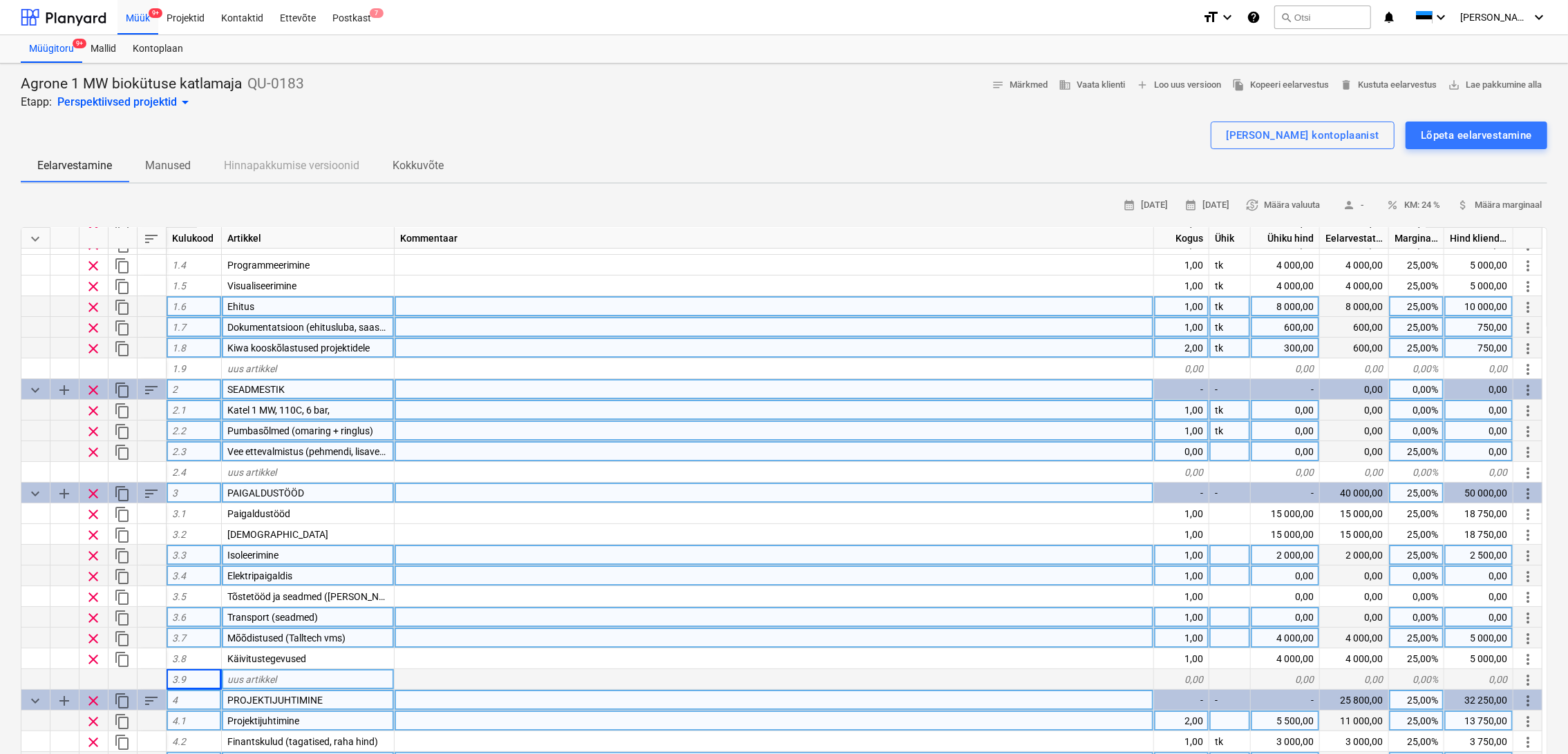
click at [120, 573] on span "content_copy" at bounding box center [123, 577] width 16 height 16
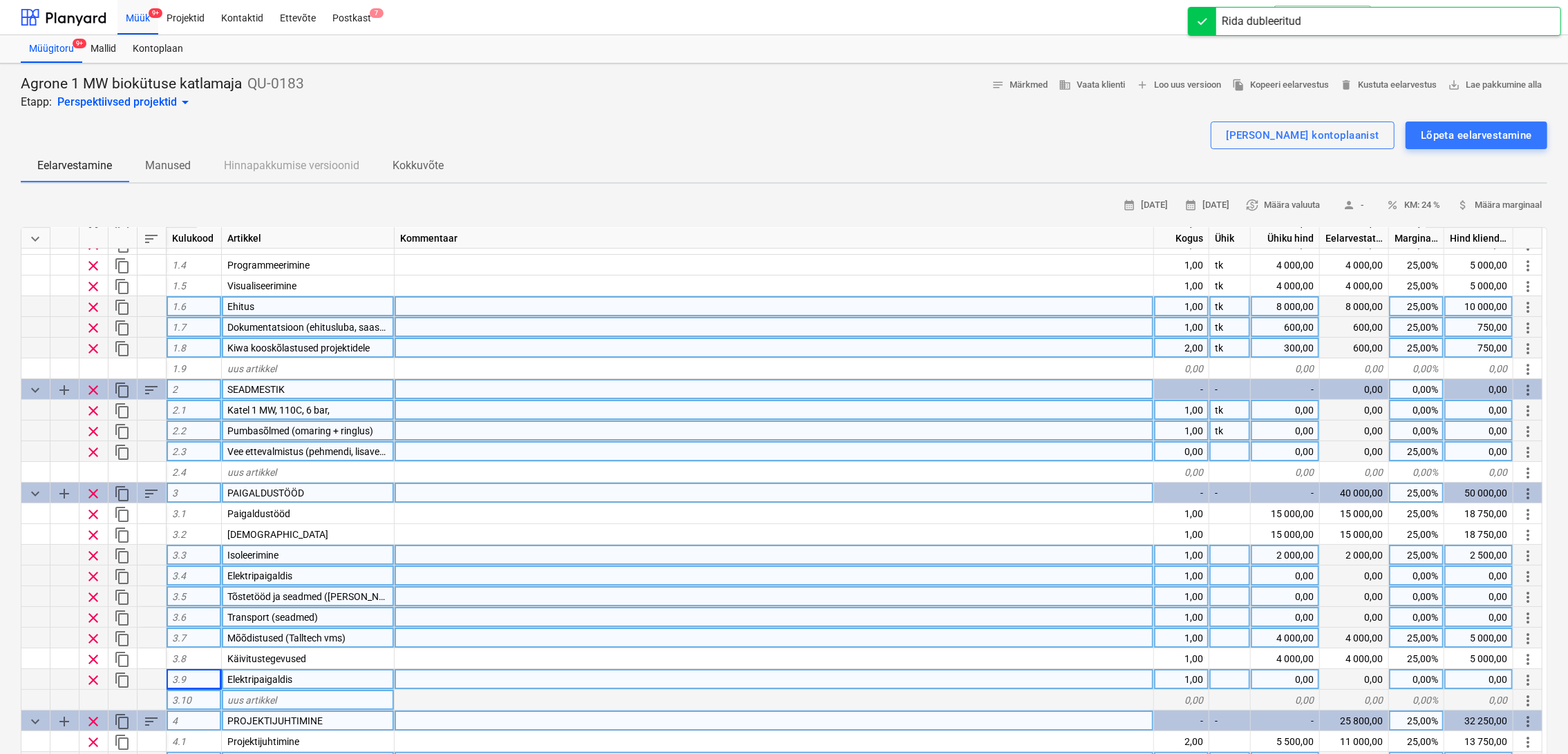
click at [120, 597] on span "content_copy" at bounding box center [123, 597] width 16 height 16
click at [123, 623] on span "content_copy" at bounding box center [123, 618] width 16 height 16
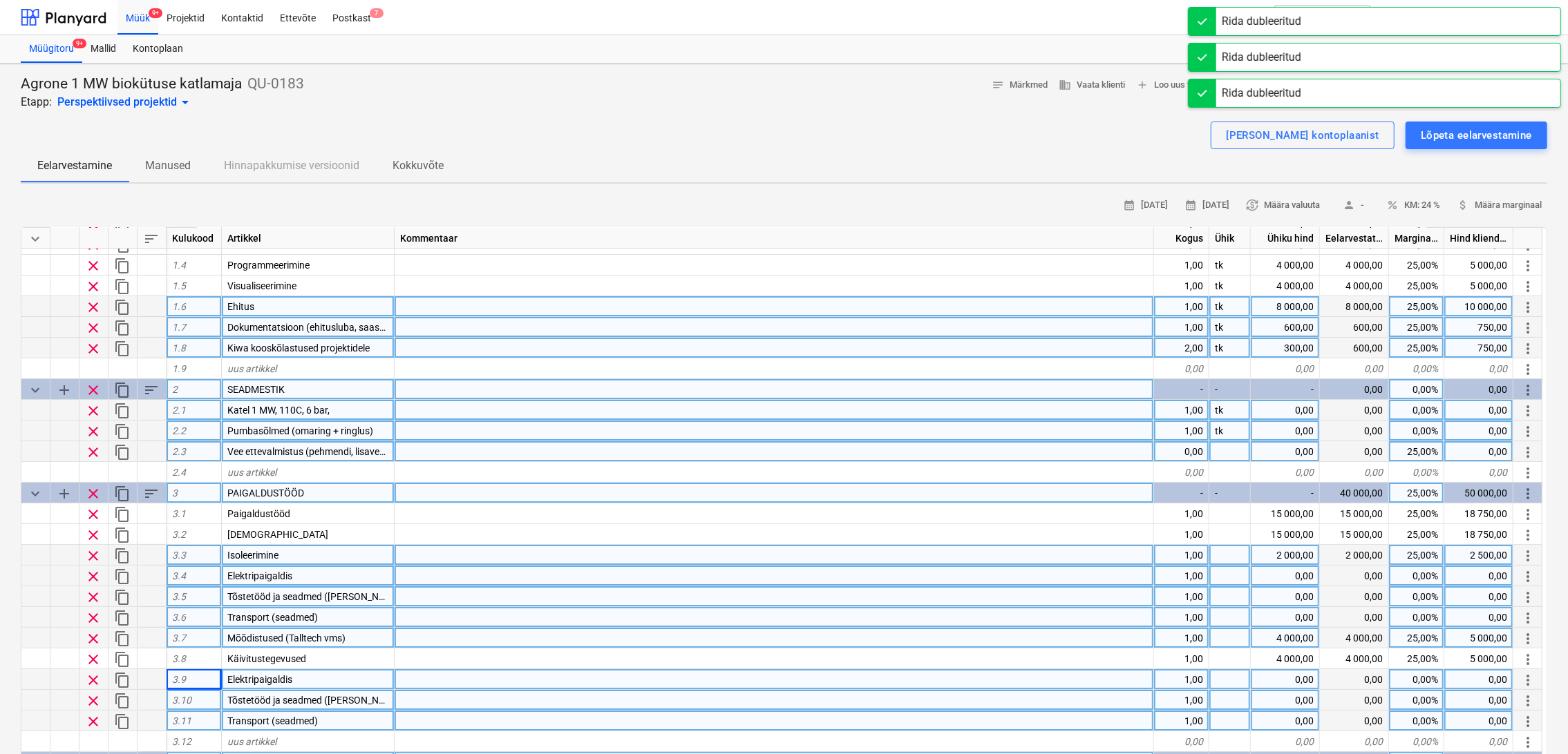
click at [123, 636] on span "content_copy" at bounding box center [123, 639] width 16 height 16
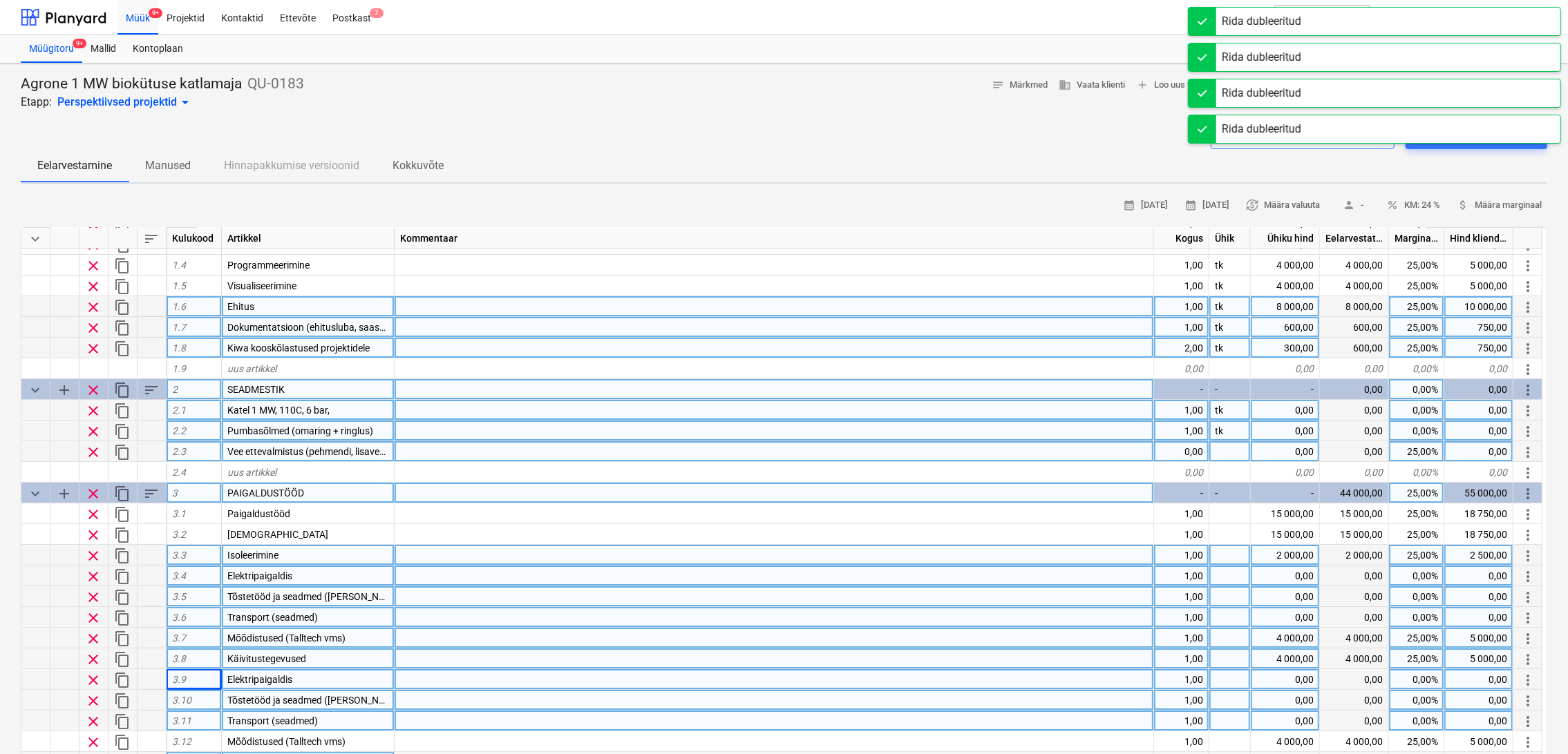
click at [122, 660] on span "content_copy" at bounding box center [123, 659] width 16 height 16
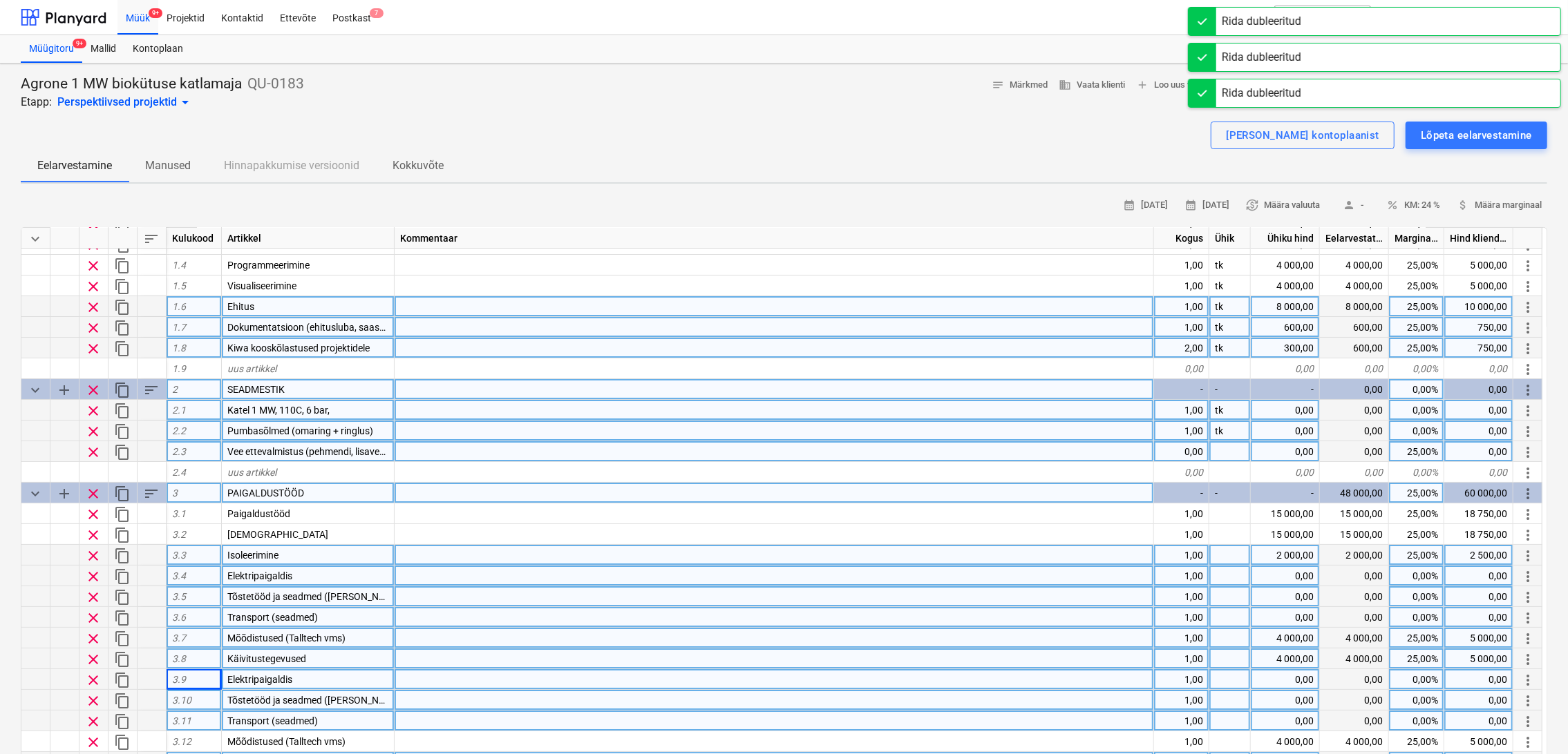
click at [302, 574] on div "Elektripaigaldis" at bounding box center [307, 576] width 172 height 20
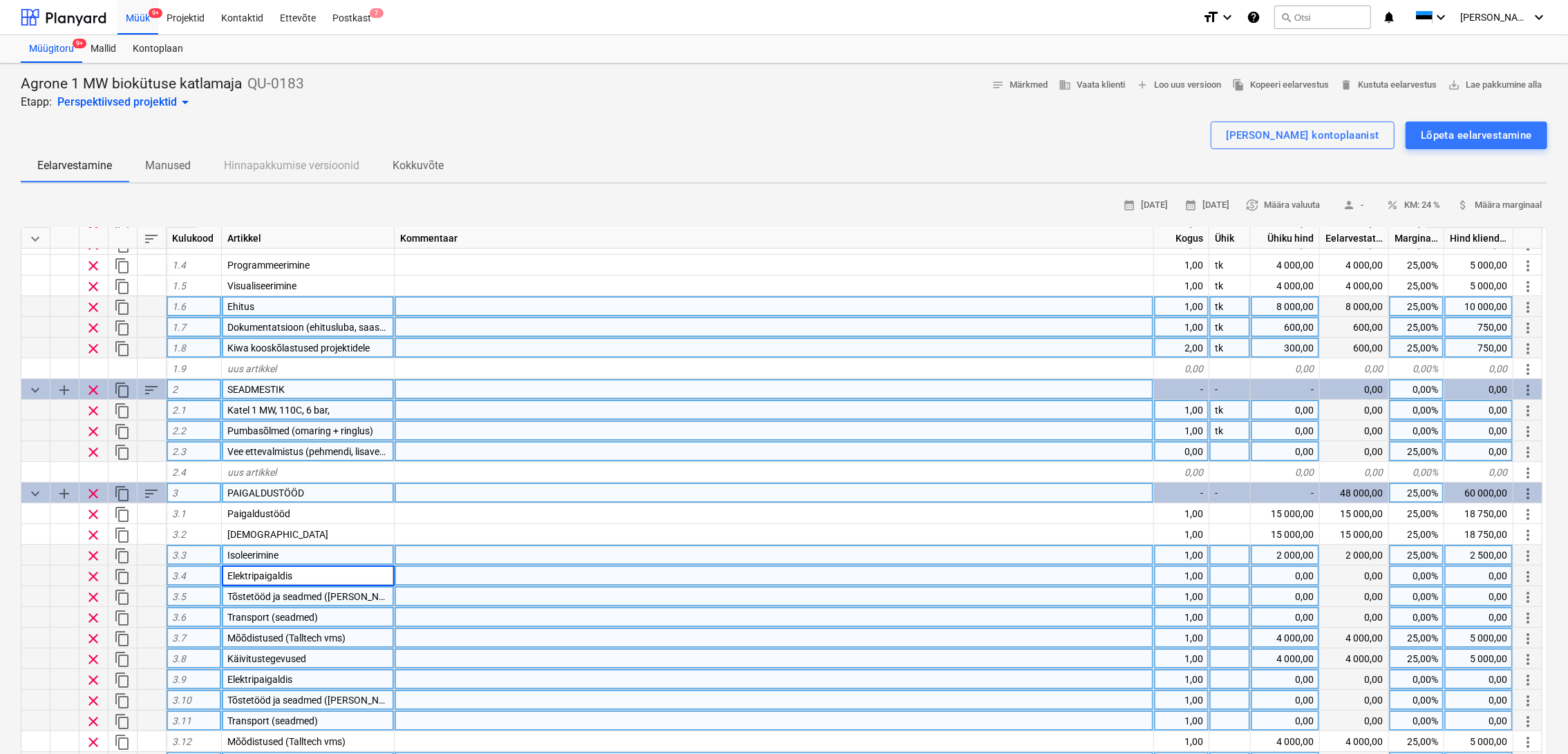
scroll to position [154, 0]
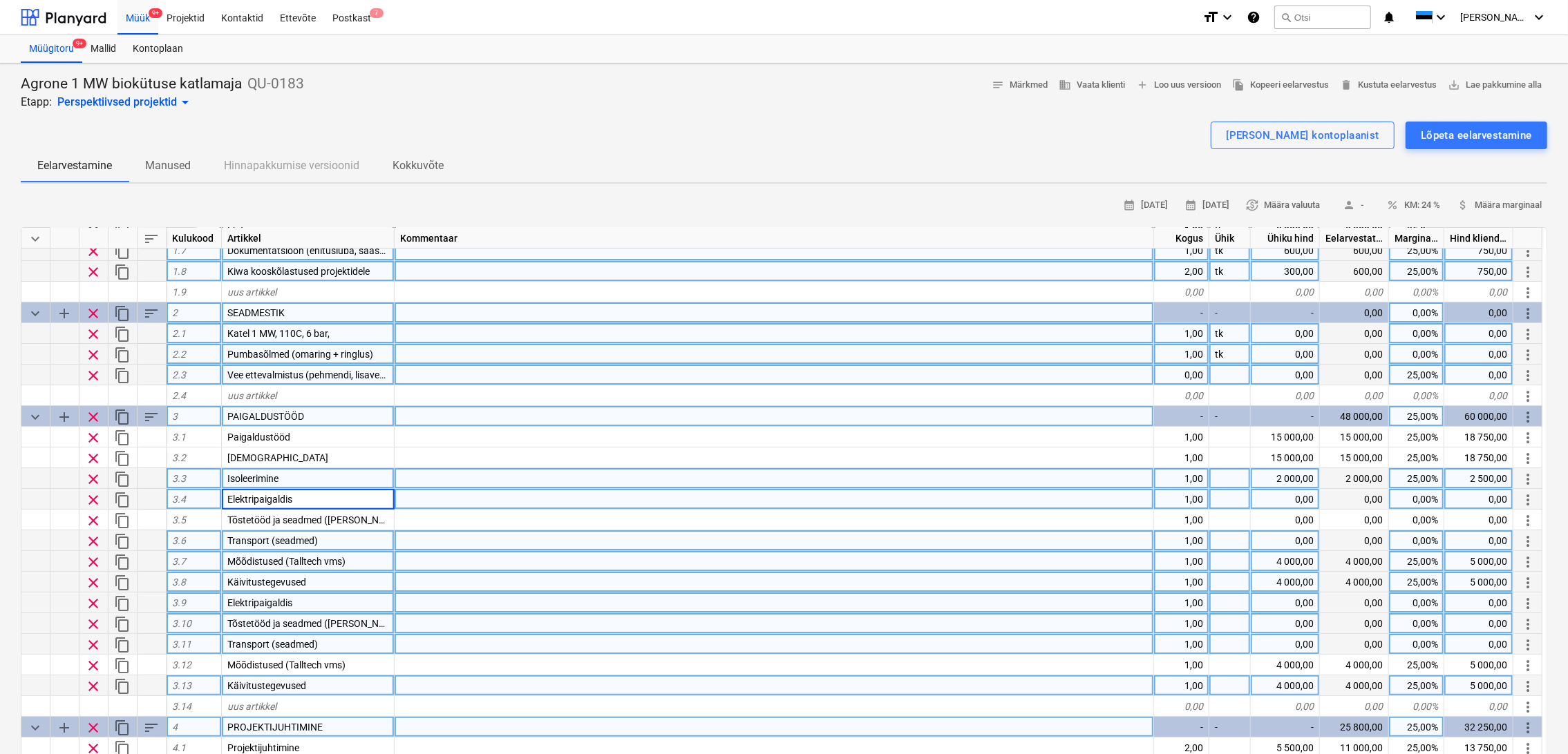
click at [121, 478] on span "content_copy" at bounding box center [123, 480] width 16 height 16
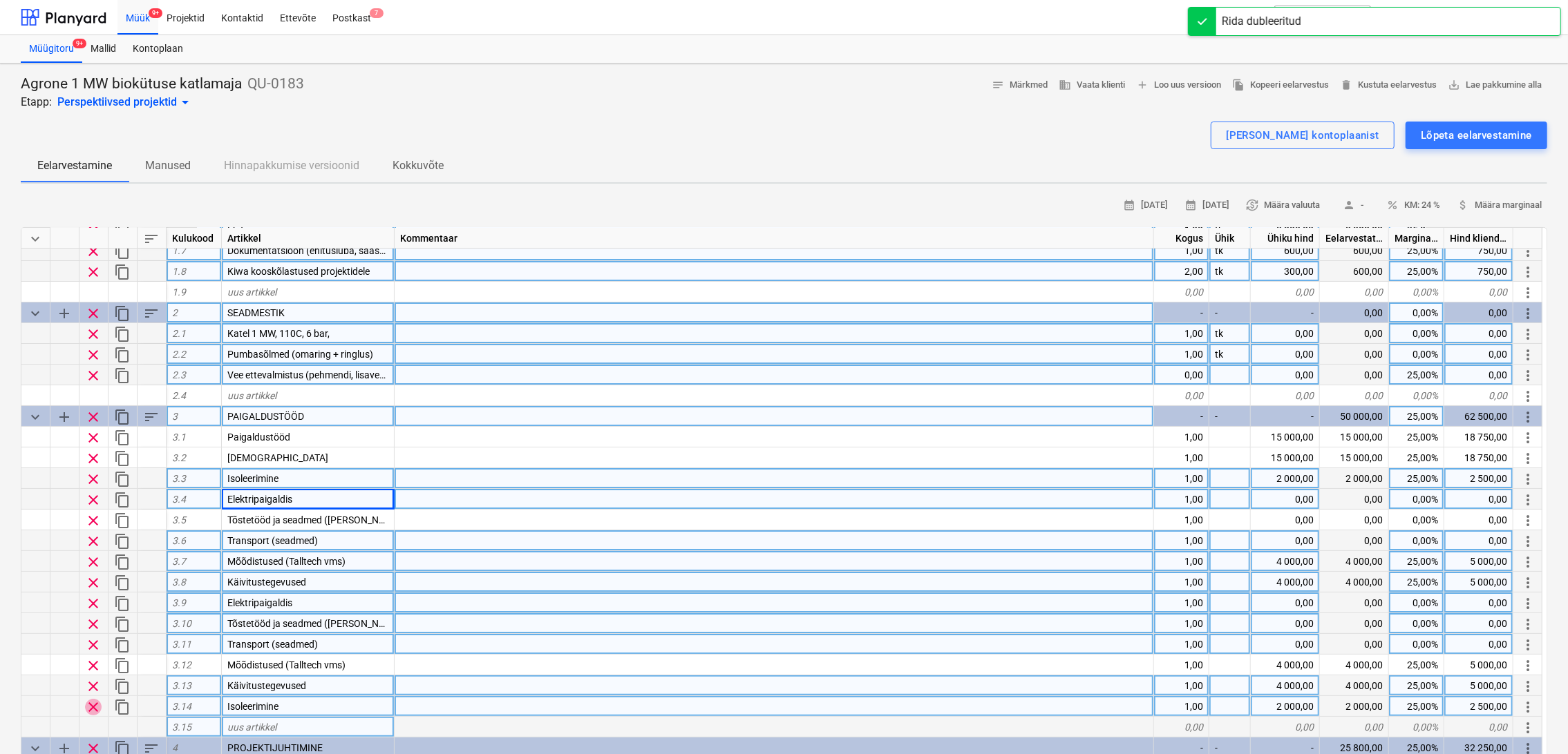
click at [92, 703] on span "clear" at bounding box center [93, 707] width 16 height 16
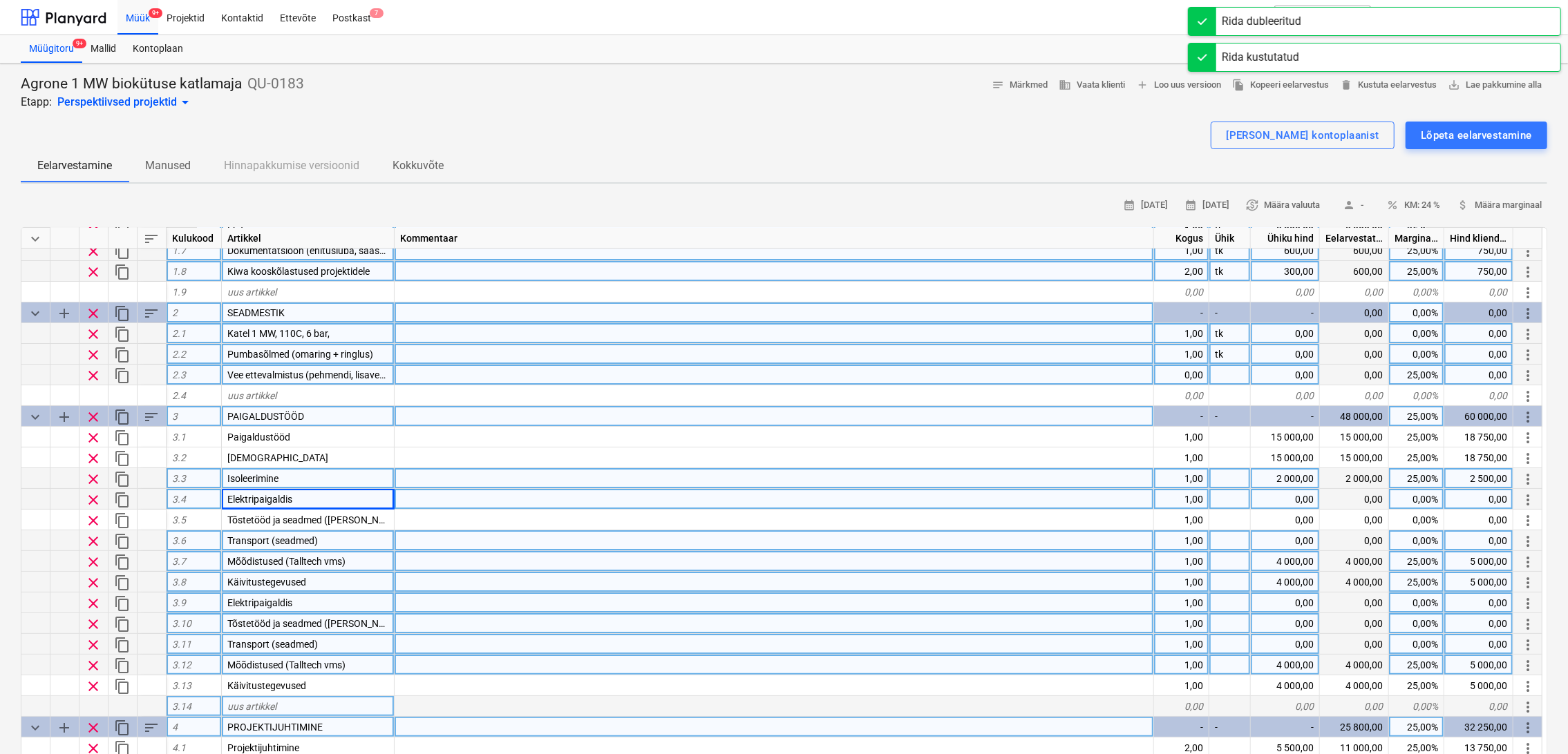
drag, startPoint x: 89, startPoint y: 684, endPoint x: 92, endPoint y: 670, distance: 14.3
click at [92, 673] on div "keyboard_arrow_down sort Kulukood Artikkel Kommentaar Kogus Ühik Ühiku hind Eel…" at bounding box center [784, 529] width 1526 height 604
click at [92, 658] on span "clear" at bounding box center [93, 666] width 16 height 16
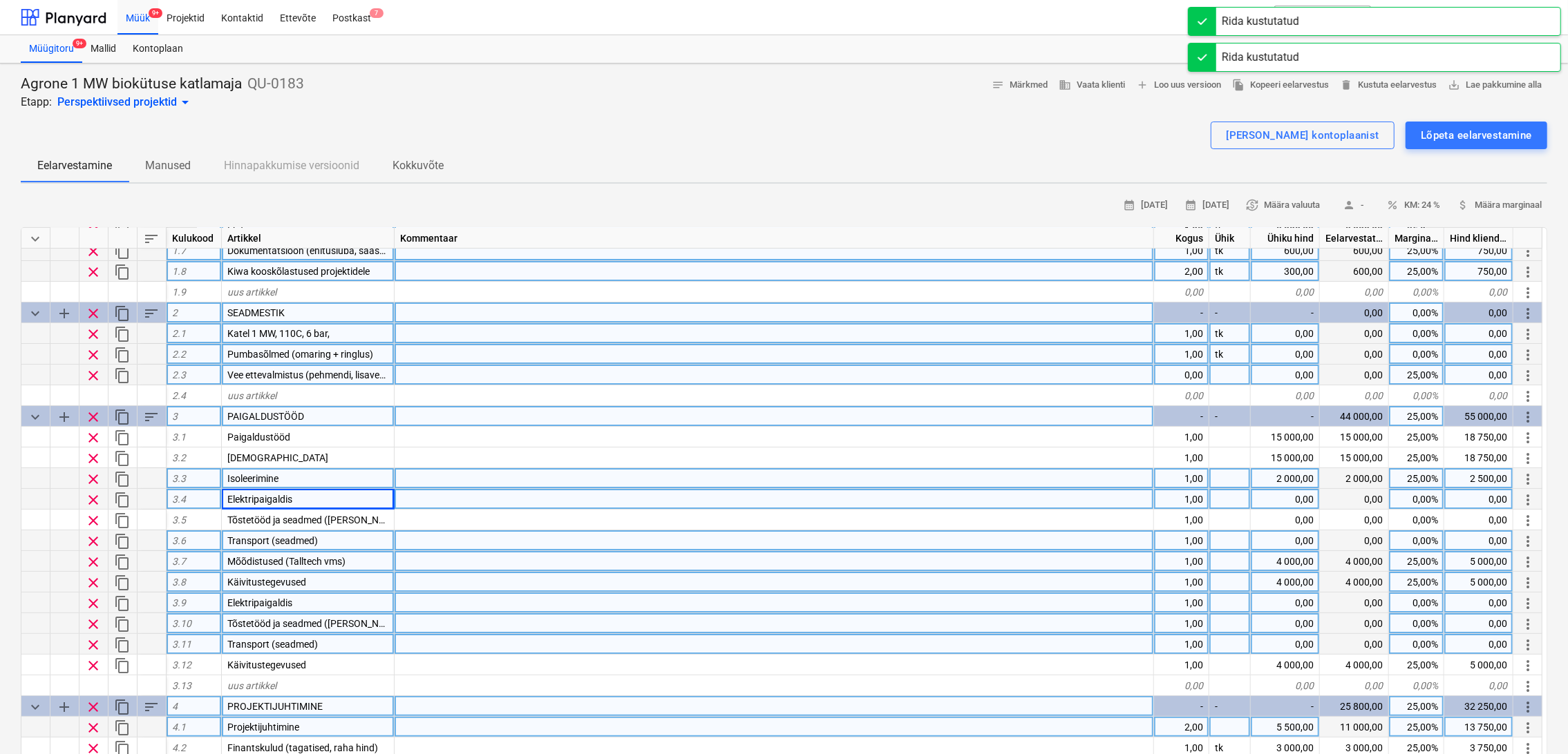
click at [91, 640] on span "clear" at bounding box center [93, 645] width 16 height 16
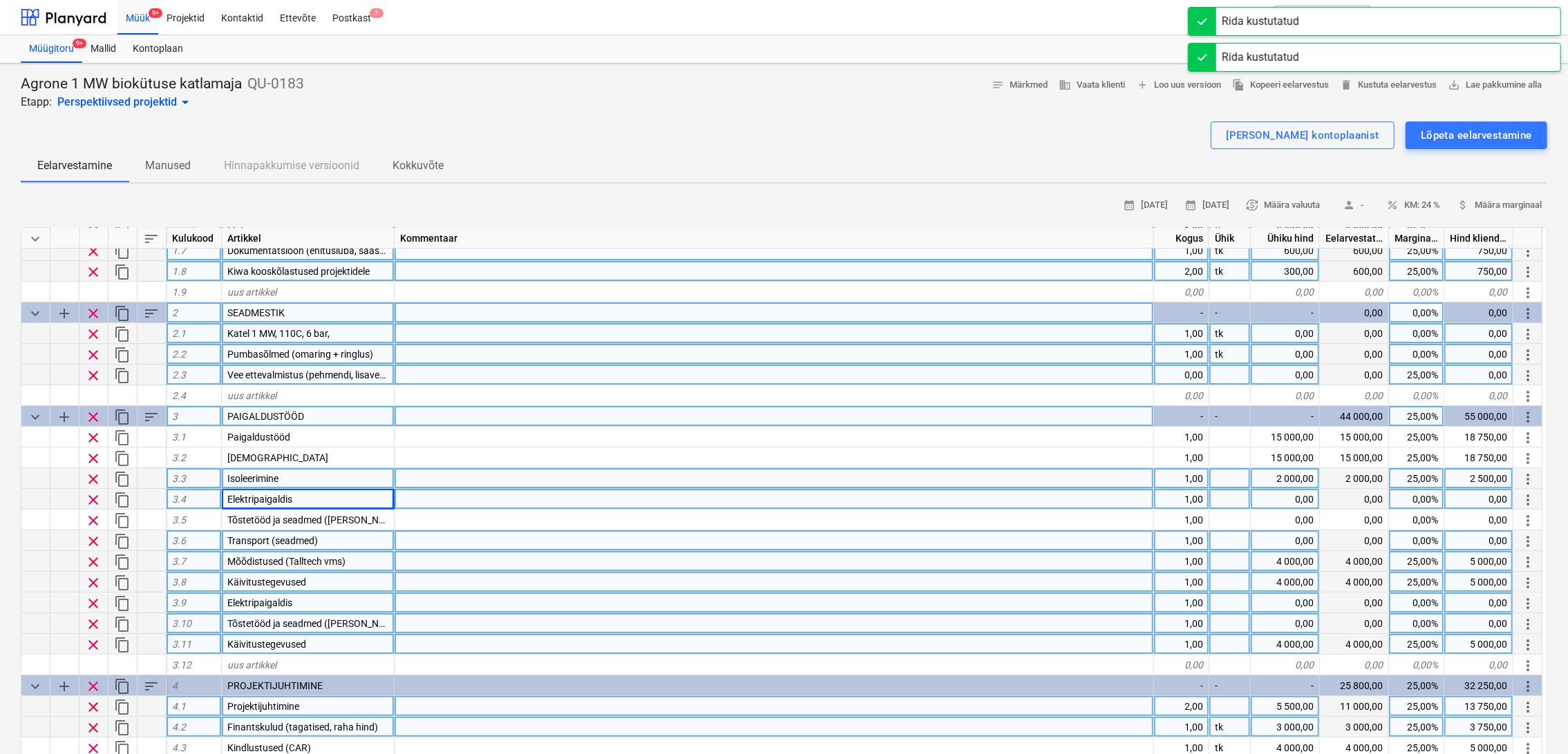
click at [91, 626] on span "clear" at bounding box center [93, 624] width 16 height 16
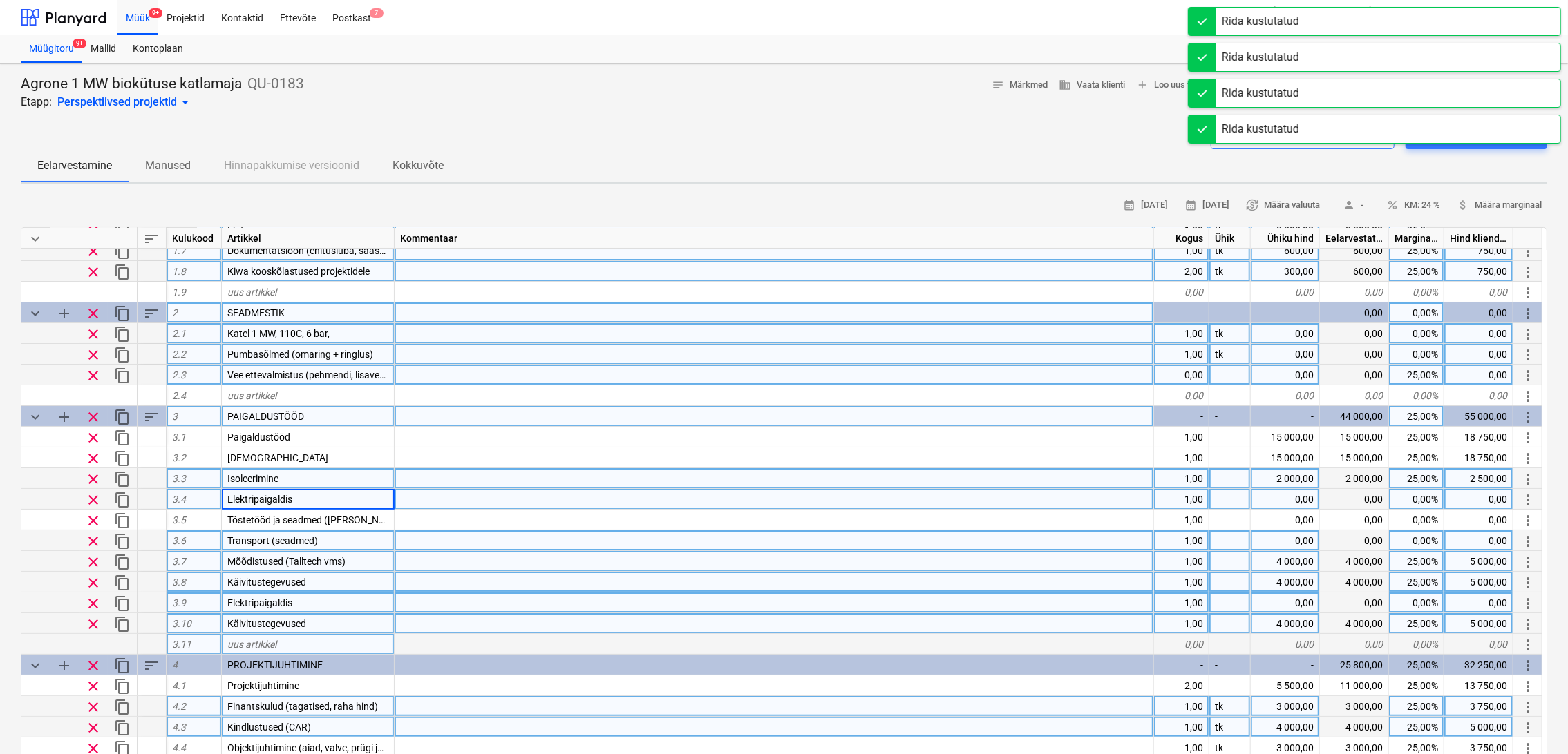
click at [92, 597] on span "clear" at bounding box center [93, 604] width 16 height 16
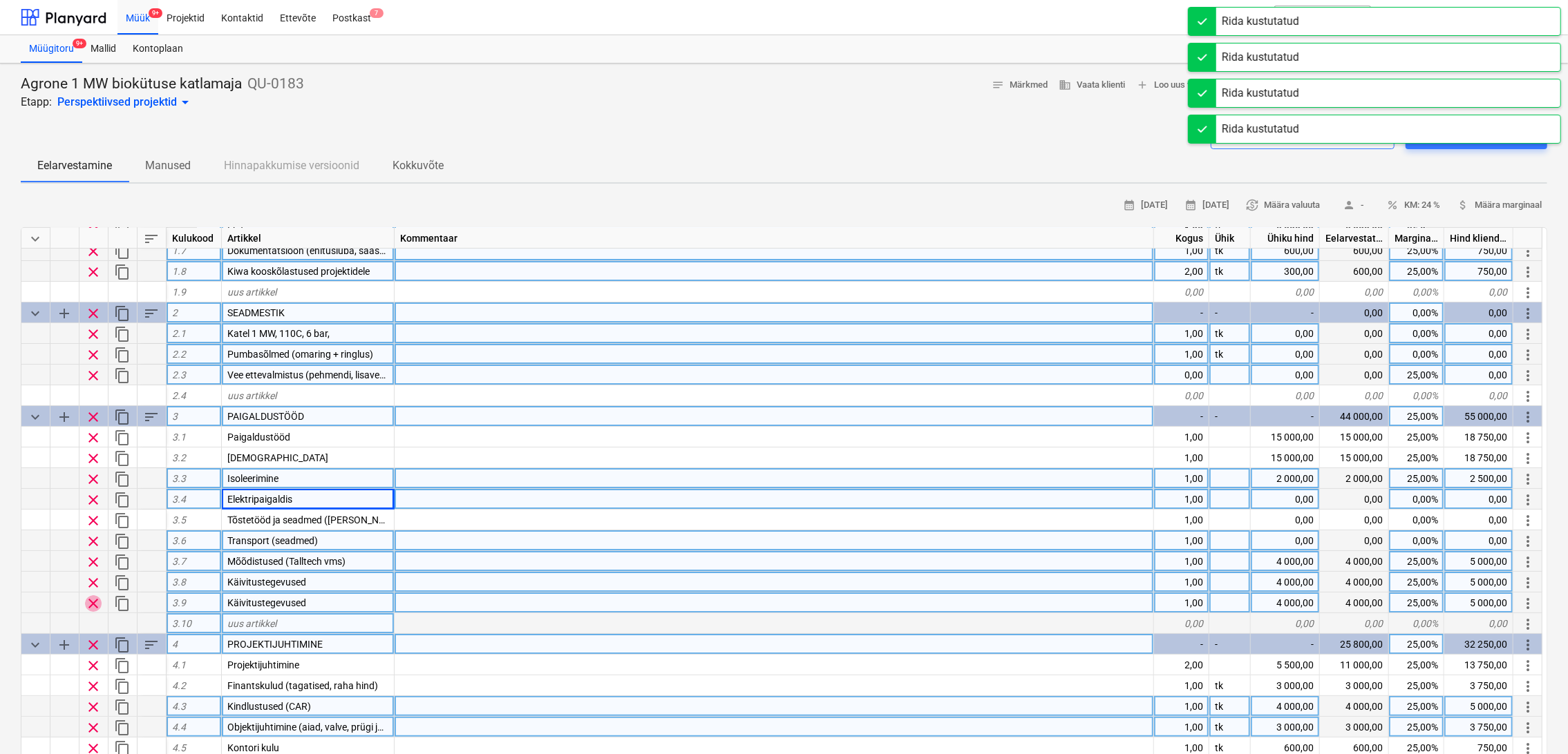
click at [87, 606] on span "clear" at bounding box center [93, 604] width 16 height 16
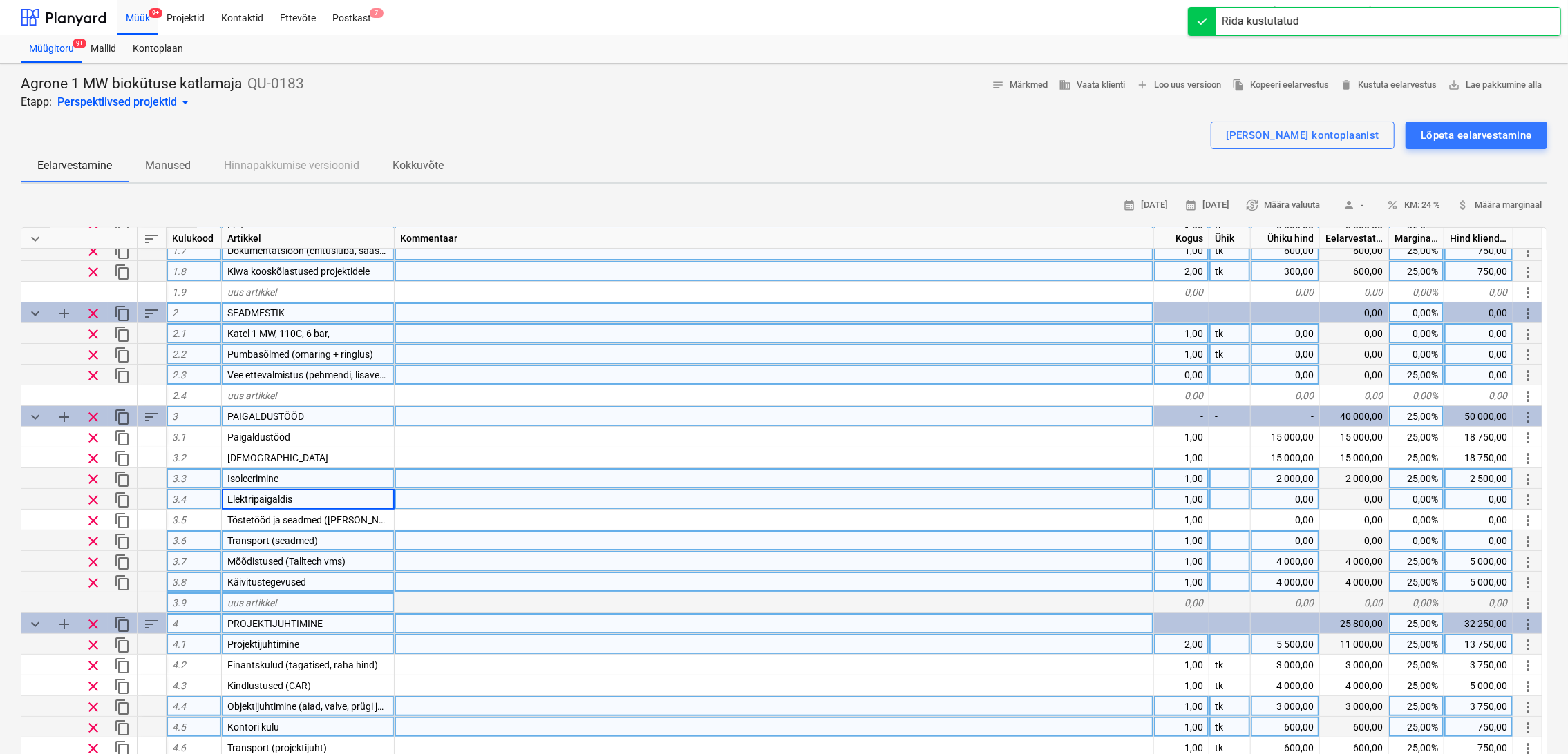
click at [125, 478] on span "content_copy" at bounding box center [123, 480] width 16 height 16
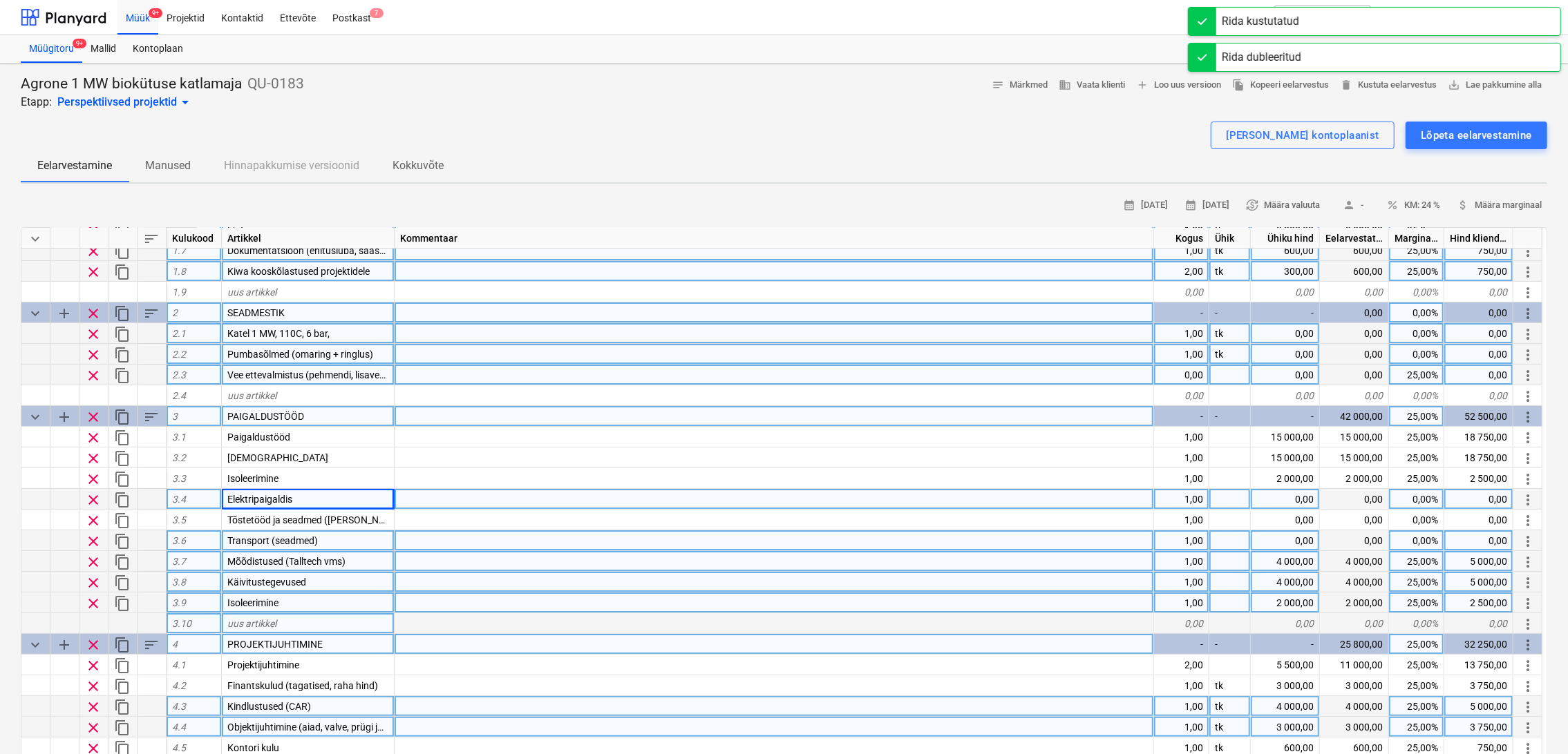
click at [123, 502] on span "content_copy" at bounding box center [123, 500] width 16 height 16
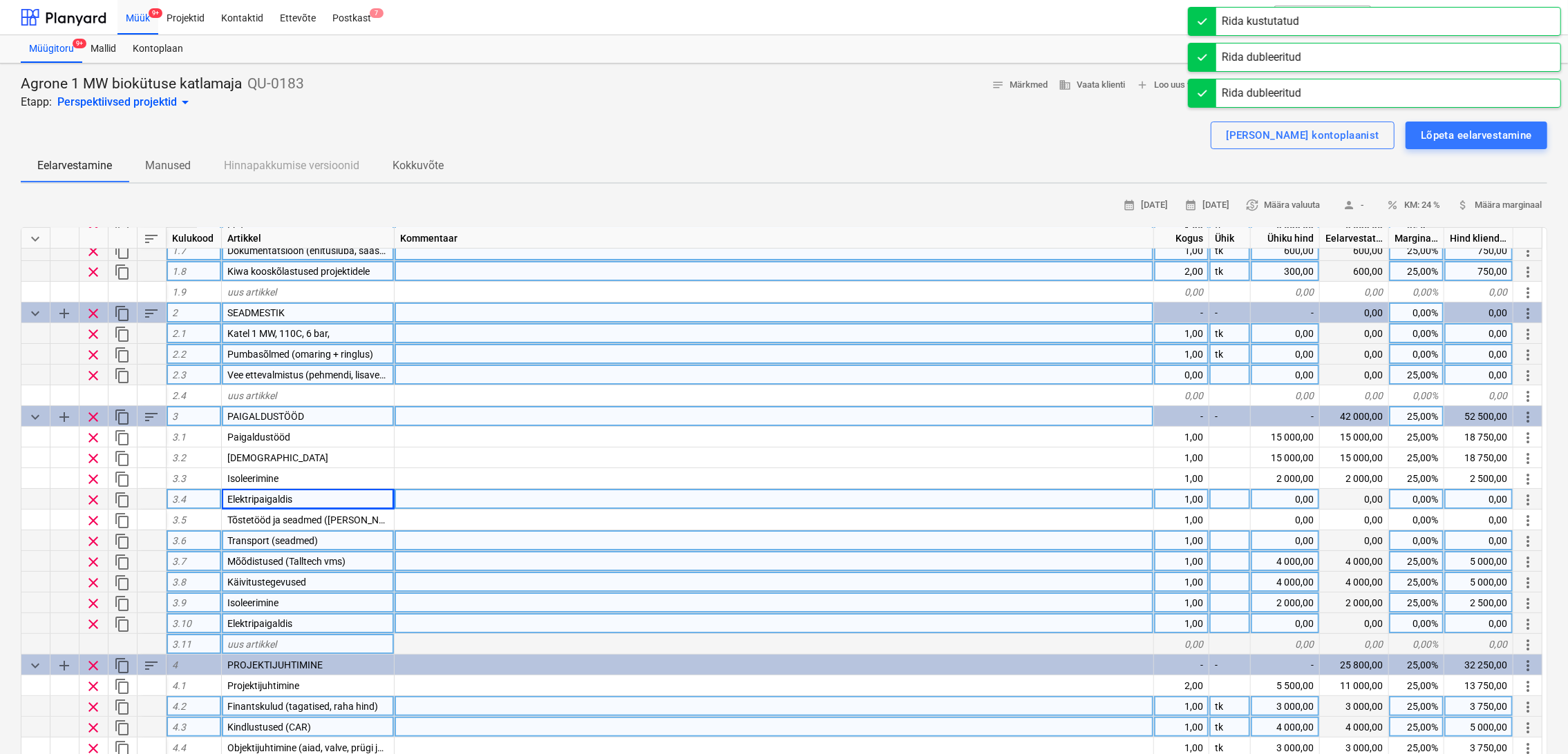
click at [121, 521] on span "content_copy" at bounding box center [123, 520] width 16 height 16
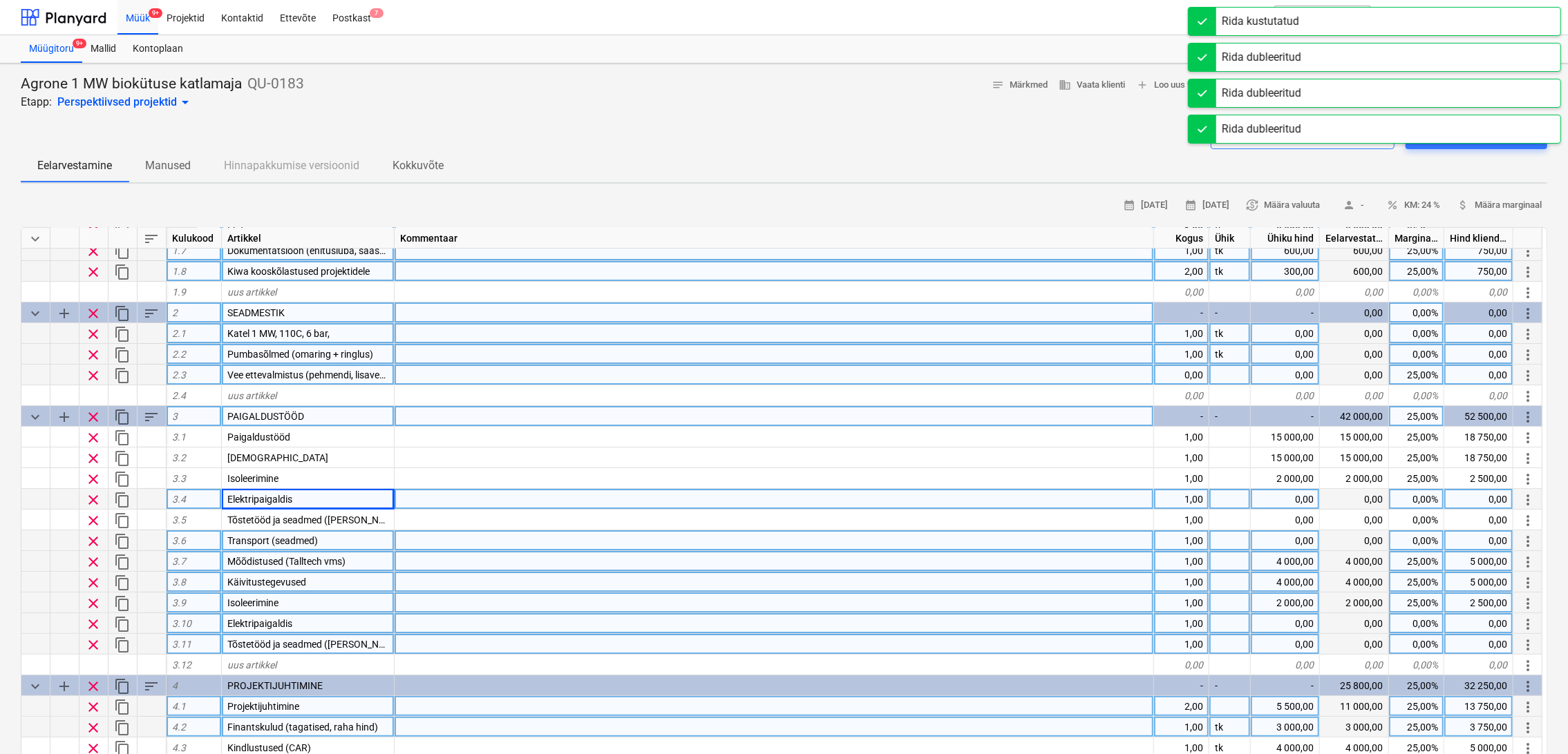
click at [122, 540] on span "content_copy" at bounding box center [123, 542] width 16 height 16
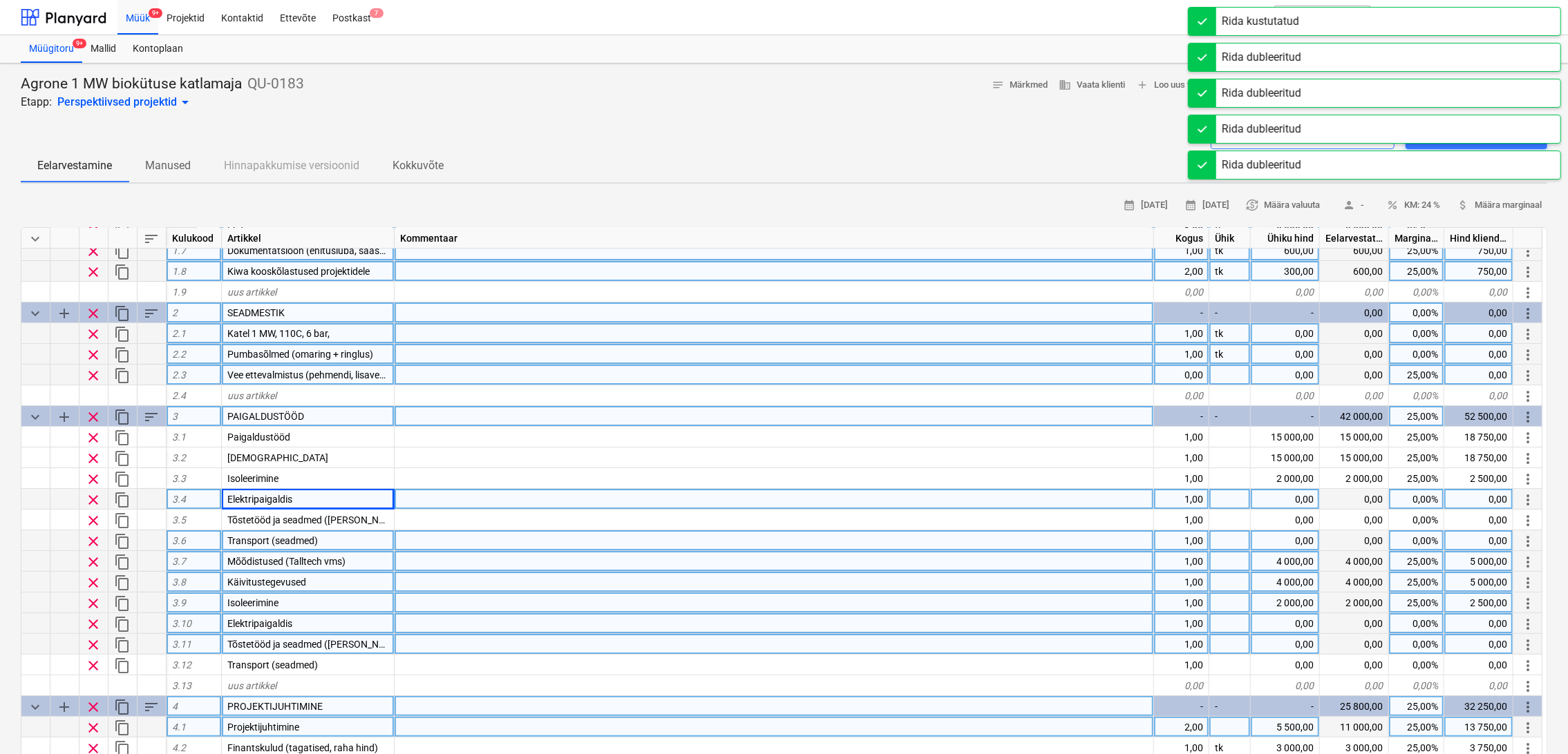
click at [122, 561] on span "content_copy" at bounding box center [123, 562] width 16 height 16
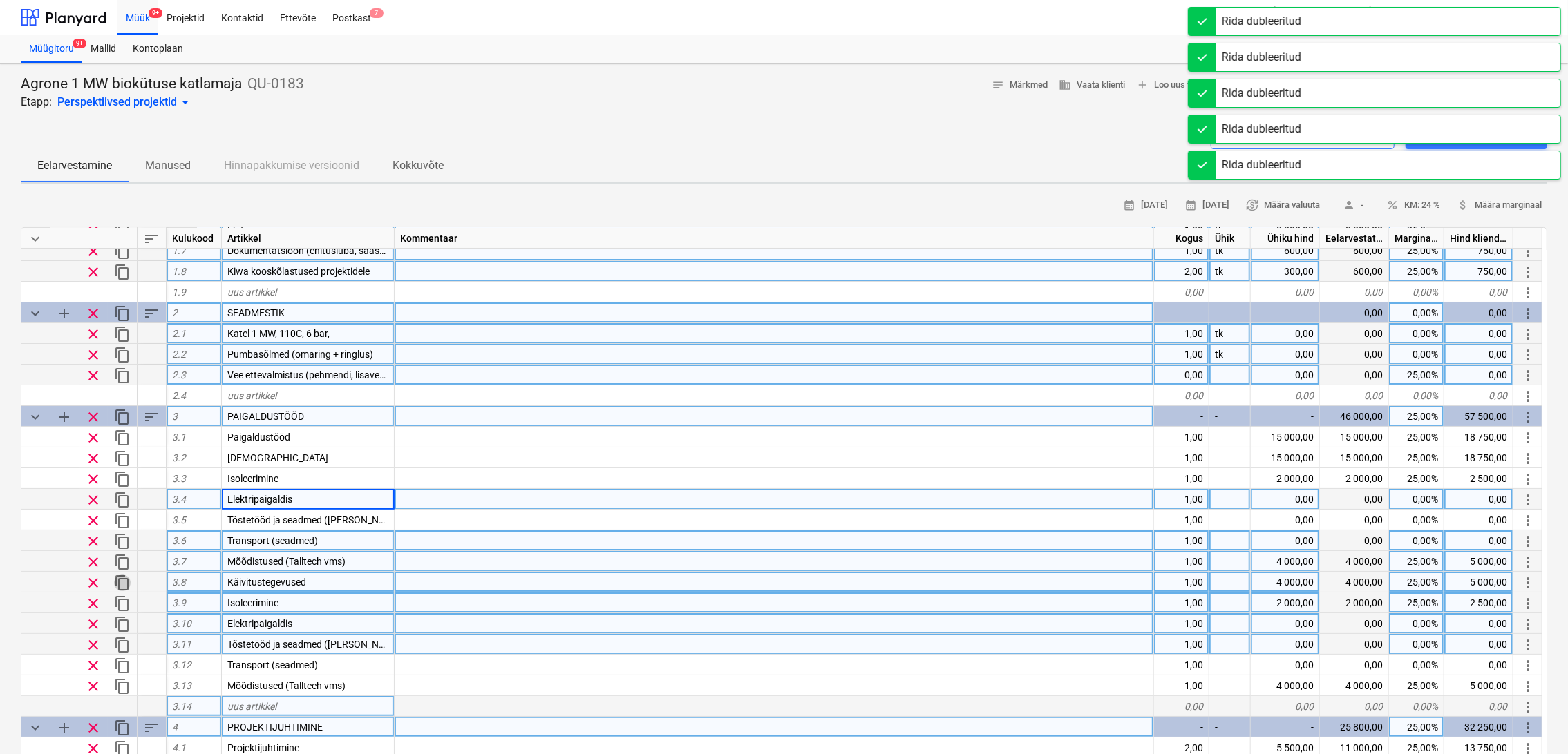
click at [123, 583] on span "content_copy" at bounding box center [123, 582] width 16 height 16
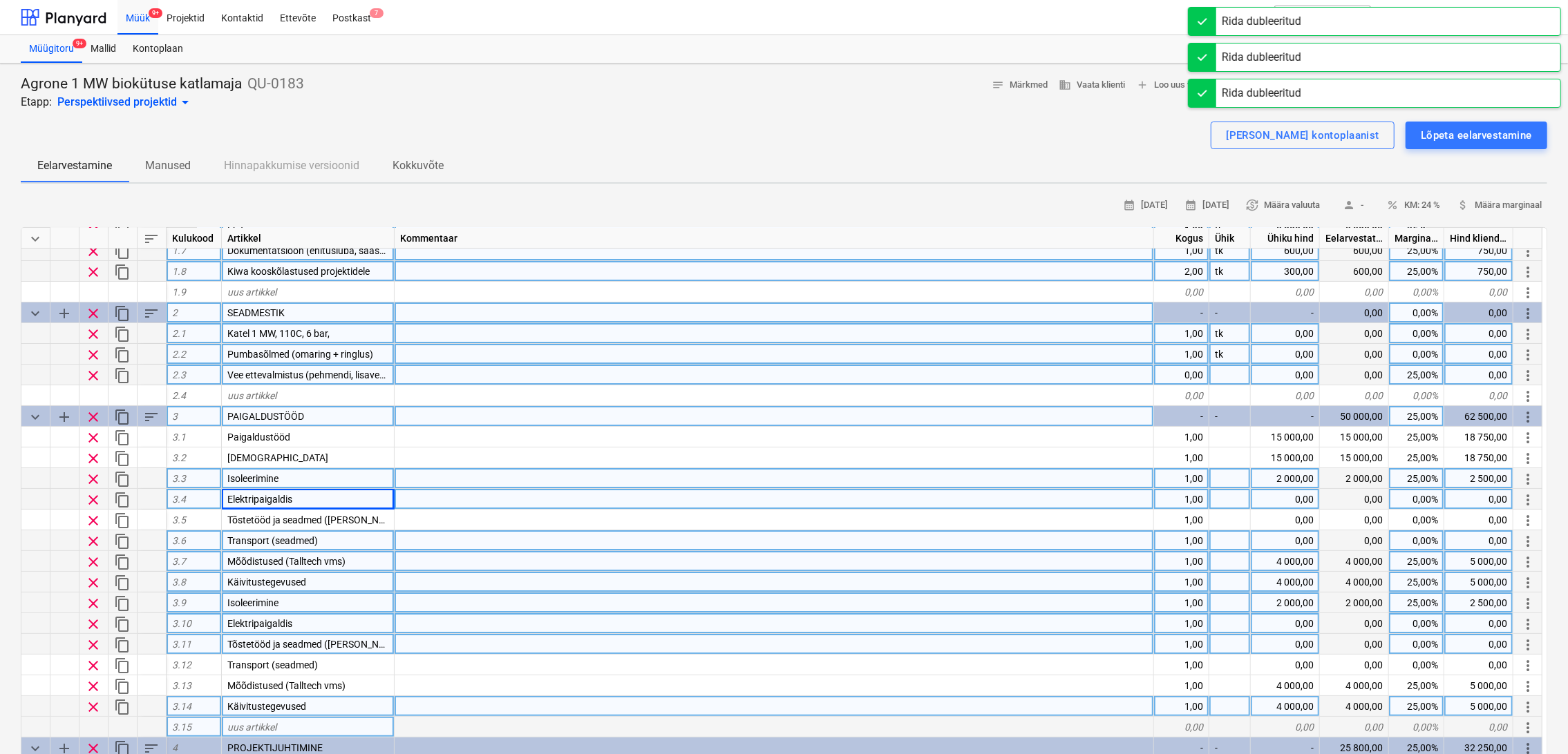
click at [302, 476] on div "Isoleerimine" at bounding box center [307, 478] width 172 height 20
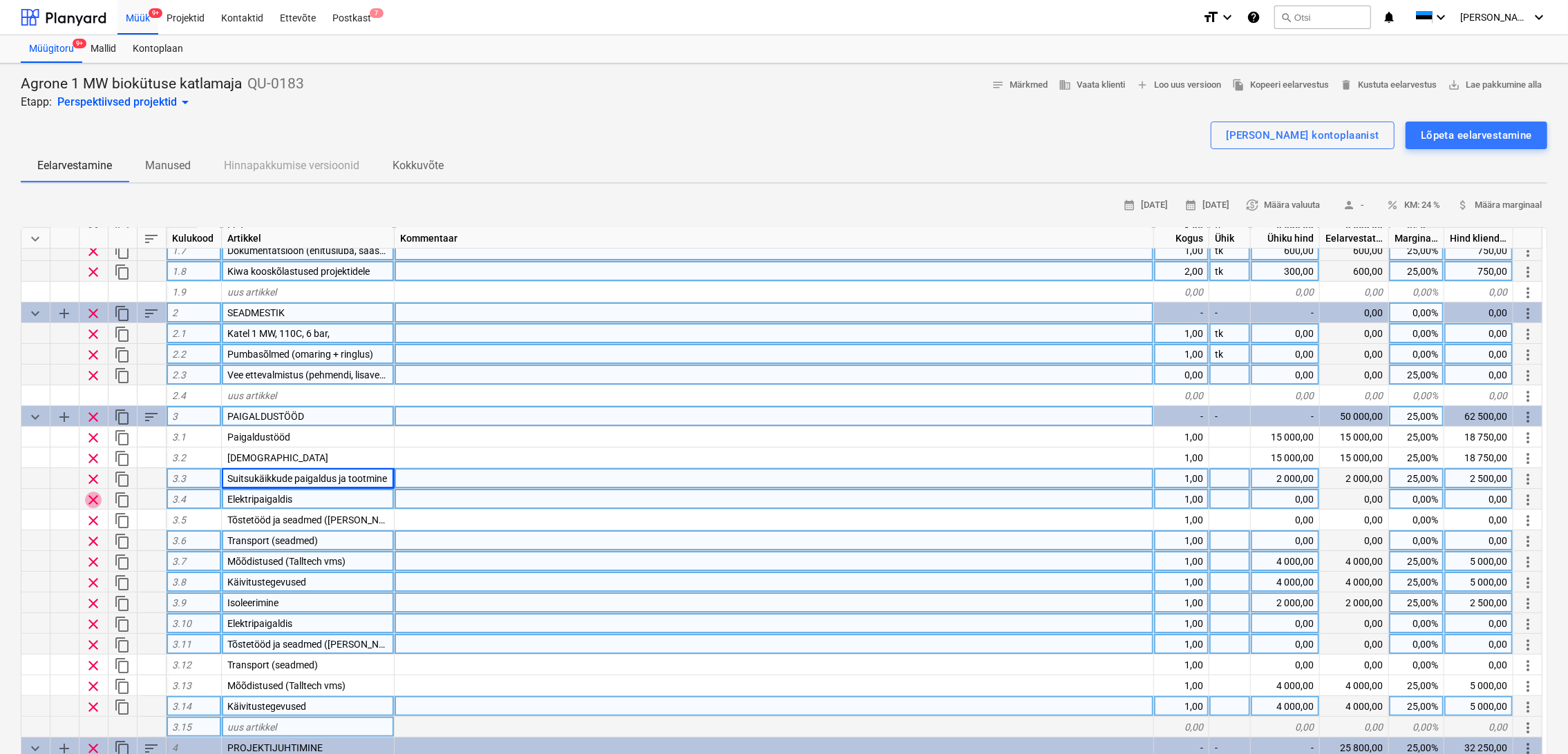
click at [95, 501] on span "clear" at bounding box center [93, 500] width 16 height 16
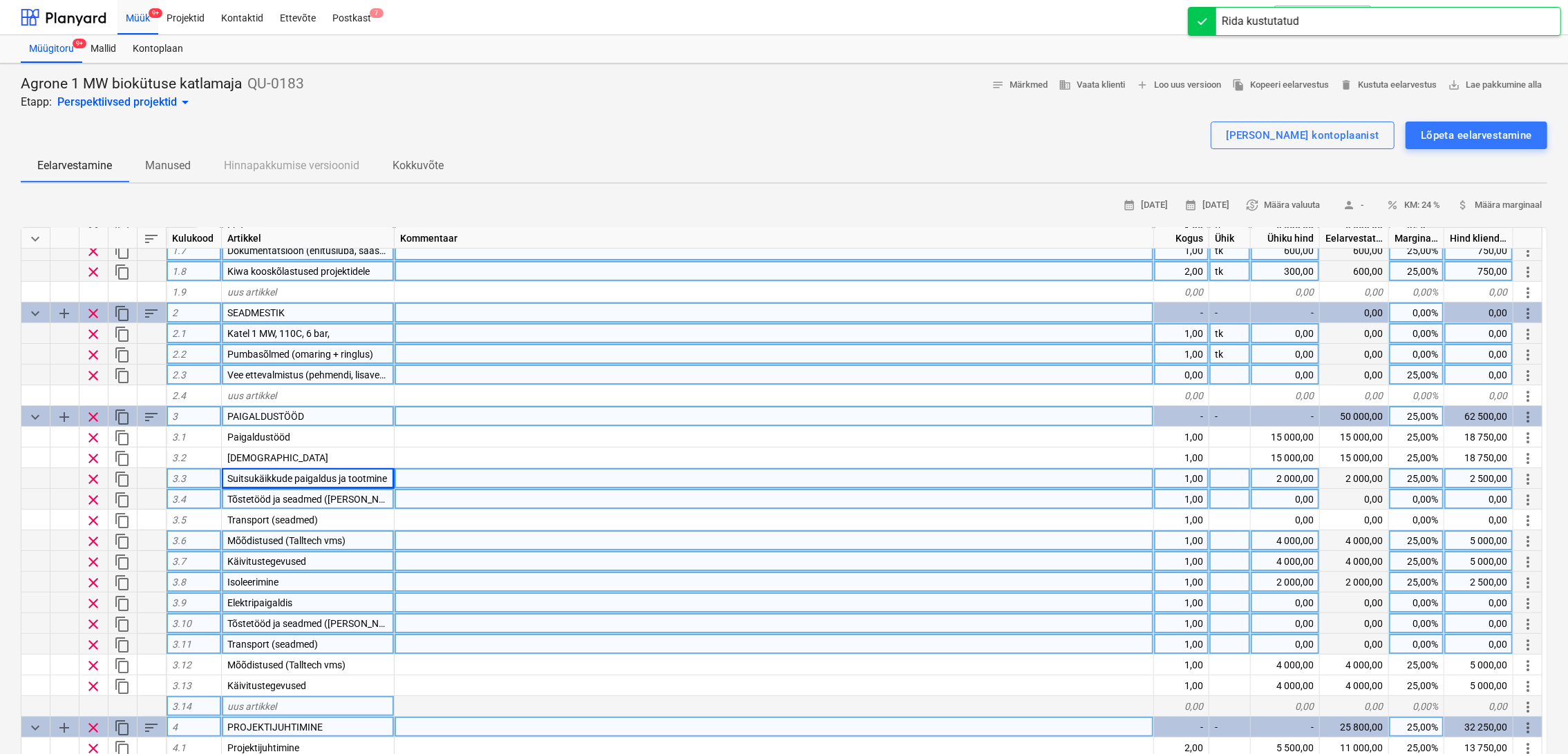
click at [95, 501] on span "clear" at bounding box center [93, 500] width 16 height 16
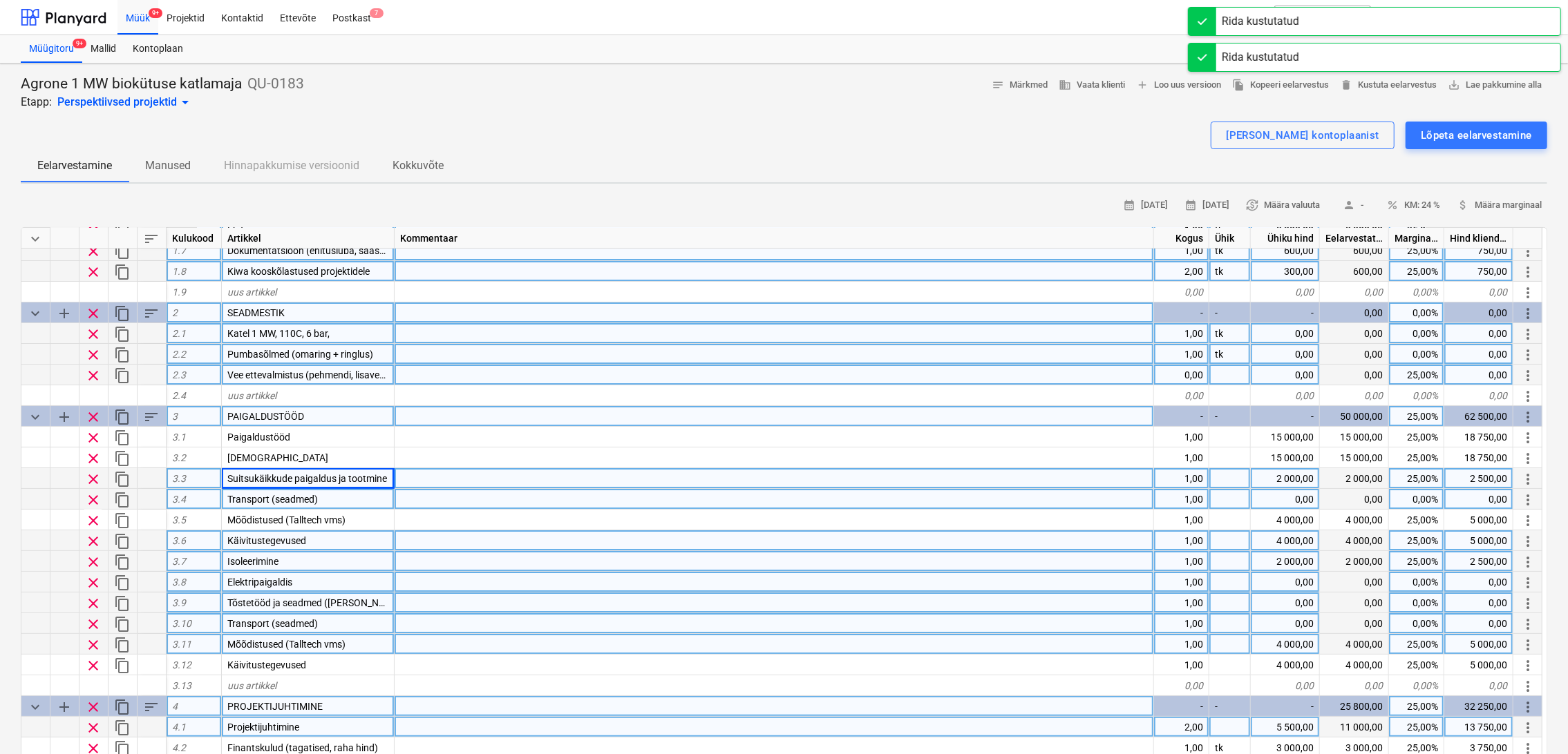
click at [95, 501] on span "clear" at bounding box center [93, 500] width 16 height 16
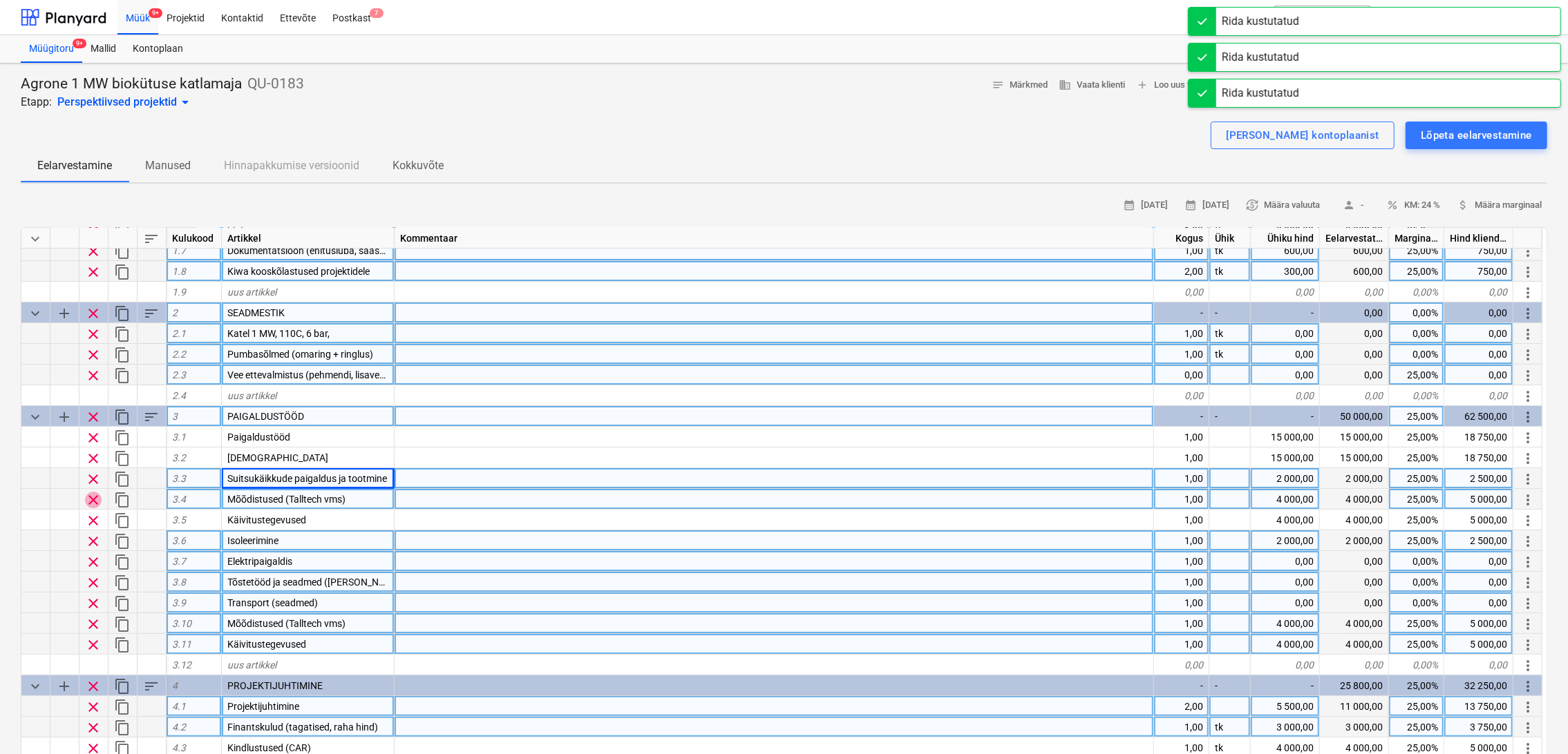
click at [95, 501] on span "clear" at bounding box center [93, 500] width 16 height 16
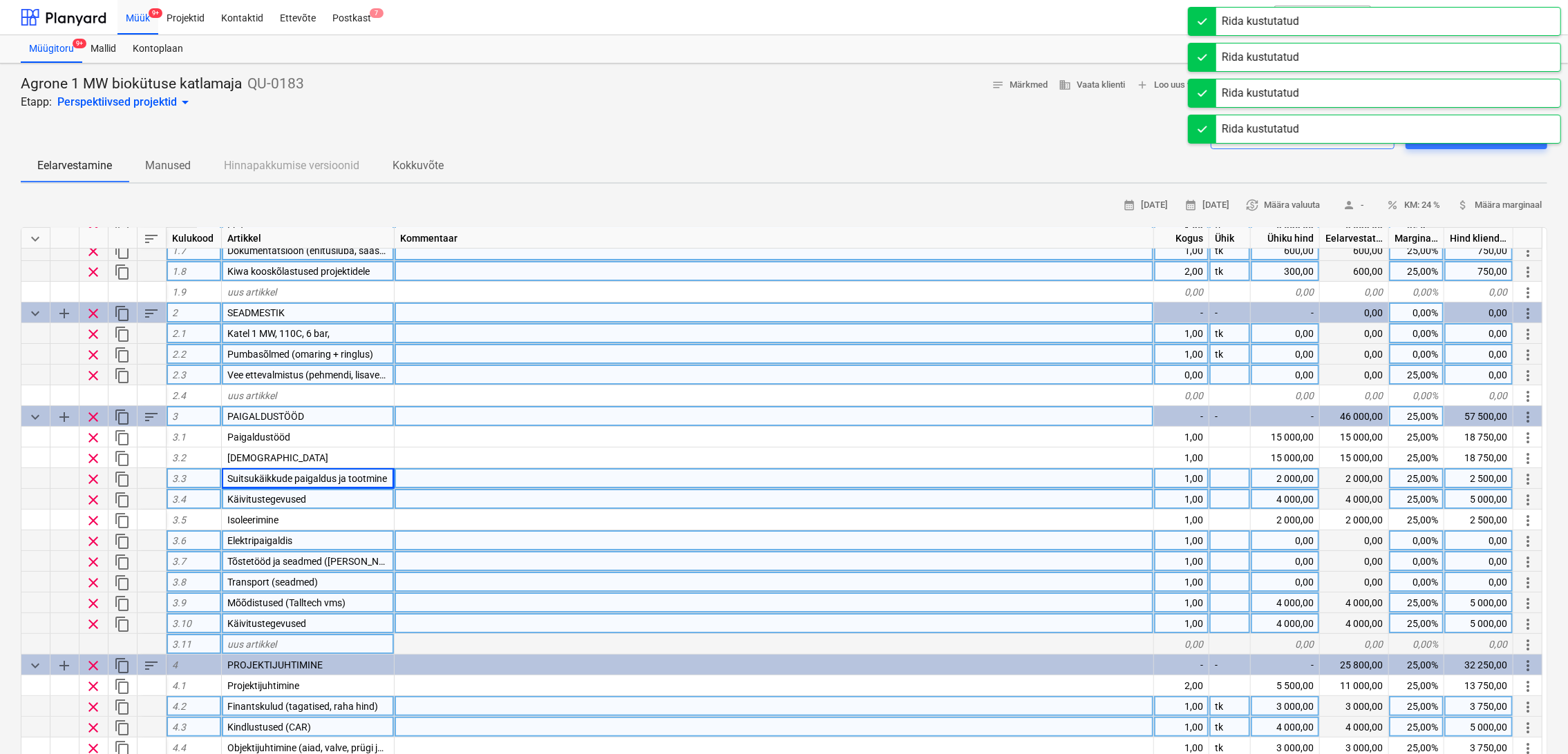
click at [95, 501] on span "clear" at bounding box center [93, 500] width 16 height 16
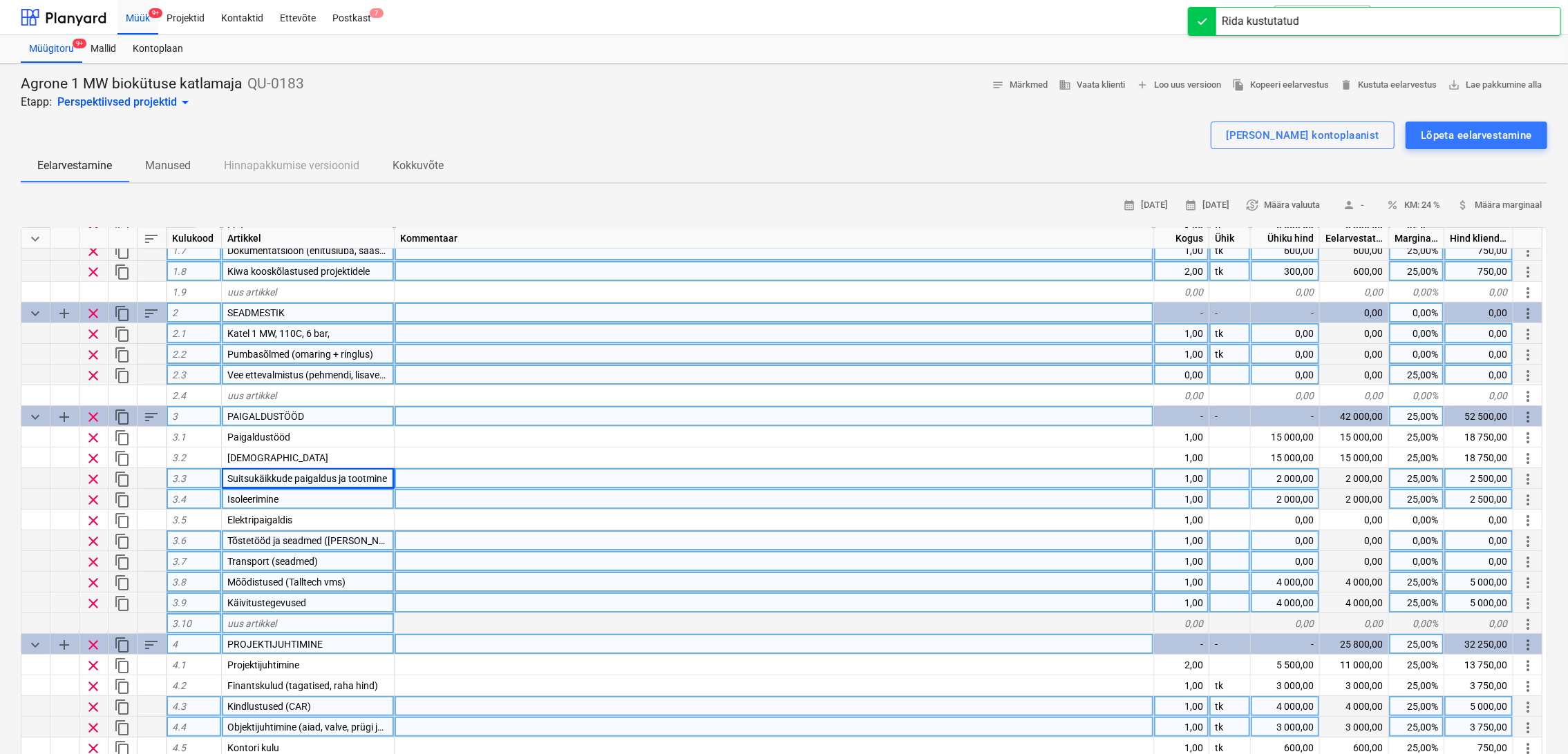
click at [1290, 479] on div "2 000,00" at bounding box center [1284, 478] width 69 height 20
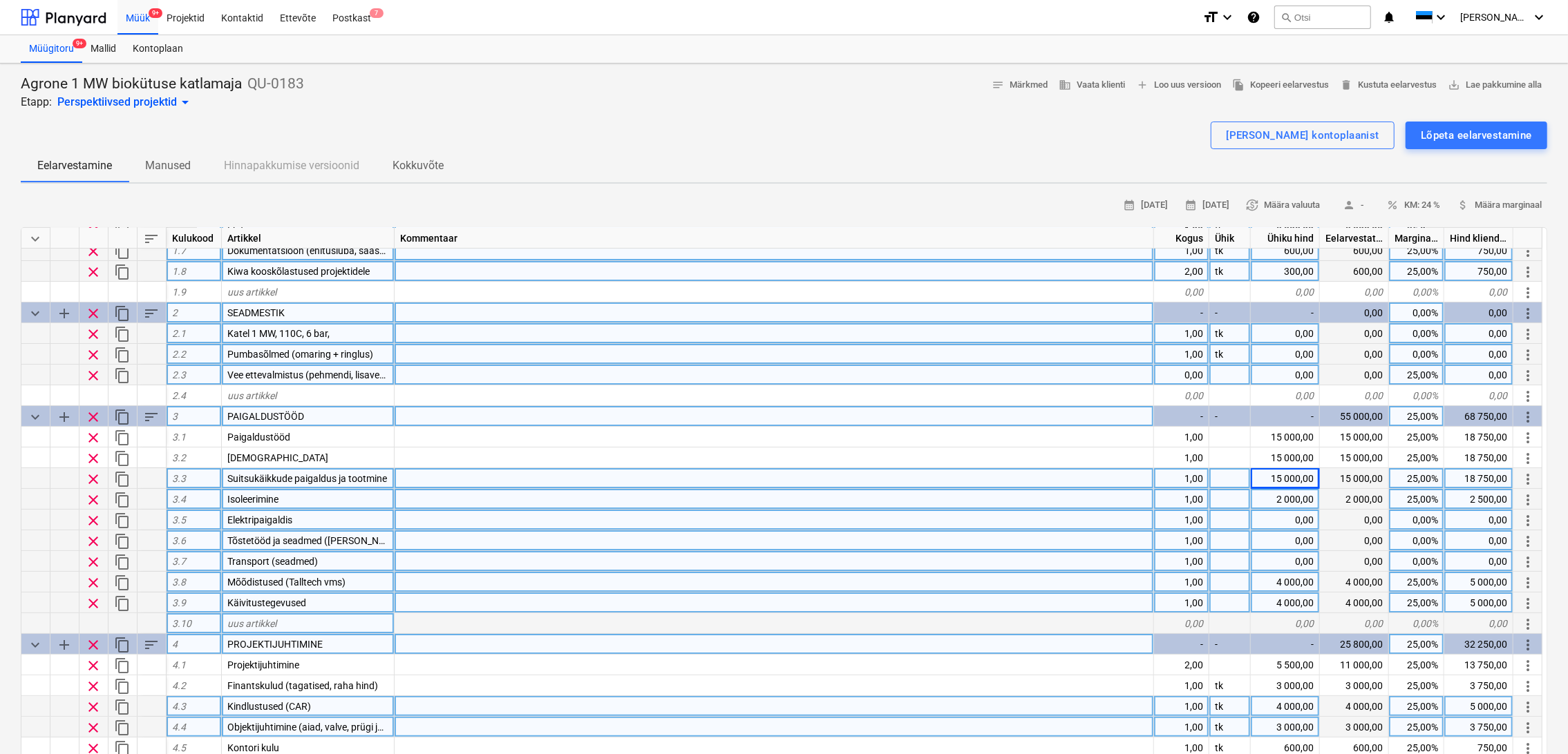
click at [1306, 518] on div "0,00" at bounding box center [1284, 520] width 69 height 20
click at [1299, 521] on div "25 000,00" at bounding box center [1284, 520] width 69 height 20
click at [1293, 329] on div "0,00" at bounding box center [1284, 333] width 69 height 20
click at [1281, 323] on div "25,00" at bounding box center [1284, 333] width 69 height 20
drag, startPoint x: 1459, startPoint y: 316, endPoint x: 1452, endPoint y: 318, distance: 7.3
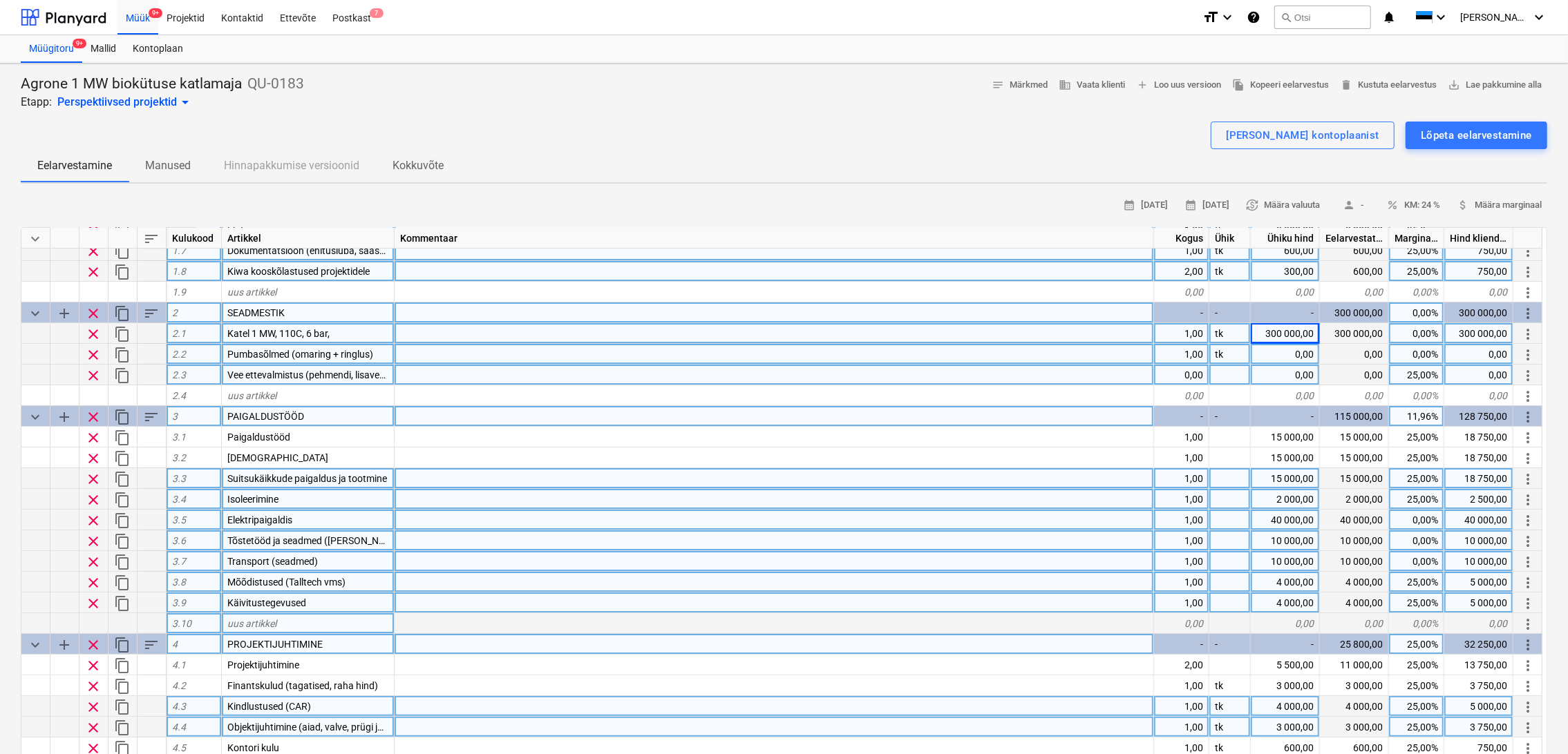
click at [1457, 318] on div "300 000,00" at bounding box center [1478, 312] width 69 height 20
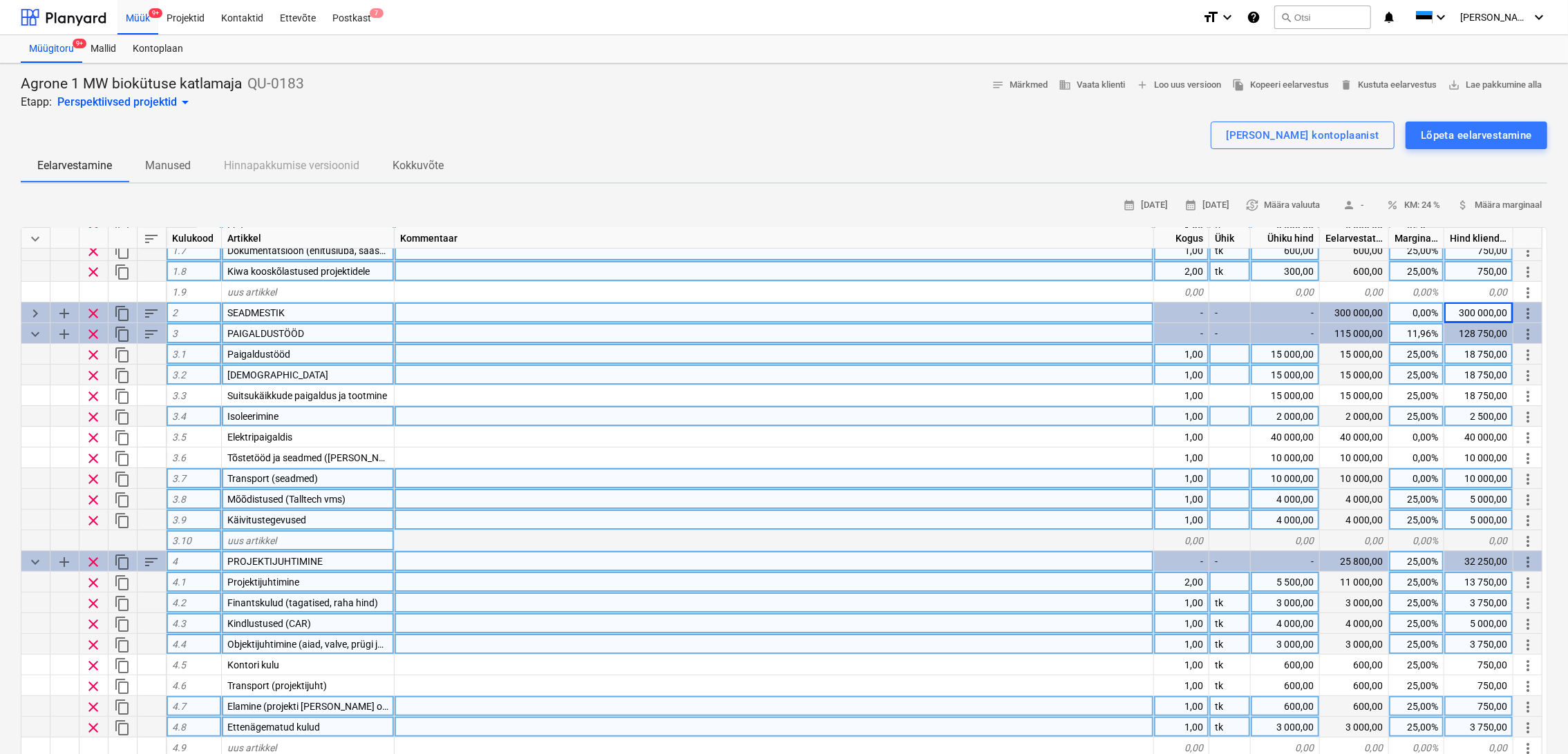
click at [38, 310] on span "keyboard_arrow_right" at bounding box center [35, 314] width 16 height 16
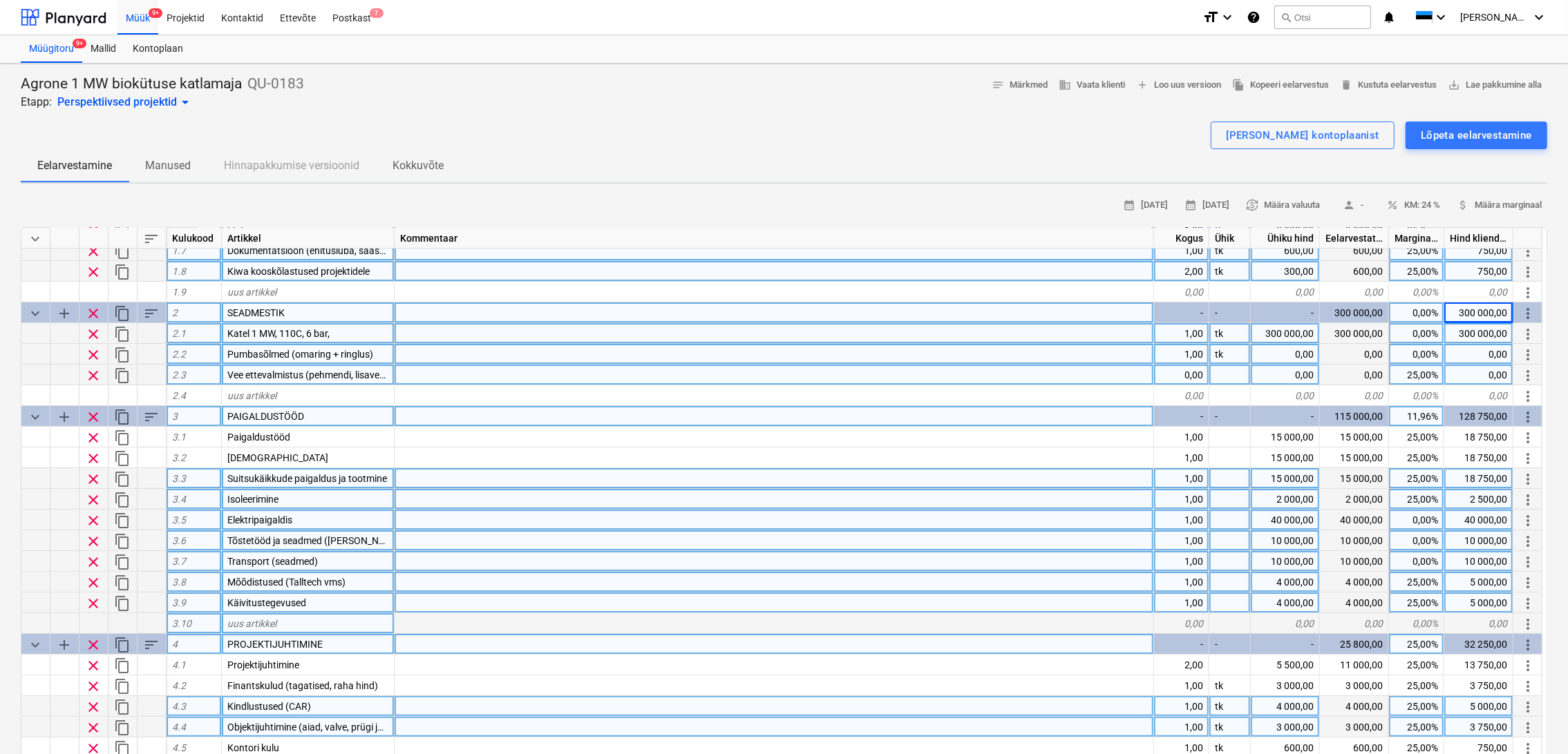
click at [1423, 337] on div "0,00%" at bounding box center [1417, 333] width 56 height 20
click at [1441, 354] on div "0,00%" at bounding box center [1417, 354] width 56 height 20
click at [1454, 484] on div "18 750,00" at bounding box center [1478, 478] width 69 height 20
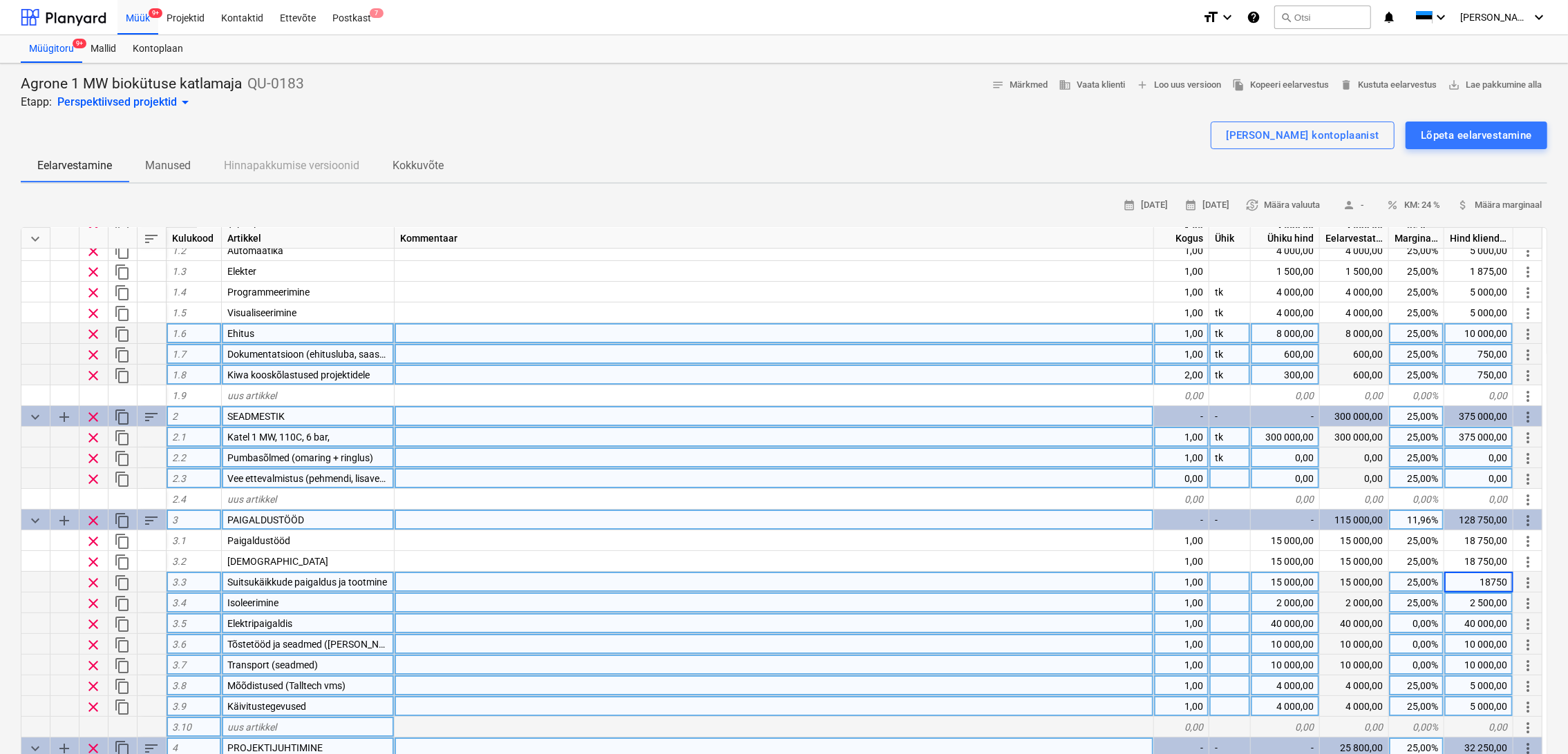
scroll to position [77, 0]
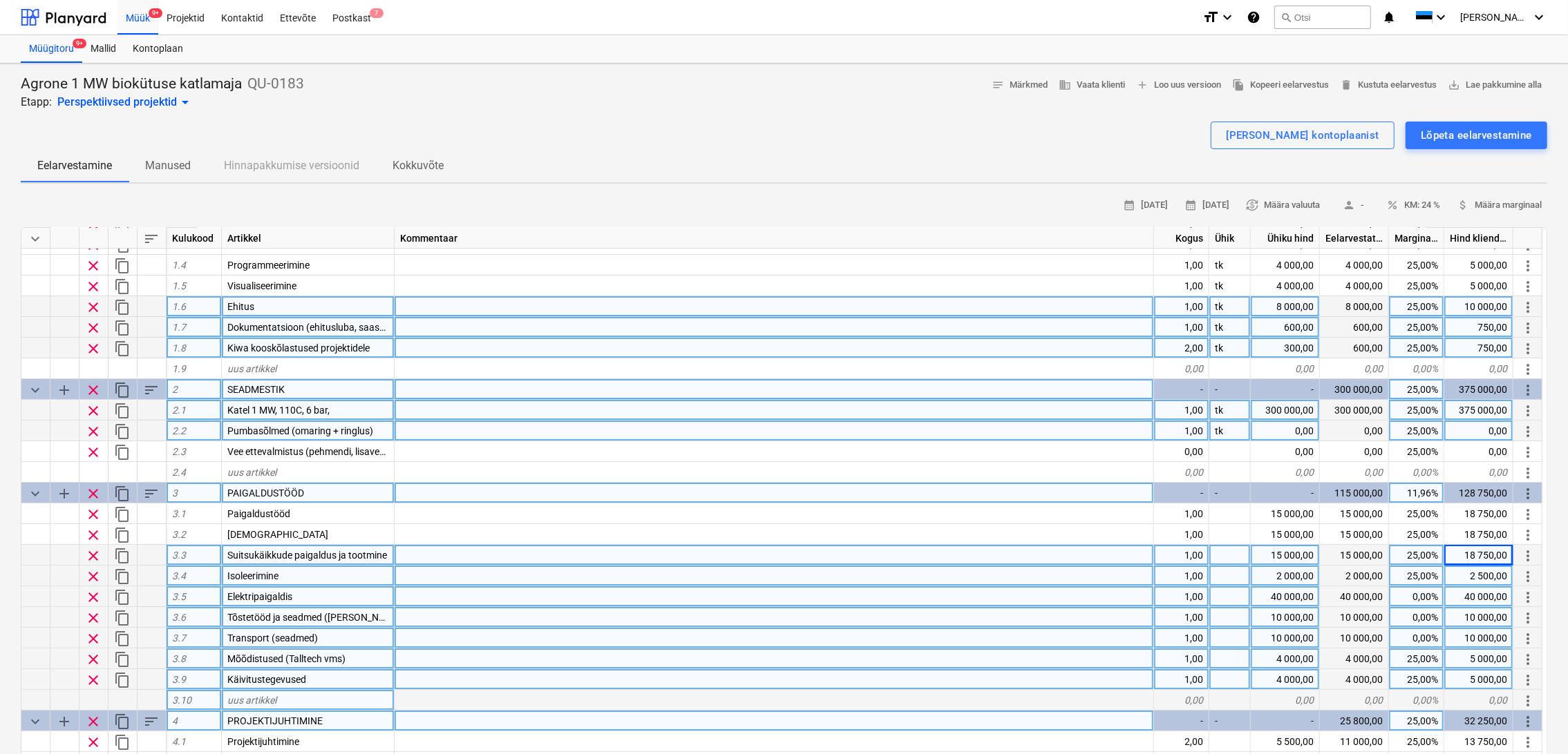
click at [1432, 597] on div "0,00%" at bounding box center [1417, 596] width 56 height 20
click at [1432, 621] on div "0,00%" at bounding box center [1417, 617] width 56 height 20
click at [1425, 630] on div "0,00%" at bounding box center [1417, 638] width 56 height 20
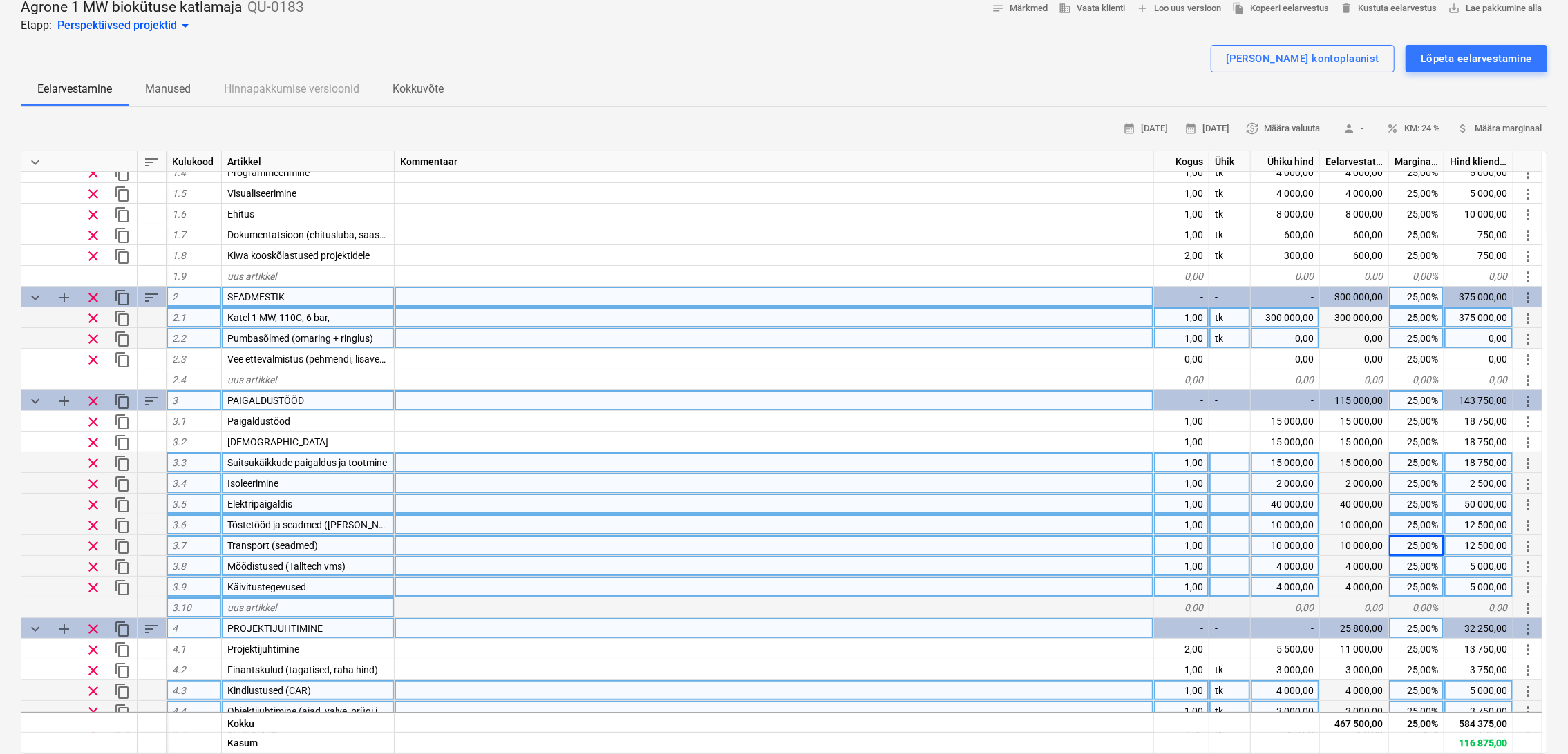
scroll to position [58, 0]
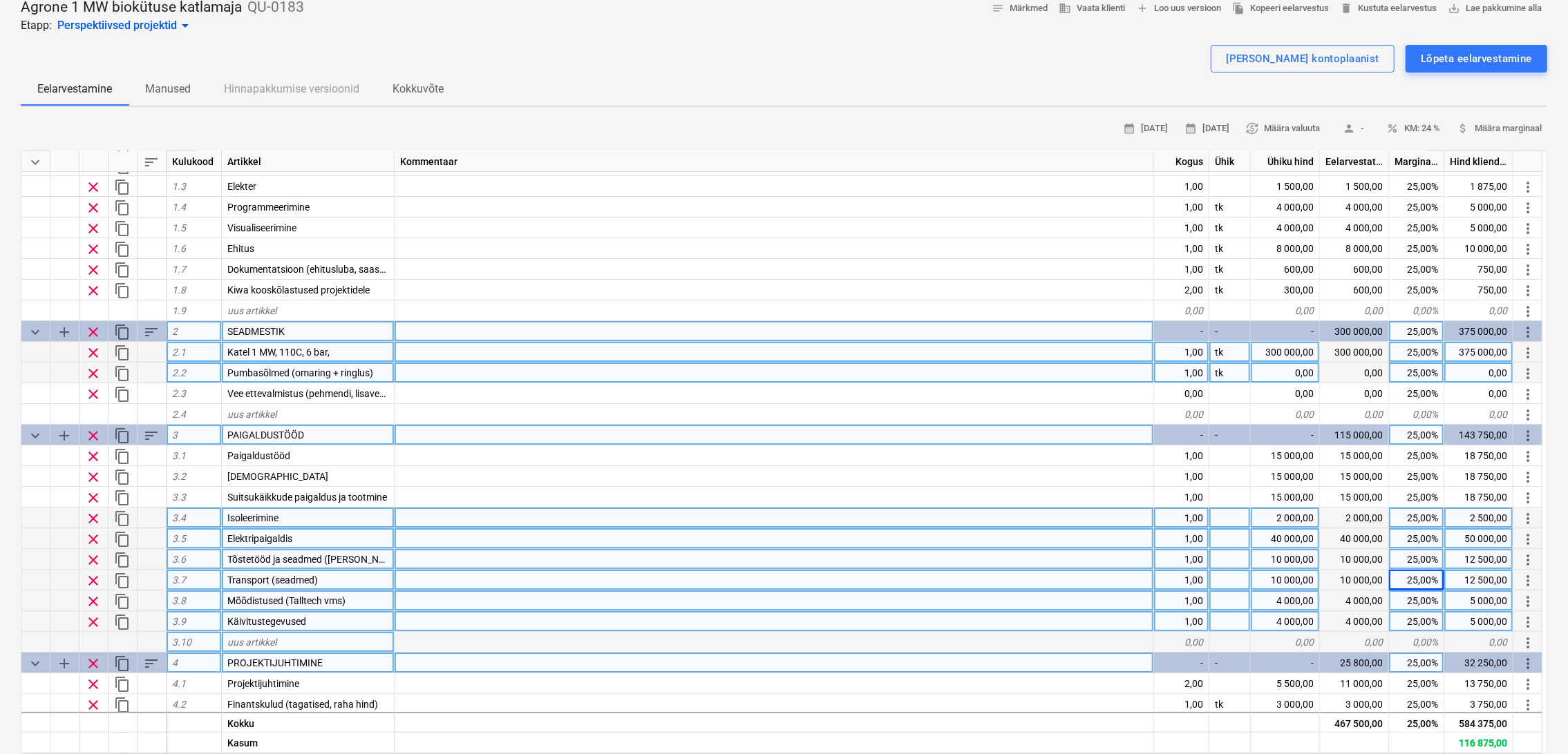
click at [1280, 372] on div "0,00" at bounding box center [1284, 373] width 69 height 20
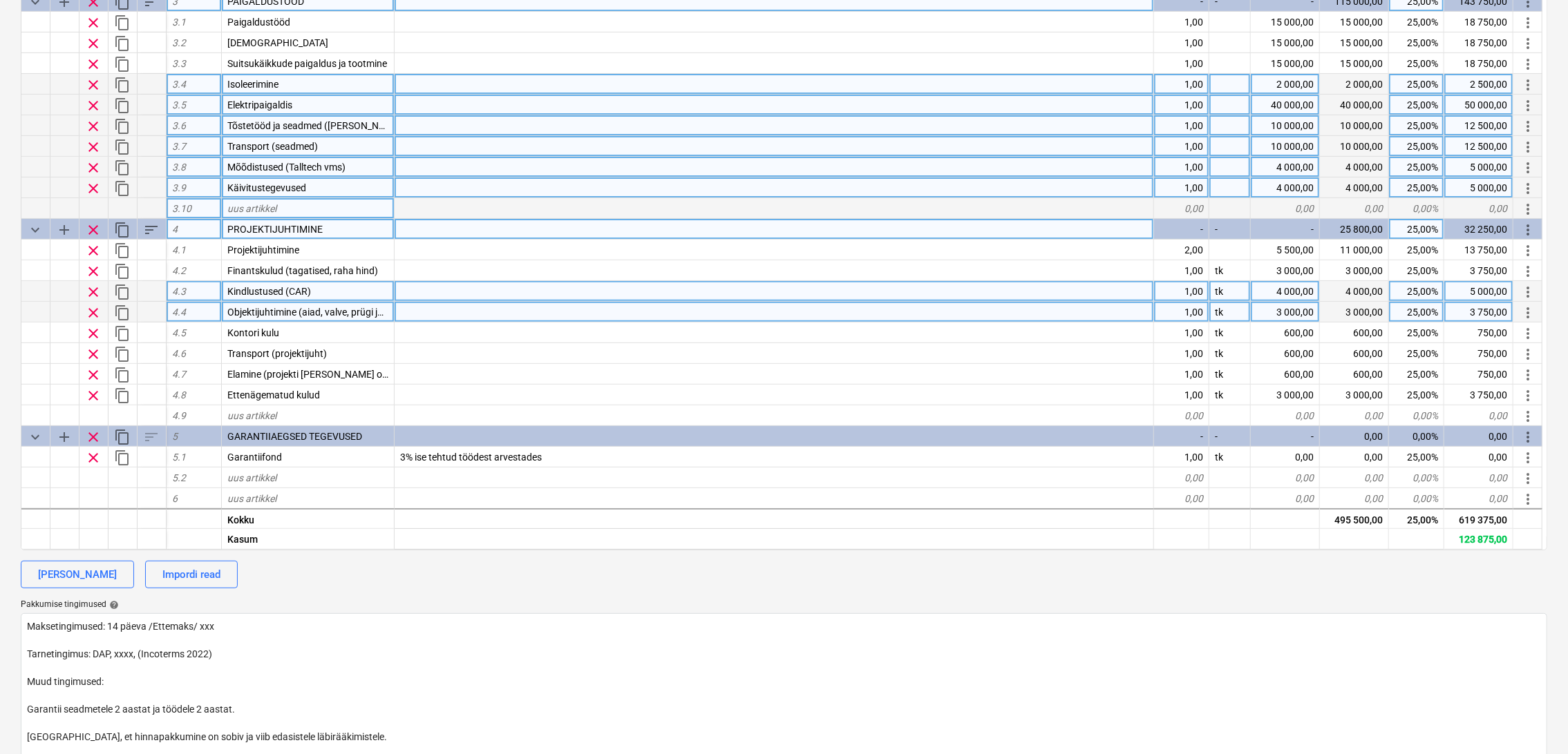
scroll to position [306, 0]
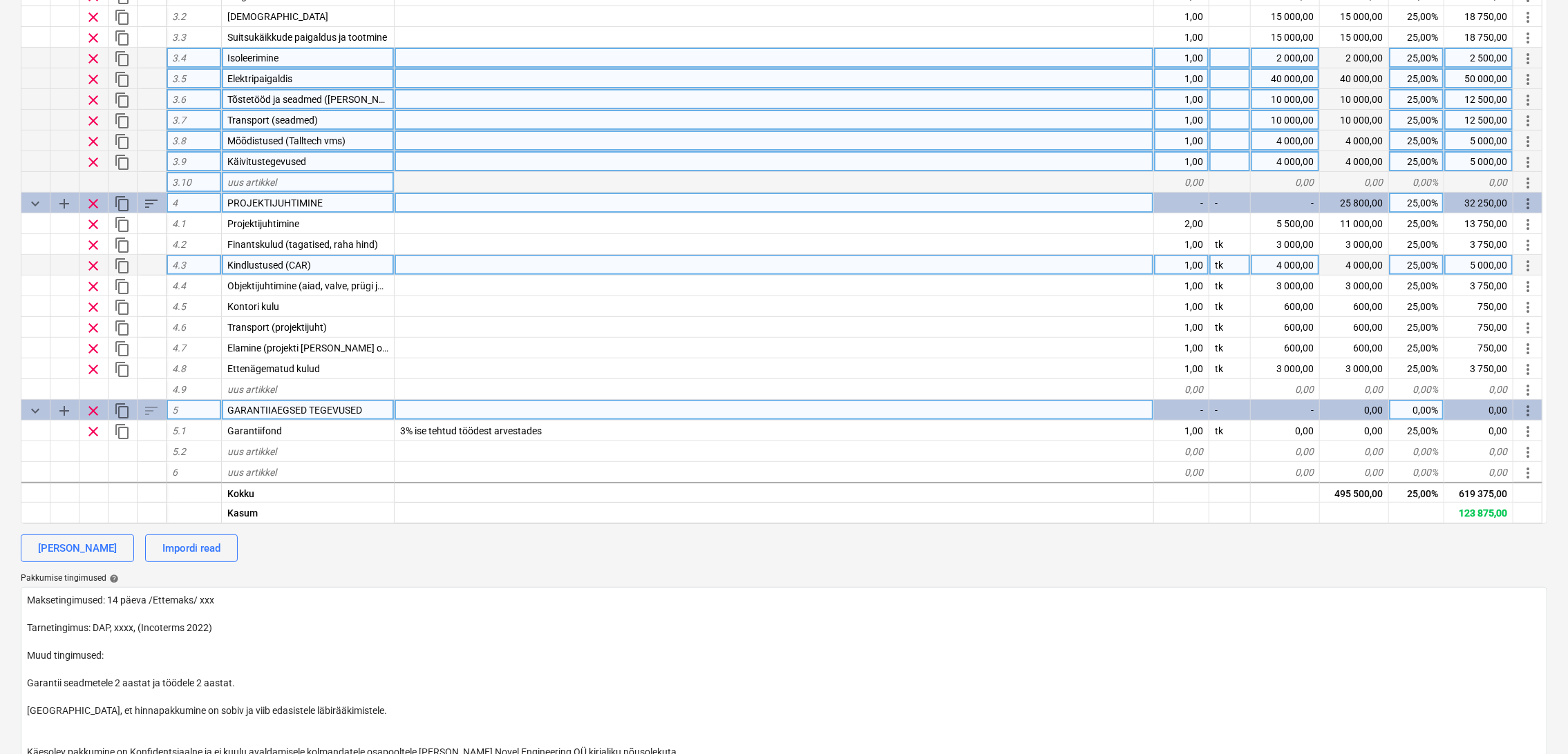
drag, startPoint x: 127, startPoint y: 405, endPoint x: 137, endPoint y: 399, distance: 11.7
click at [127, 404] on span "content_copy" at bounding box center [123, 411] width 16 height 16
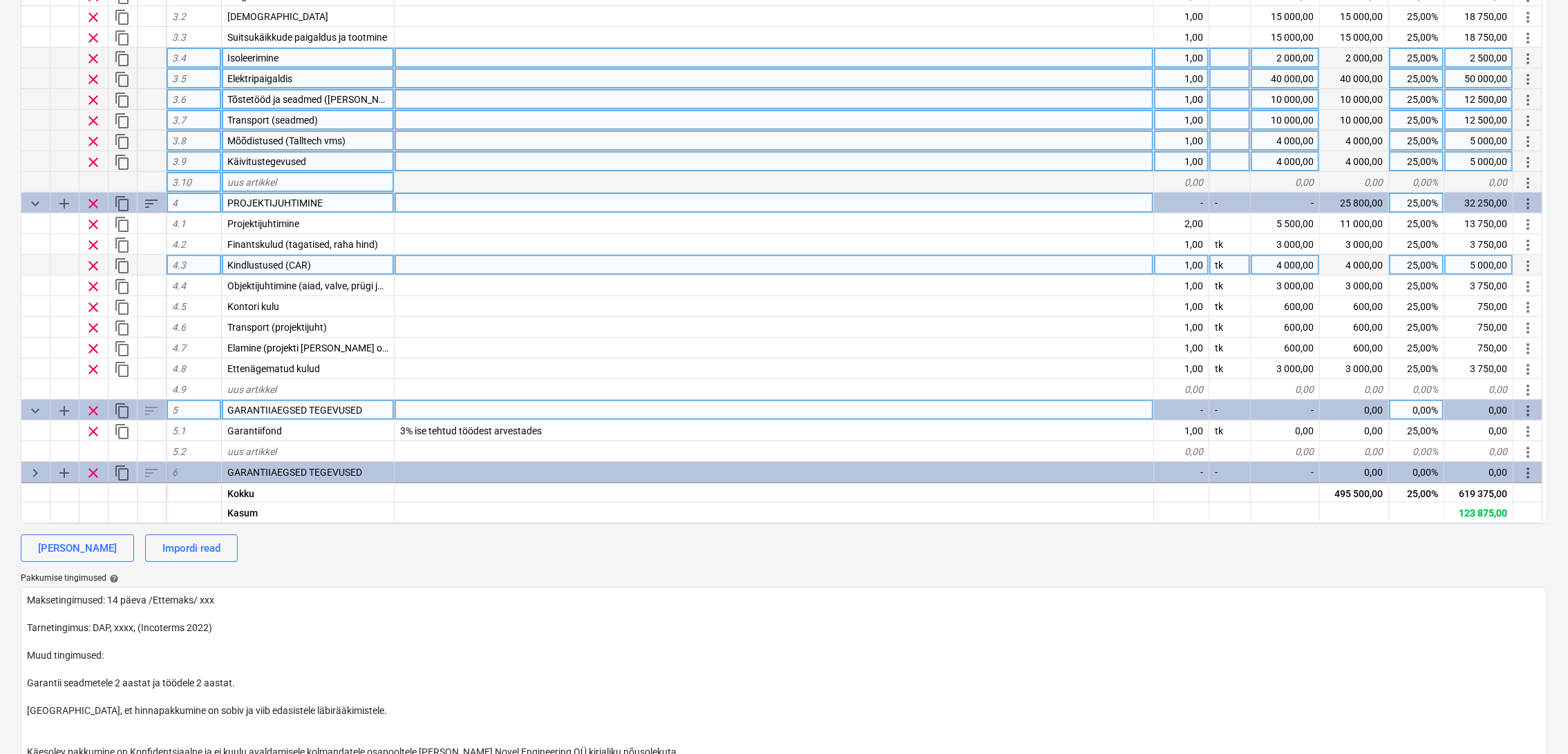
click at [376, 408] on div "GARANTIIAEGSED TEGEVUSED" at bounding box center [307, 410] width 172 height 20
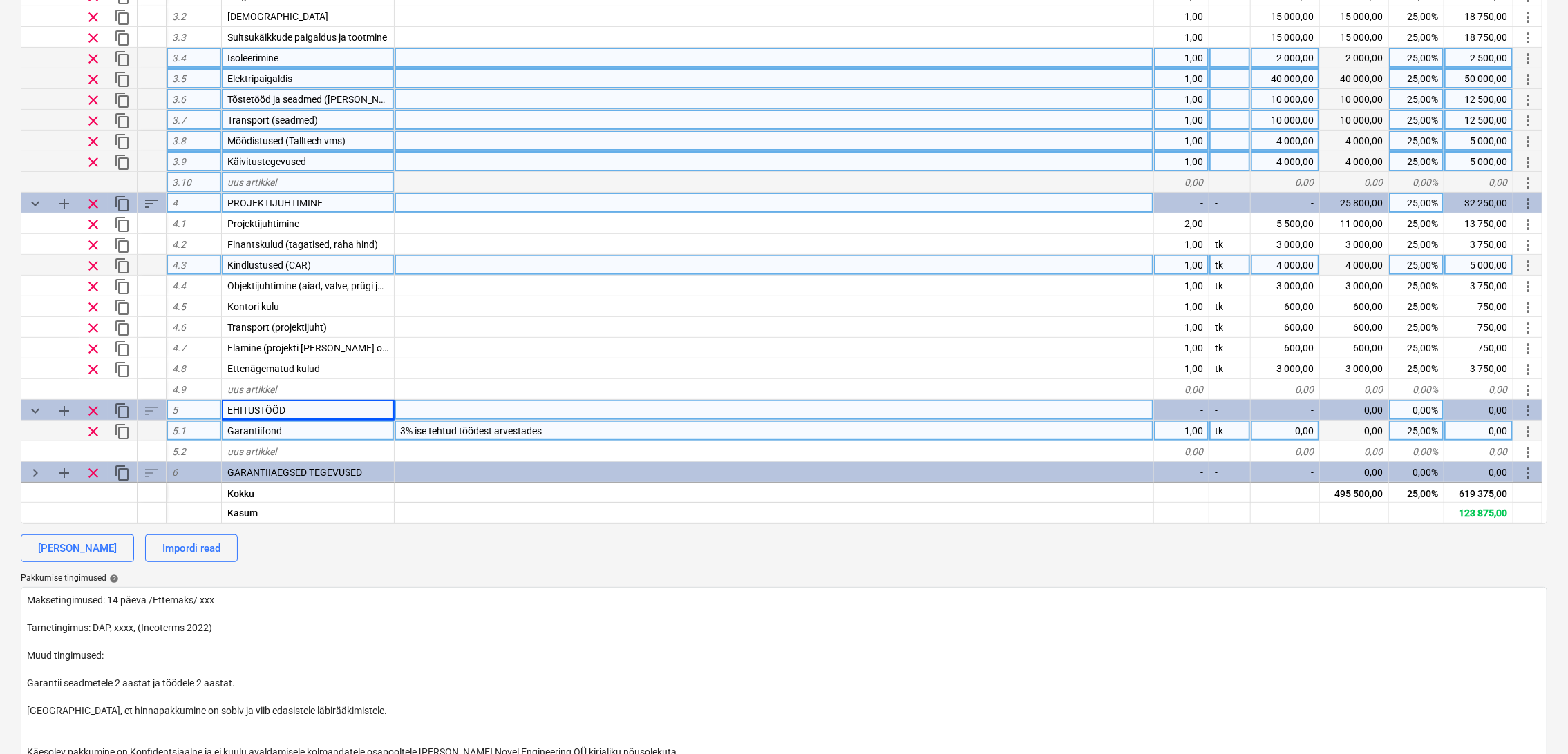
click at [333, 422] on div "Garantiifond" at bounding box center [307, 431] width 172 height 20
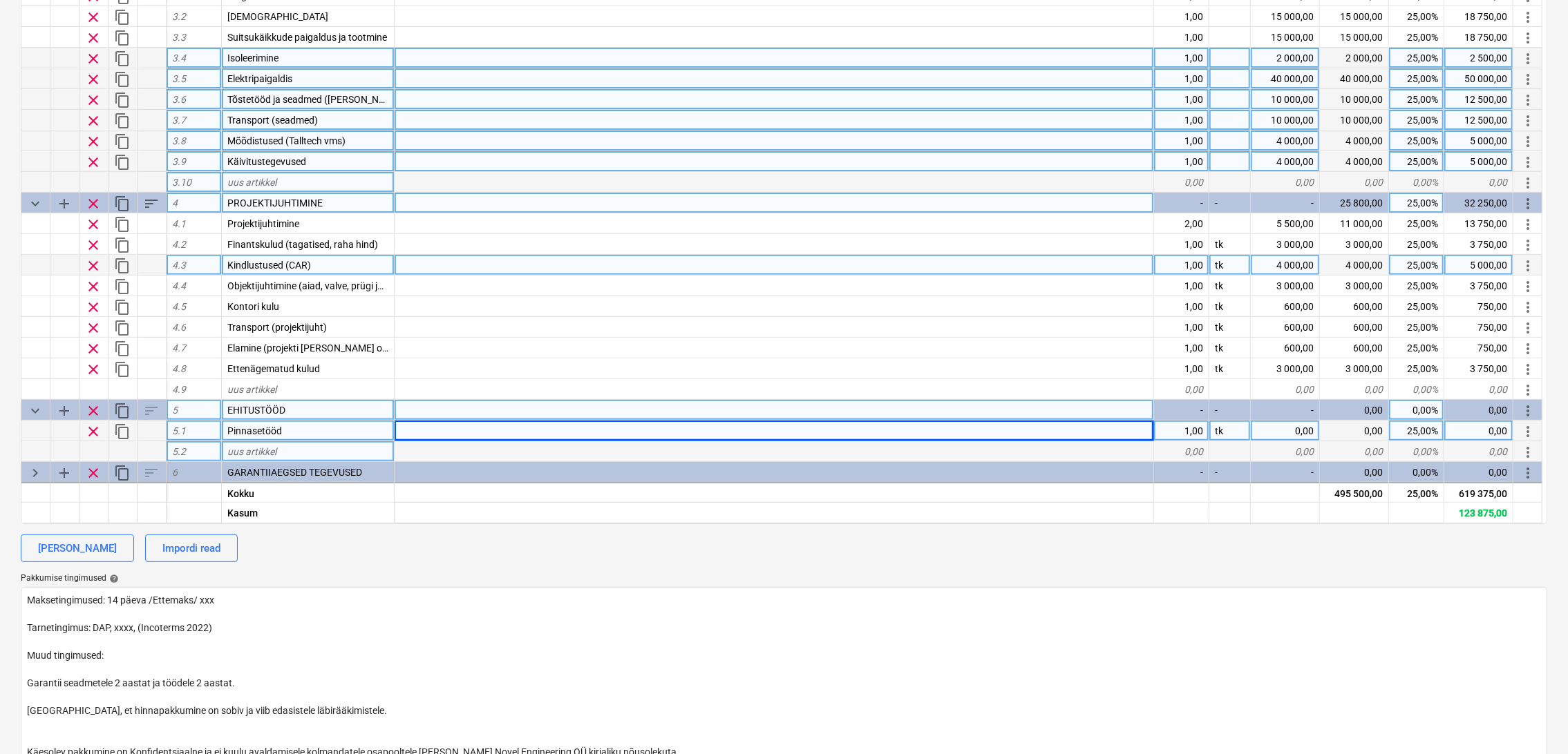
click at [315, 447] on div "uus artikkel" at bounding box center [307, 451] width 172 height 20
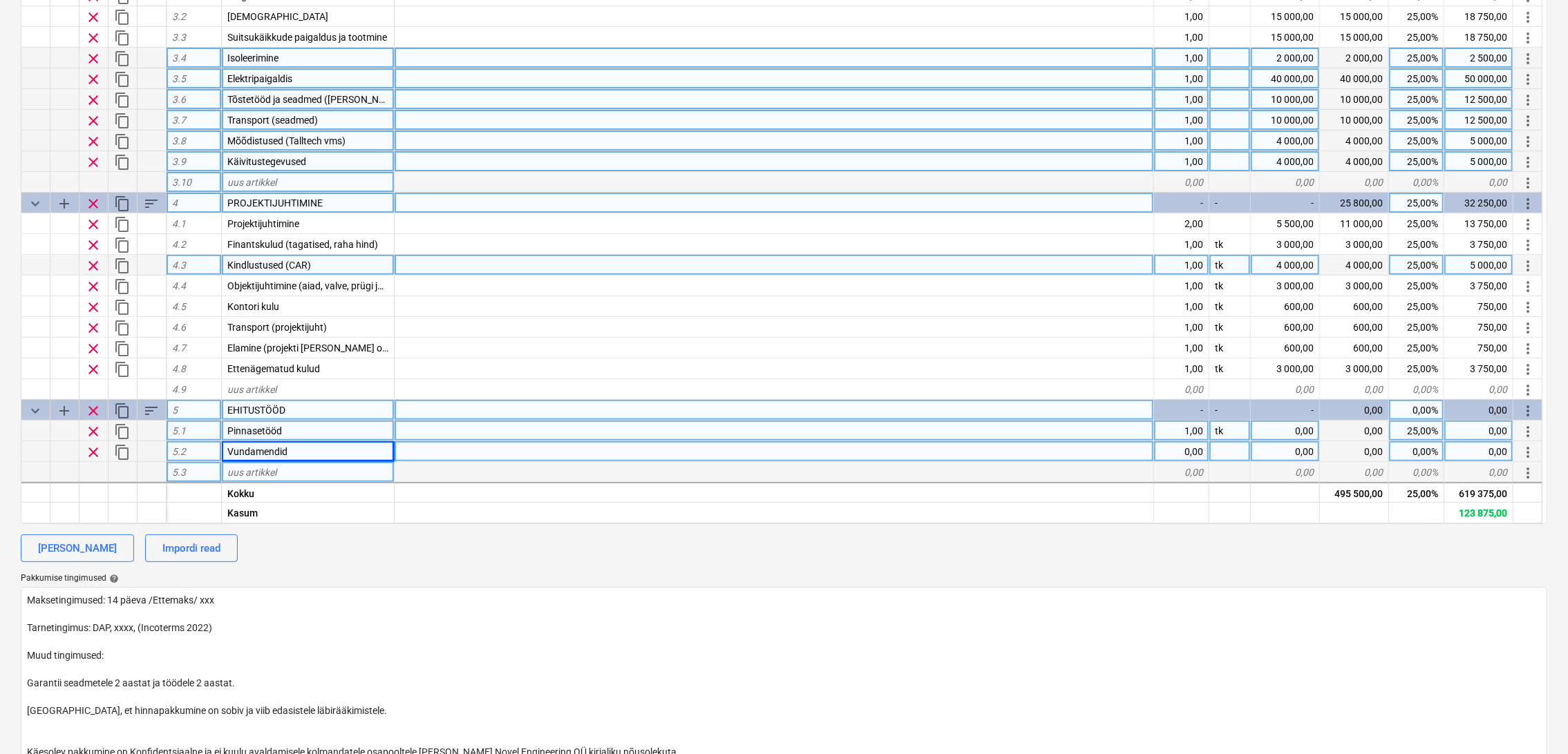
click at [310, 467] on div "uus artikkel" at bounding box center [307, 472] width 172 height 20
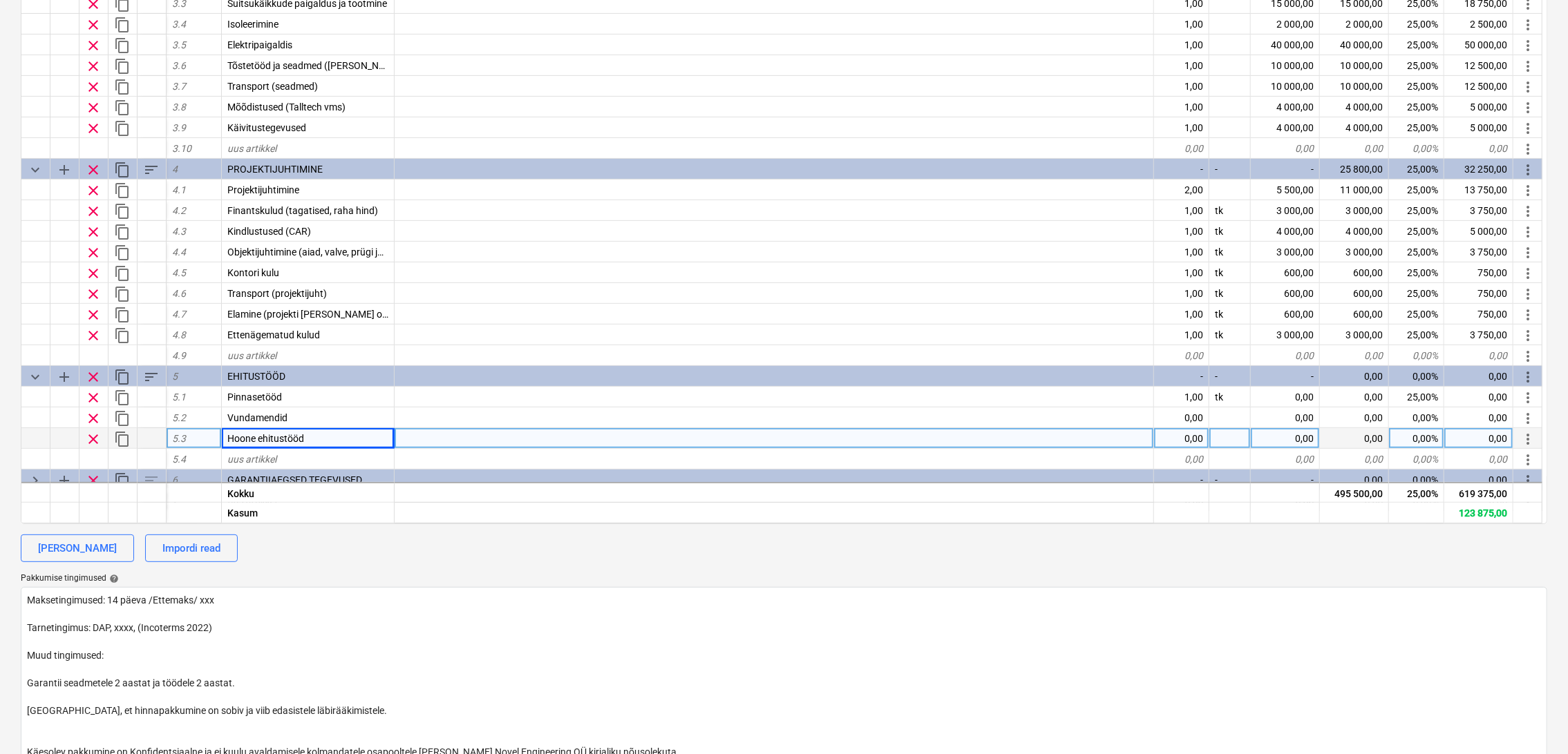
scroll to position [351, 0]
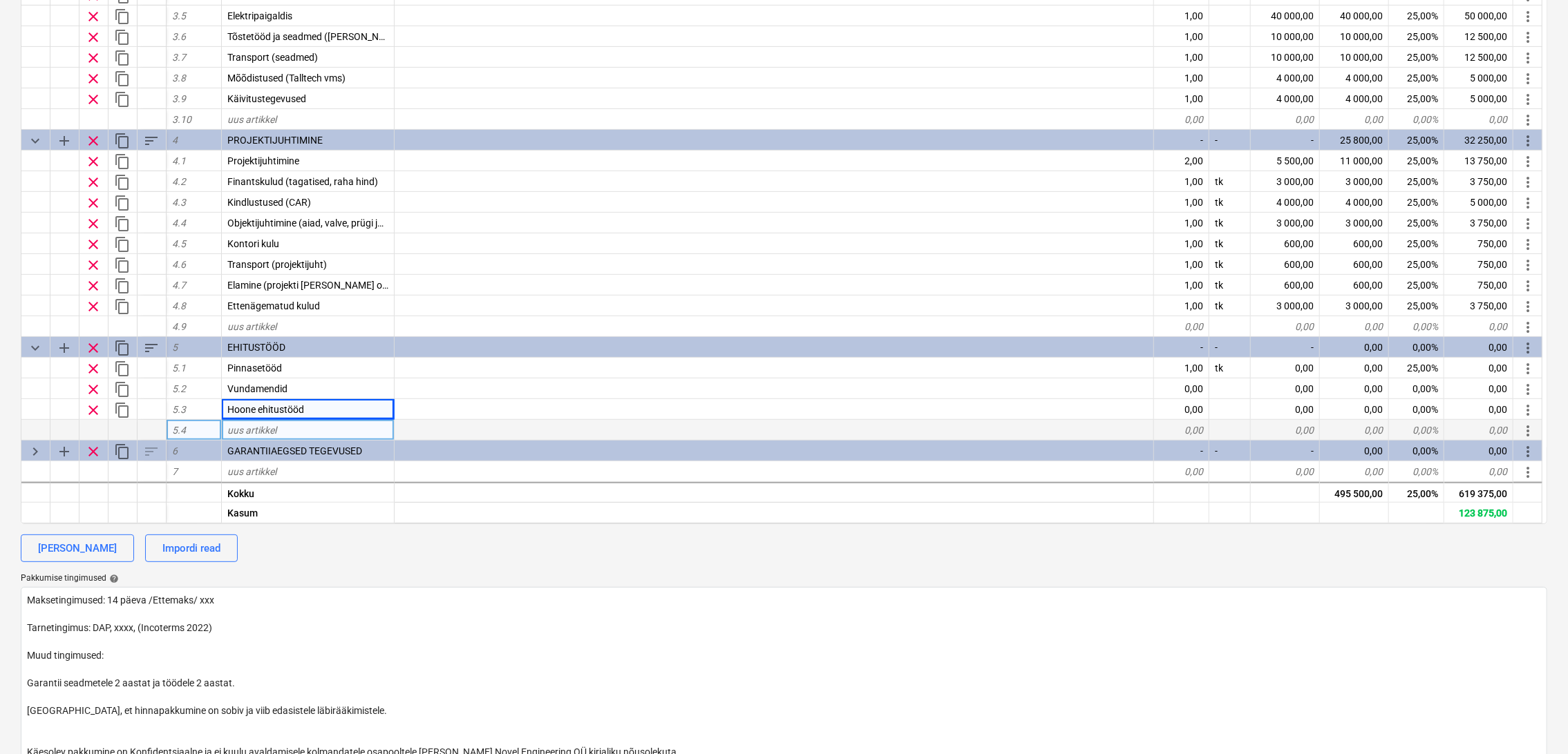
click at [314, 431] on div "uus artikkel" at bounding box center [307, 430] width 172 height 20
type input "Avatäited"
type textarea "x"
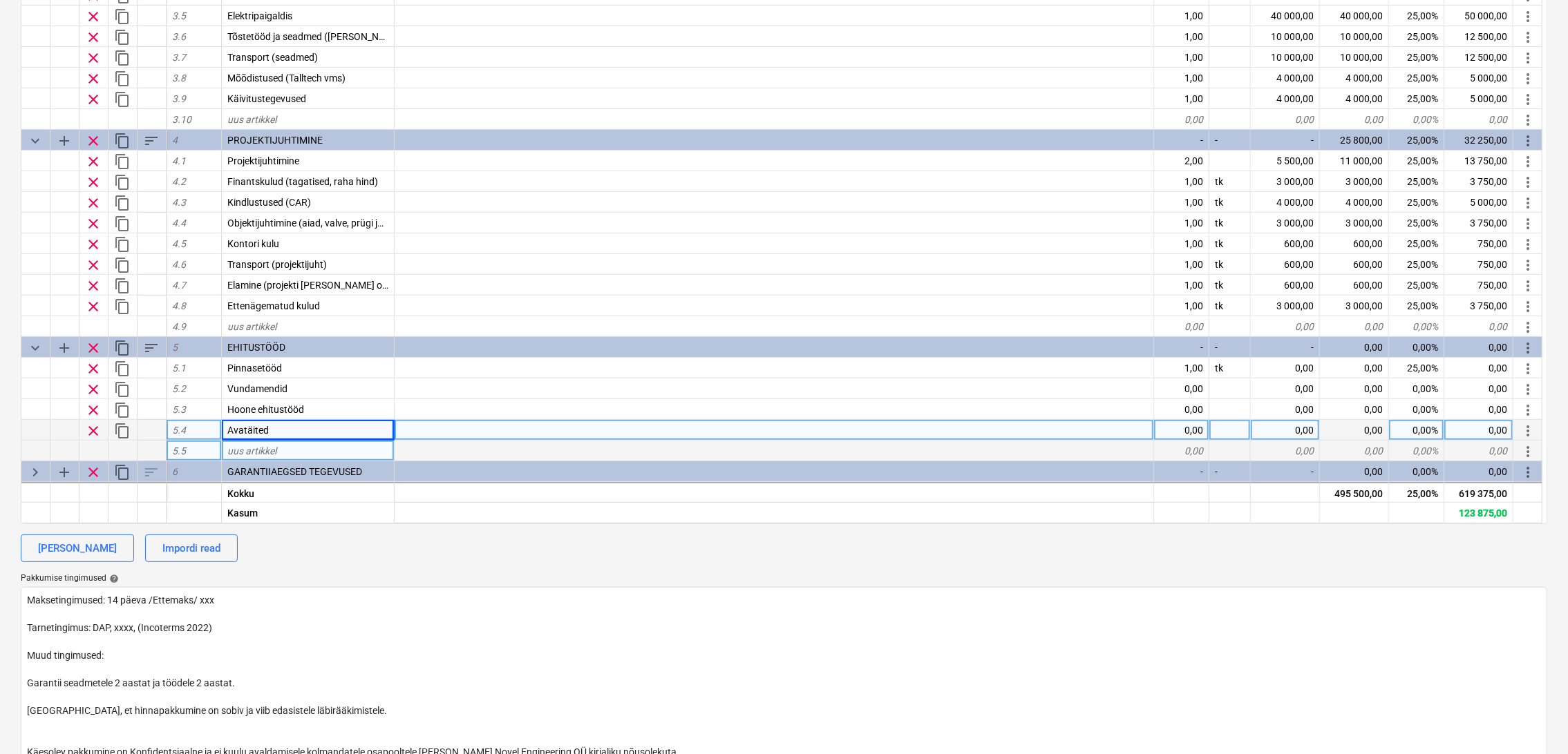
click at [304, 450] on div "uus artikkel" at bounding box center [307, 450] width 172 height 20
type input "Hoone tehnosüsteemid (vent, vesi, küte, valve, video, ATS)"
type textarea "x"
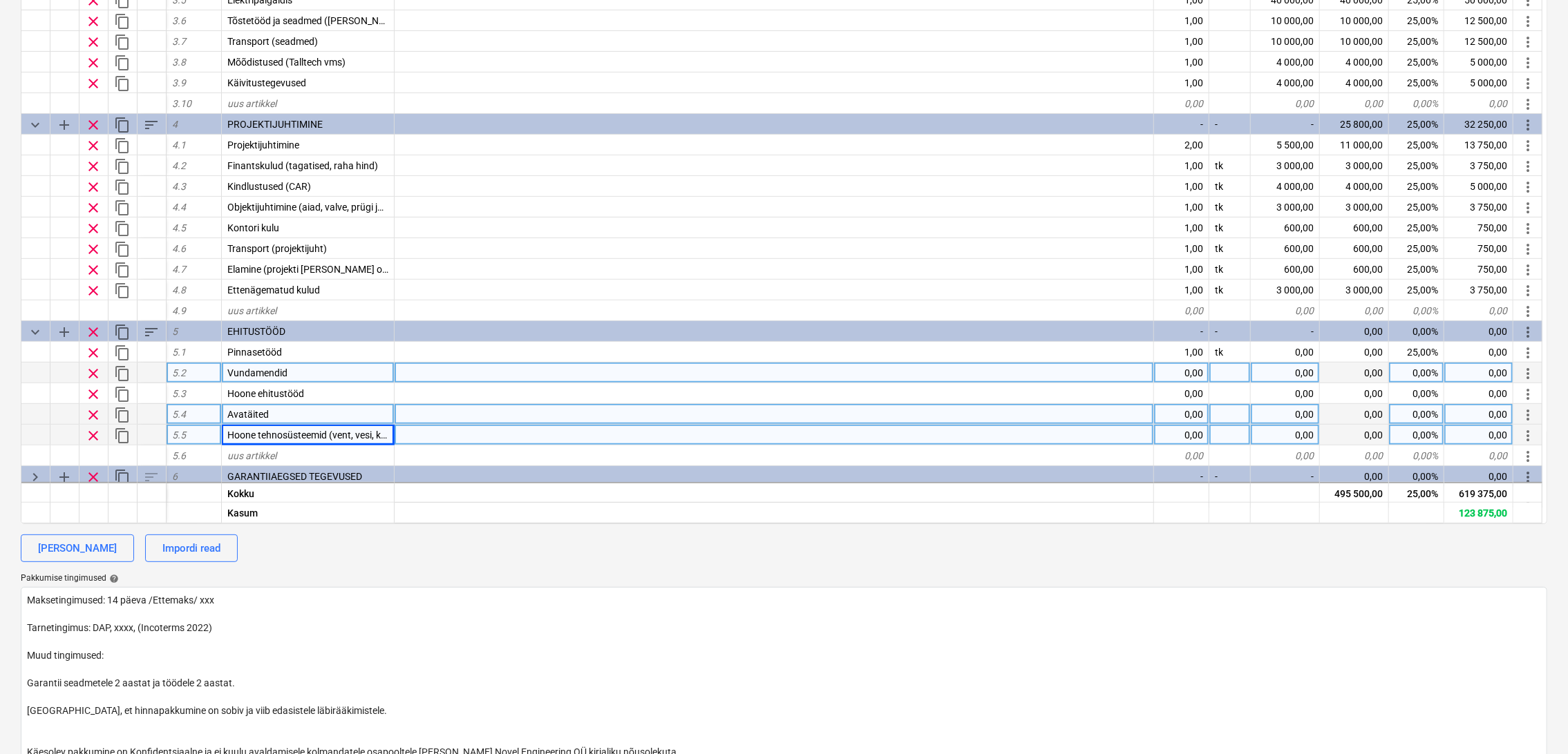
scroll to position [392, 0]
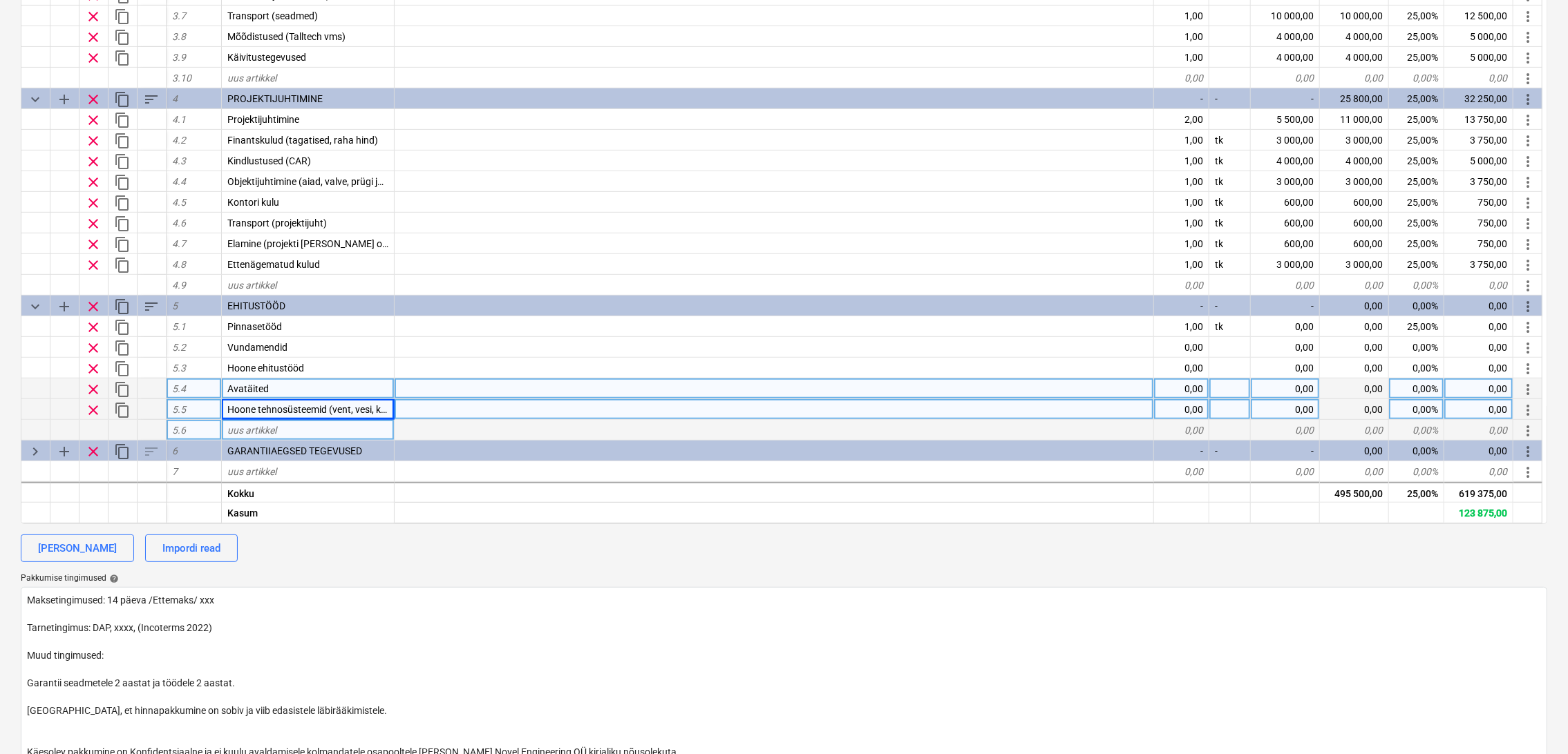
click at [284, 429] on div "uus artikkel" at bounding box center [307, 430] width 172 height 20
type input "P"
type input "T"
type input "Ligipääsuteed ja platsid"
type textarea "x"
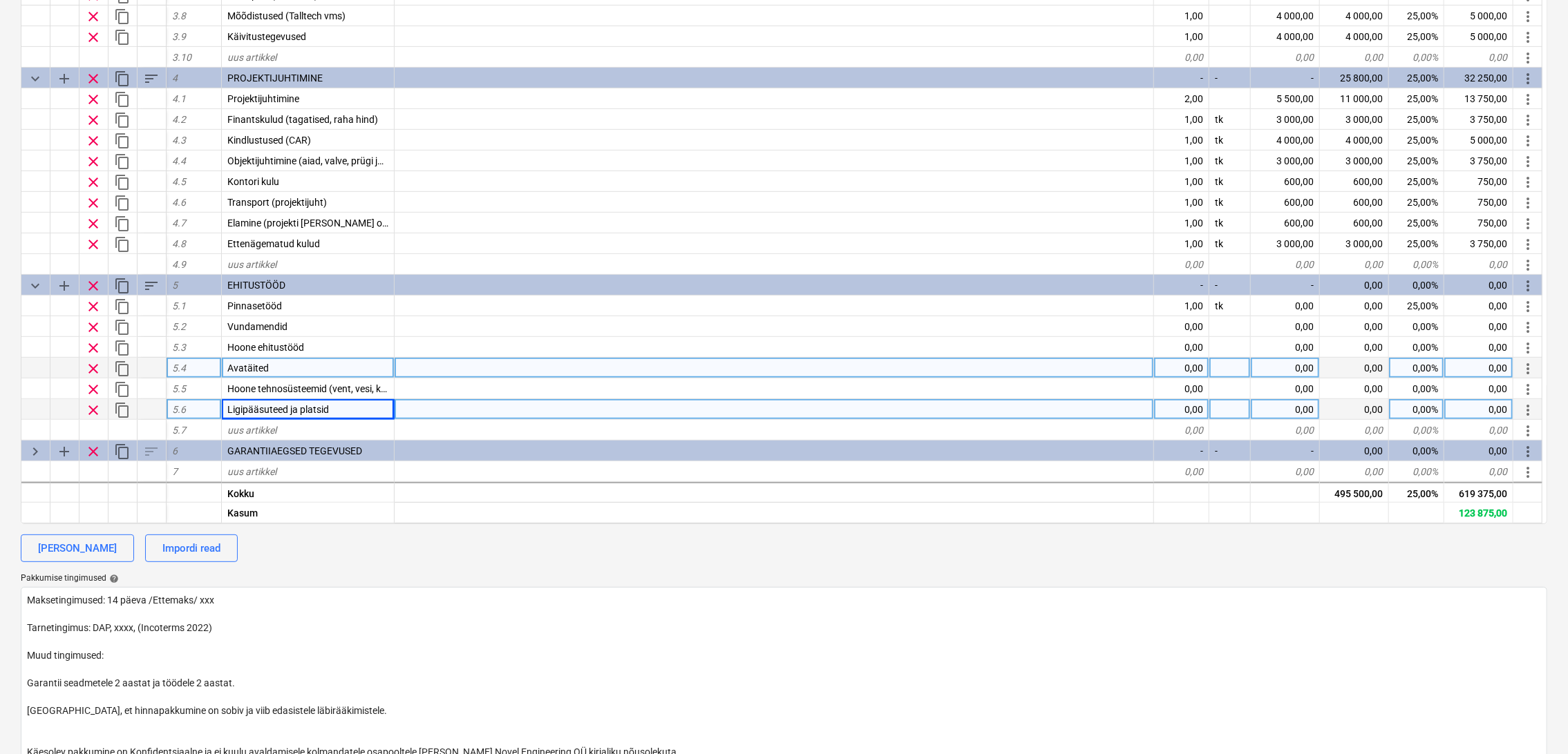
scroll to position [383, 0]
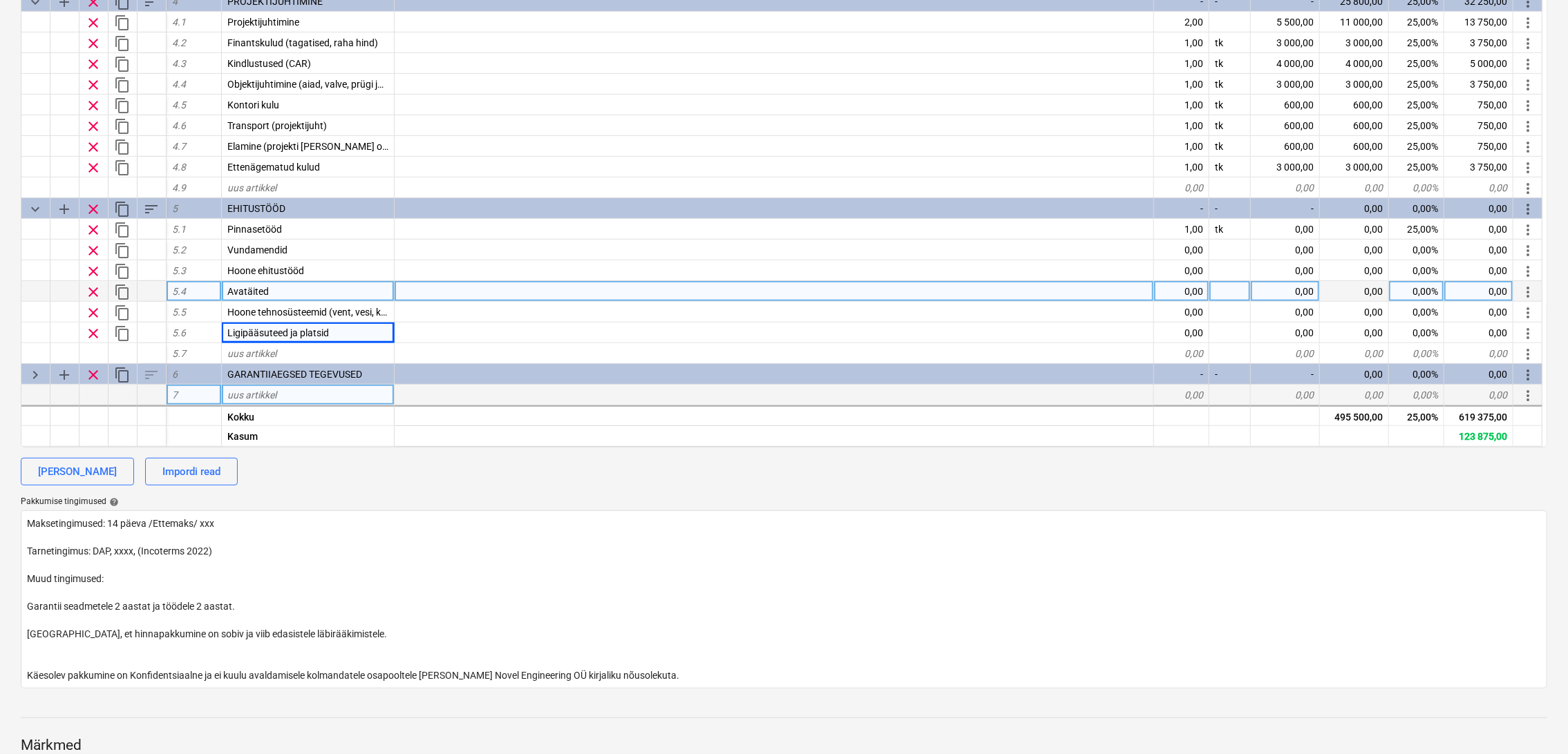
click at [305, 391] on div "uus artikkel" at bounding box center [307, 395] width 172 height 20
type input "Garantiiaegsed tegevused"
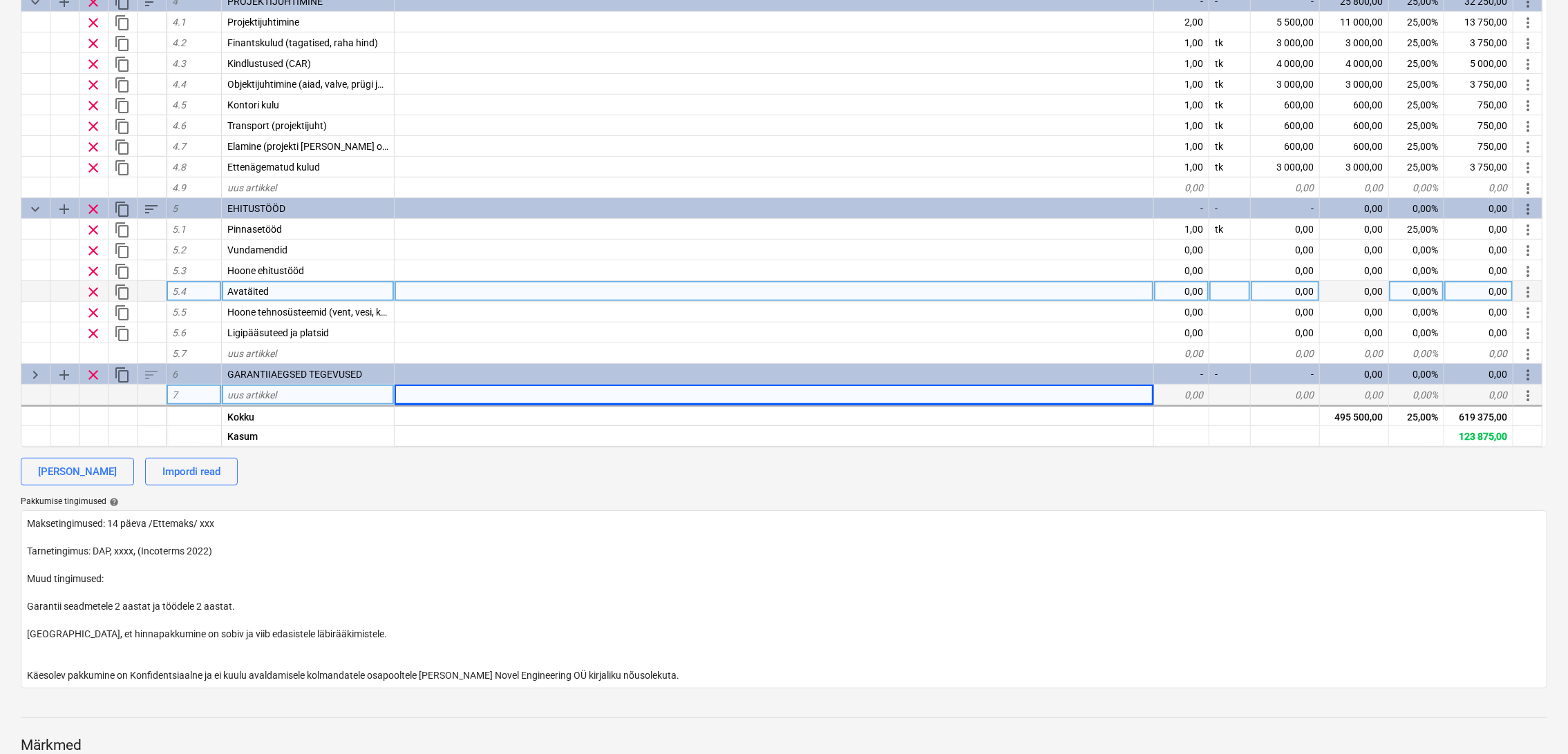
type textarea "x"
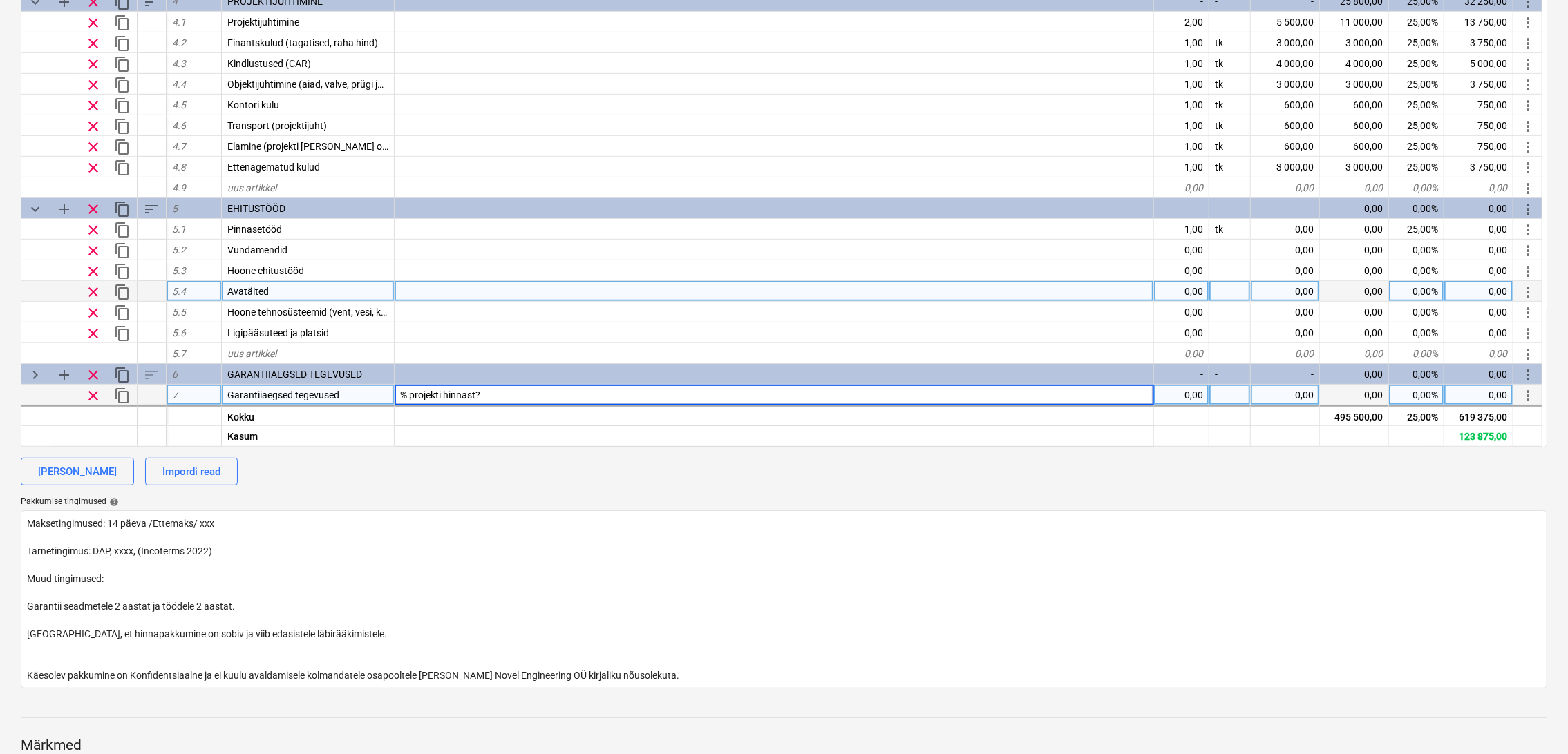
drag, startPoint x: 400, startPoint y: 395, endPoint x: 413, endPoint y: 390, distance: 13.9
click at [399, 392] on input "% projekti hinnast?" at bounding box center [774, 395] width 758 height 20
type input "2-3% projekti hinnast?"
click at [511, 399] on input "2-3% projekti hinnast?" at bounding box center [774, 395] width 758 height 20
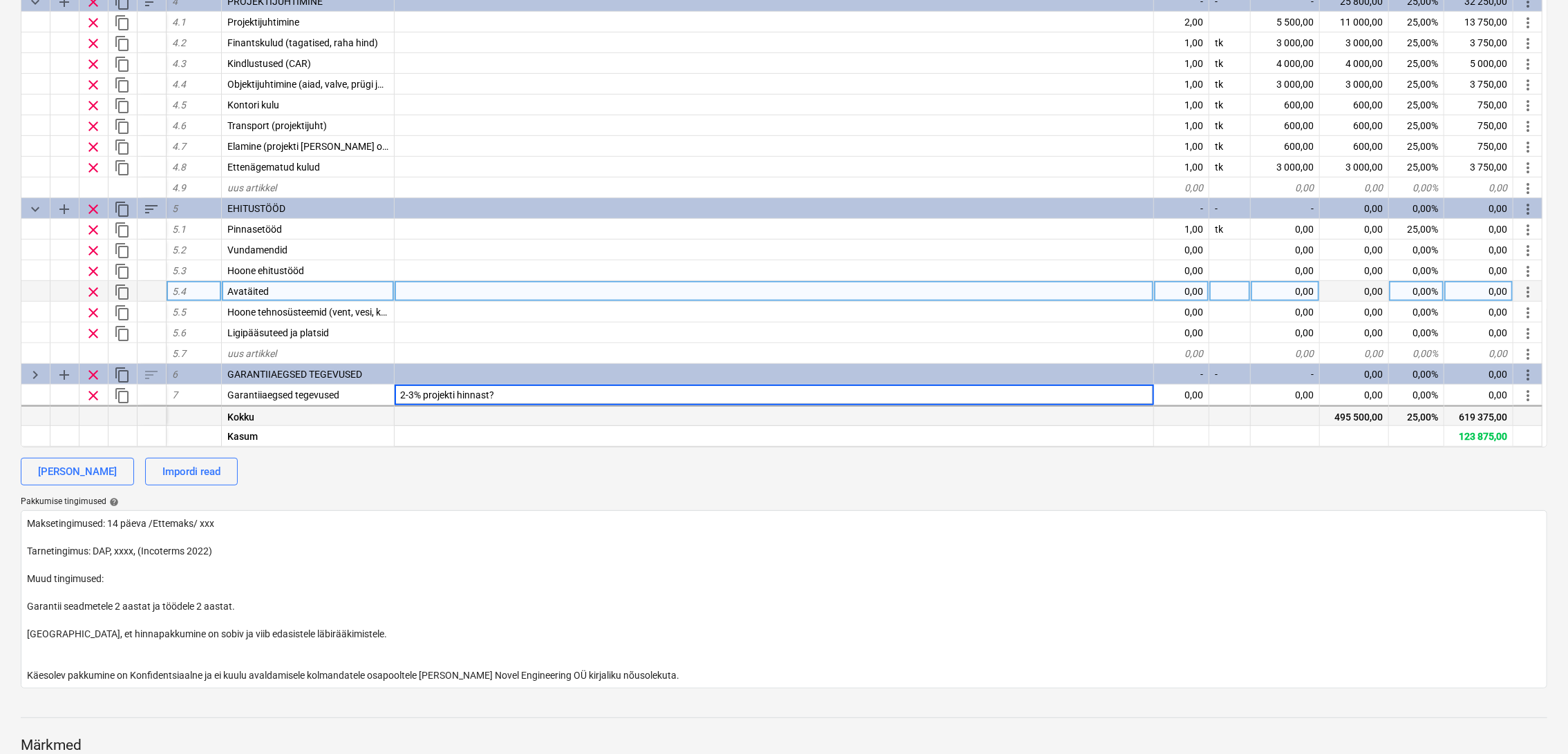
click at [527, 413] on div at bounding box center [774, 414] width 759 height 20
type textarea "x"
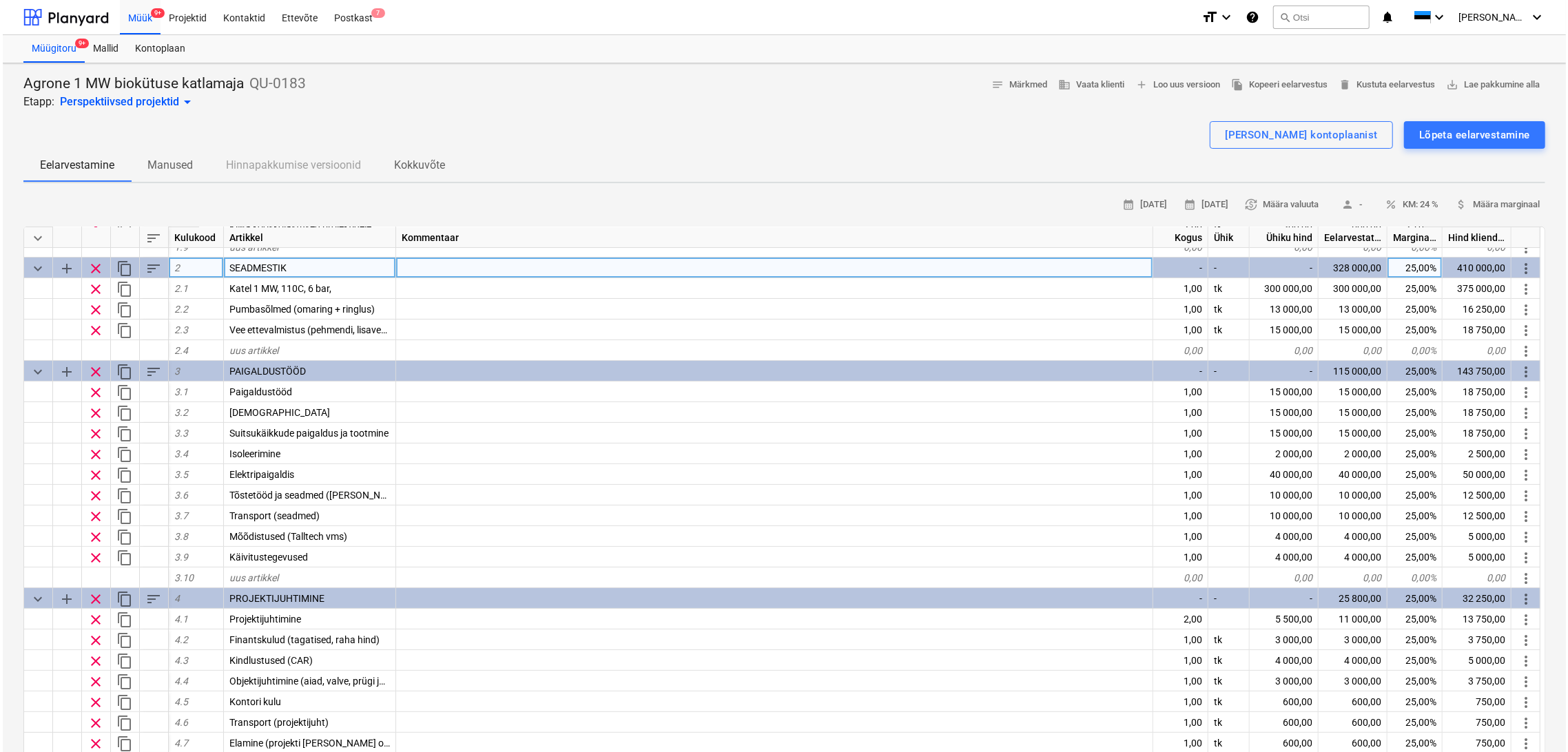
scroll to position [230, 0]
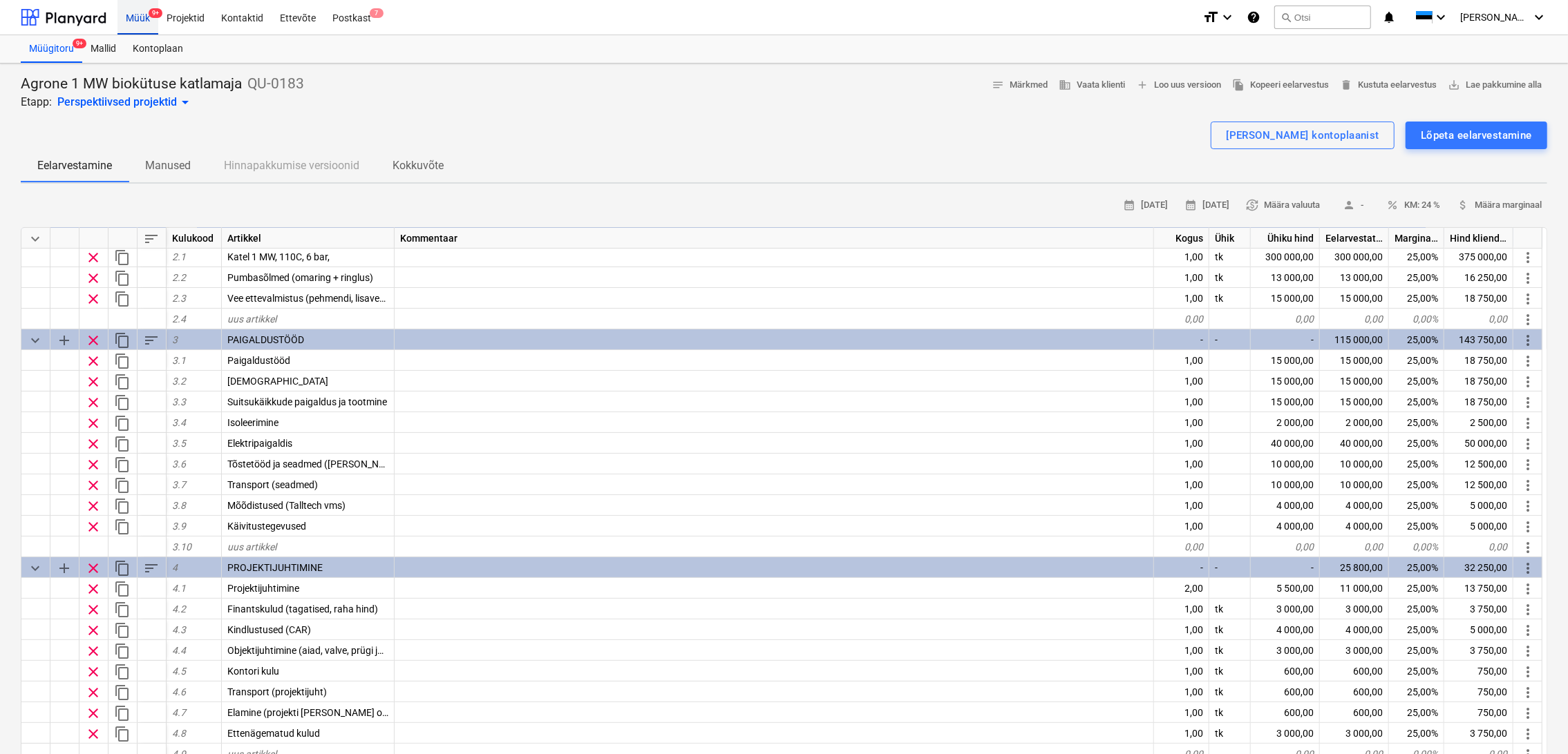
click at [132, 21] on div "Müük 9+" at bounding box center [138, 16] width 41 height 35
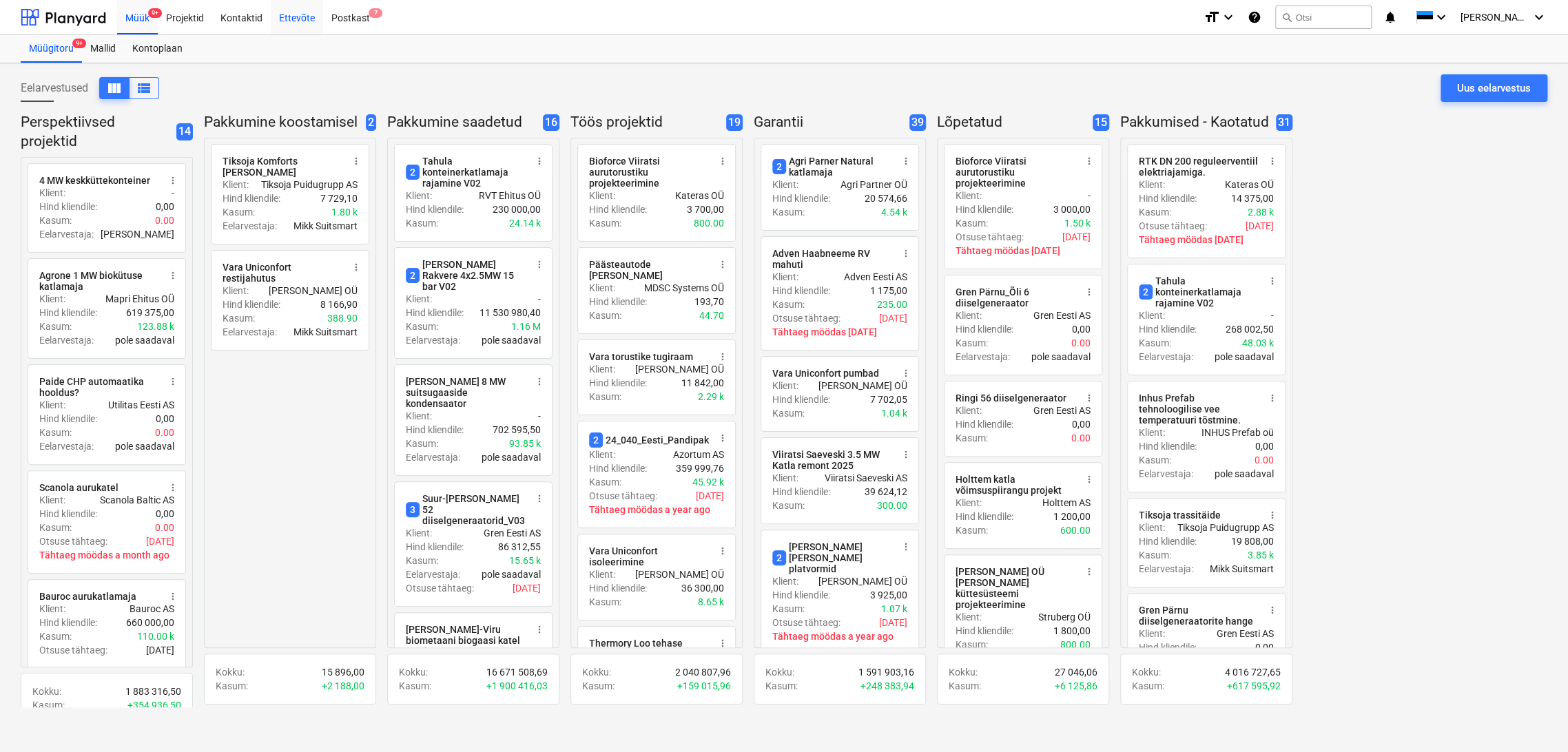
click at [302, 15] on div "Ettevõte" at bounding box center [297, 16] width 52 height 35
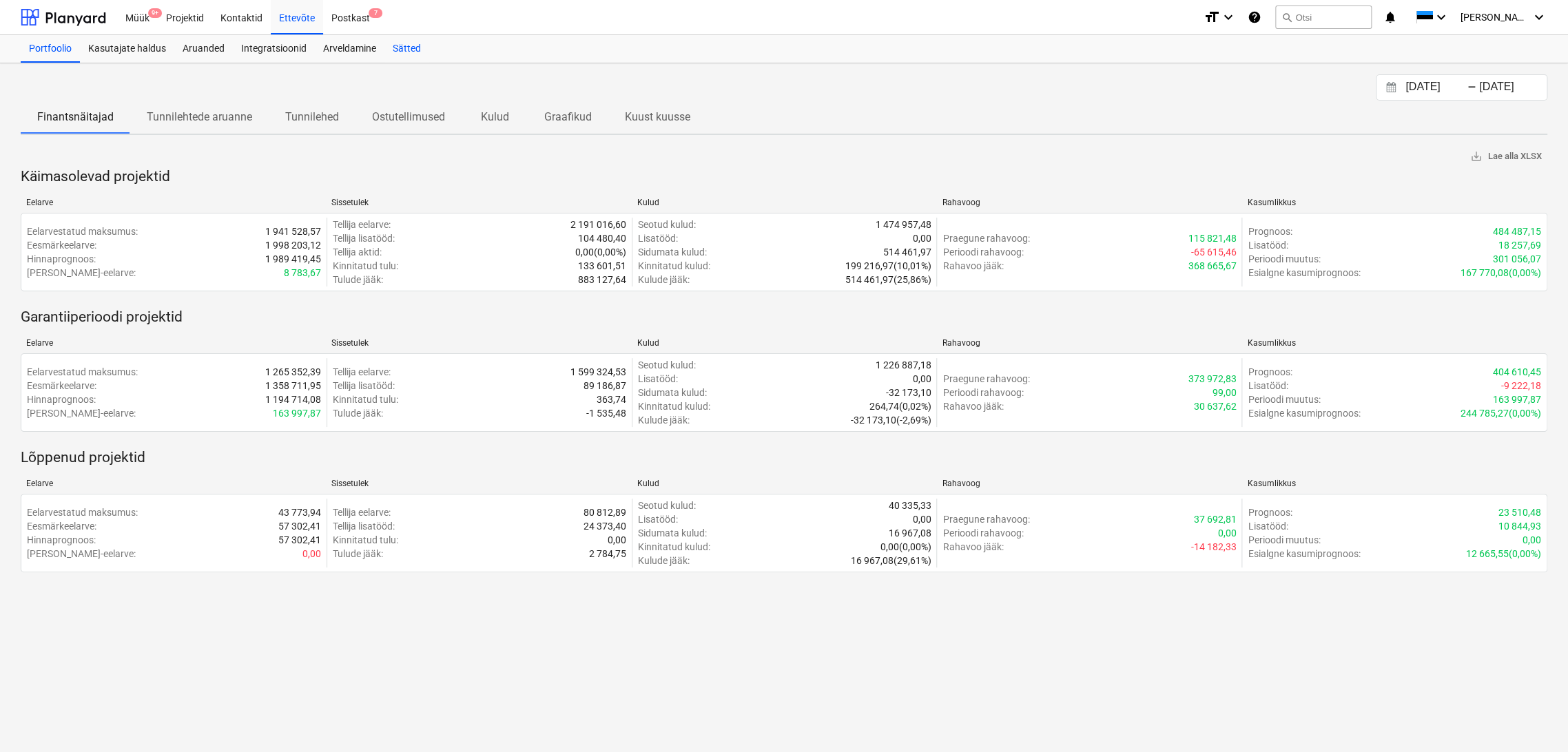
click at [411, 51] on div "Sätted" at bounding box center [407, 49] width 45 height 28
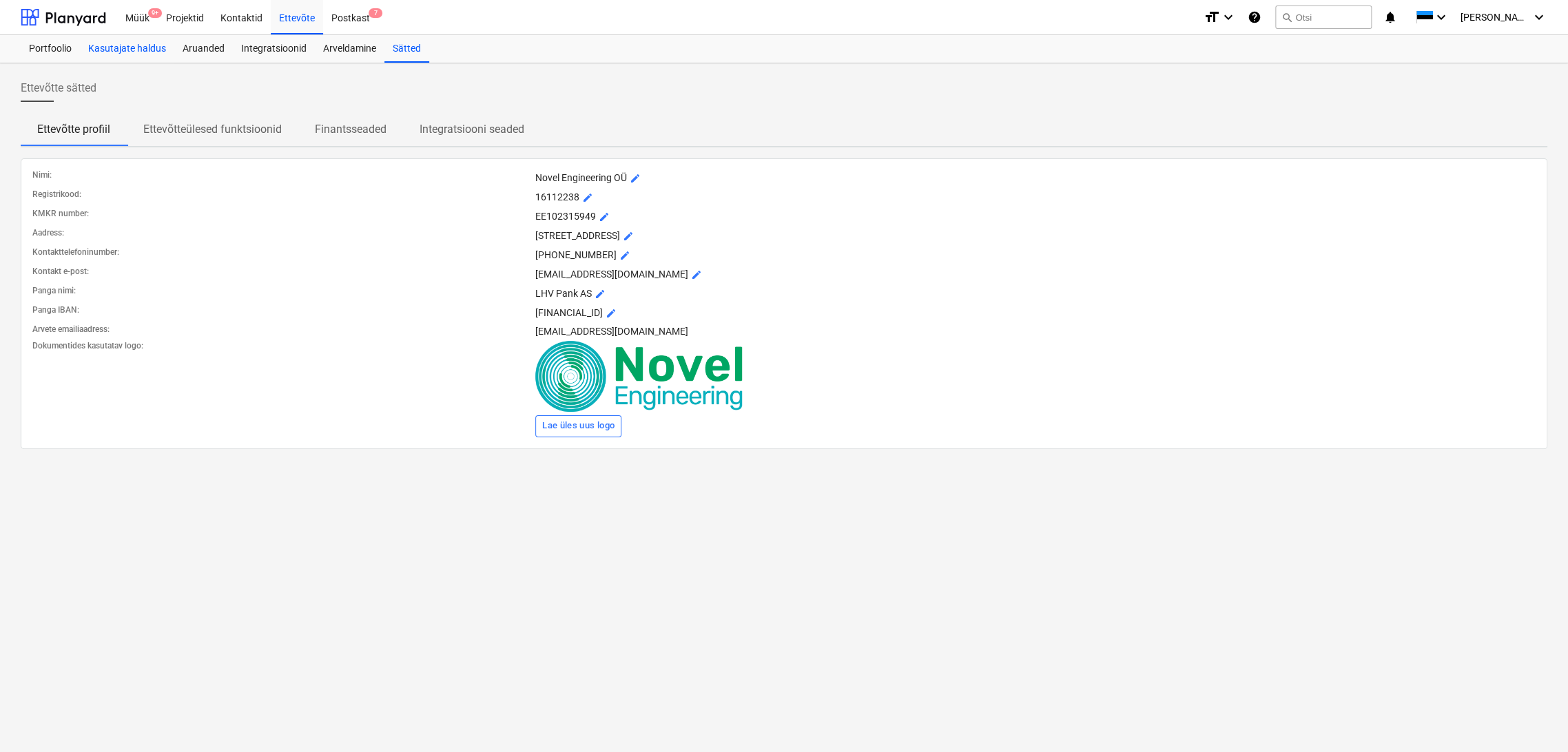
click at [130, 48] on div "Kasutajate haldus" at bounding box center [127, 49] width 95 height 28
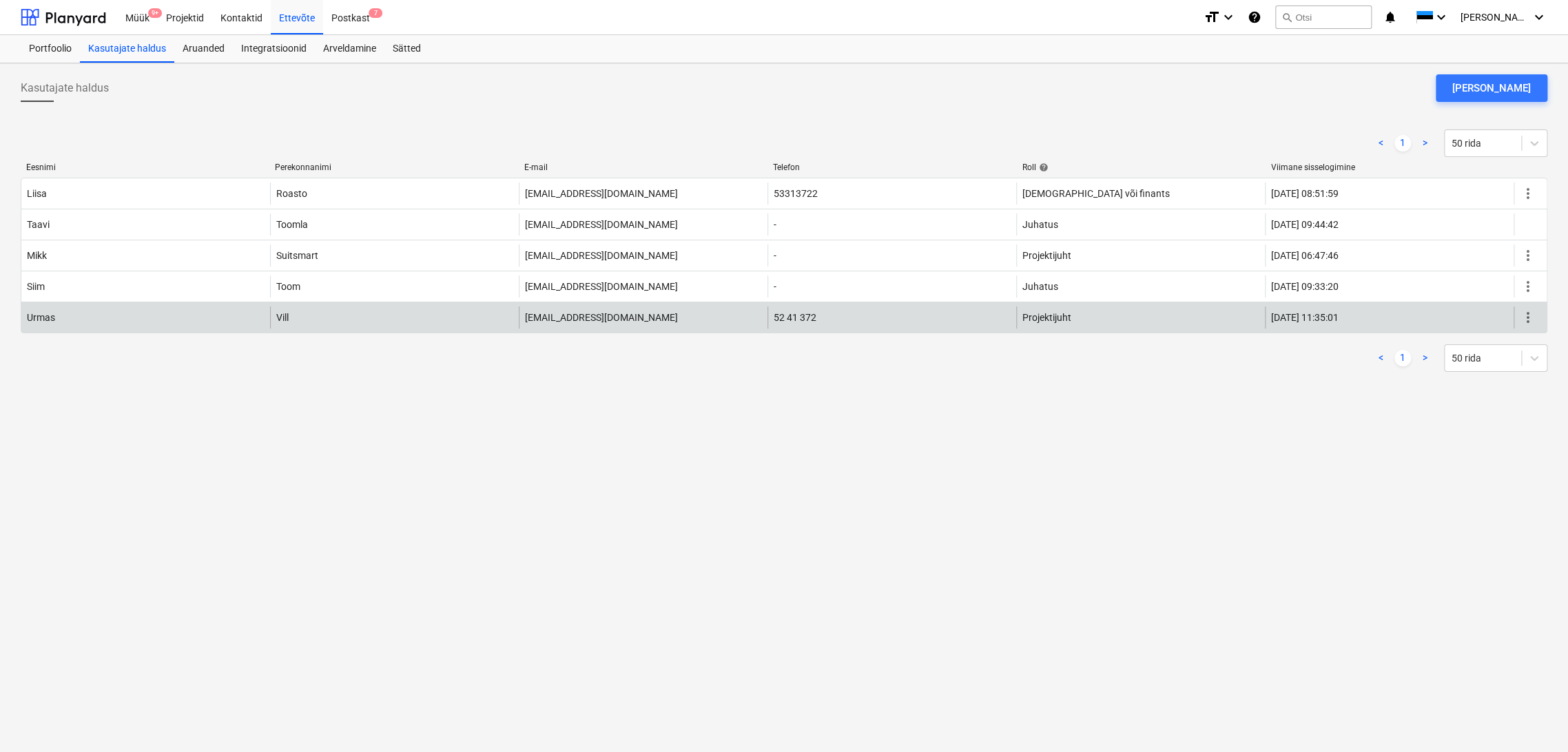
click at [1527, 311] on span "more_vert" at bounding box center [1528, 318] width 16 height 16
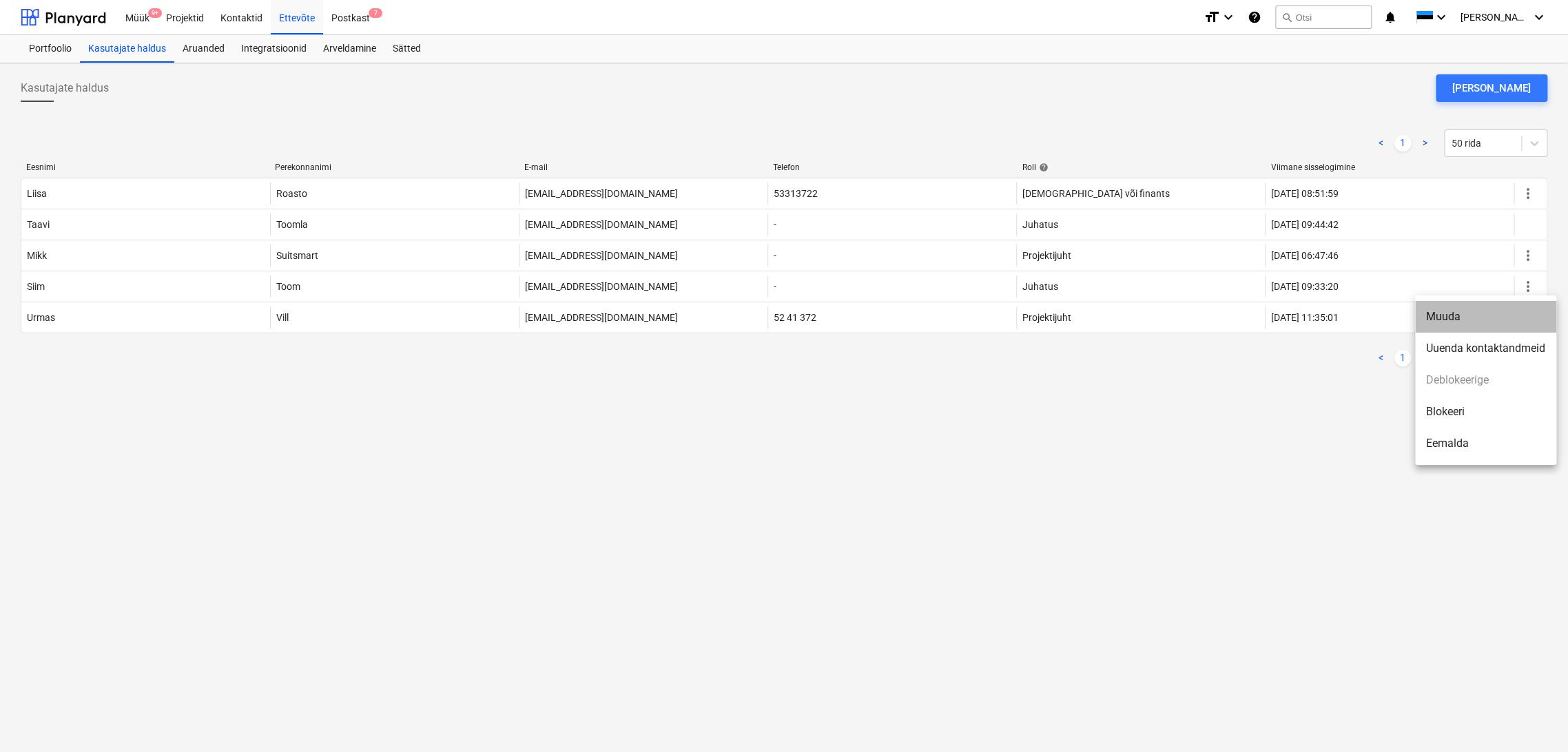
click at [1444, 314] on li "Muuda" at bounding box center [1486, 317] width 141 height 32
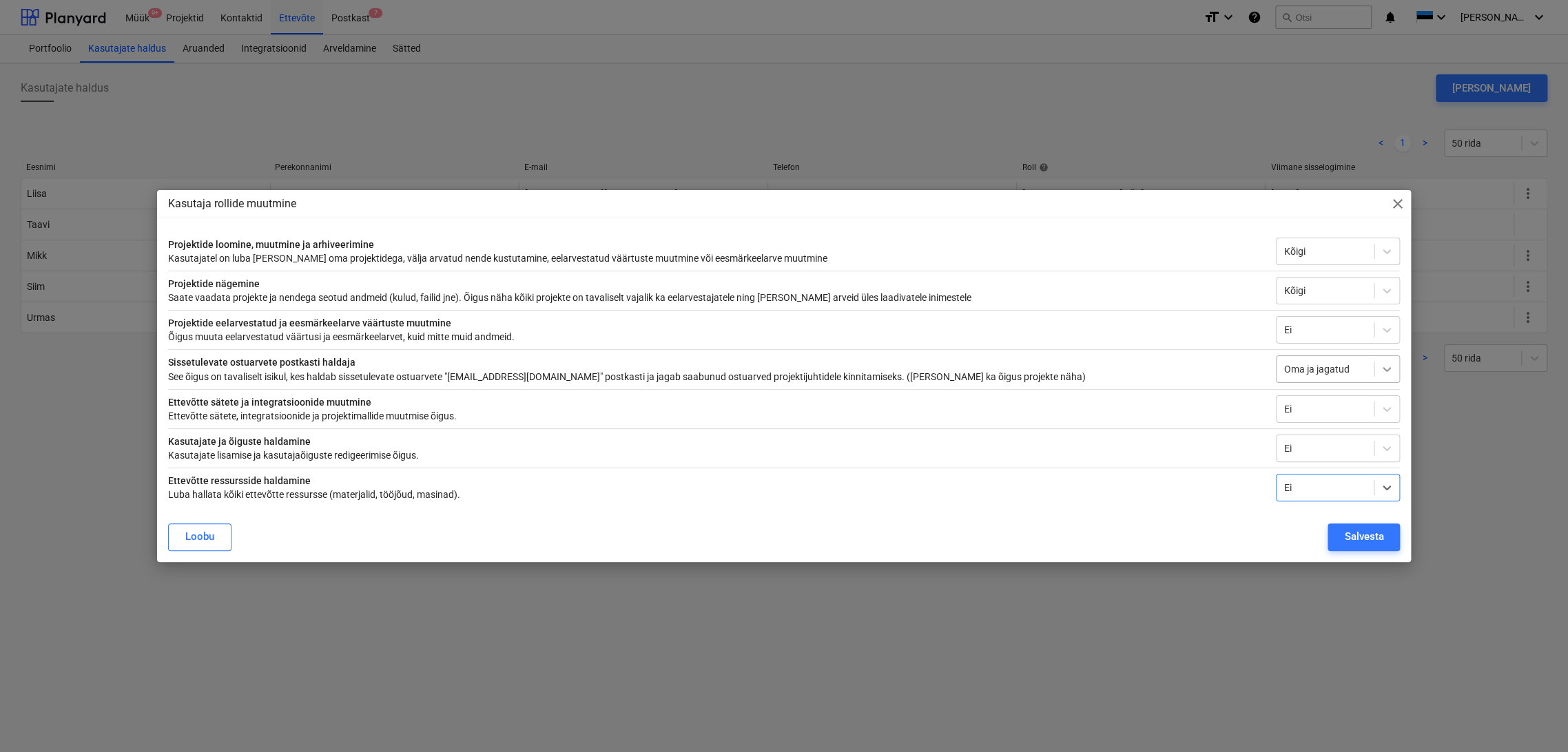
click at [1386, 367] on icon at bounding box center [1387, 369] width 14 height 14
click at [1331, 399] on div "Oma ja jagatud" at bounding box center [1338, 402] width 124 height 22
click at [1375, 542] on div "Salvesta" at bounding box center [1364, 537] width 39 height 18
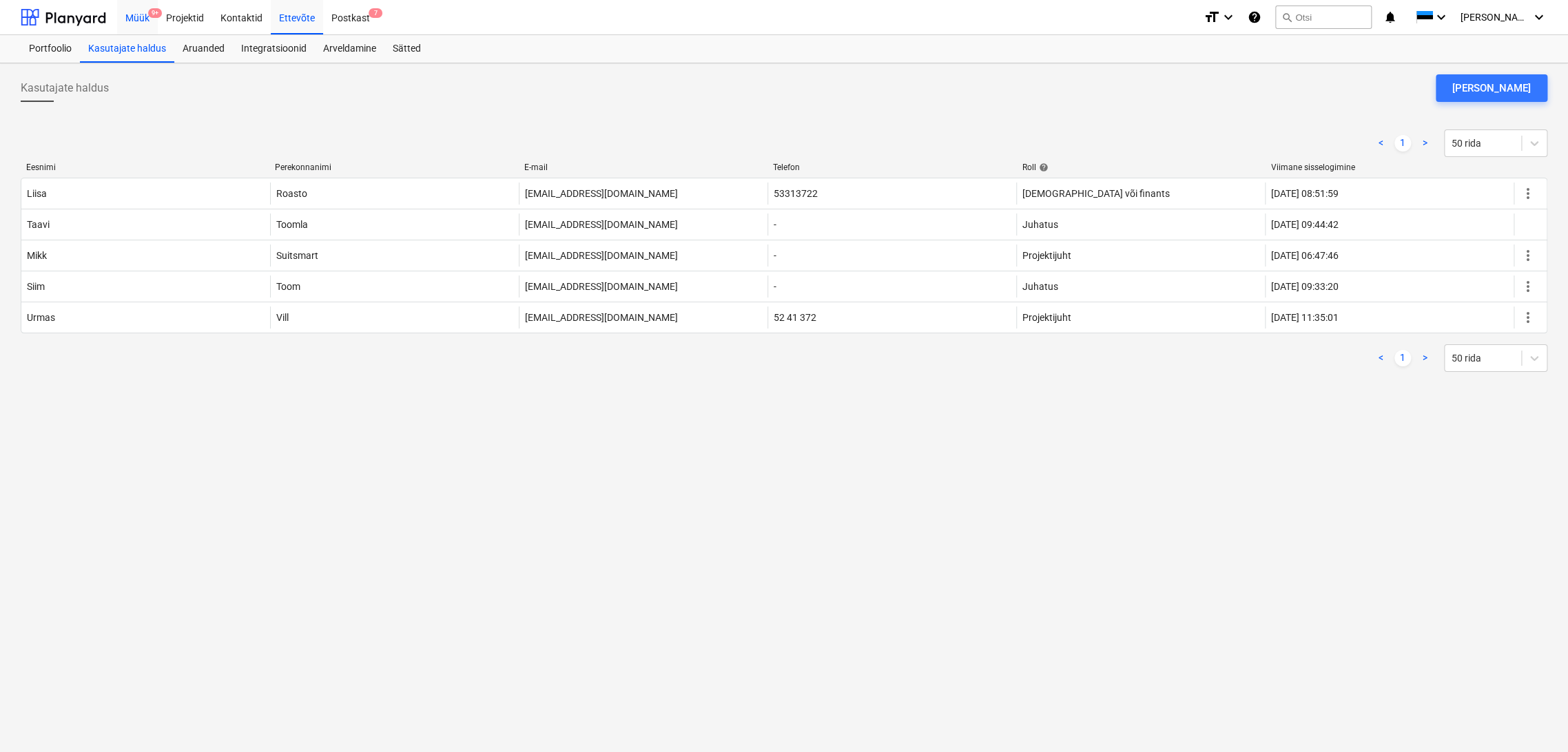
click at [131, 17] on div "Müük 9+" at bounding box center [138, 16] width 41 height 35
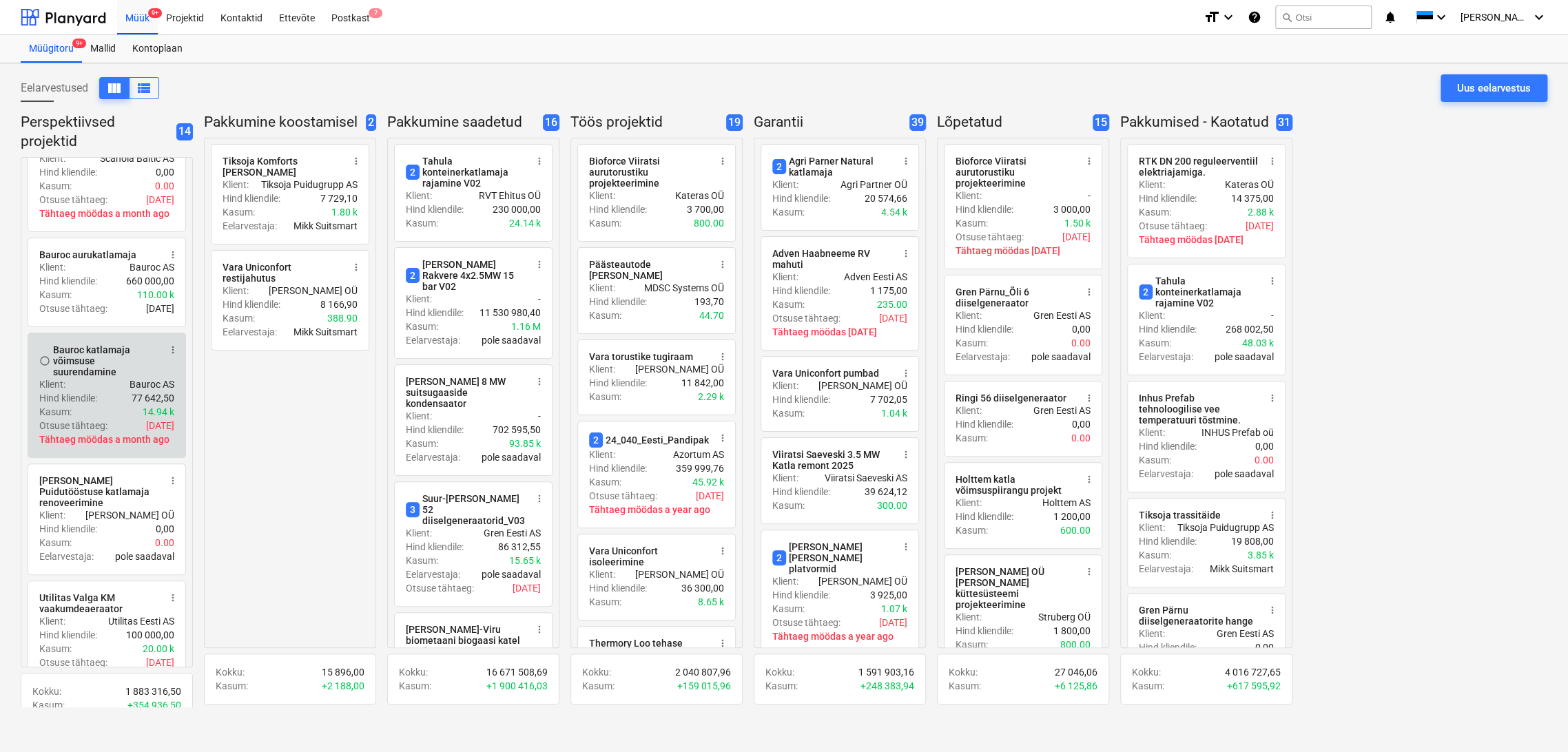
scroll to position [382, 0]
